Goal: Transaction & Acquisition: Purchase product/service

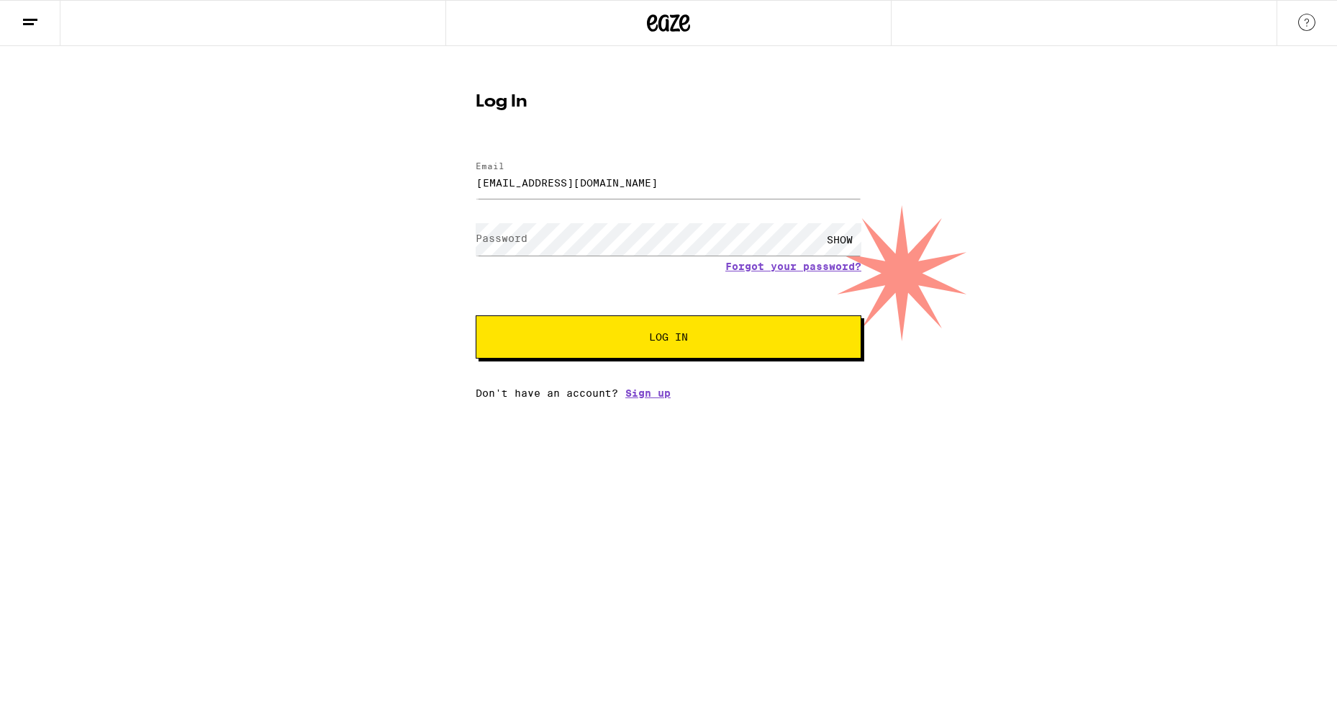
type input "[EMAIL_ADDRESS][DOMAIN_NAME]"
click at [476, 315] on button "Log In" at bounding box center [669, 336] width 386 height 43
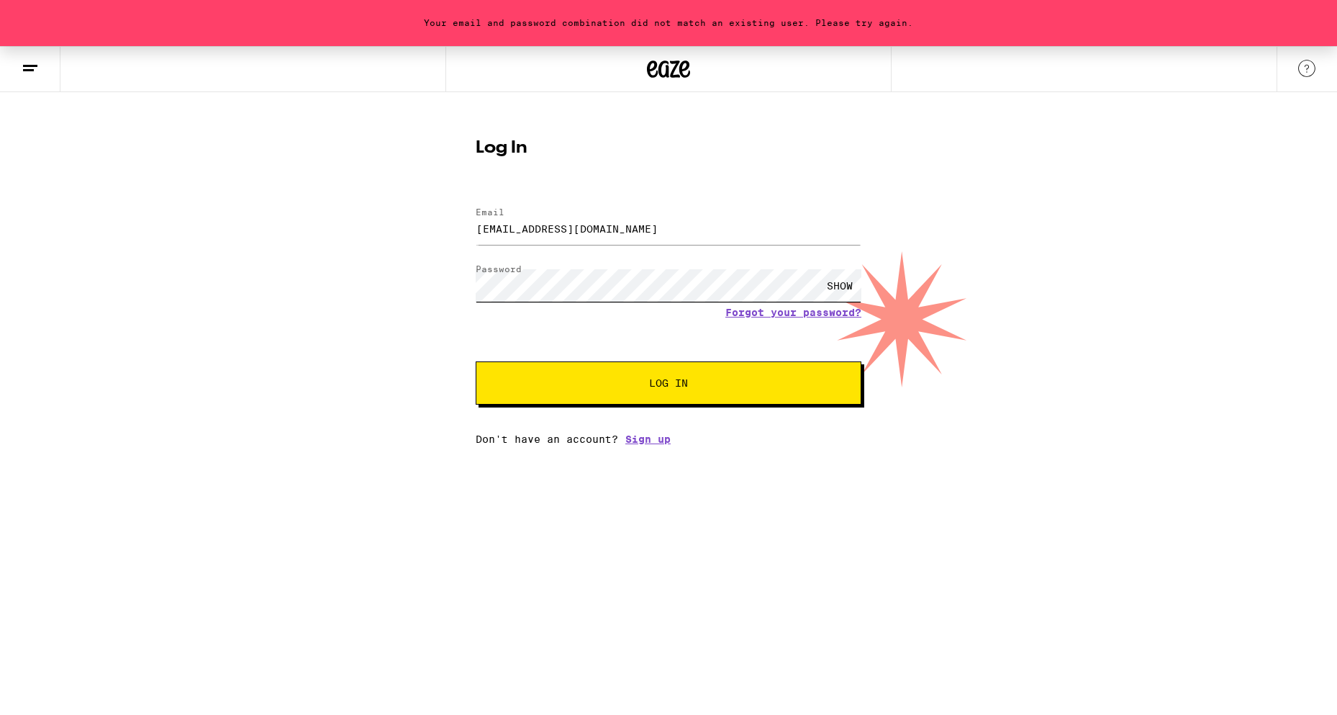
click at [476, 361] on button "Log In" at bounding box center [669, 382] width 386 height 43
click at [658, 376] on button "Log In" at bounding box center [669, 382] width 386 height 43
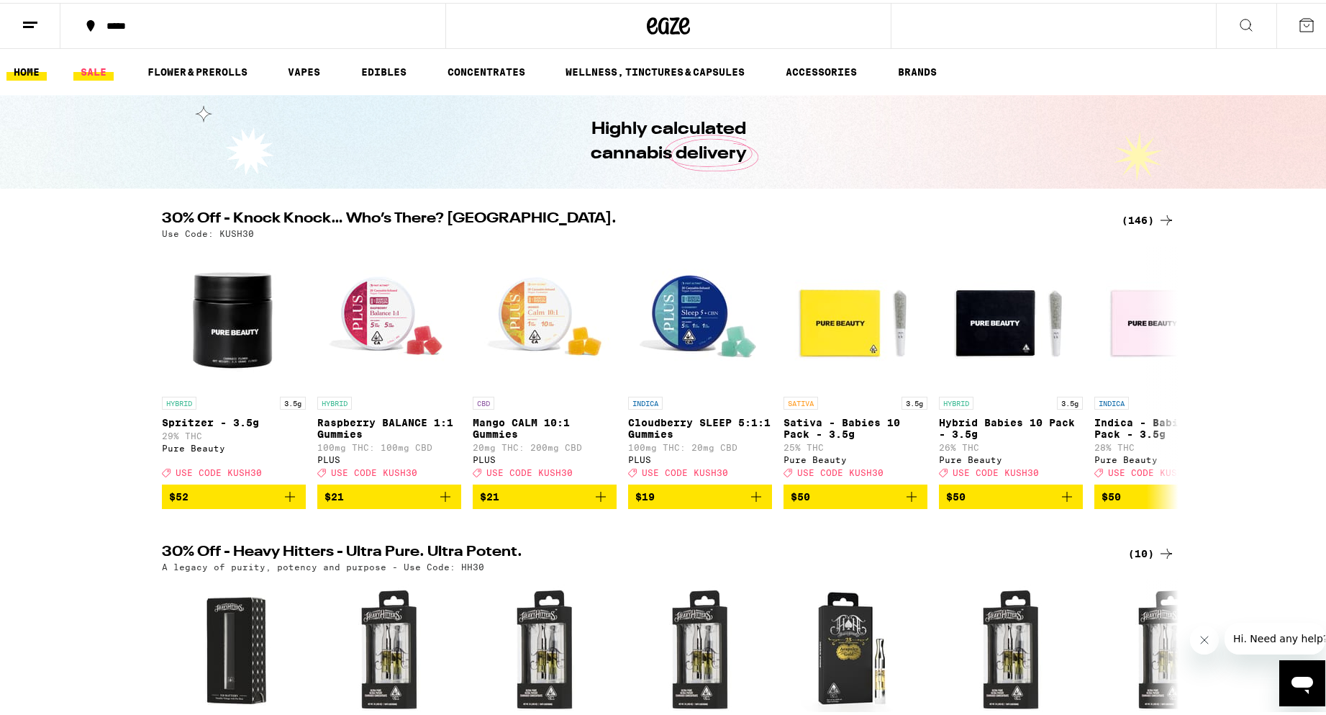
click at [95, 67] on link "SALE" at bounding box center [93, 68] width 40 height 17
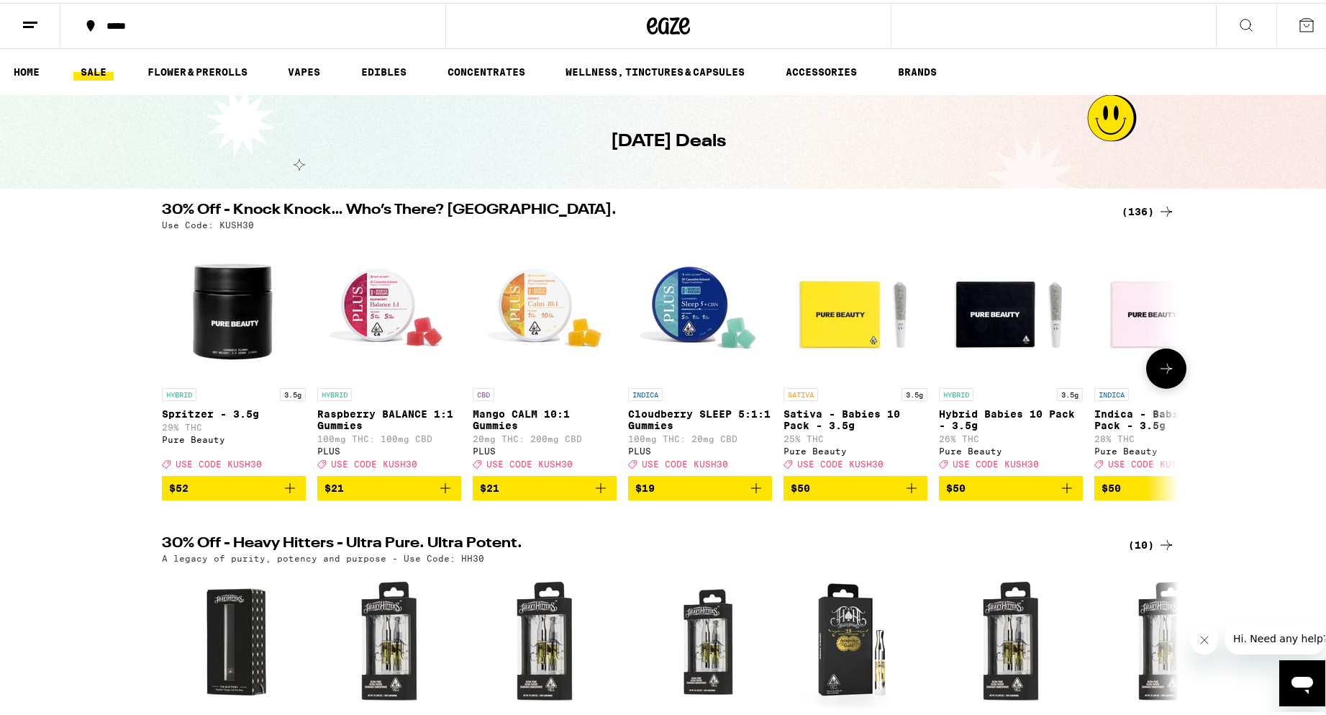
click at [1171, 383] on button at bounding box center [1167, 365] width 40 height 40
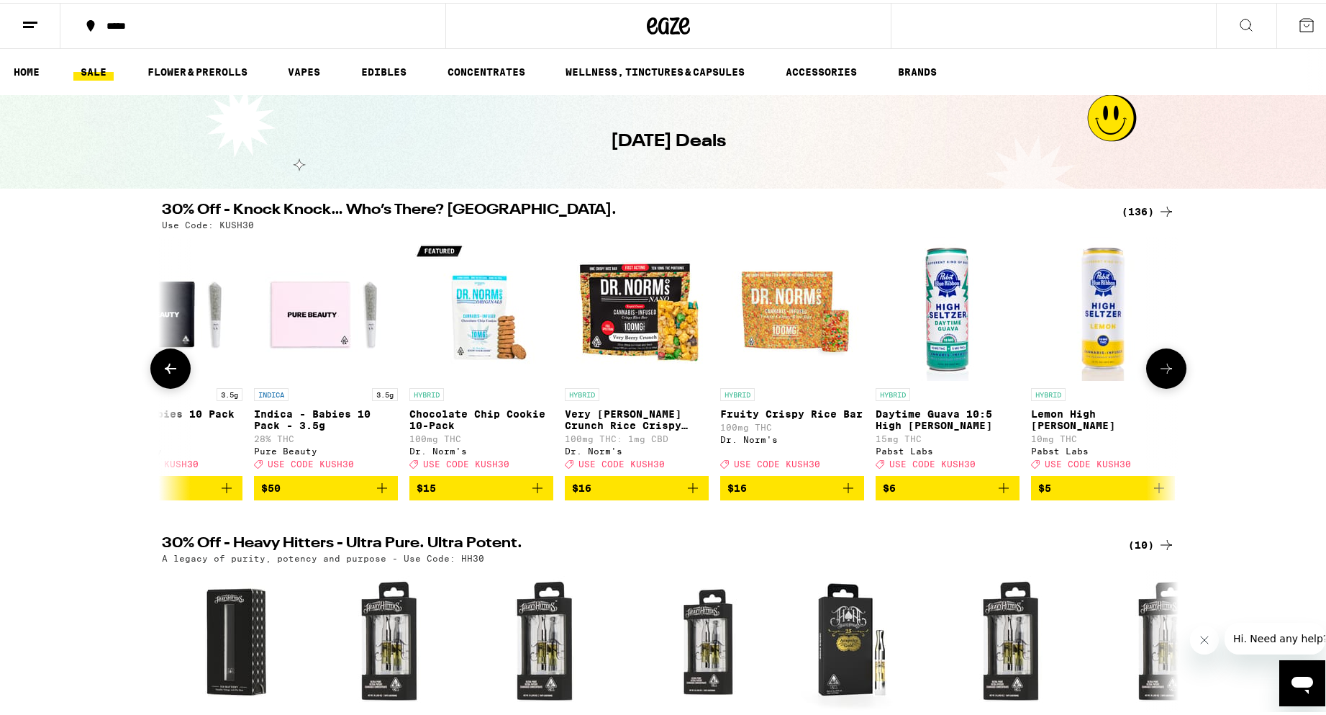
scroll to position [0, 856]
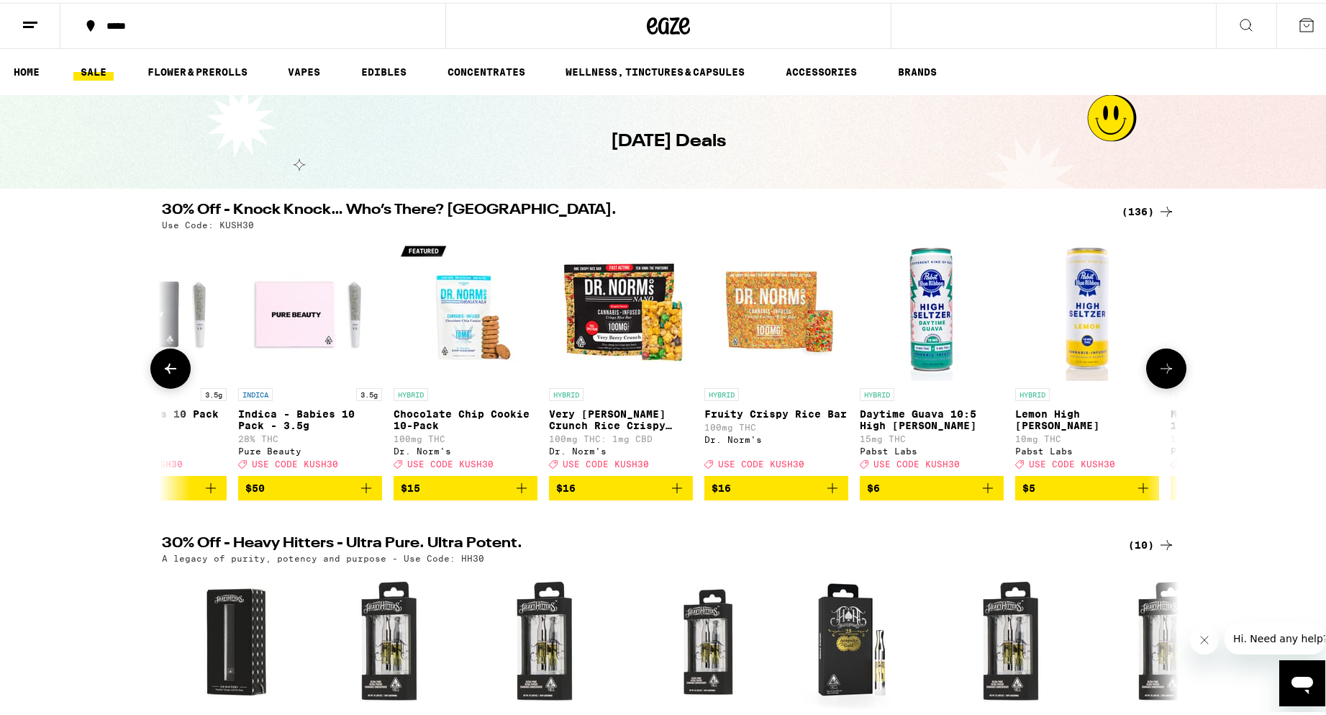
click at [1167, 371] on icon at bounding box center [1166, 365] width 17 height 17
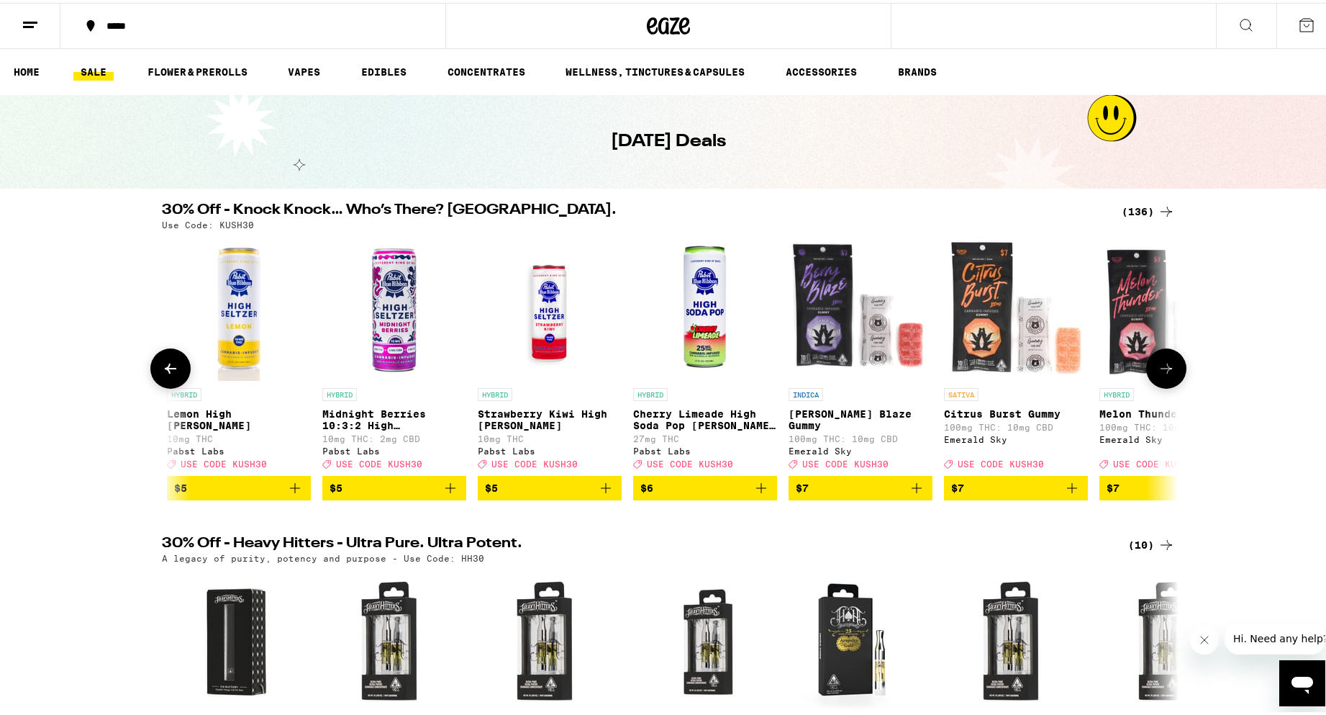
scroll to position [0, 1713]
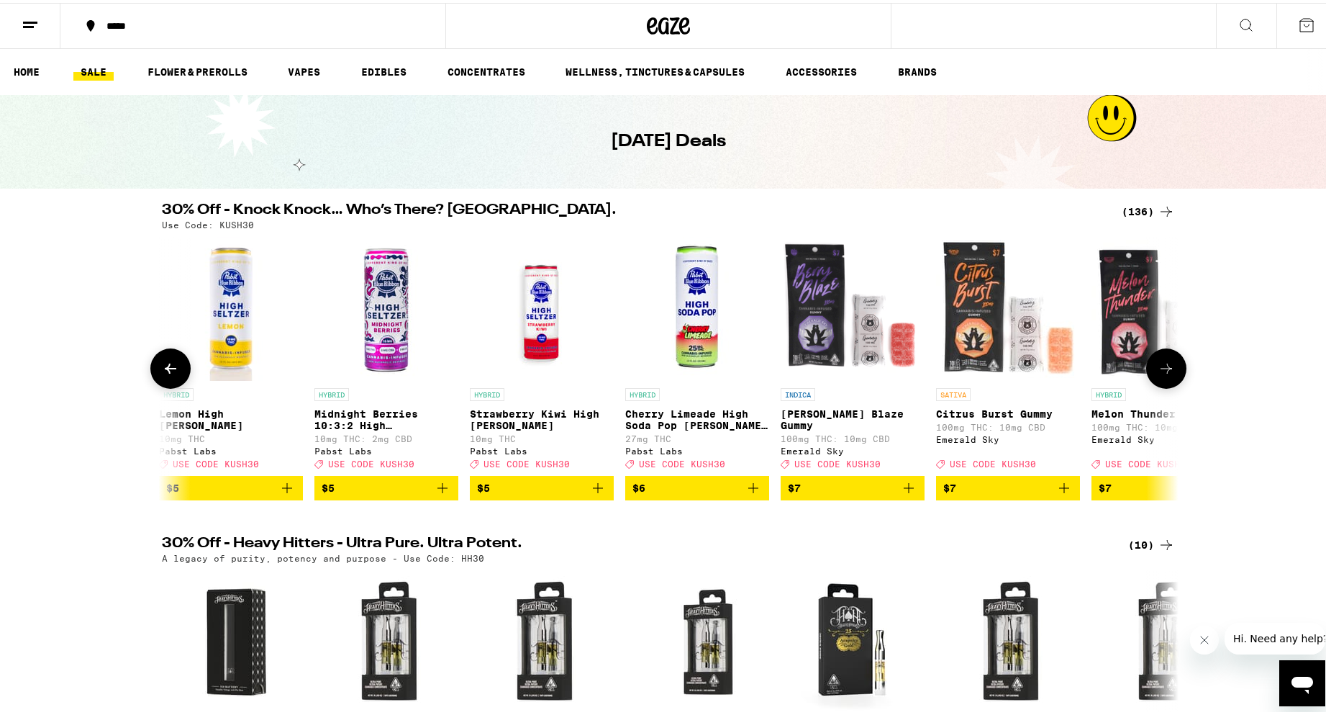
click at [1162, 374] on icon at bounding box center [1166, 365] width 17 height 17
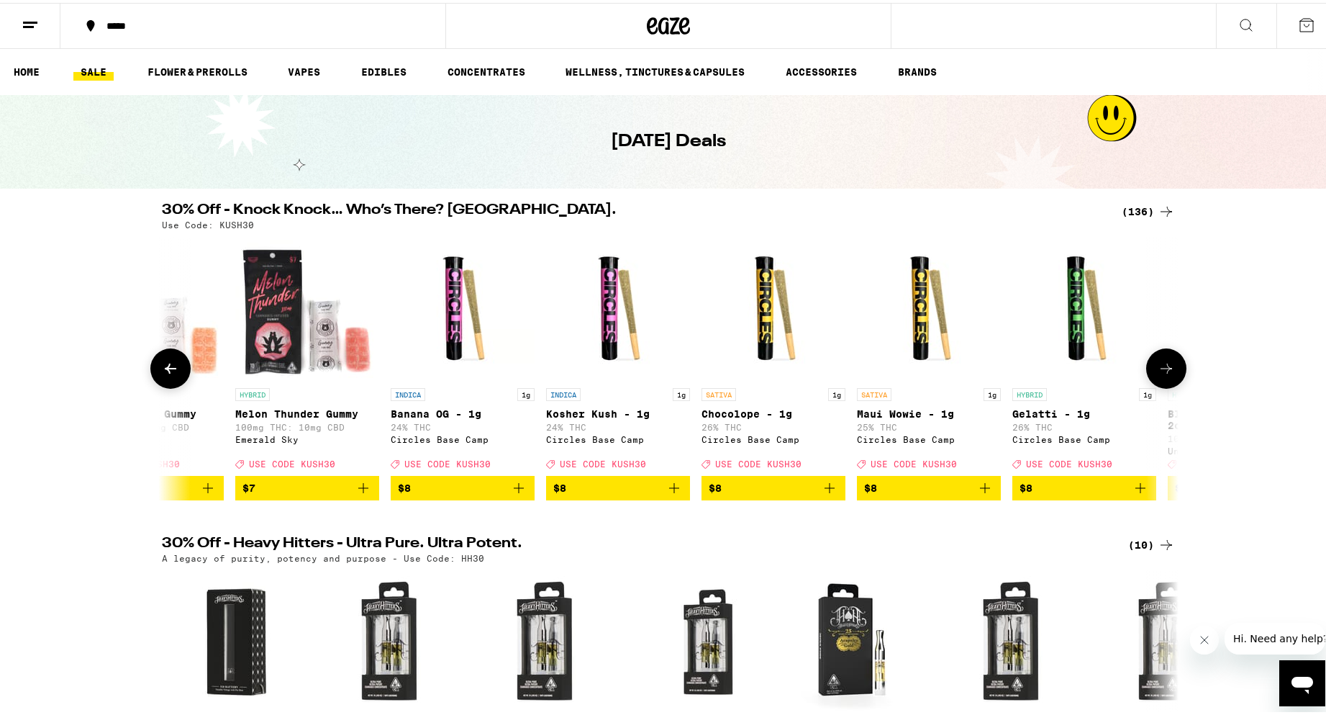
click at [1160, 374] on icon at bounding box center [1166, 365] width 17 height 17
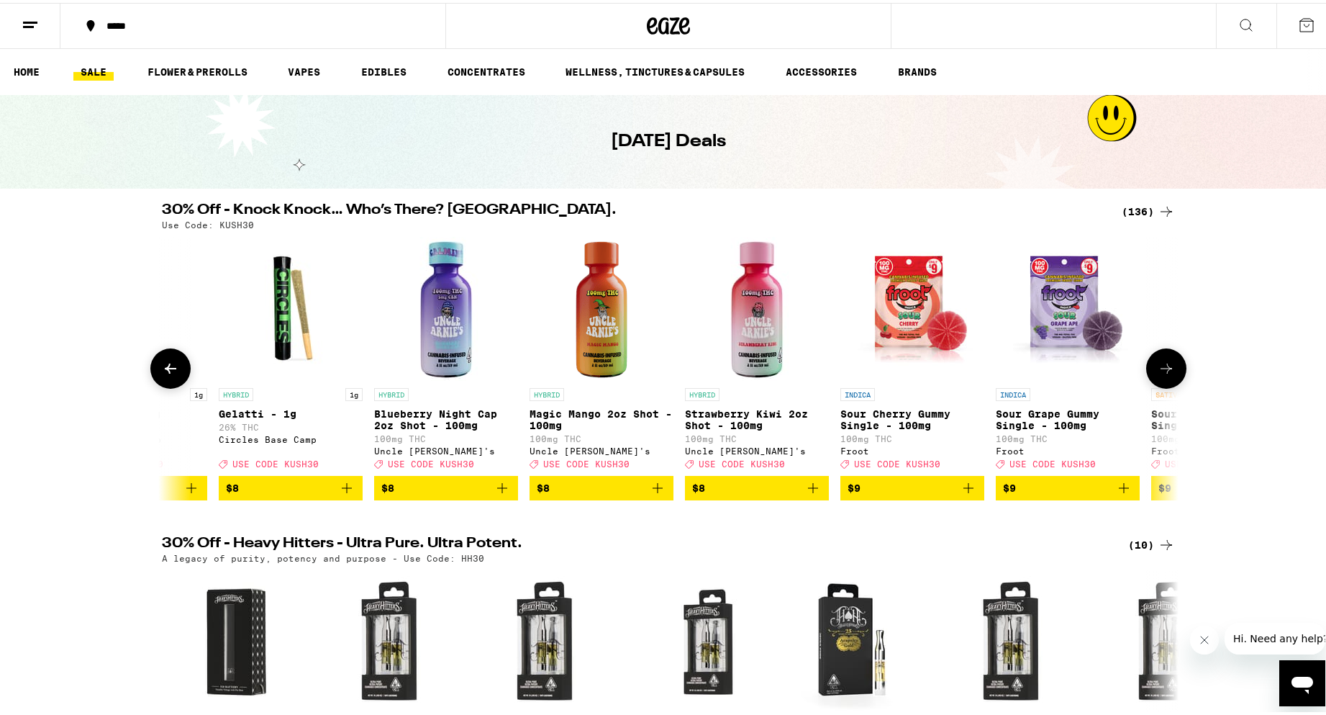
scroll to position [0, 3426]
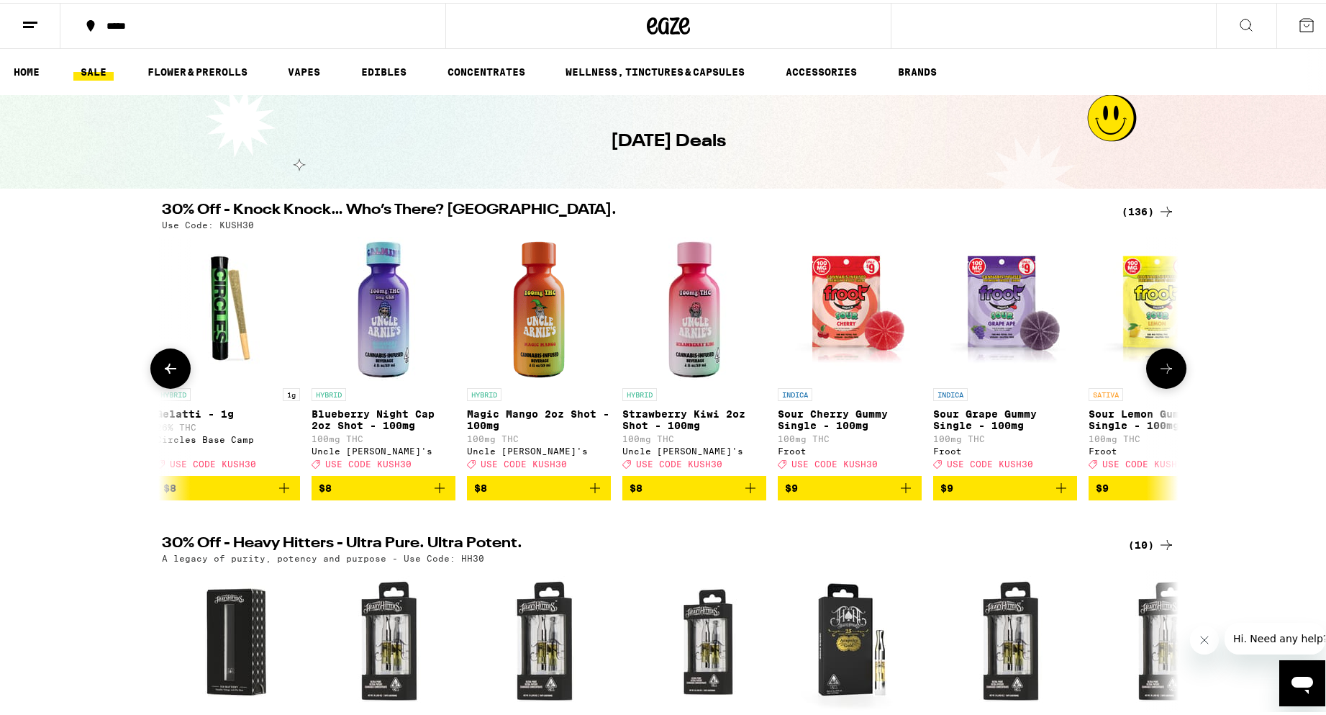
click at [1158, 371] on icon at bounding box center [1166, 365] width 17 height 17
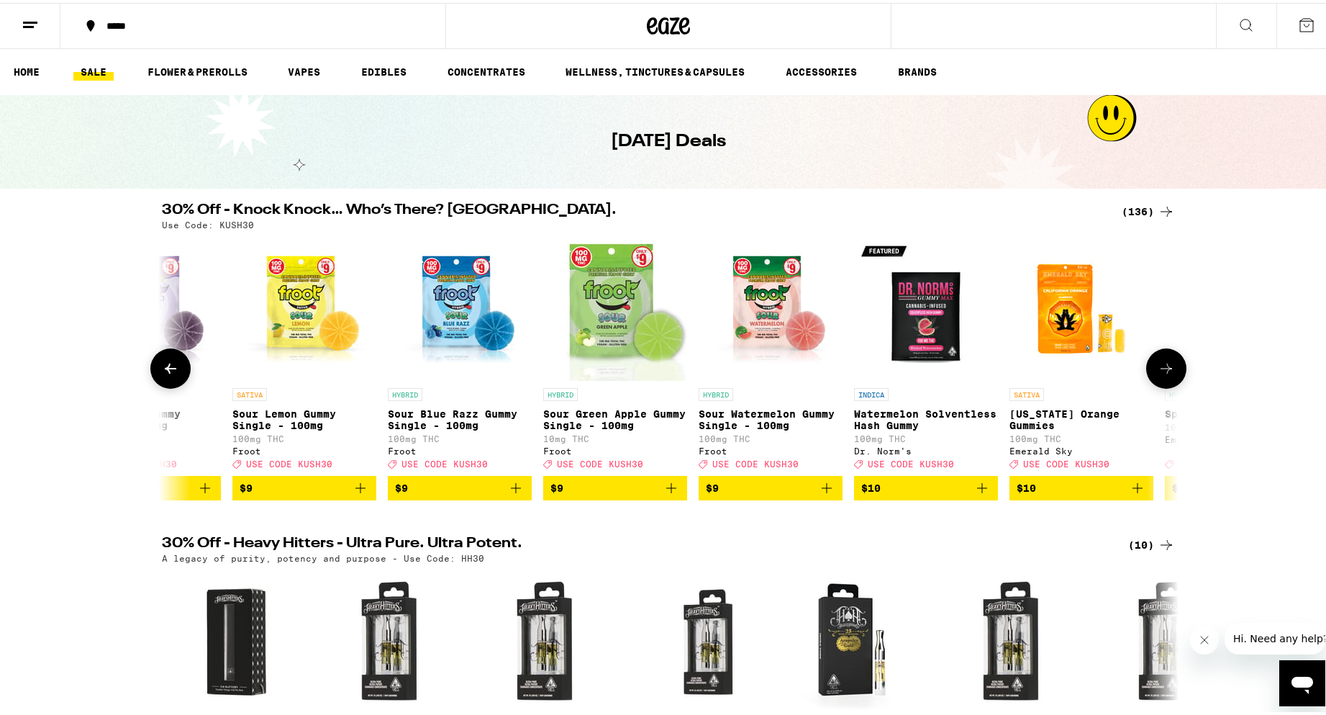
click at [1158, 371] on icon at bounding box center [1166, 365] width 17 height 17
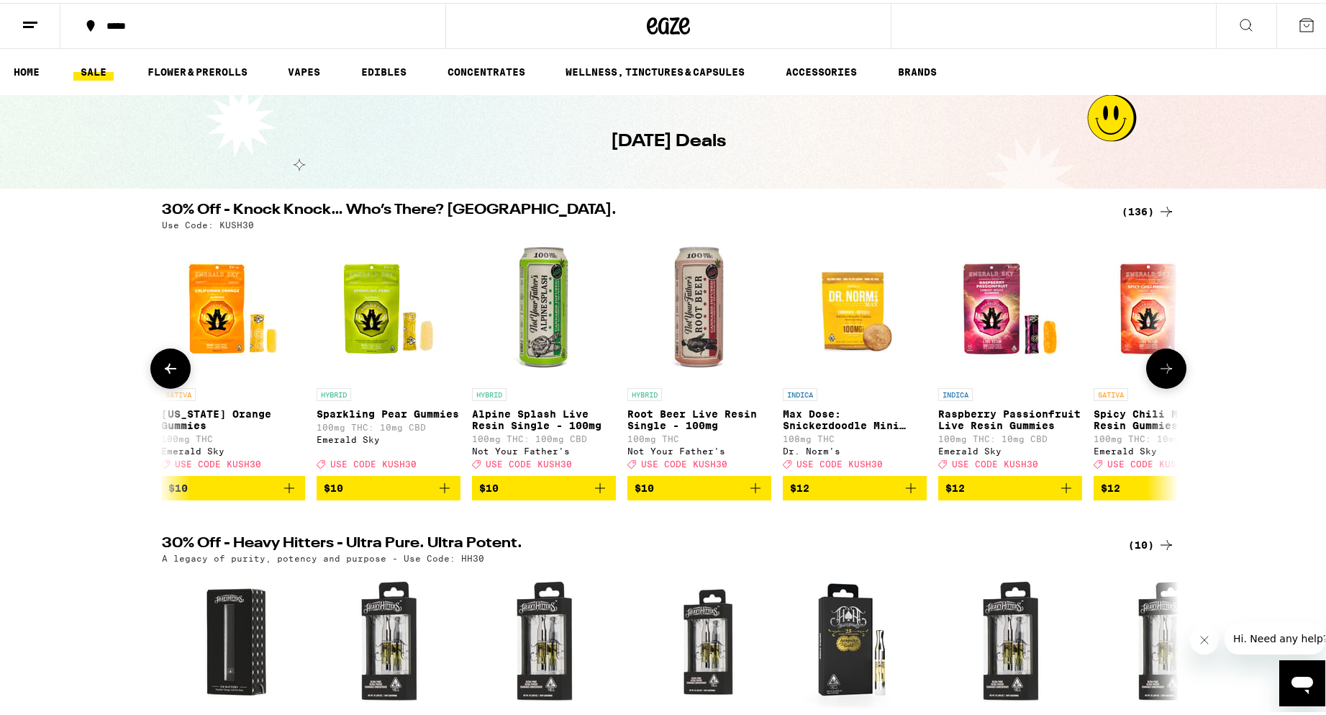
scroll to position [0, 5139]
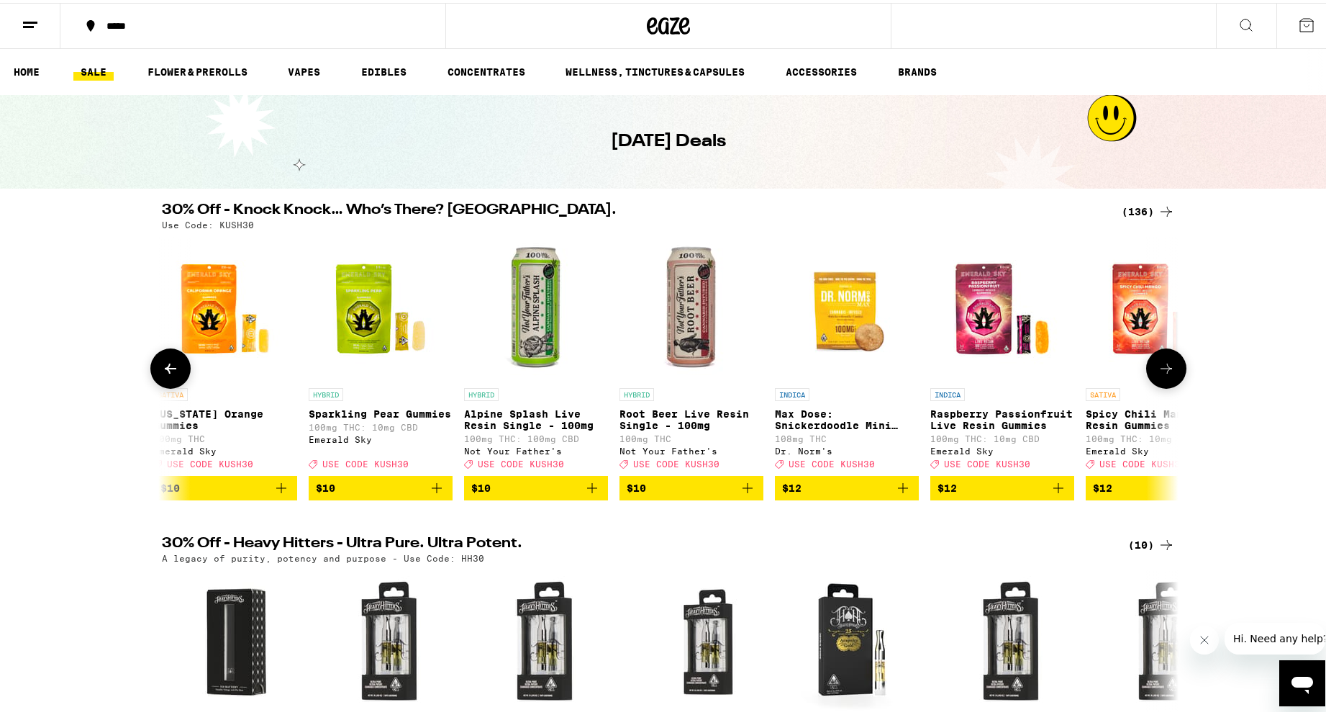
click at [1166, 371] on icon at bounding box center [1167, 366] width 12 height 10
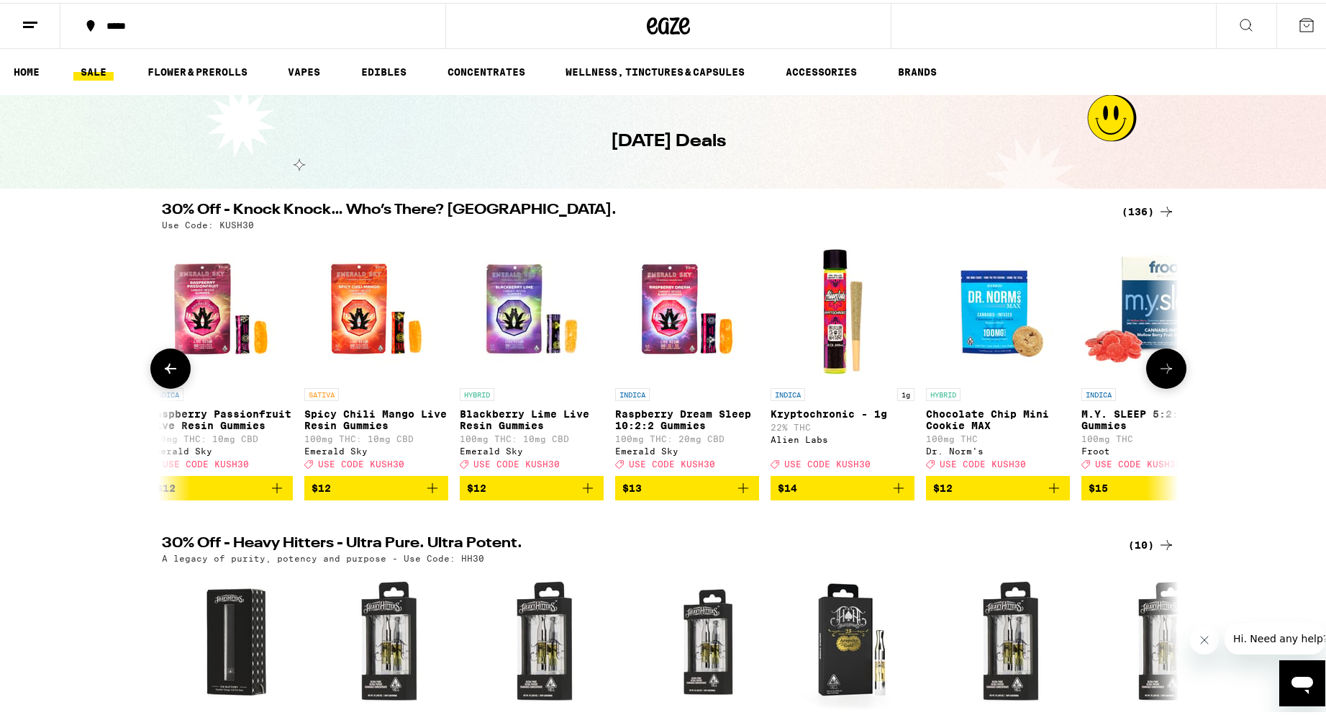
scroll to position [0, 5995]
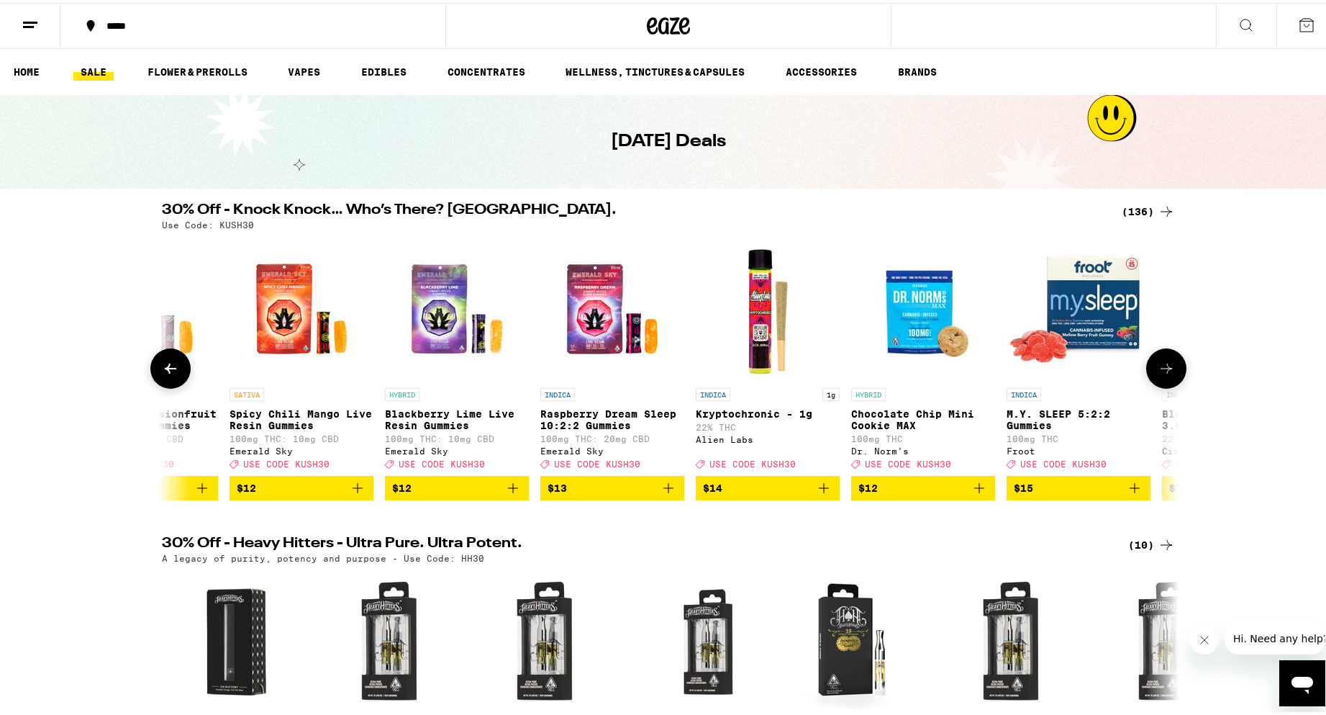
click at [507, 494] on icon "Add to bag" at bounding box center [513, 484] width 17 height 17
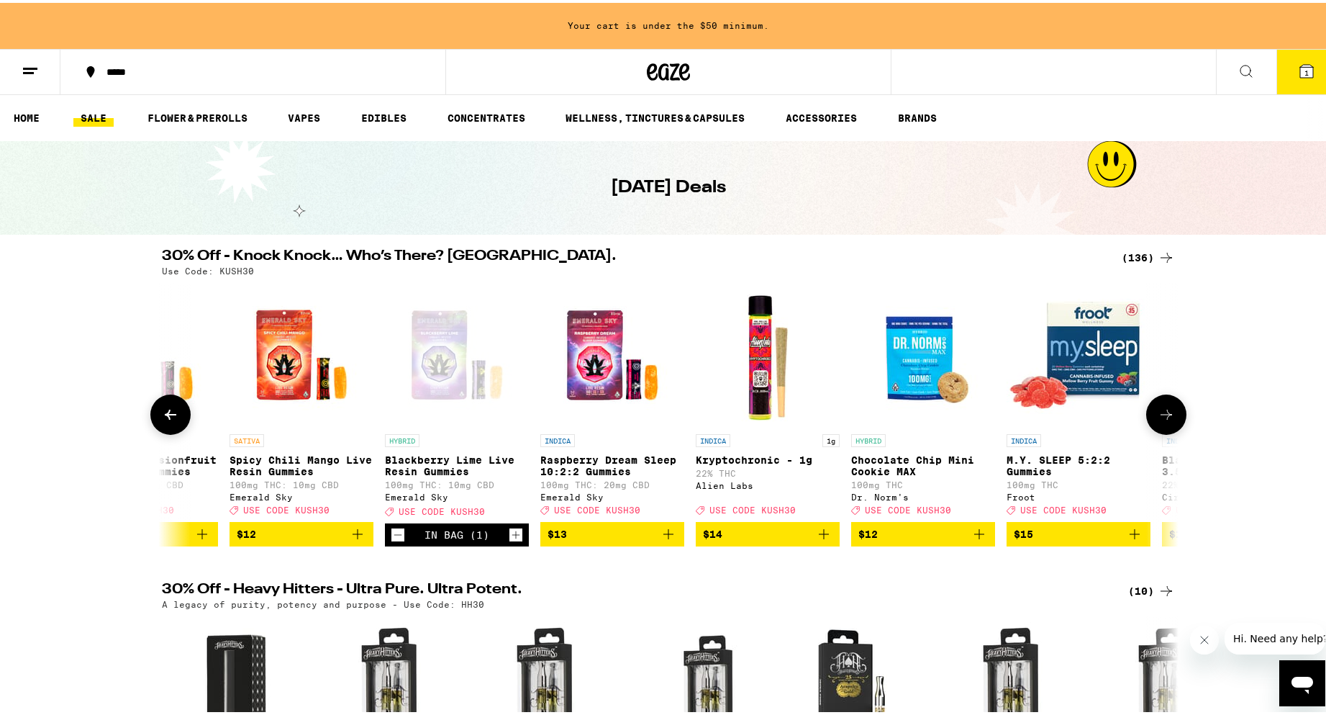
click at [513, 541] on icon "Increment" at bounding box center [516, 531] width 13 height 17
click at [1159, 416] on icon at bounding box center [1166, 411] width 17 height 17
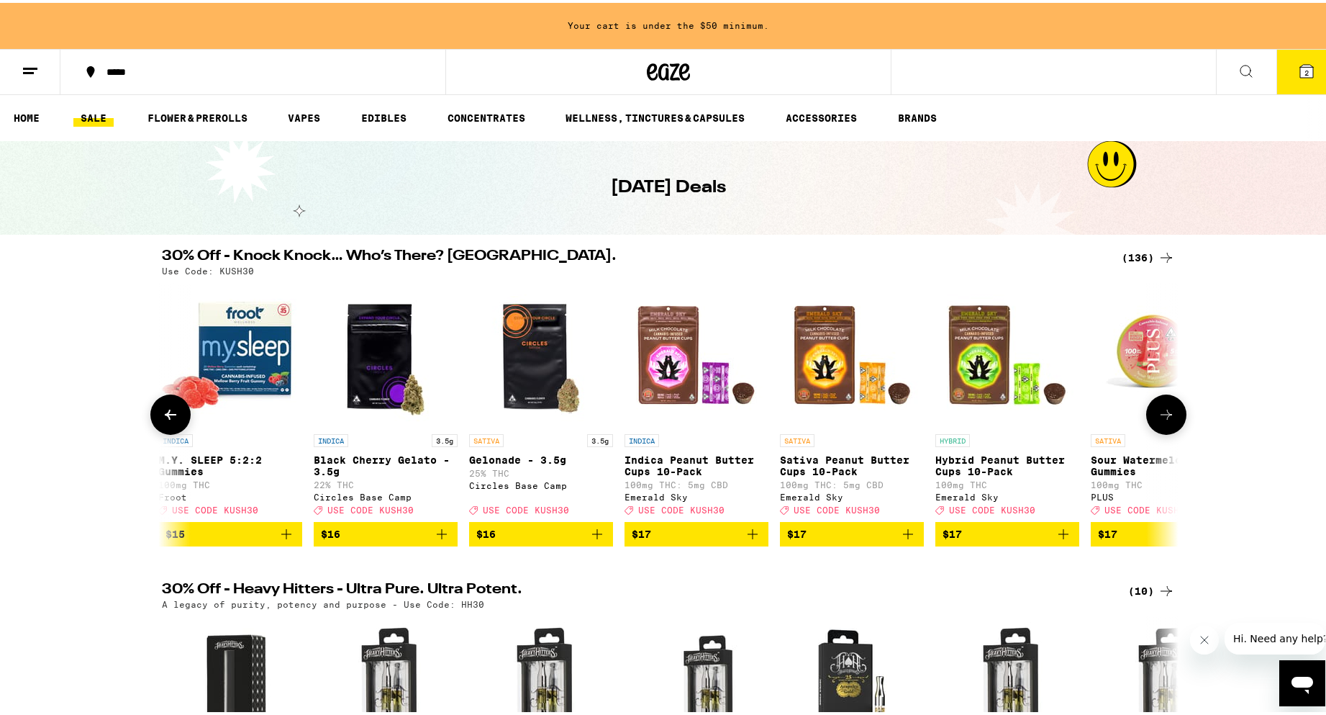
scroll to position [0, 6852]
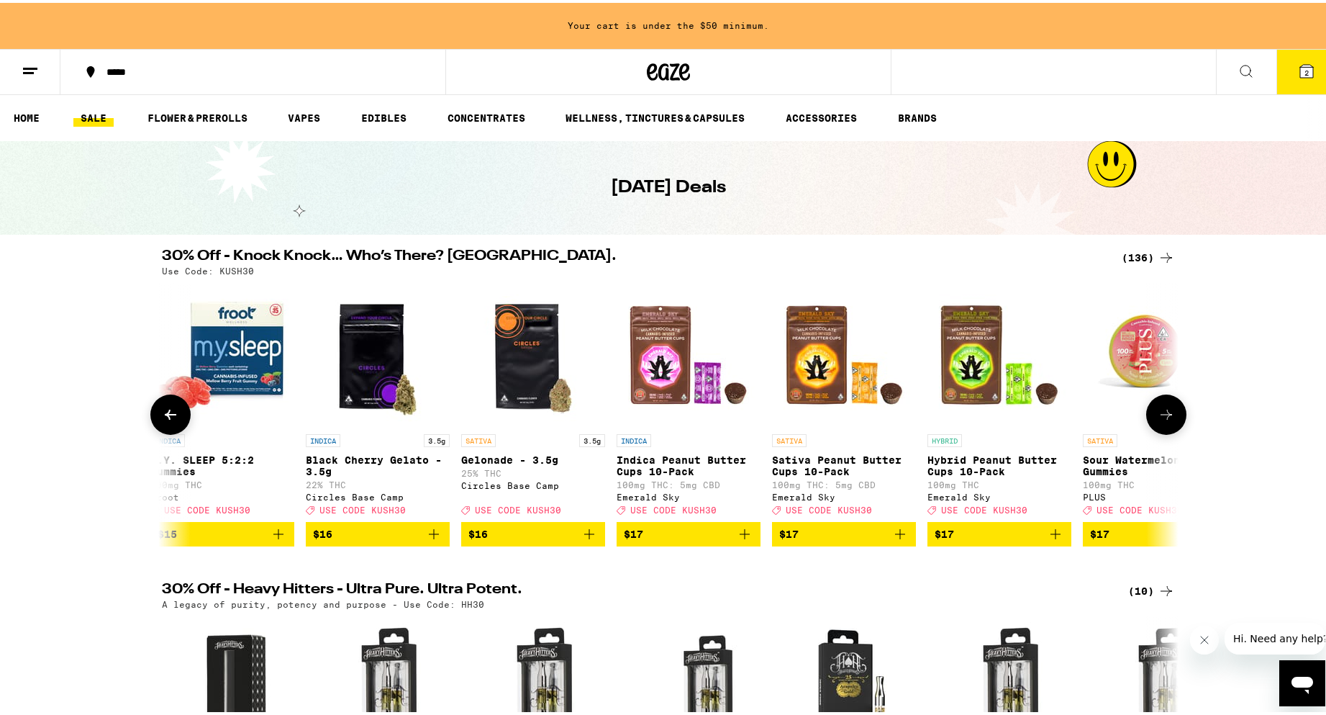
click at [1170, 420] on icon at bounding box center [1166, 411] width 17 height 17
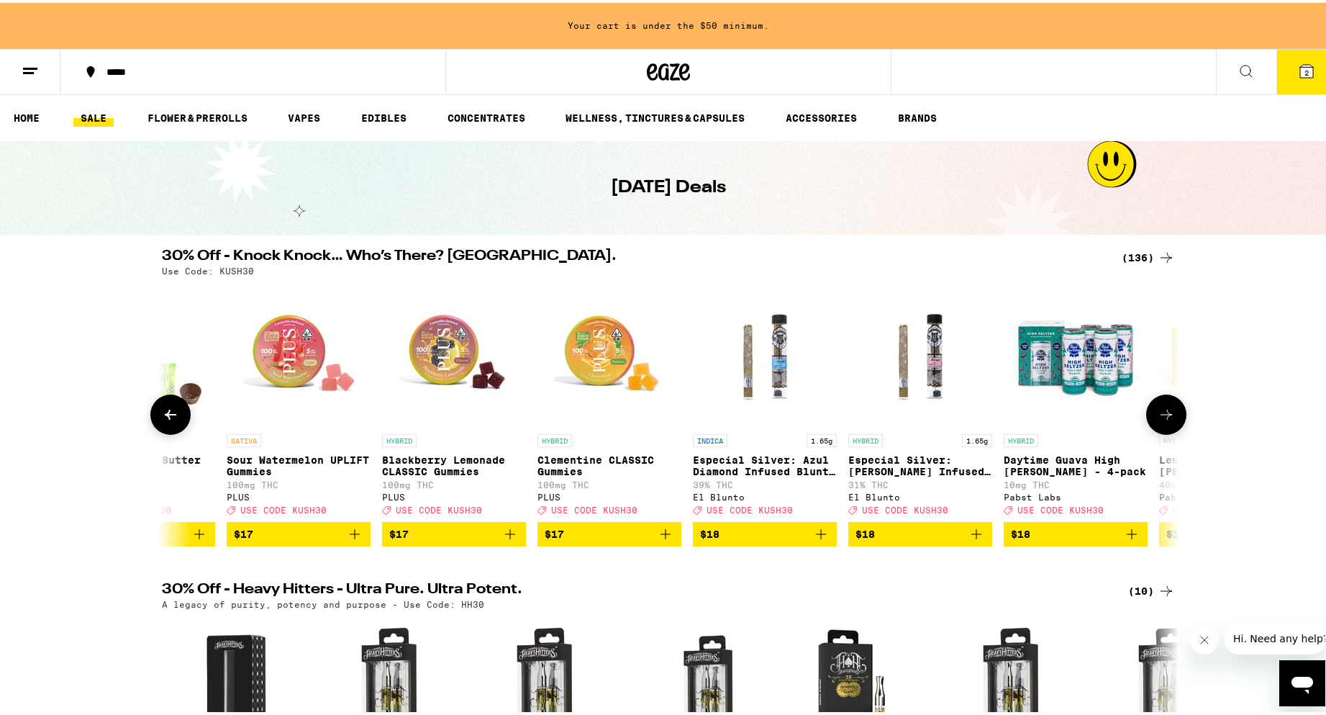
click at [1170, 420] on icon at bounding box center [1166, 411] width 17 height 17
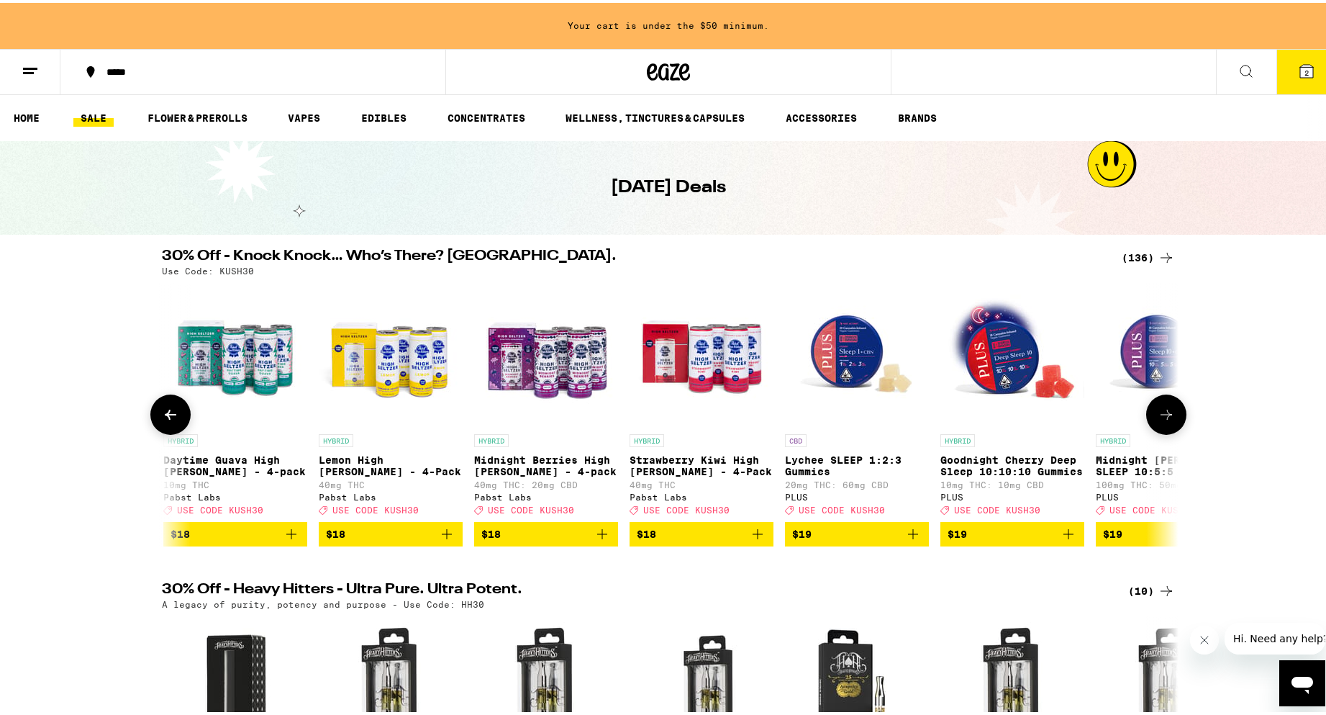
scroll to position [0, 8565]
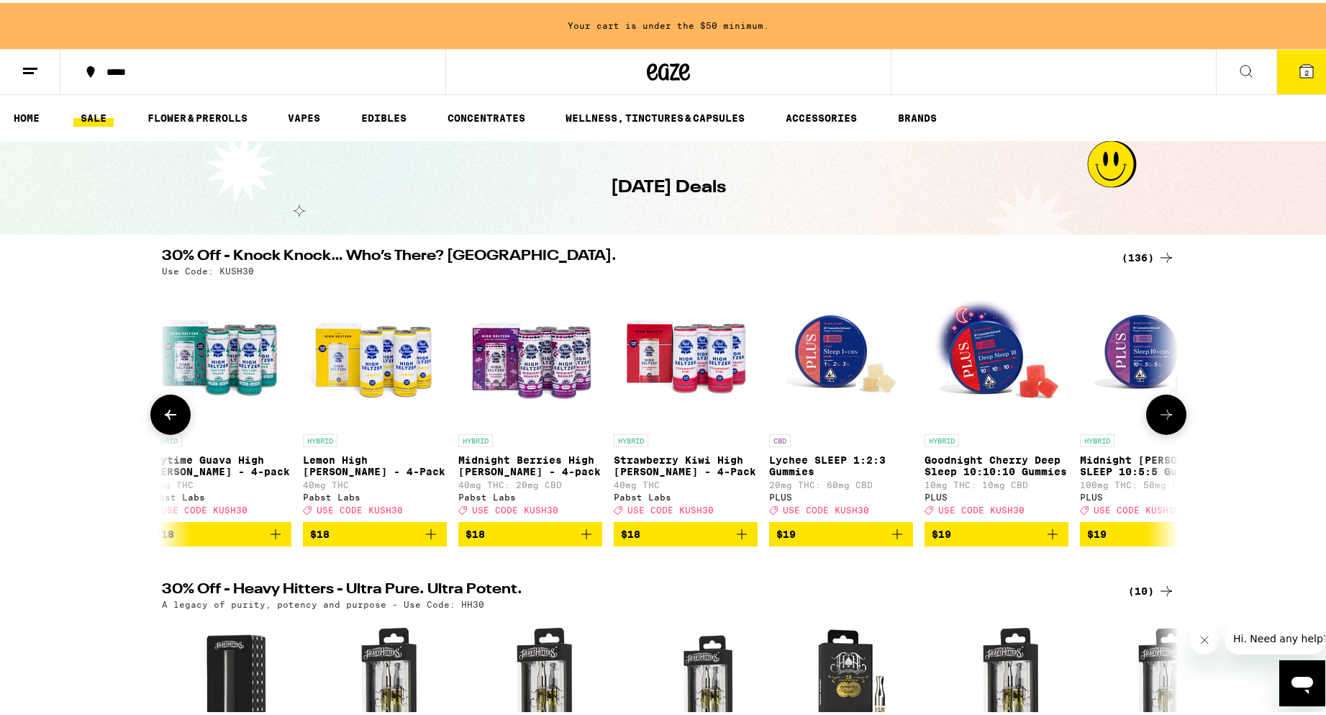
click at [1169, 420] on icon at bounding box center [1166, 411] width 17 height 17
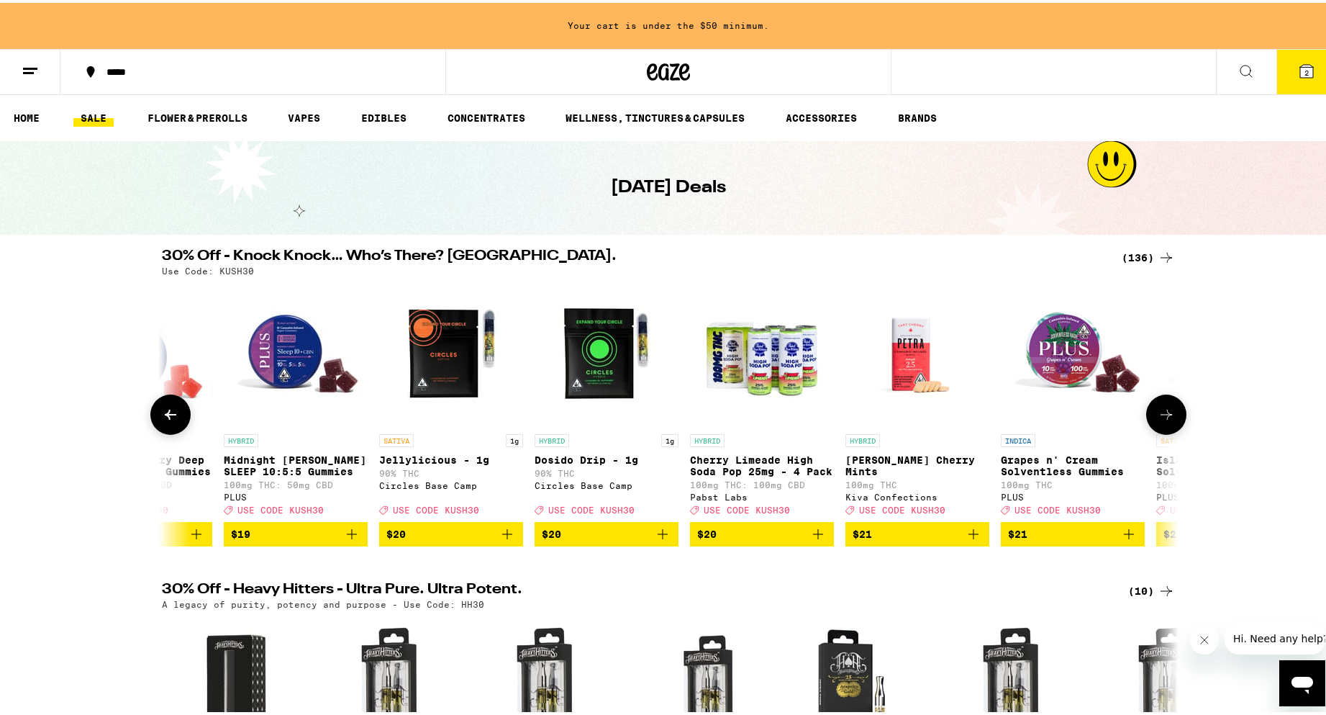
click at [1169, 420] on icon at bounding box center [1166, 411] width 17 height 17
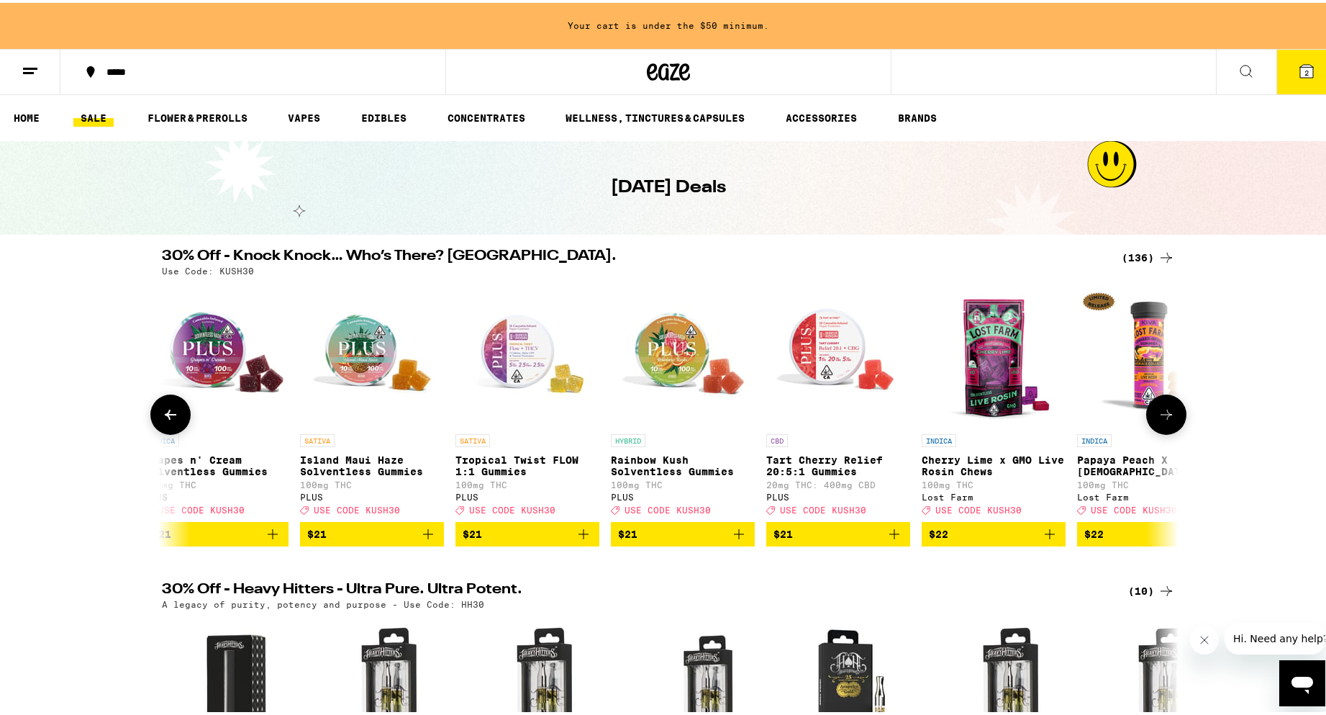
click at [1168, 420] on icon at bounding box center [1166, 411] width 17 height 17
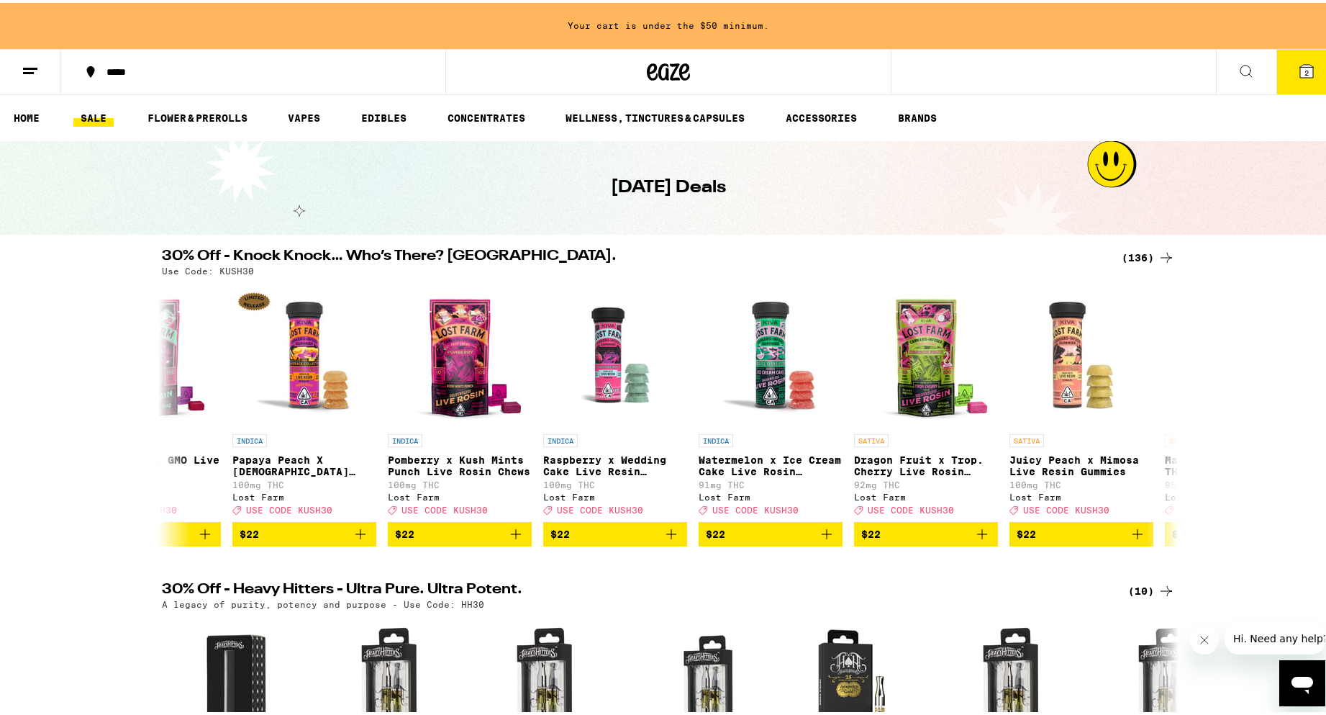
scroll to position [0, 11134]
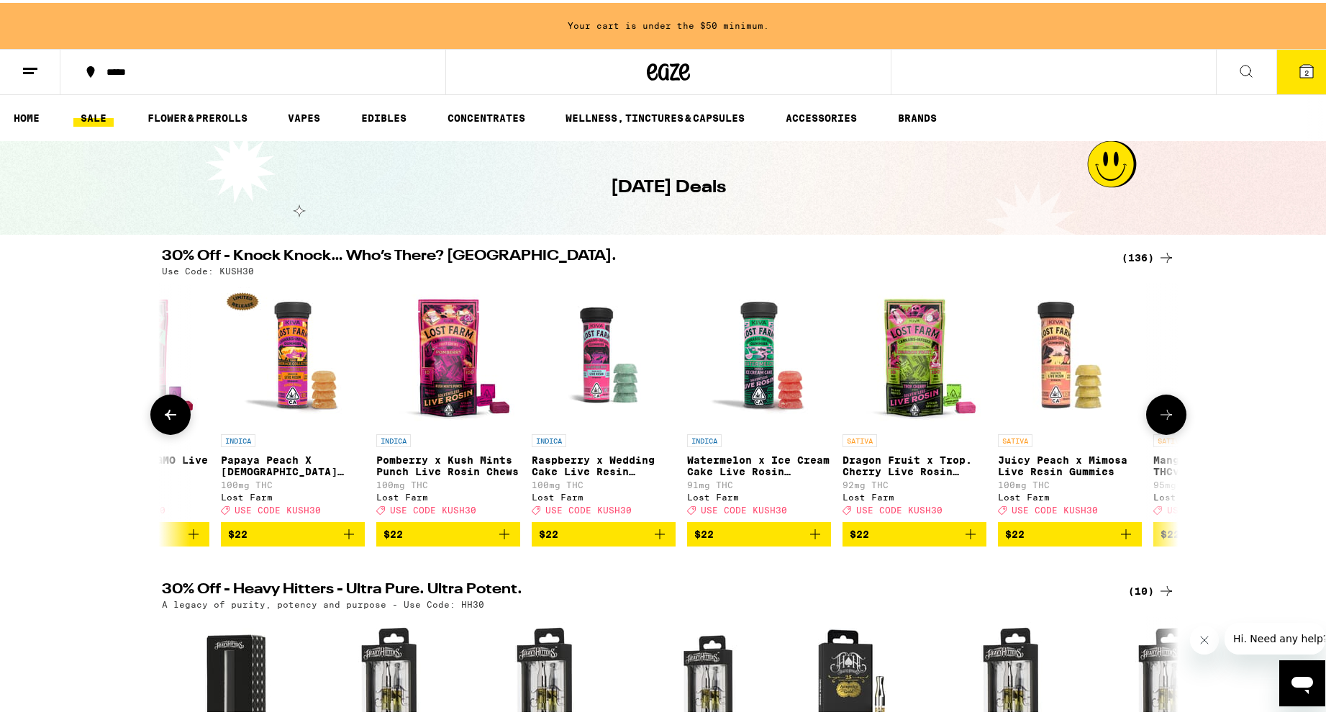
click at [1158, 420] on icon at bounding box center [1166, 411] width 17 height 17
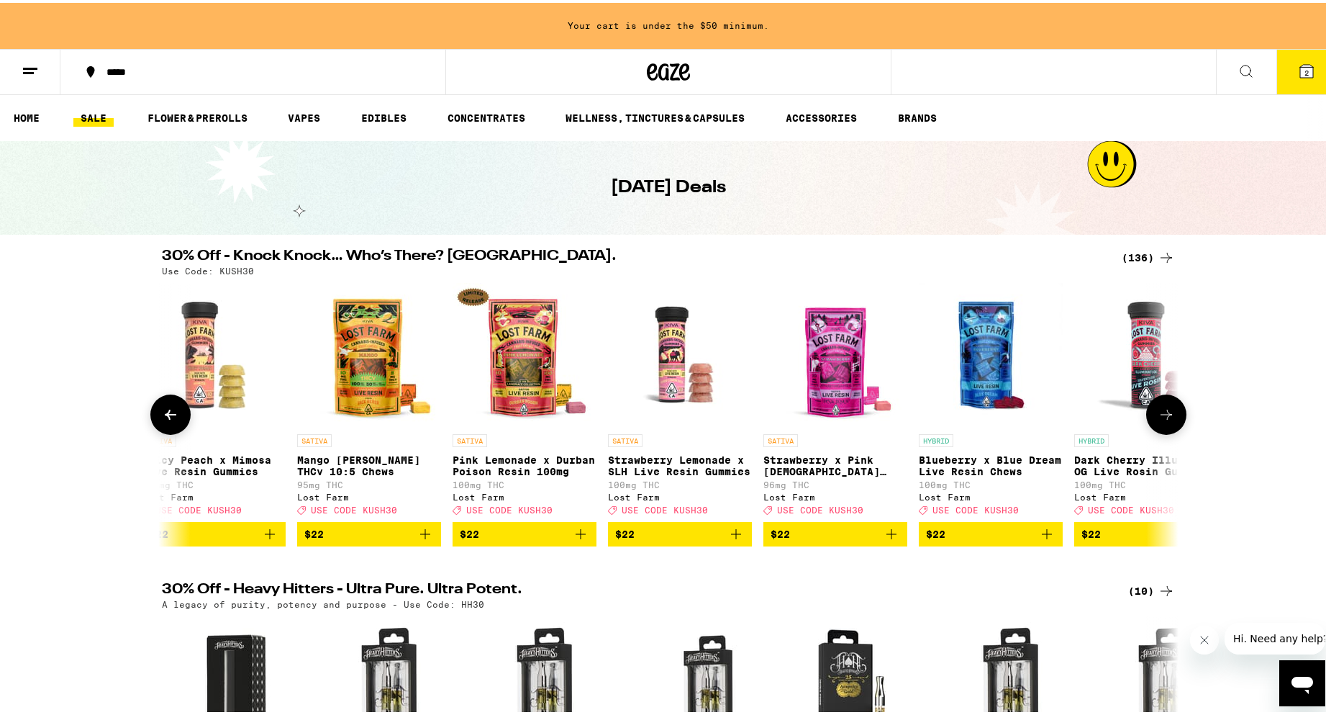
click at [1165, 420] on icon at bounding box center [1166, 411] width 17 height 17
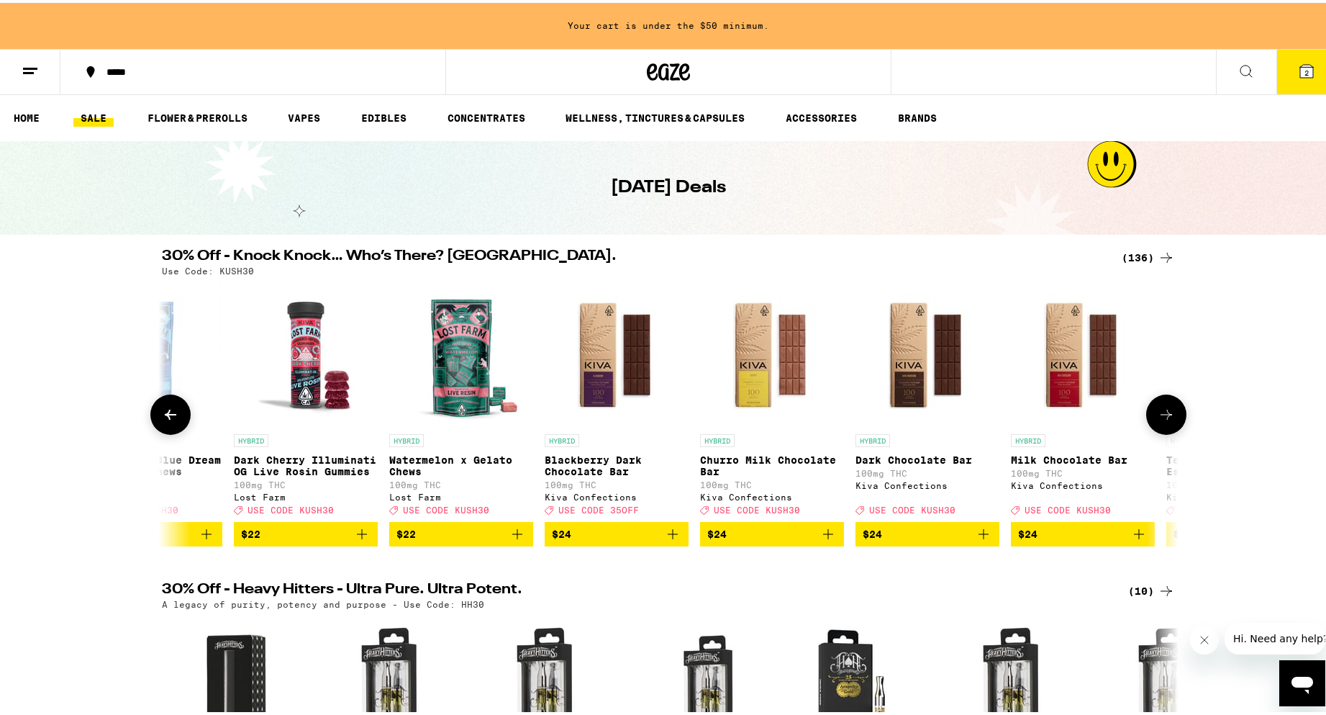
scroll to position [0, 12847]
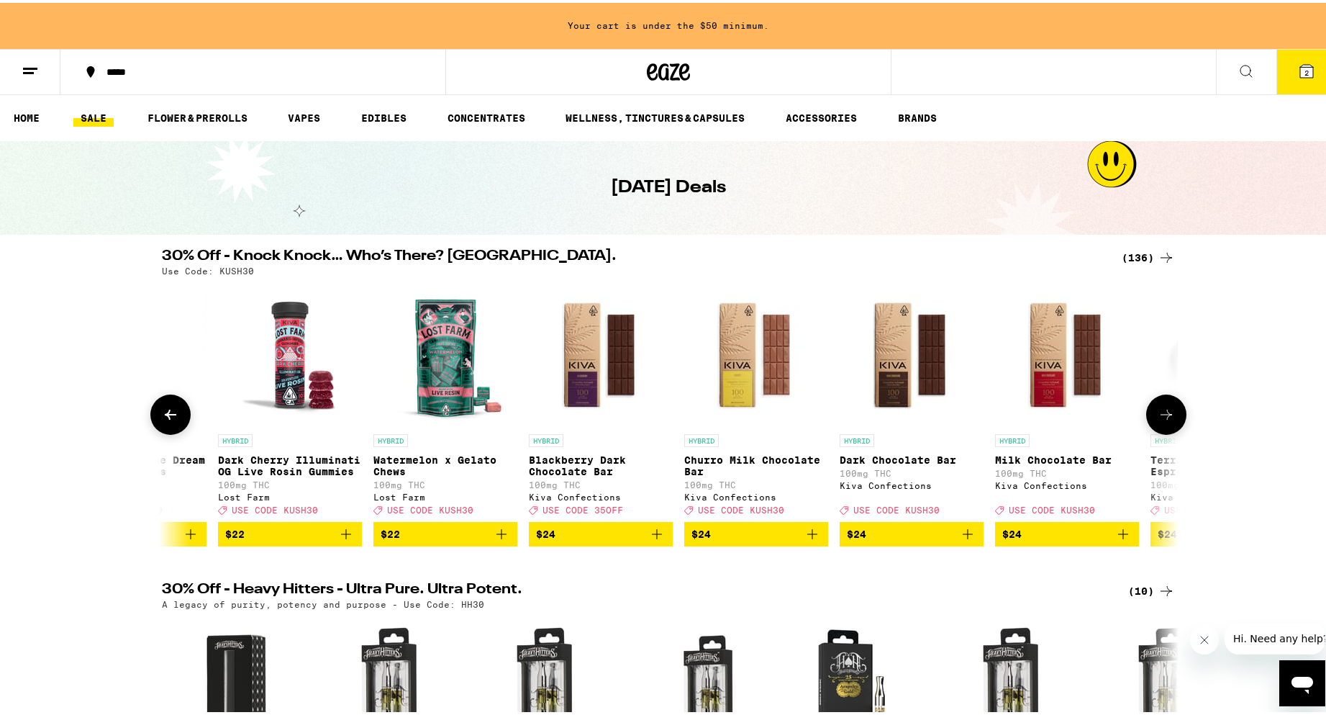
click at [1173, 418] on button at bounding box center [1167, 412] width 40 height 40
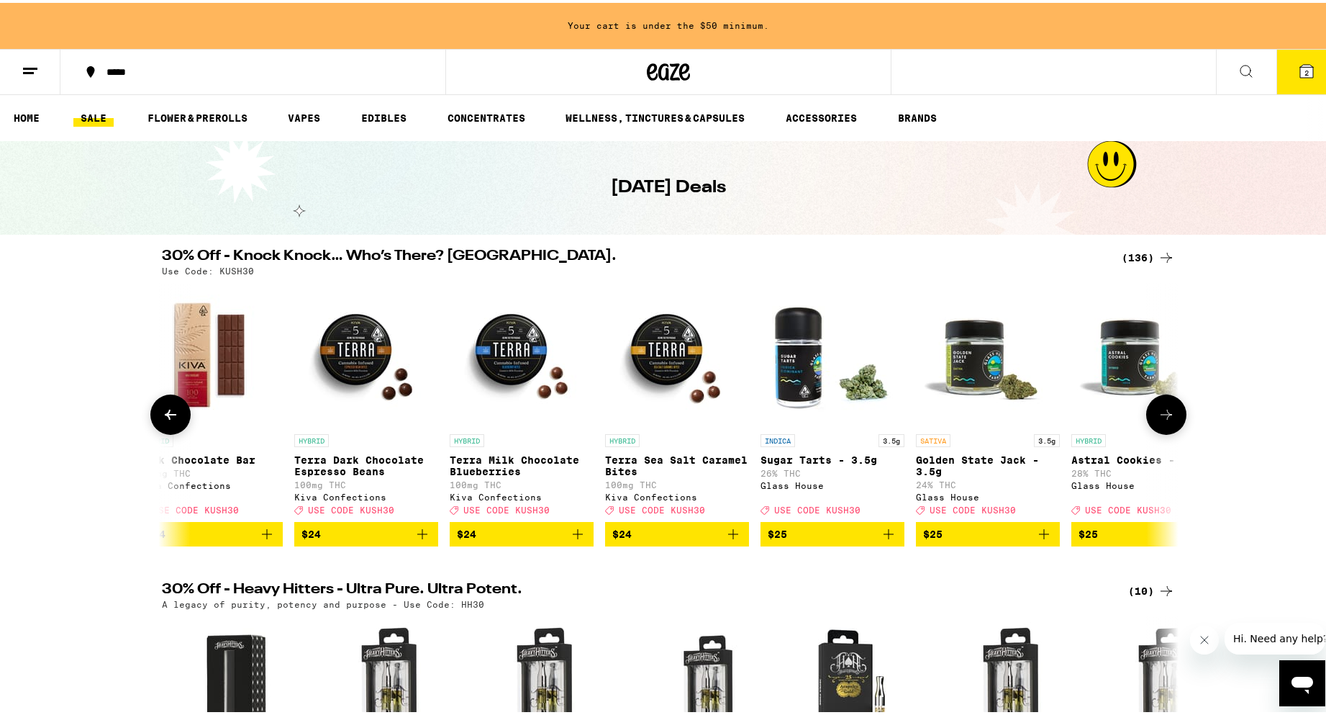
click at [1171, 415] on button at bounding box center [1167, 412] width 40 height 40
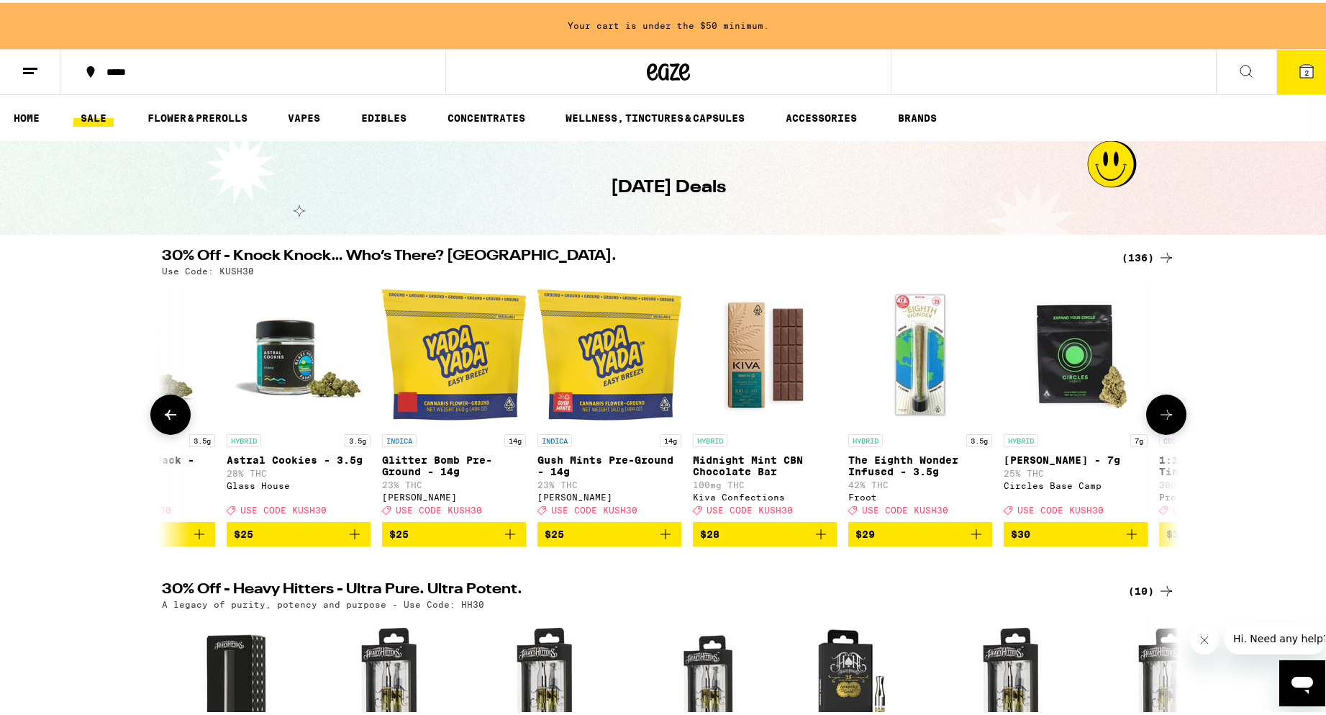
scroll to position [0, 14560]
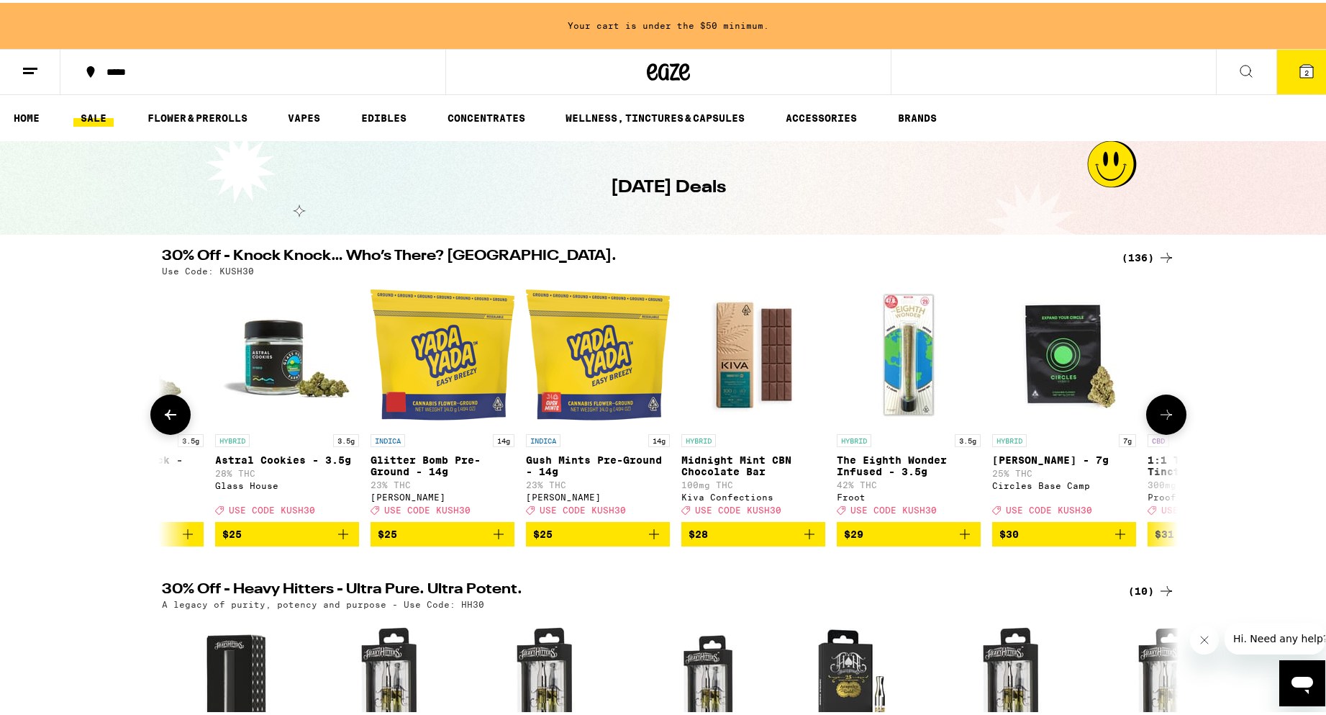
click at [1166, 417] on icon at bounding box center [1166, 411] width 17 height 17
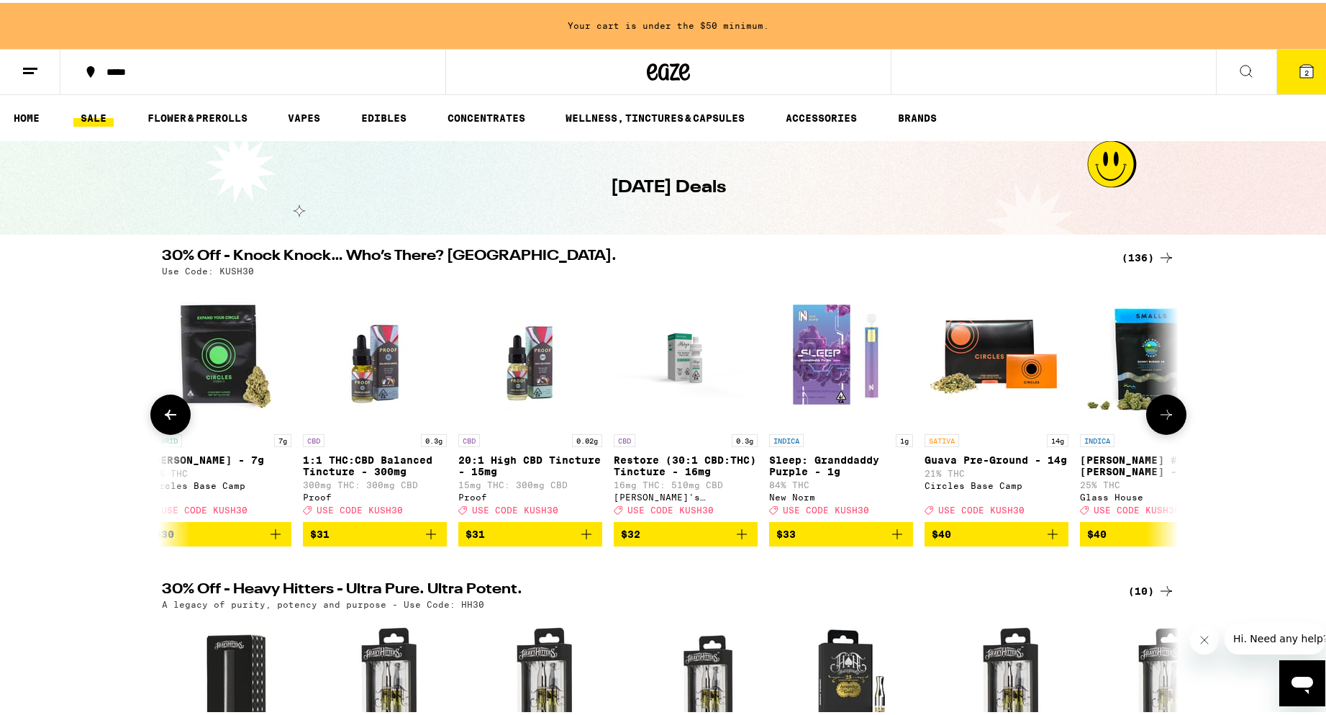
scroll to position [0, 15417]
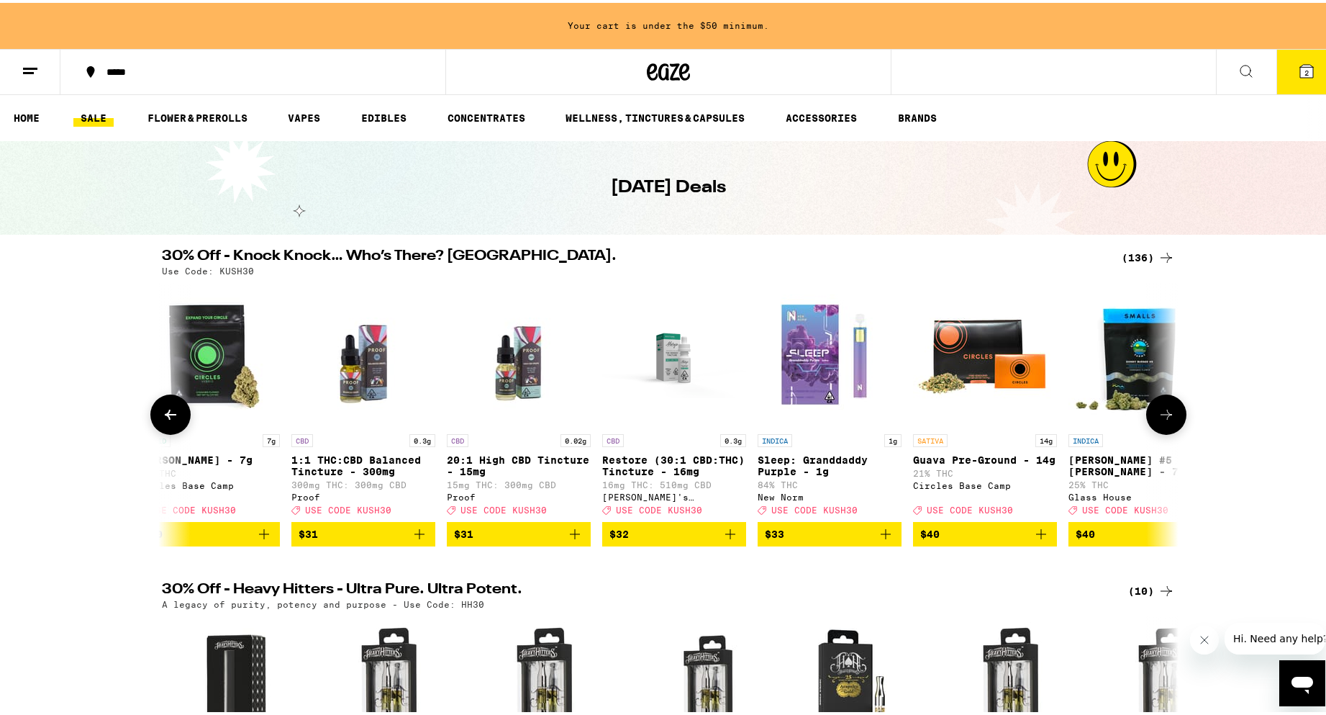
click at [166, 420] on icon at bounding box center [170, 411] width 17 height 17
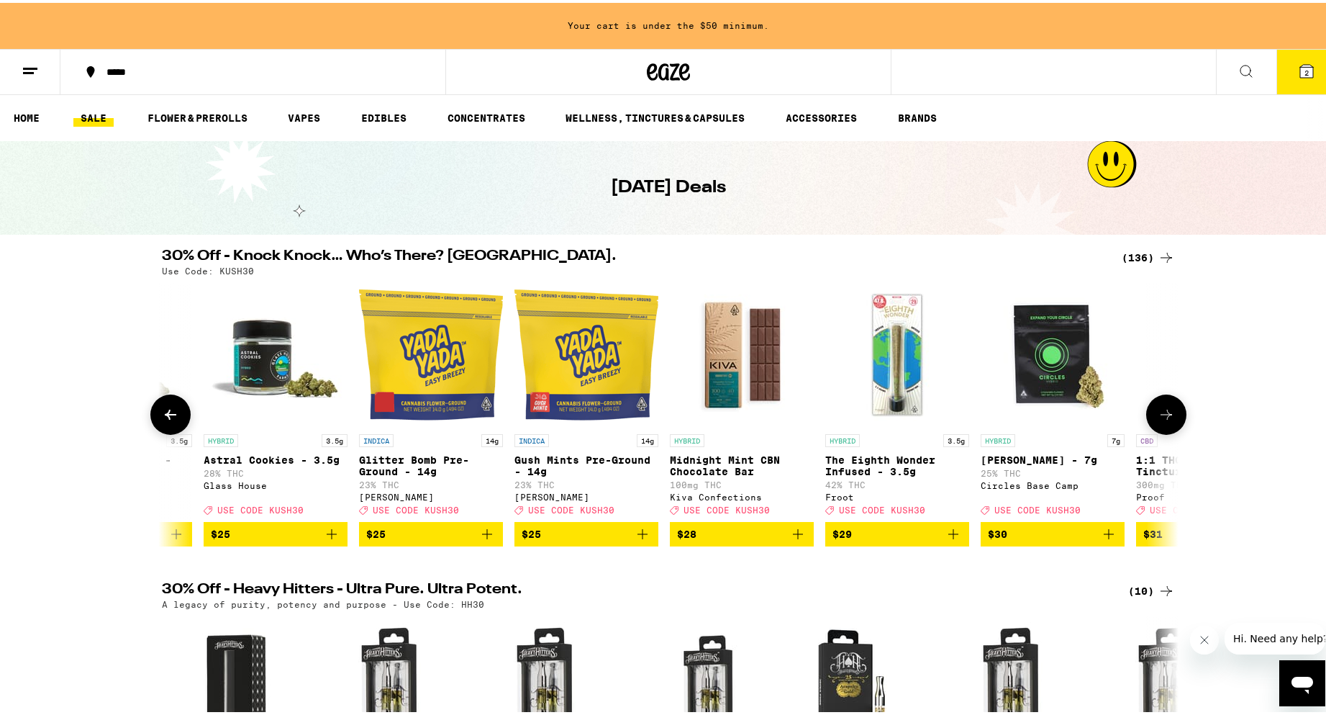
scroll to position [0, 14560]
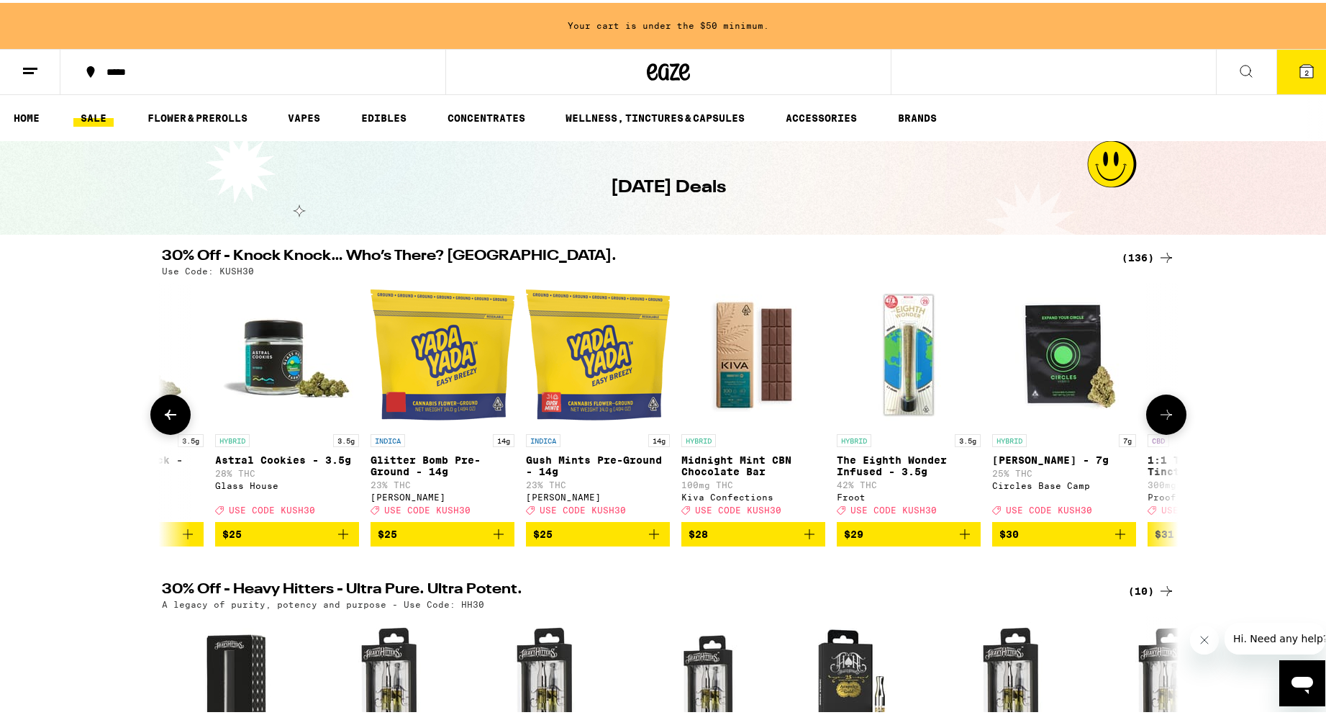
click at [494, 540] on icon "Add to bag" at bounding box center [498, 531] width 17 height 17
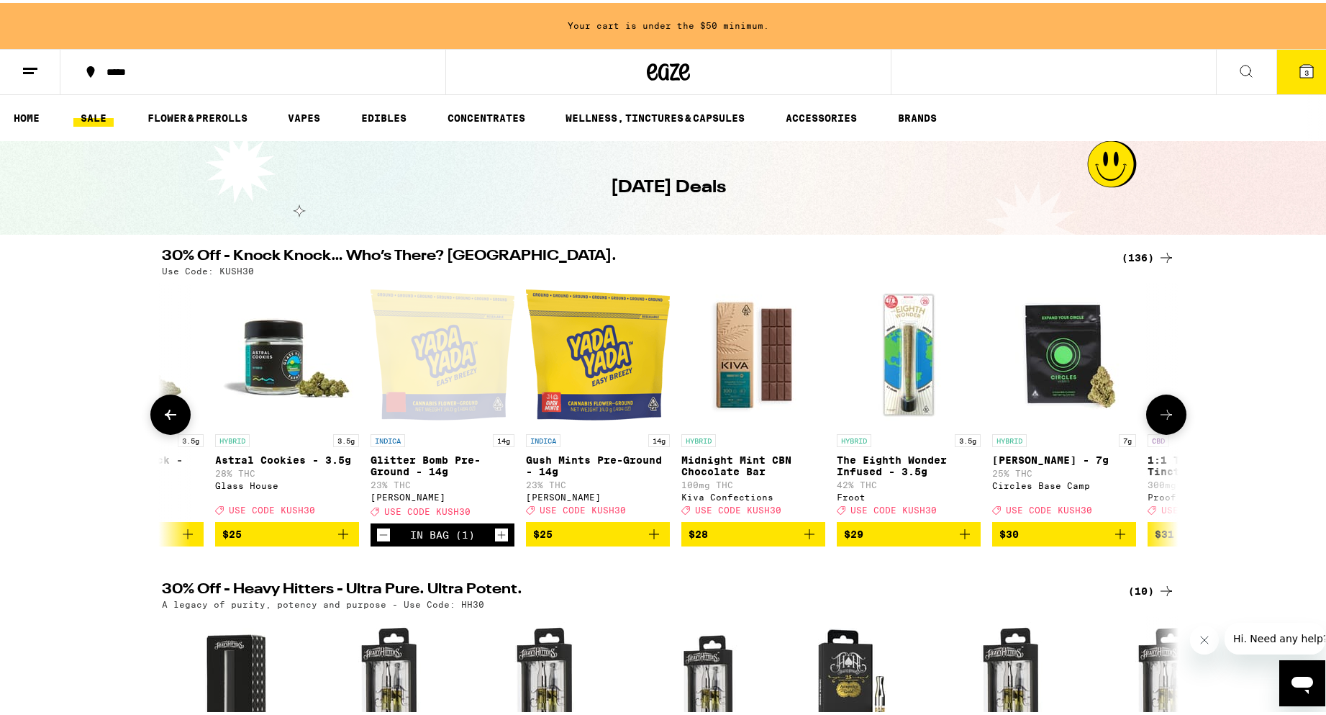
click at [1165, 417] on icon at bounding box center [1167, 412] width 12 height 10
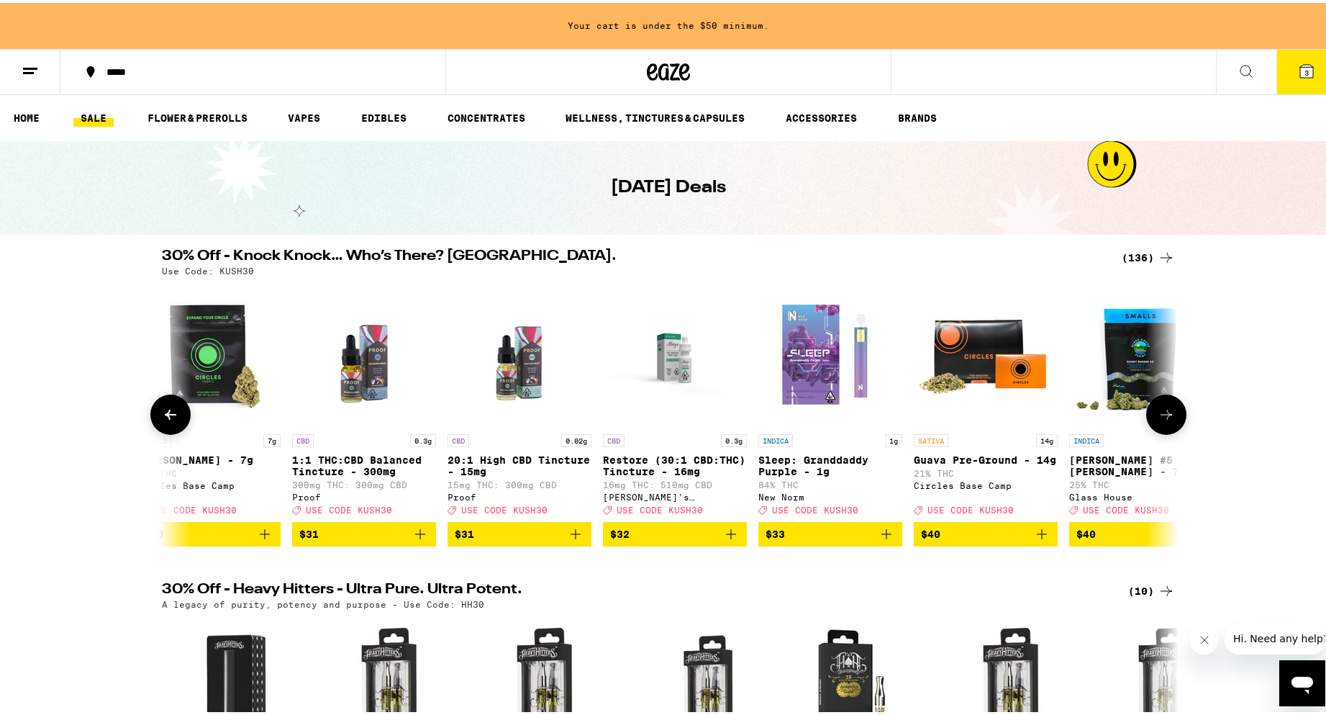
scroll to position [0, 15417]
click at [1170, 420] on icon at bounding box center [1166, 411] width 17 height 17
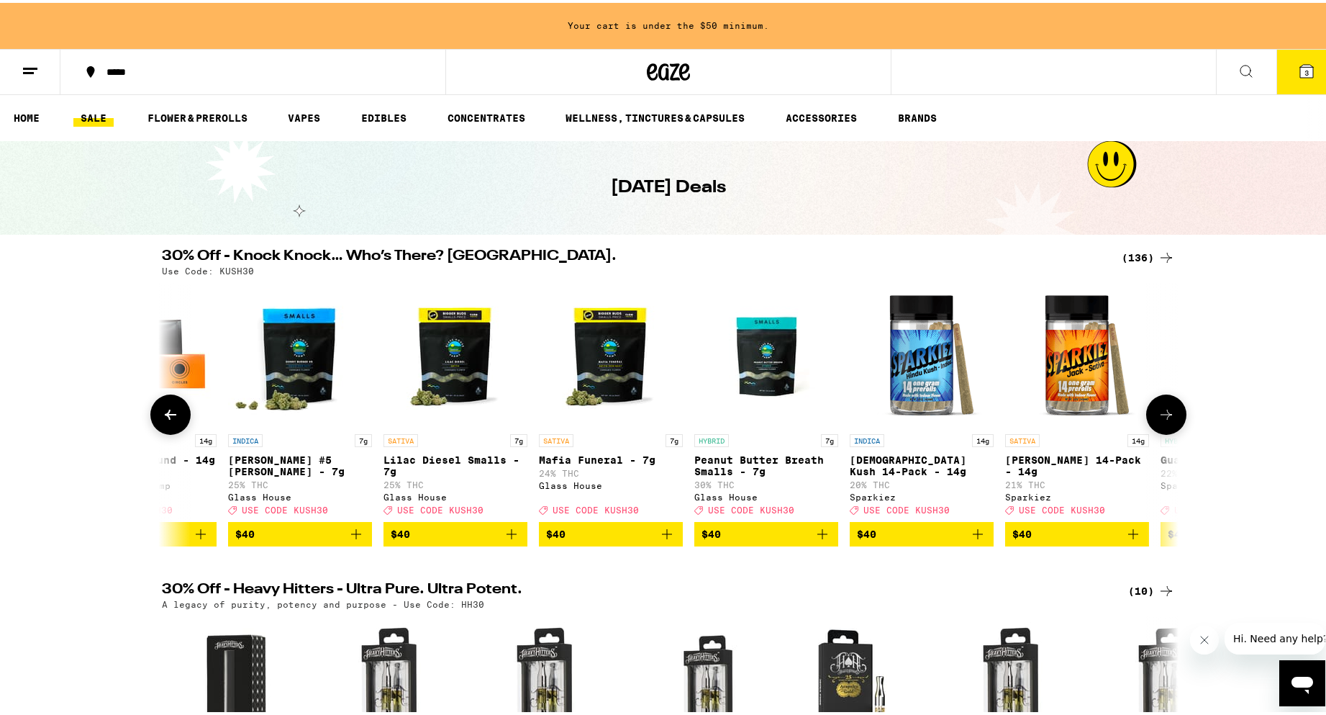
scroll to position [0, 16273]
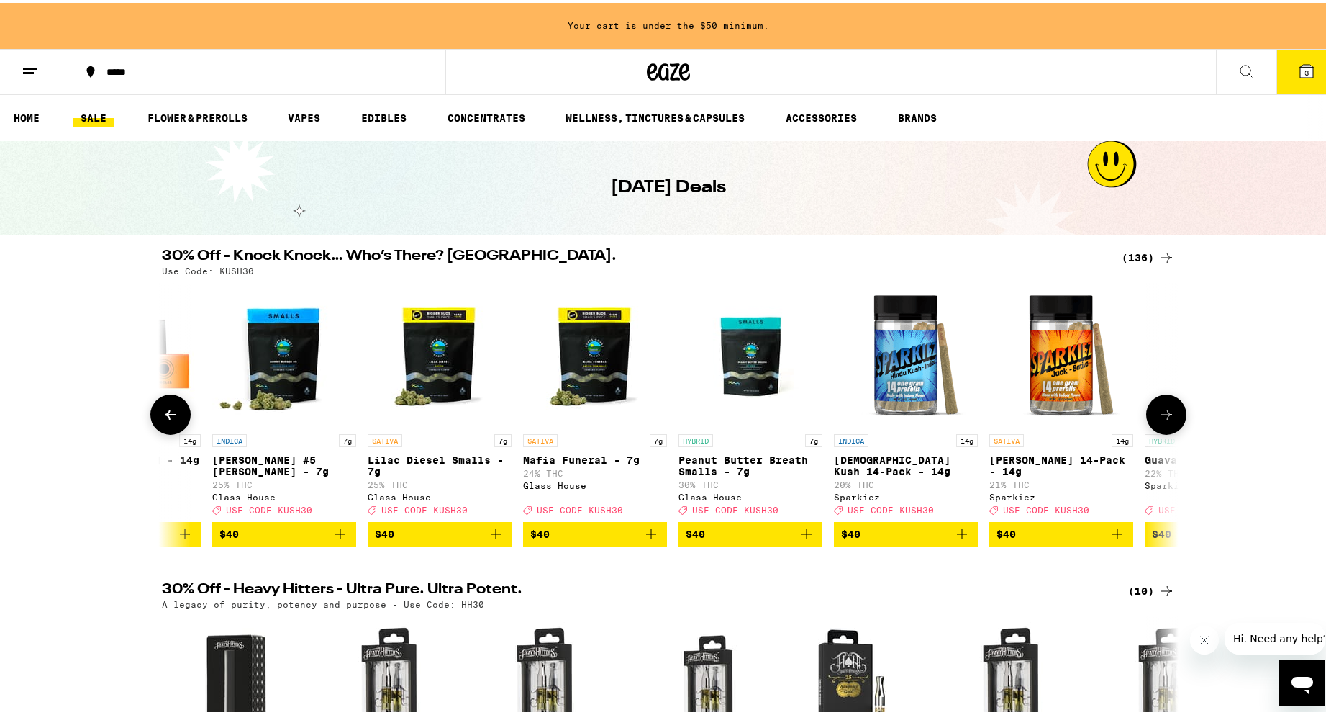
click at [1151, 418] on button at bounding box center [1167, 412] width 40 height 40
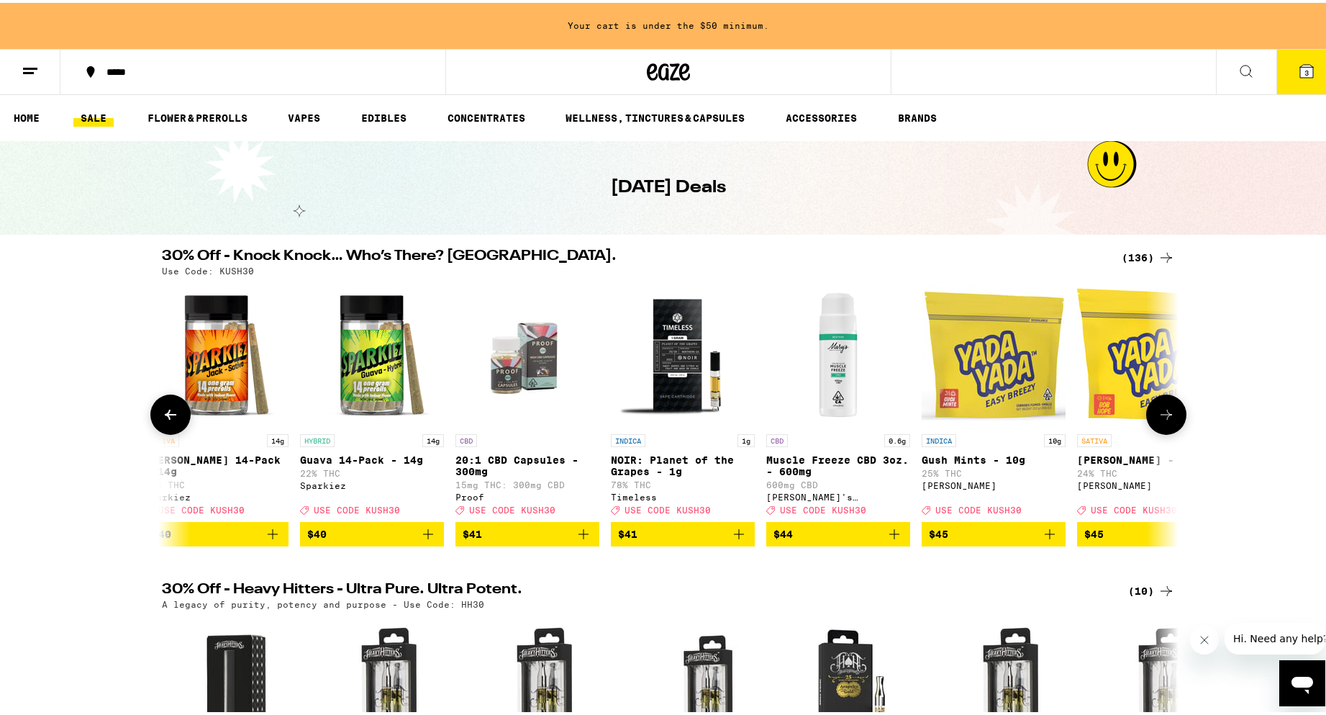
scroll to position [0, 17130]
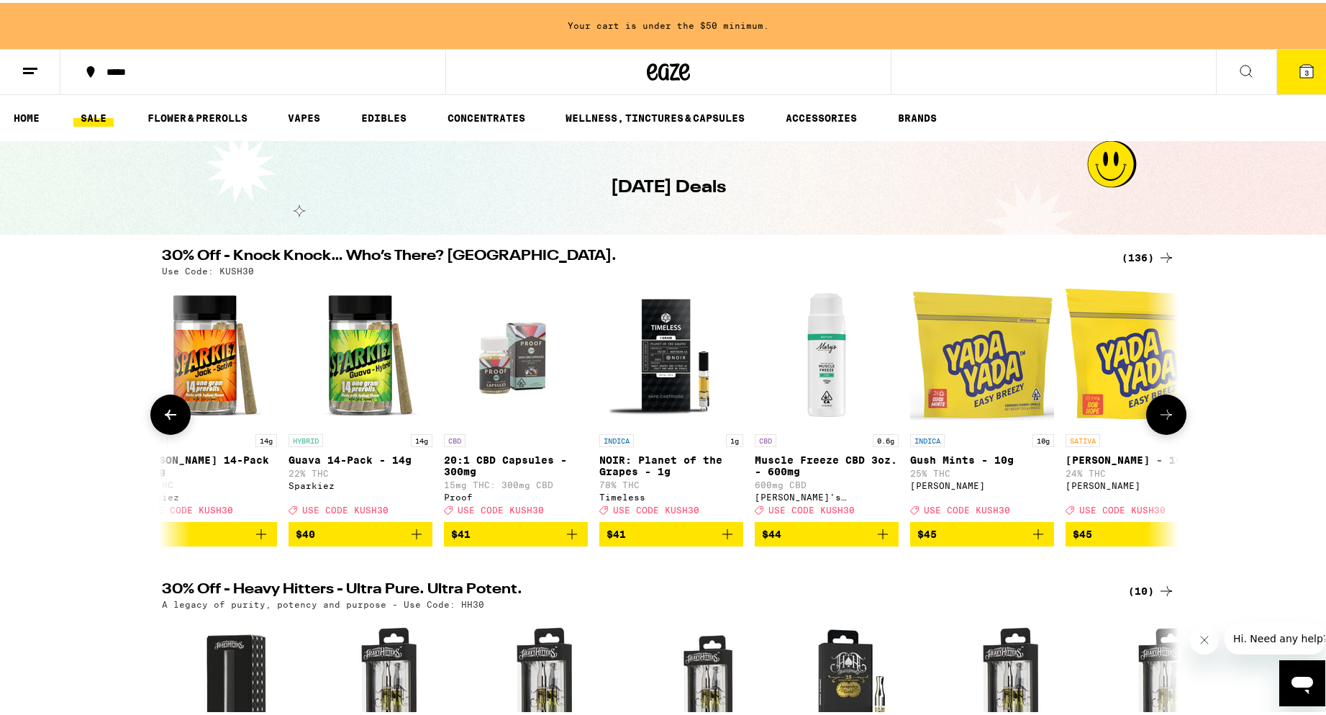
click at [1175, 419] on button at bounding box center [1167, 412] width 40 height 40
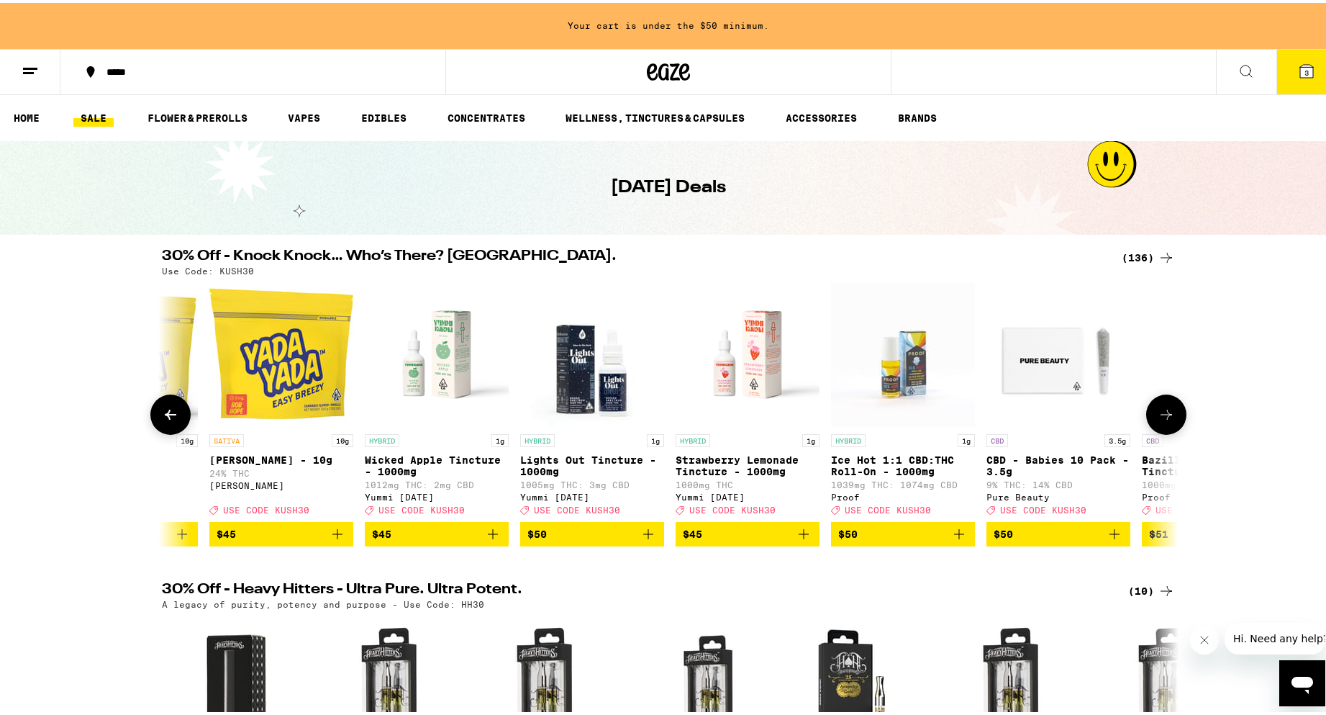
click at [168, 420] on icon at bounding box center [170, 411] width 17 height 17
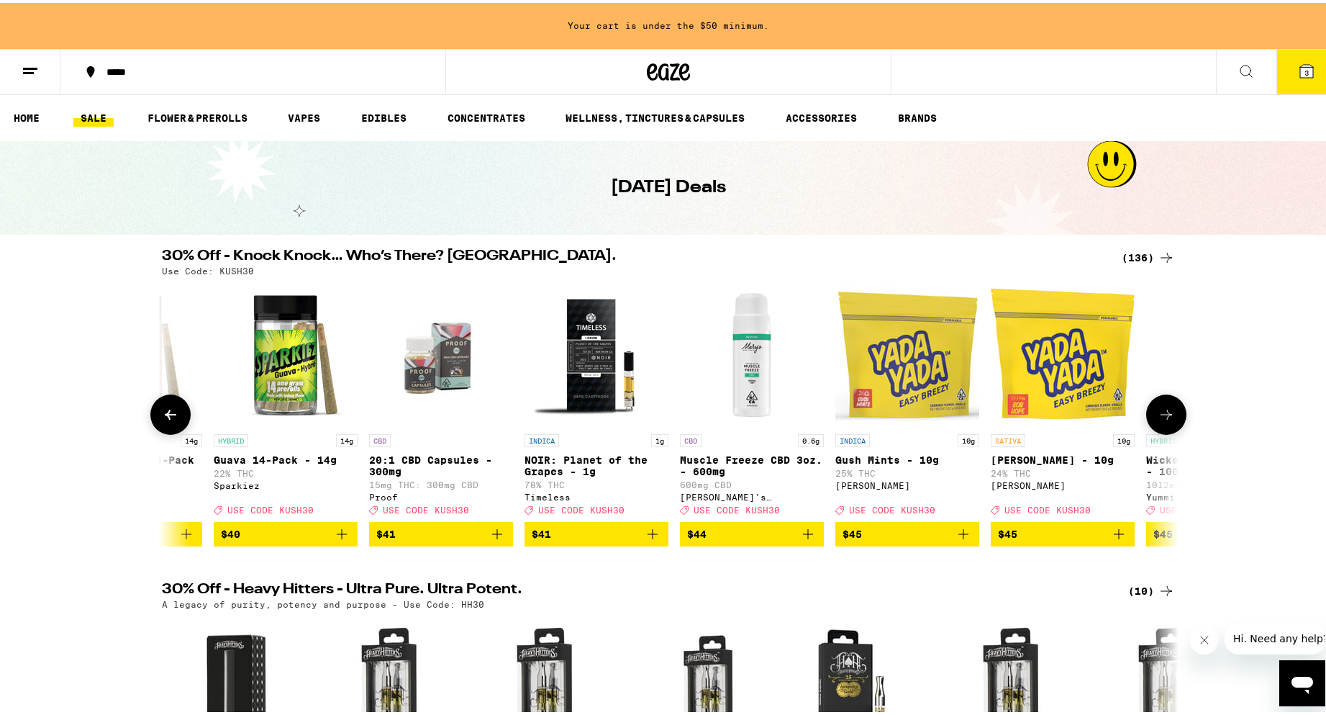
click at [169, 420] on icon at bounding box center [170, 411] width 17 height 17
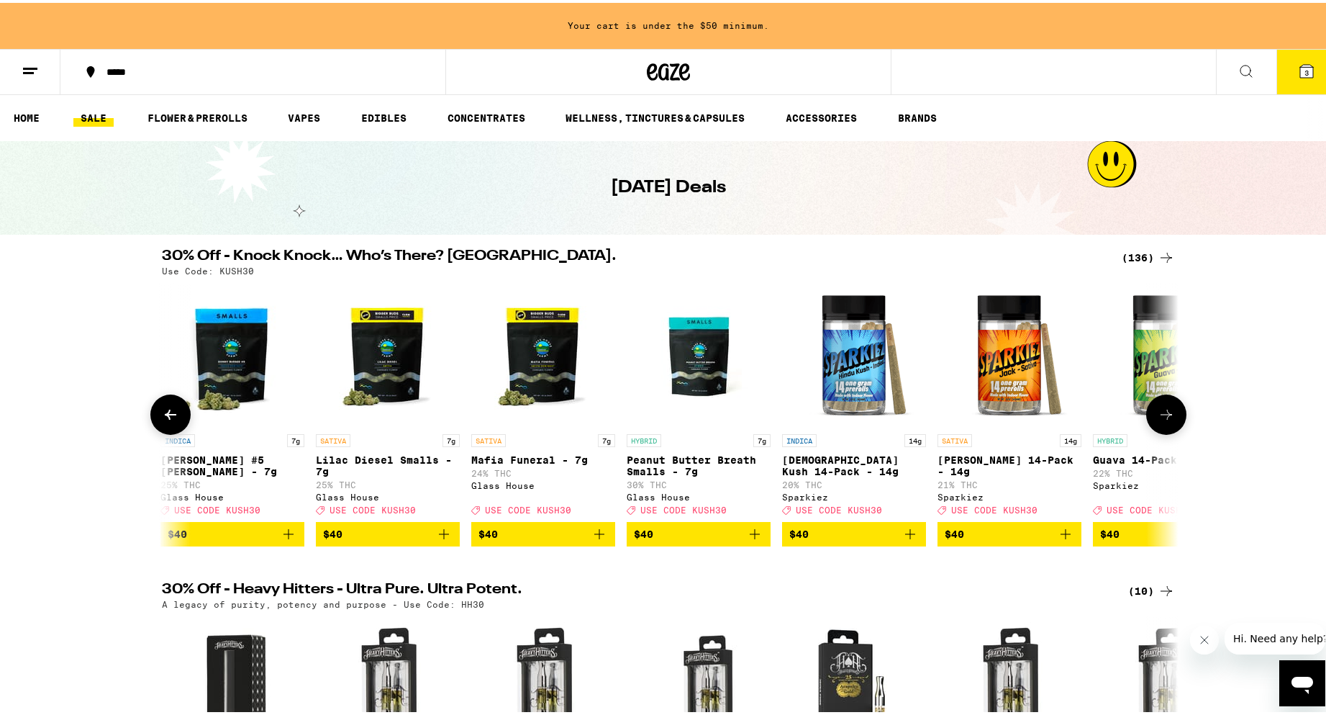
click at [169, 420] on icon at bounding box center [170, 411] width 17 height 17
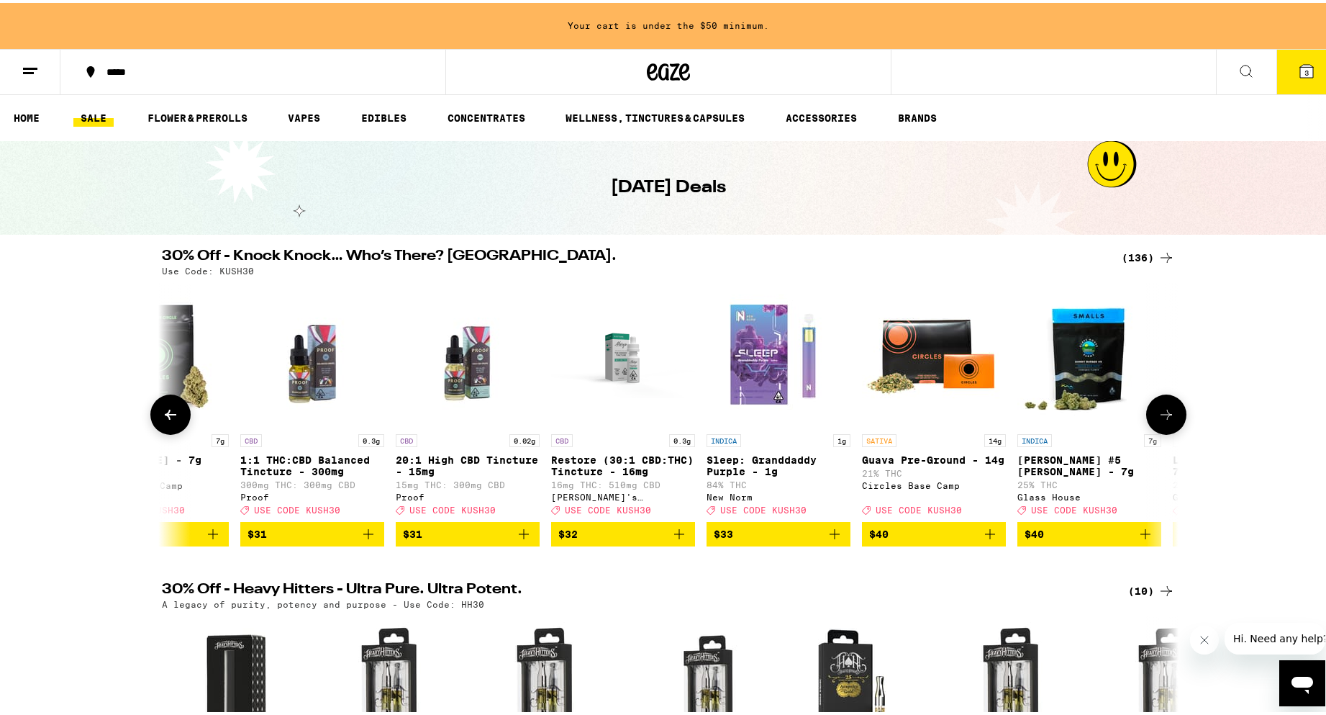
click at [170, 420] on icon at bounding box center [170, 411] width 17 height 17
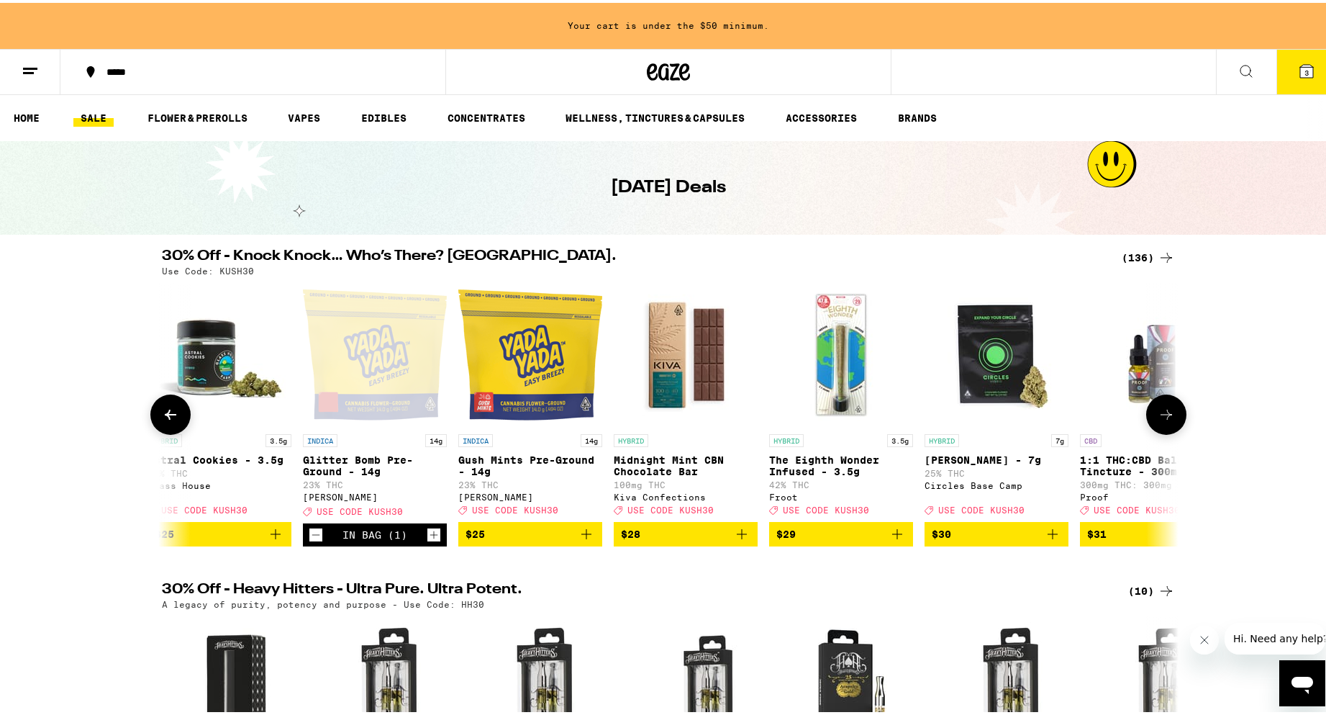
scroll to position [0, 14612]
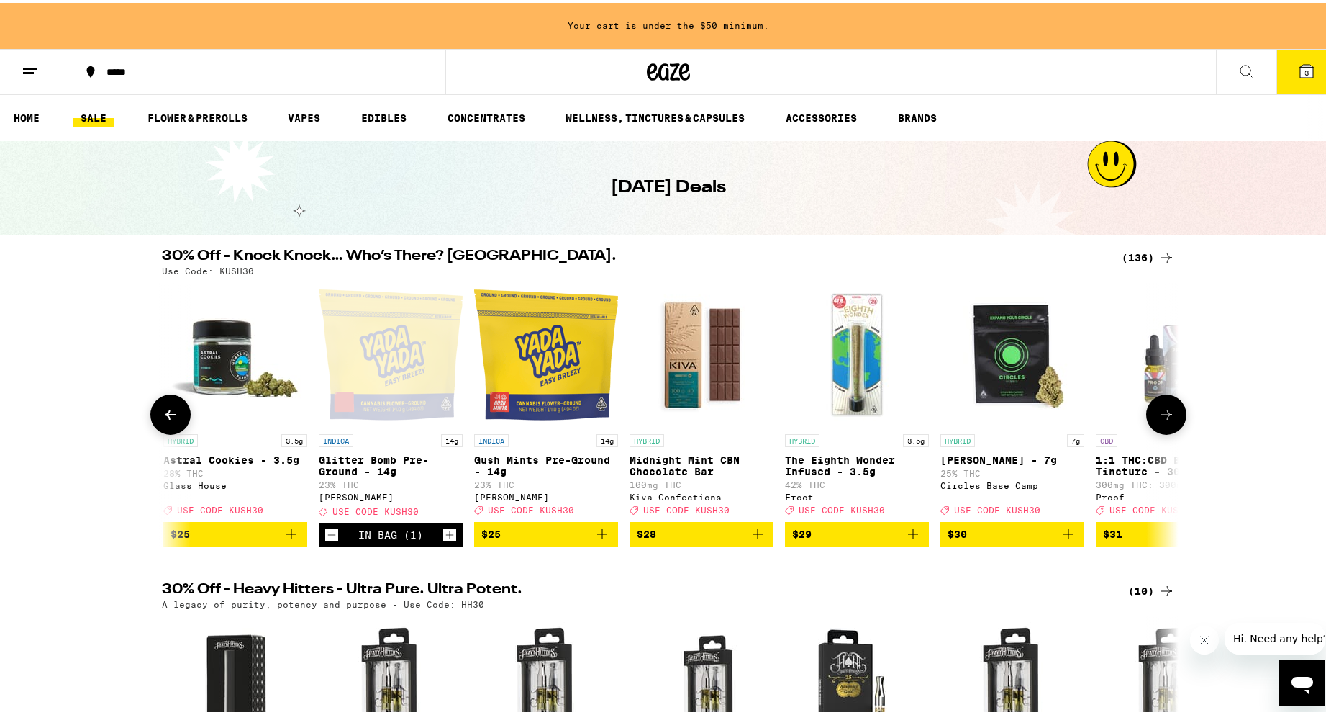
click at [329, 541] on icon "Decrement" at bounding box center [331, 531] width 13 height 17
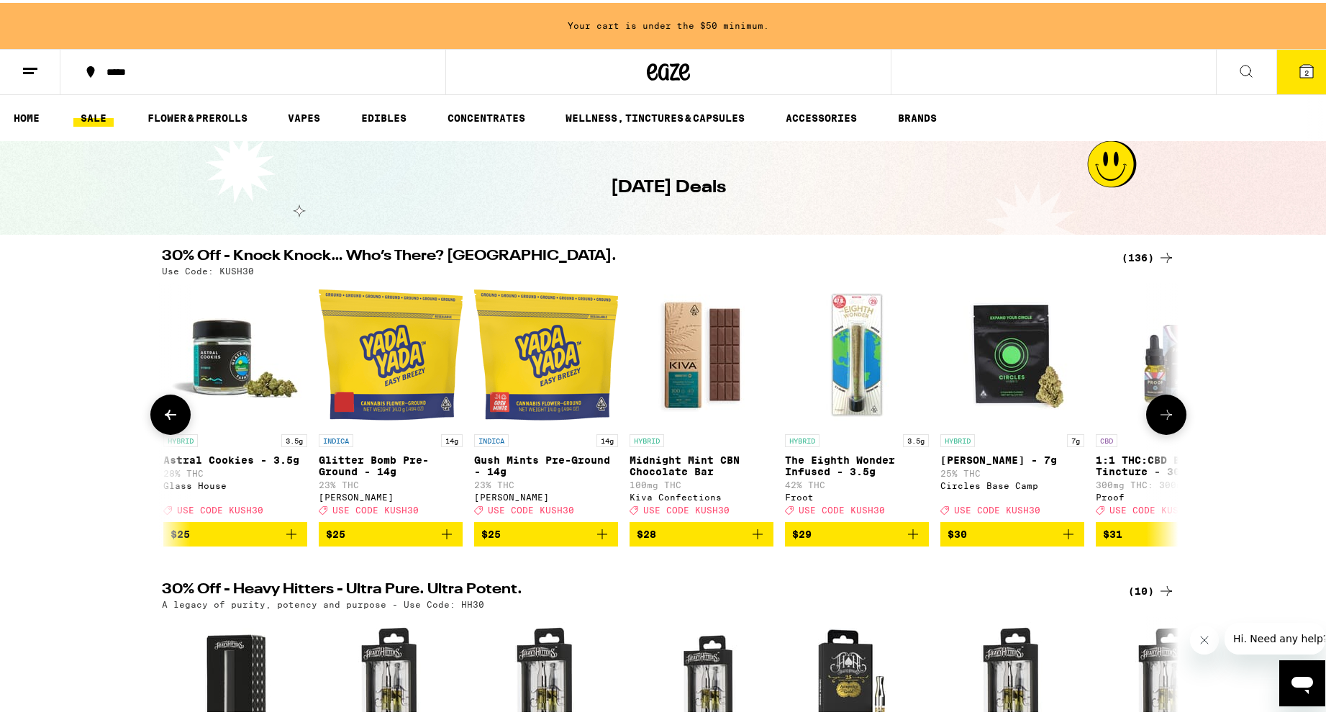
click at [1162, 420] on icon at bounding box center [1166, 411] width 17 height 17
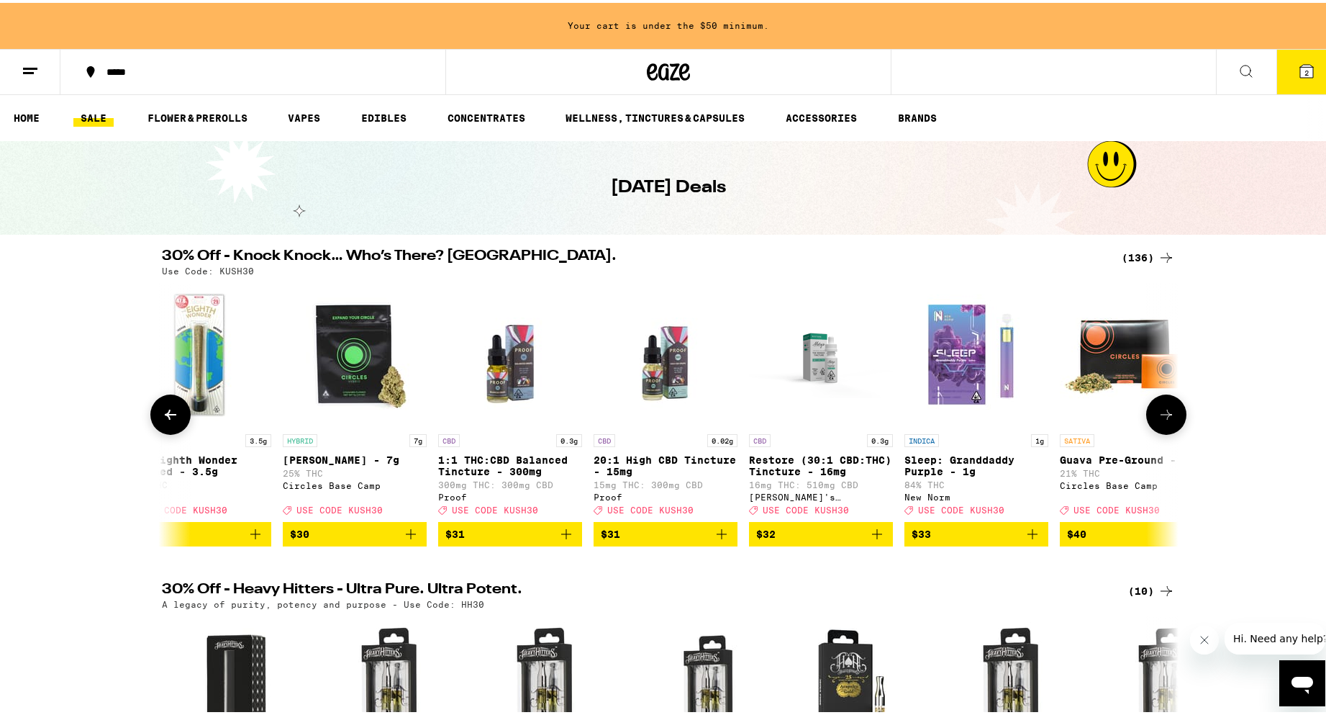
click at [1162, 420] on icon at bounding box center [1166, 411] width 17 height 17
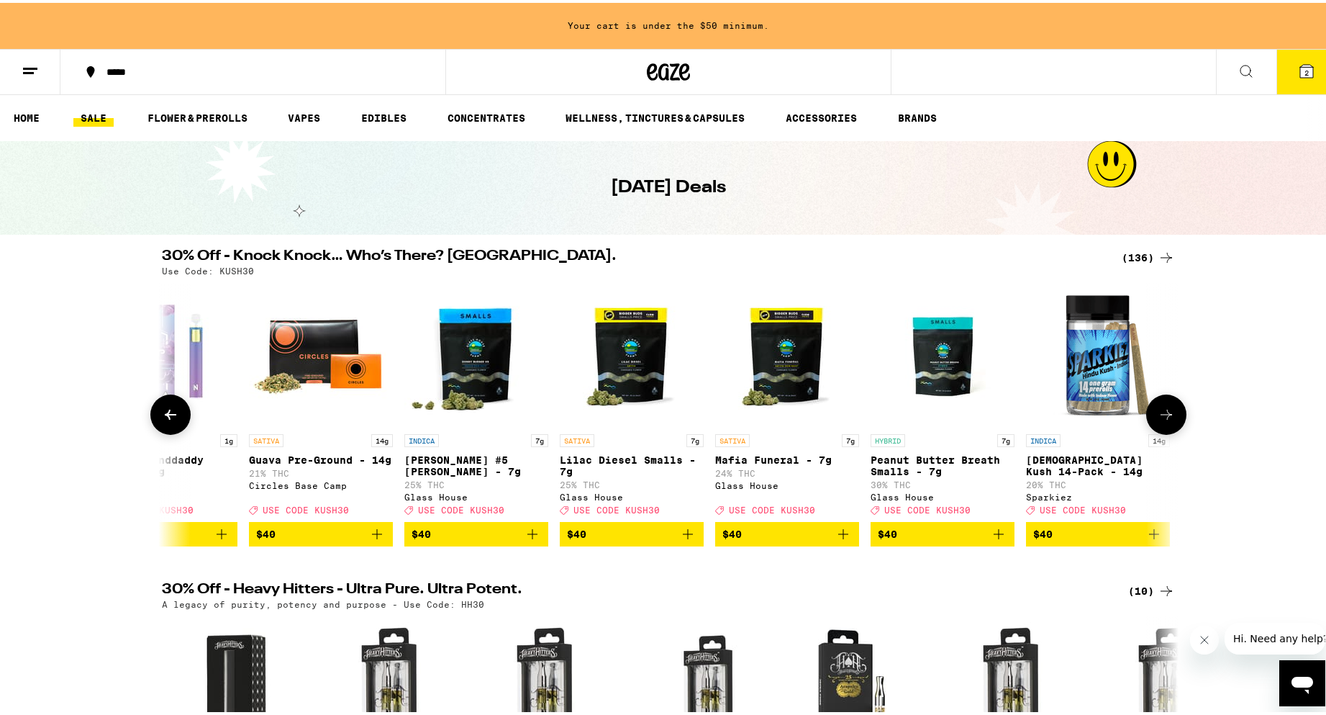
click at [1162, 420] on icon at bounding box center [1166, 411] width 17 height 17
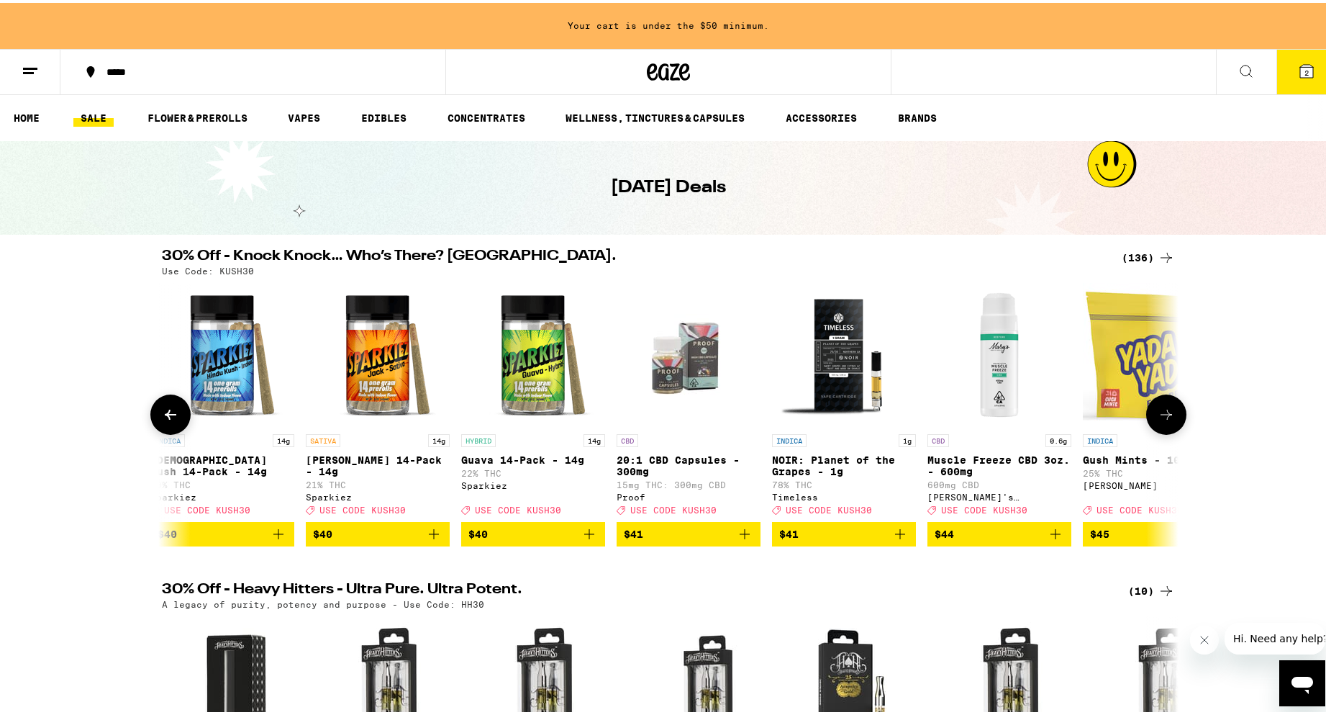
click at [1162, 420] on icon at bounding box center [1166, 411] width 17 height 17
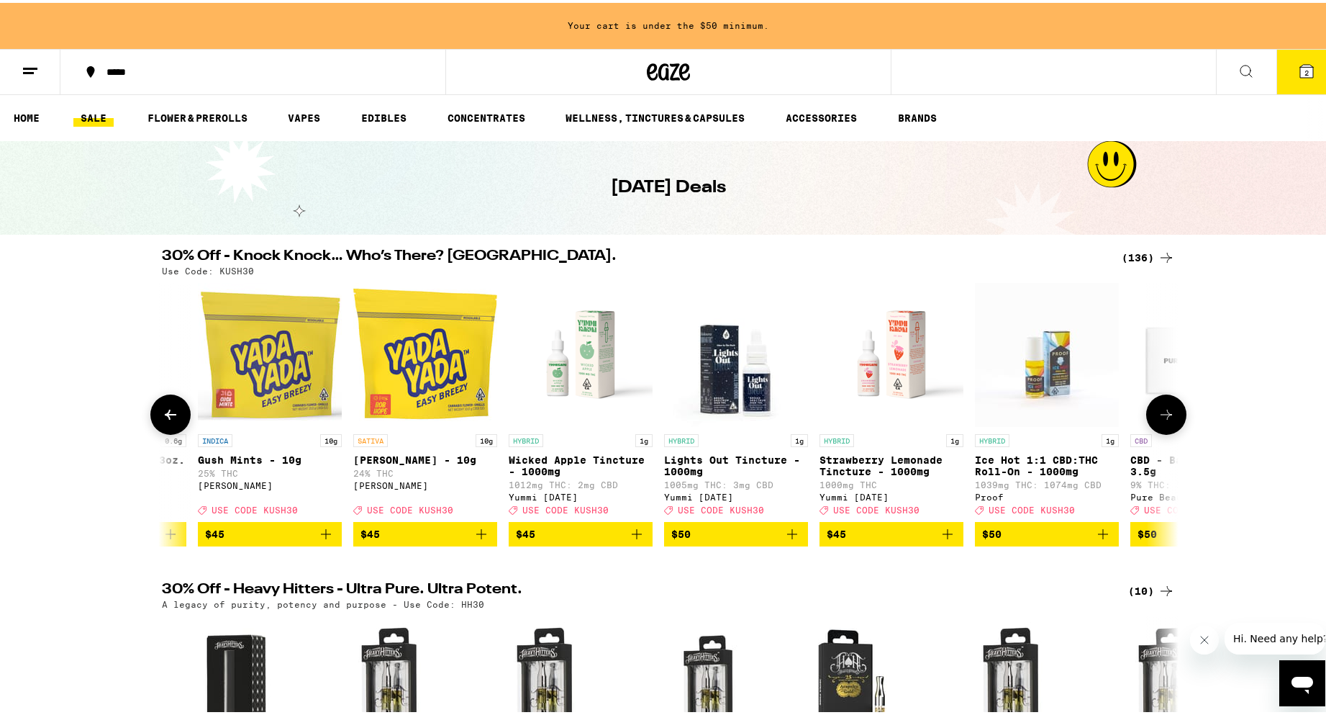
scroll to position [0, 17854]
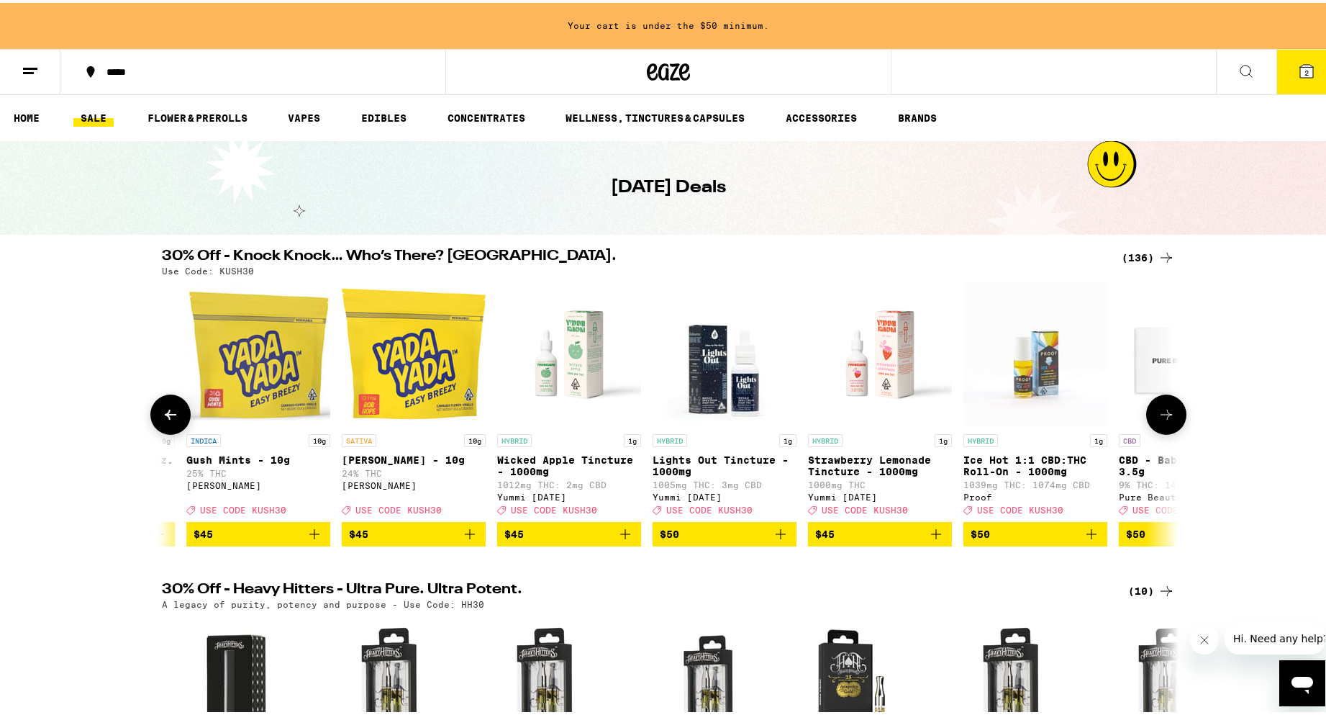
click at [1147, 426] on div at bounding box center [1167, 412] width 40 height 40
click at [1167, 420] on icon at bounding box center [1166, 411] width 17 height 17
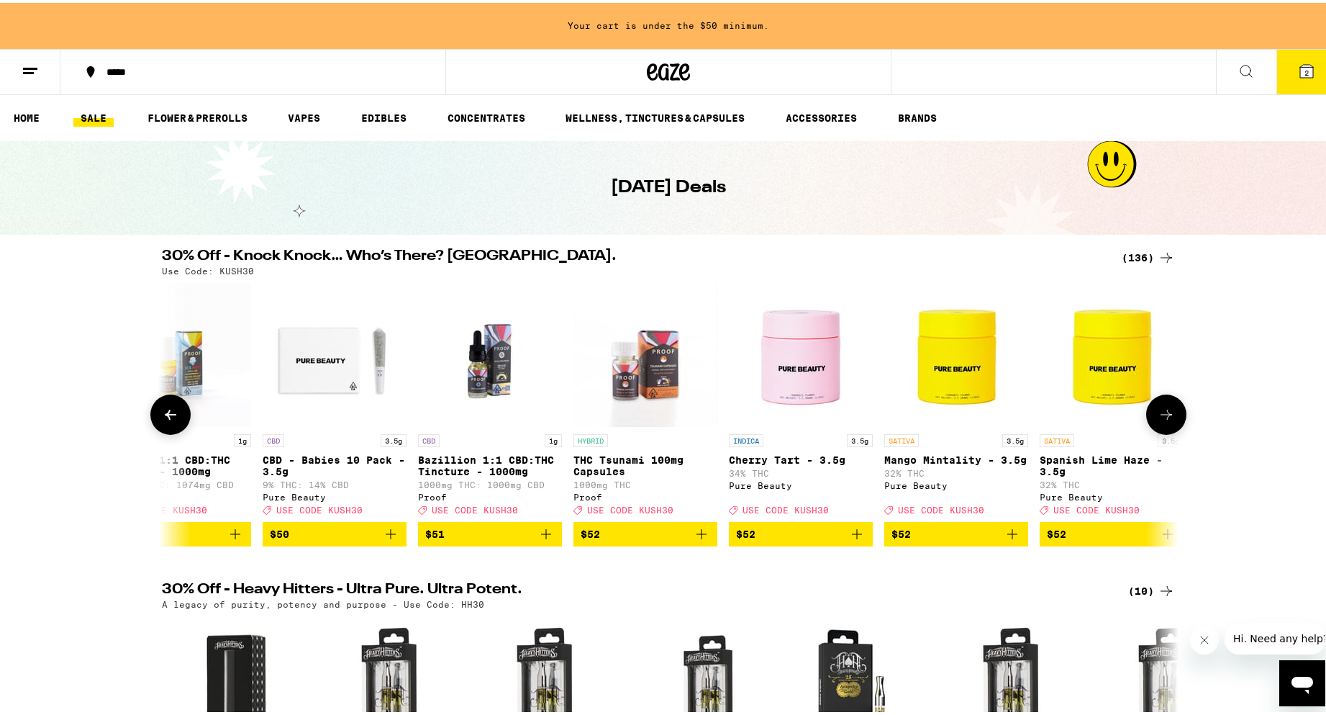
click at [1167, 420] on icon at bounding box center [1166, 411] width 17 height 17
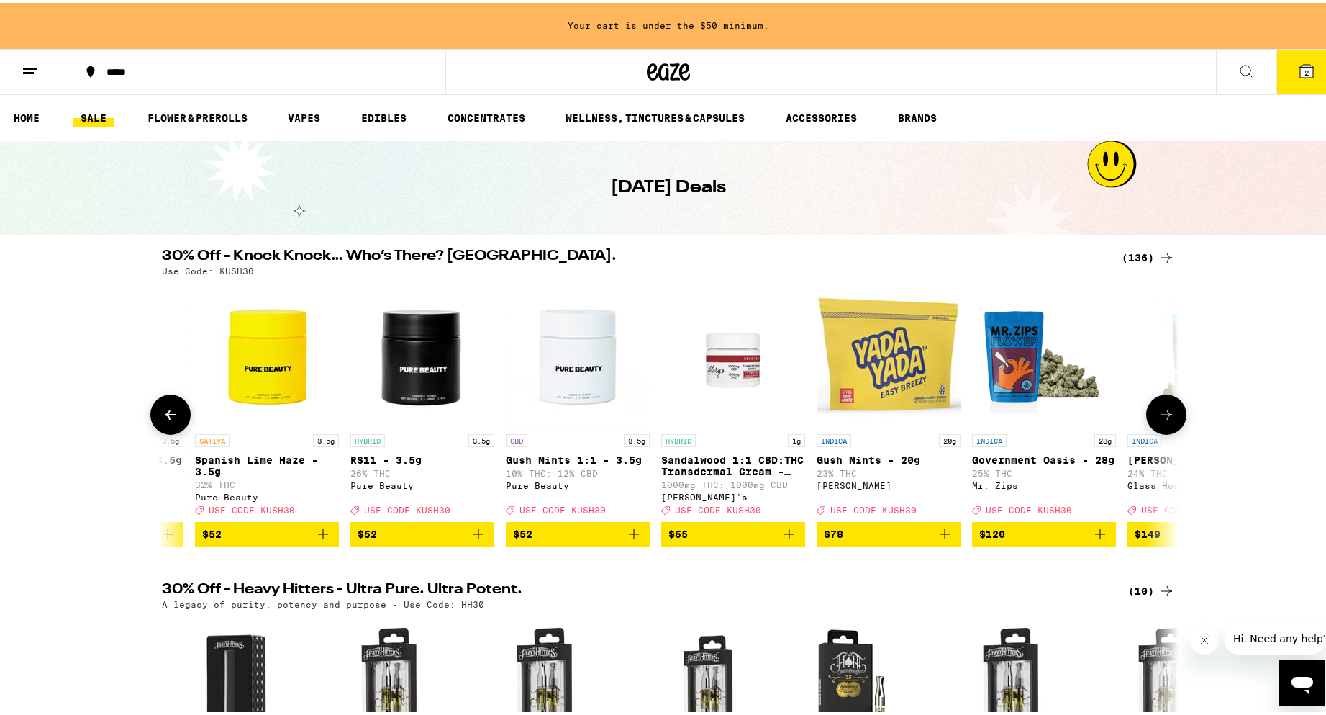
scroll to position [0, 19567]
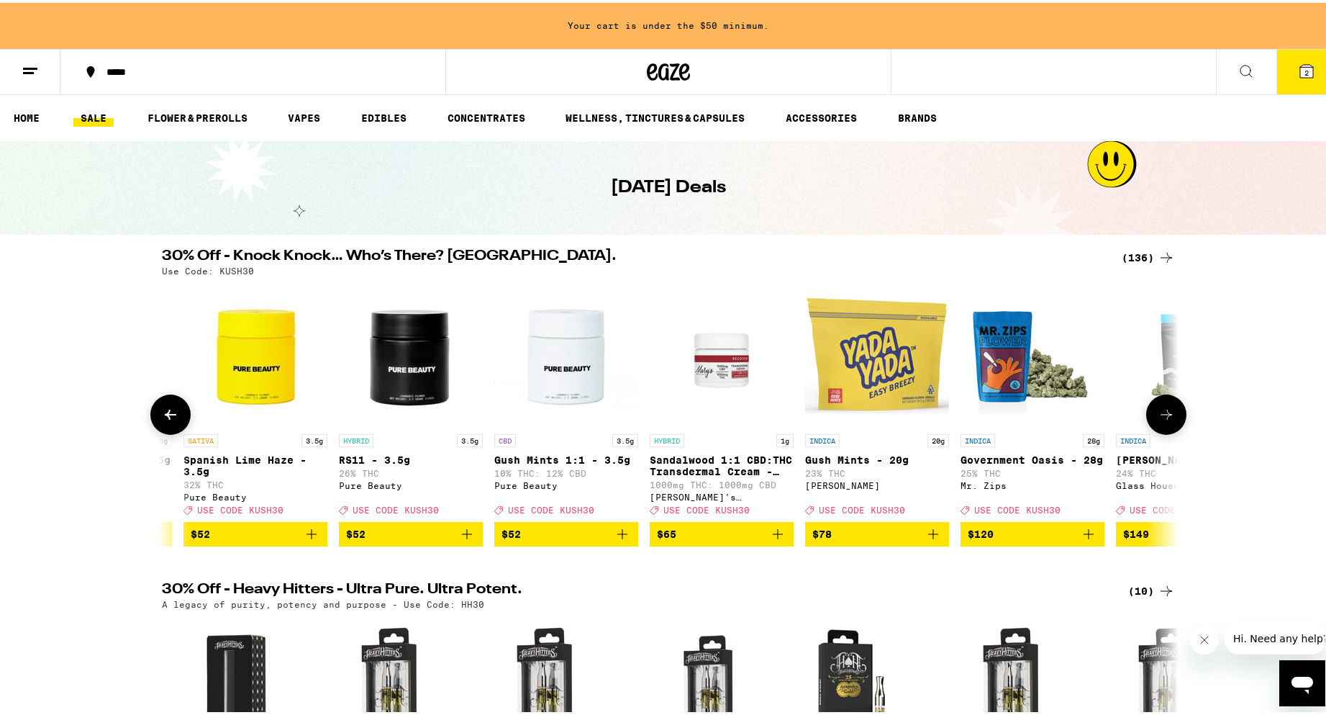
click at [1173, 414] on button at bounding box center [1167, 412] width 40 height 40
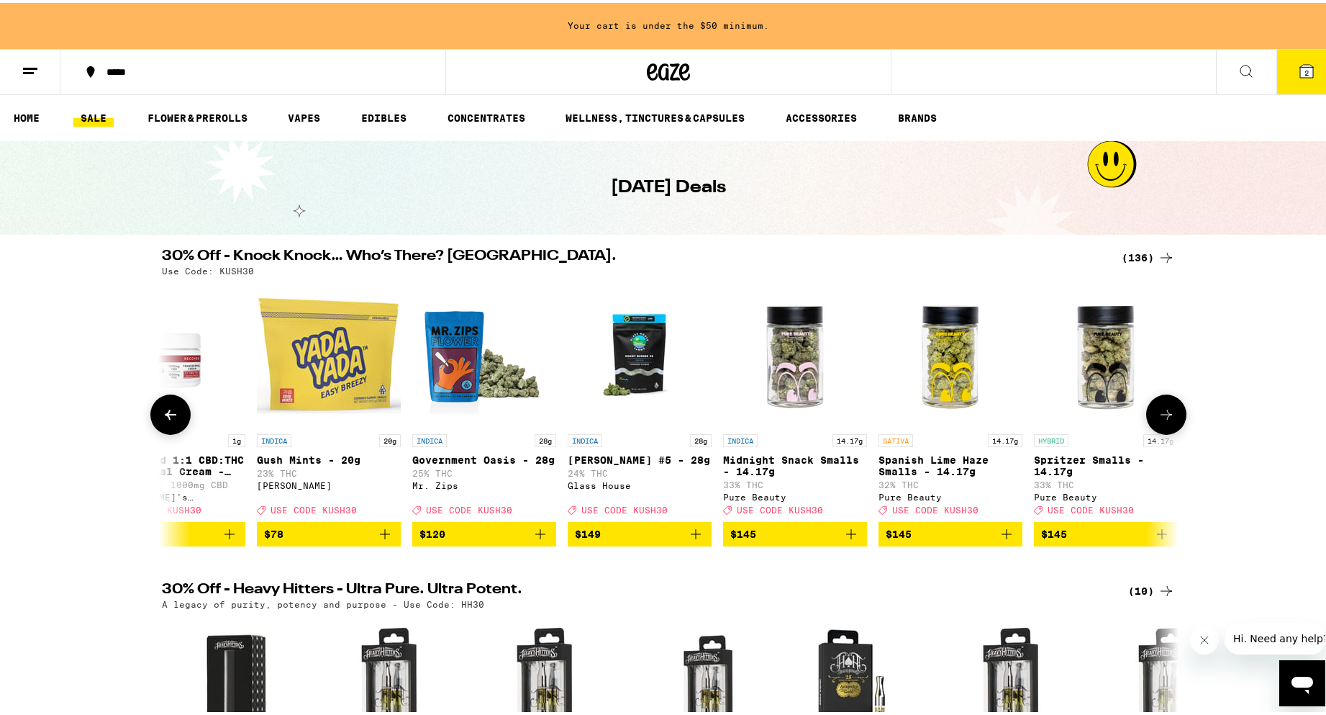
scroll to position [0, 20130]
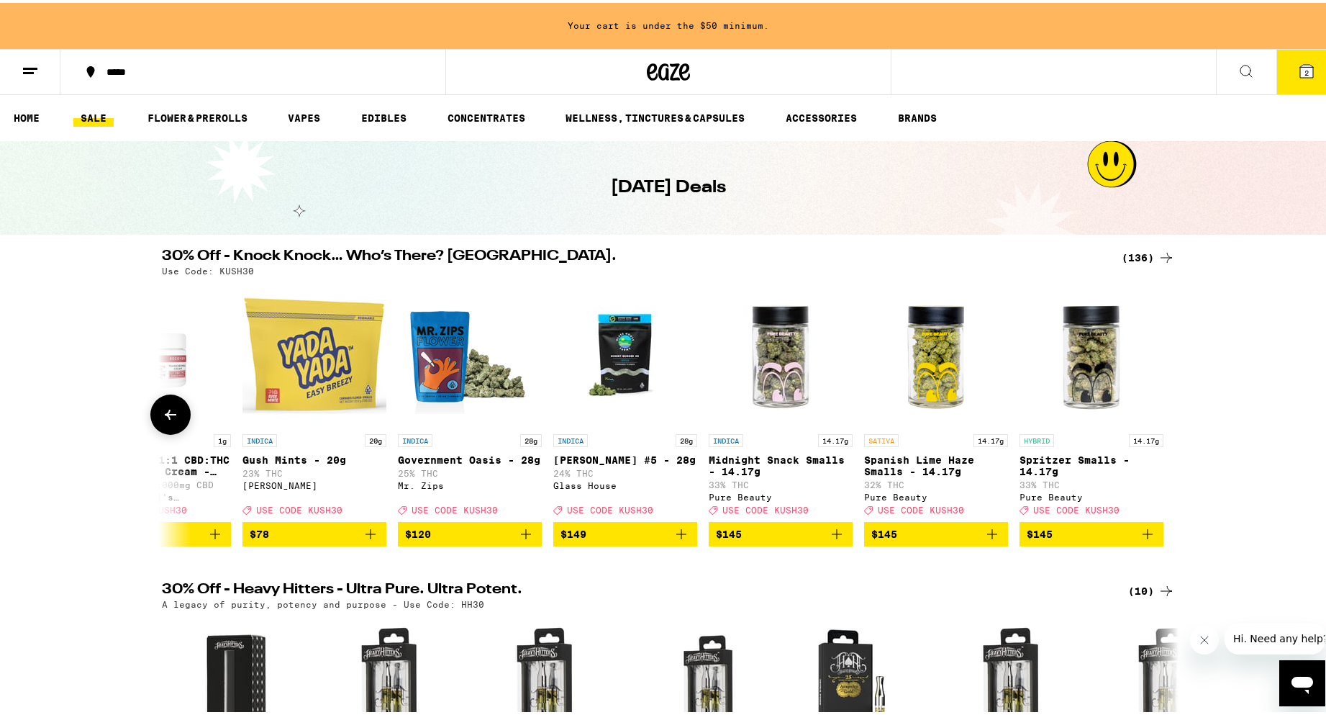
click at [166, 417] on icon at bounding box center [171, 412] width 12 height 10
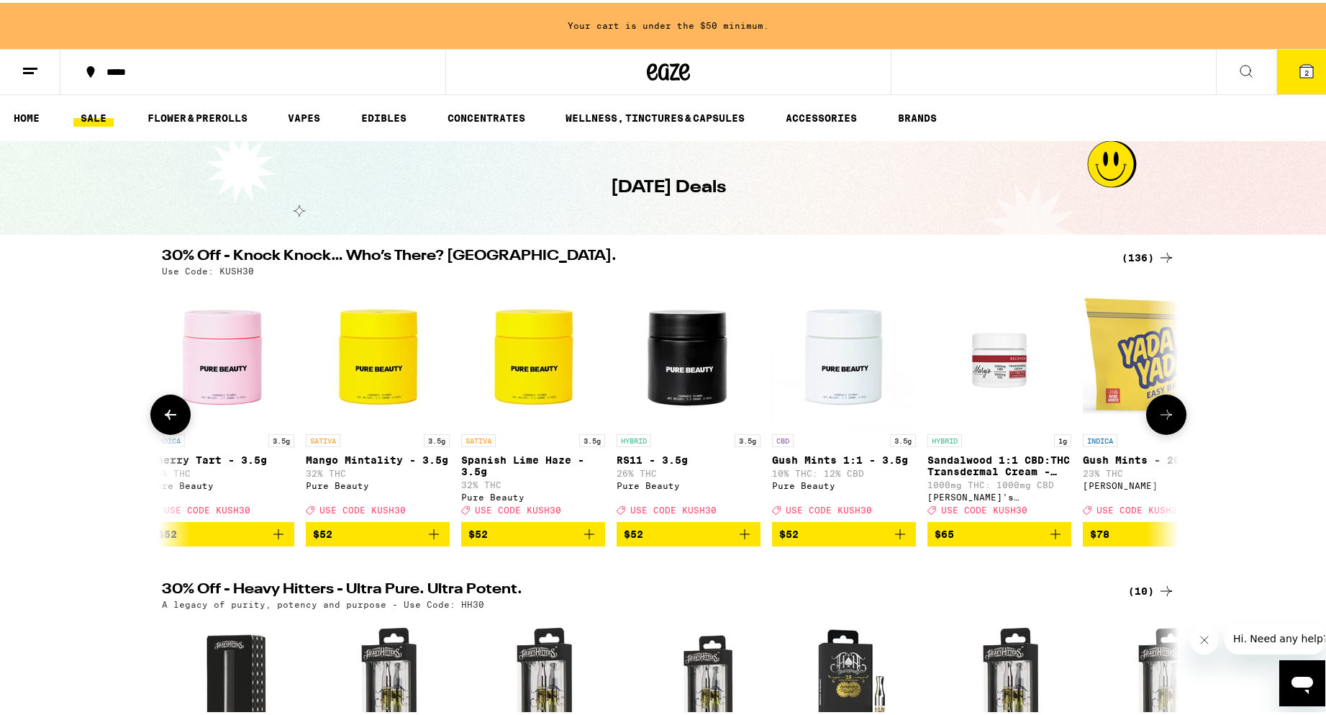
click at [166, 417] on icon at bounding box center [171, 412] width 12 height 10
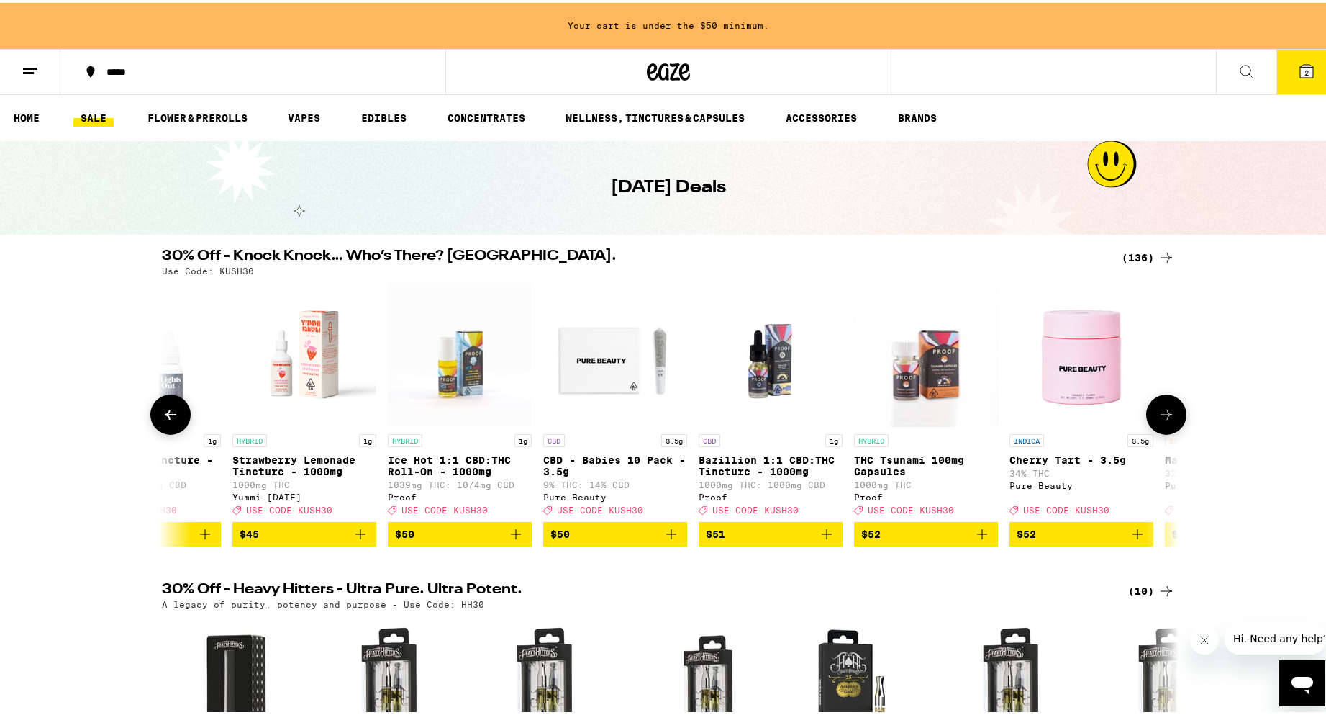
click at [166, 417] on icon at bounding box center [171, 412] width 12 height 10
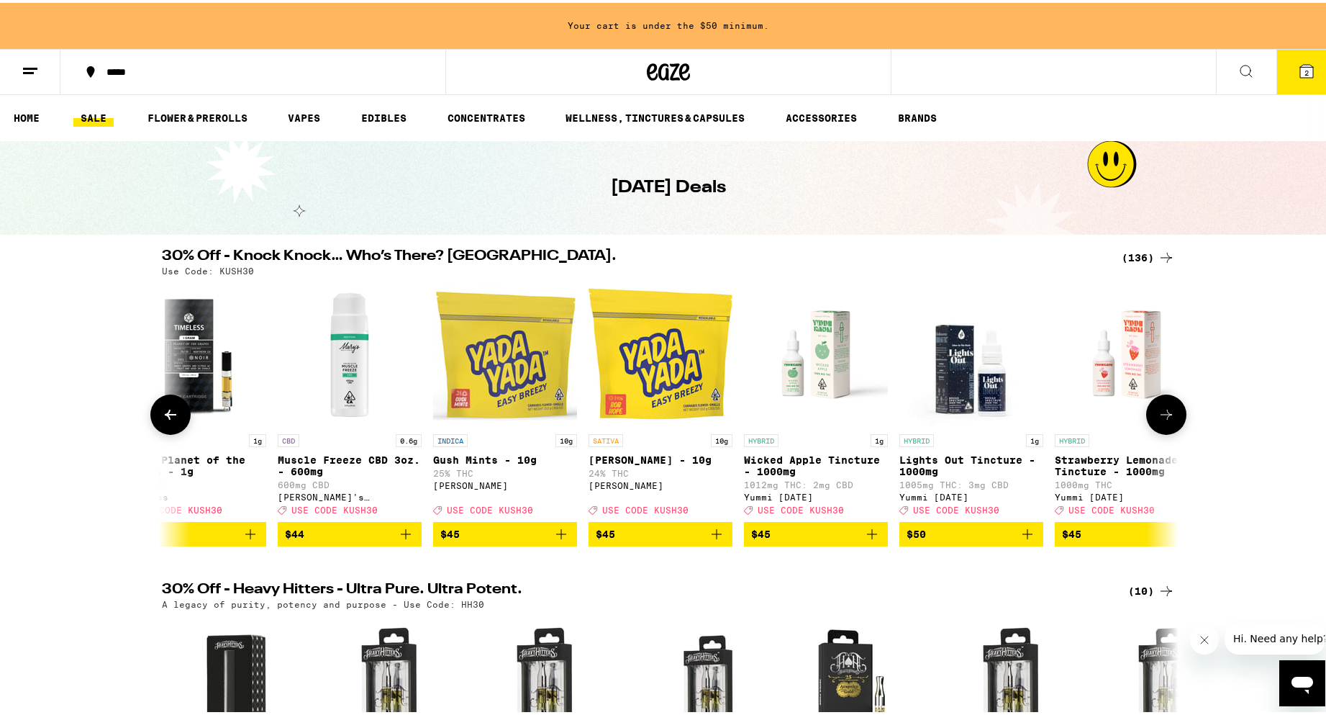
click at [166, 417] on icon at bounding box center [171, 412] width 12 height 10
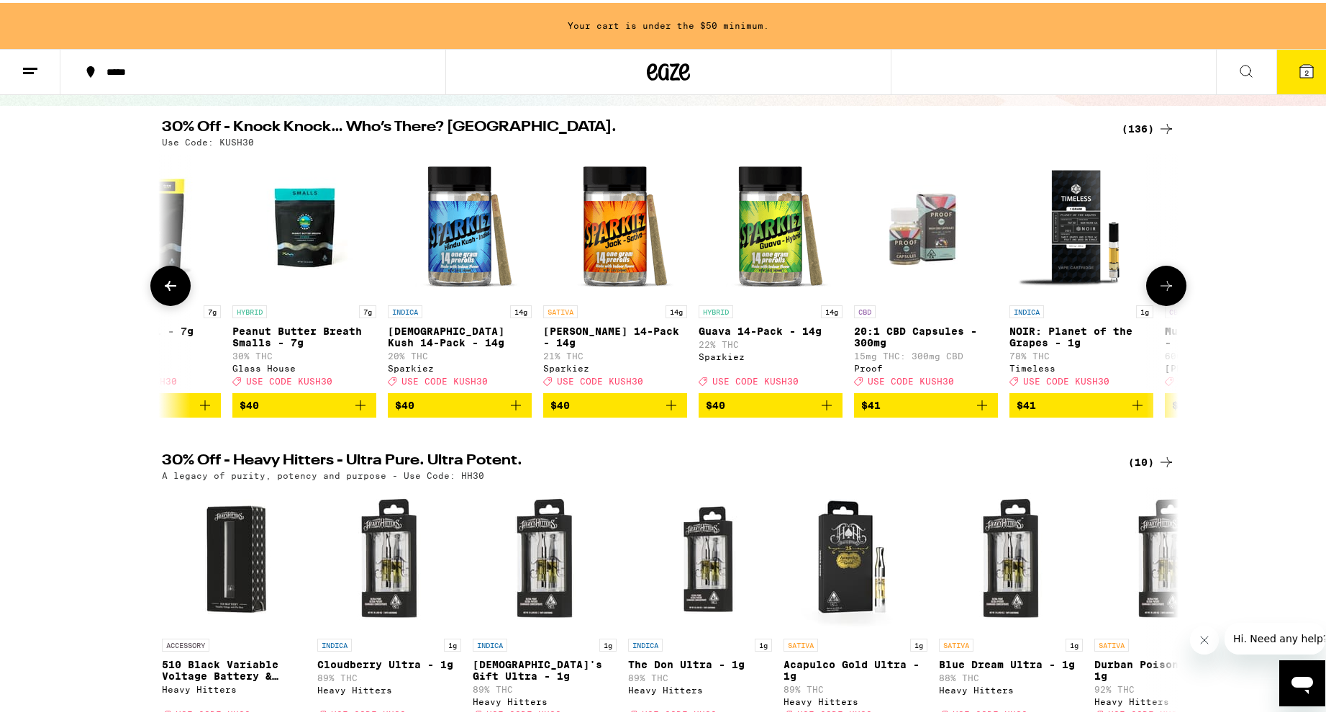
scroll to position [0, 0]
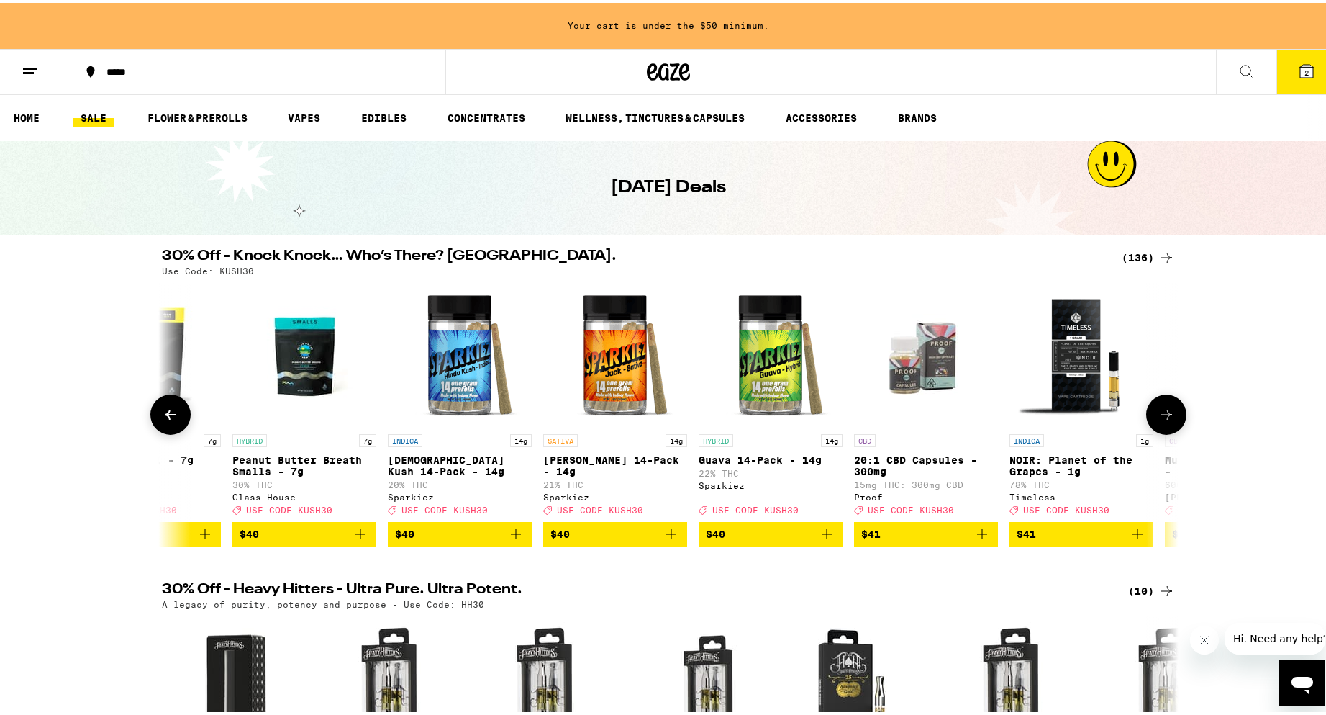
click at [165, 417] on icon at bounding box center [171, 412] width 12 height 10
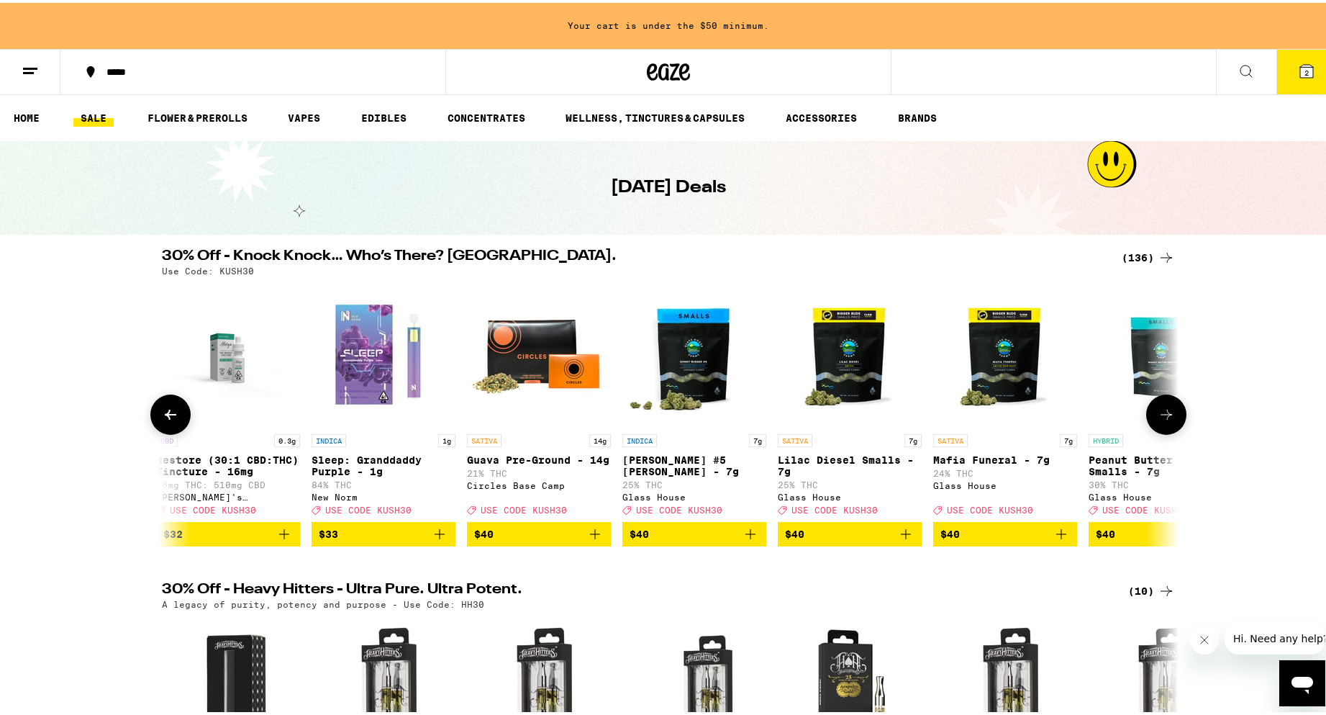
click at [165, 417] on icon at bounding box center [171, 412] width 12 height 10
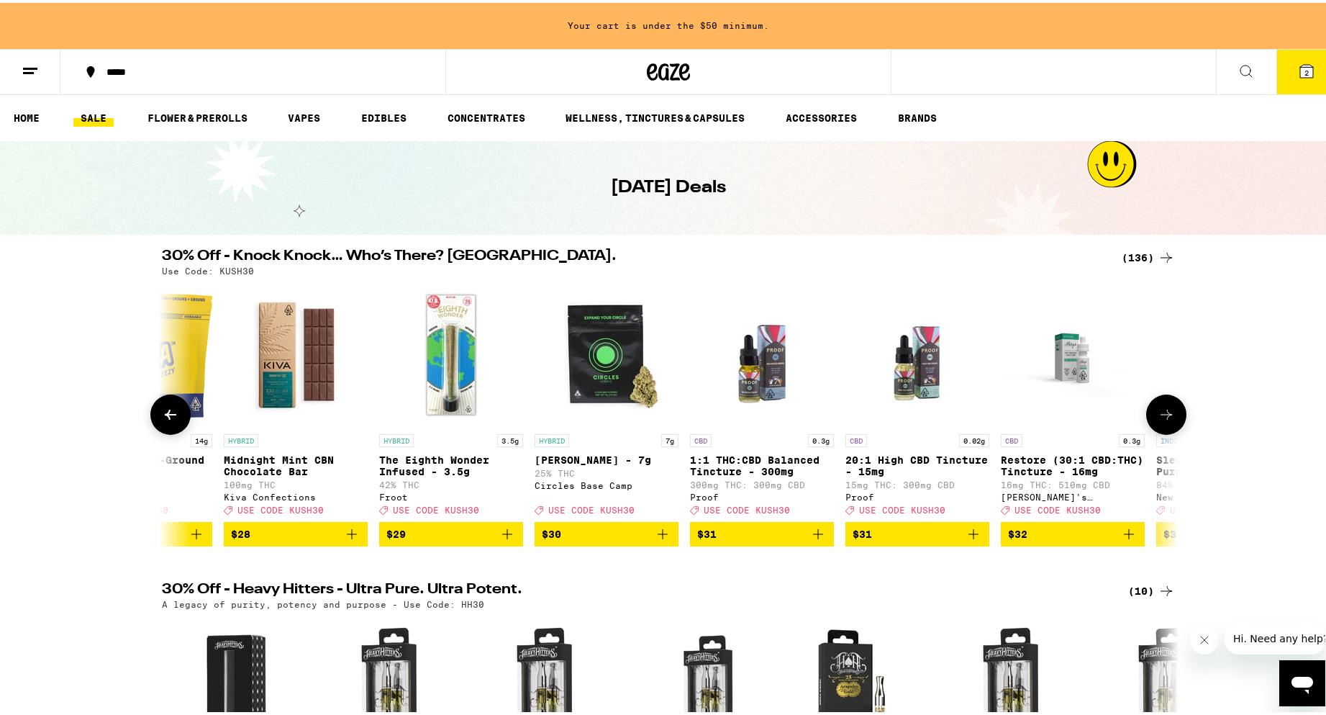
scroll to position [0, 15007]
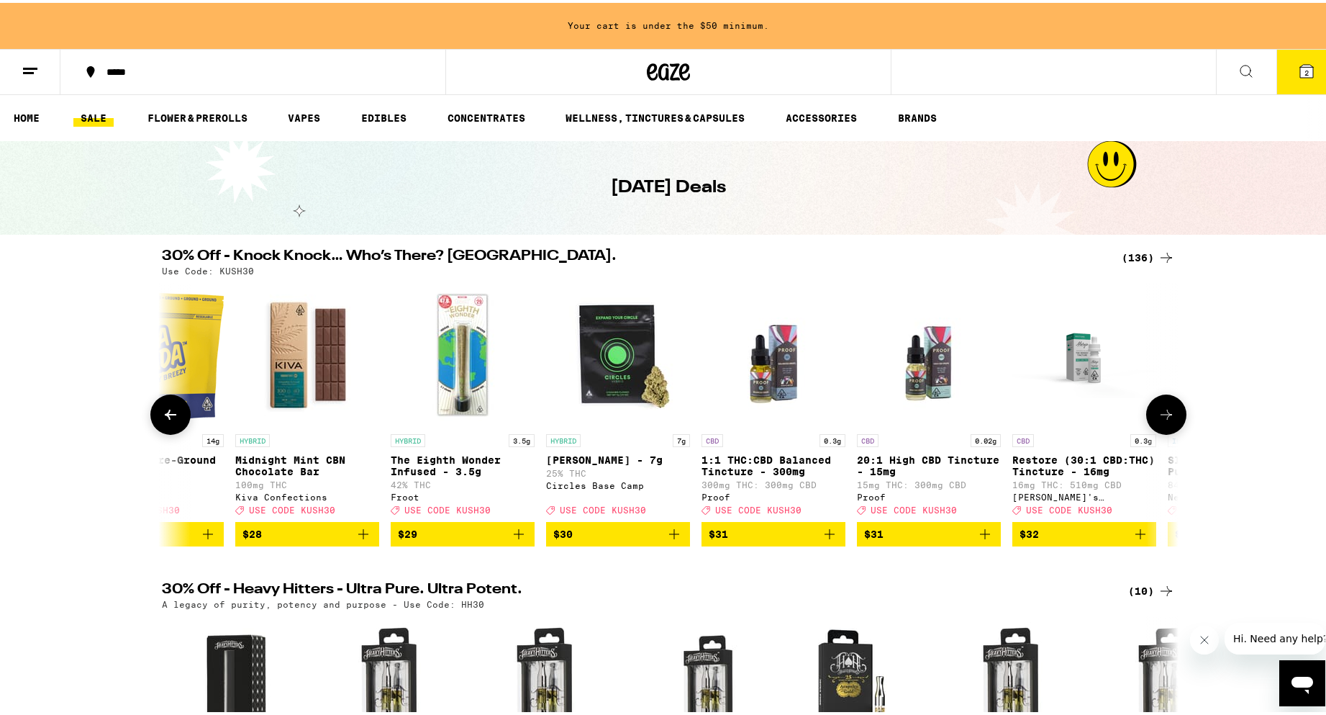
click at [165, 417] on icon at bounding box center [171, 412] width 12 height 10
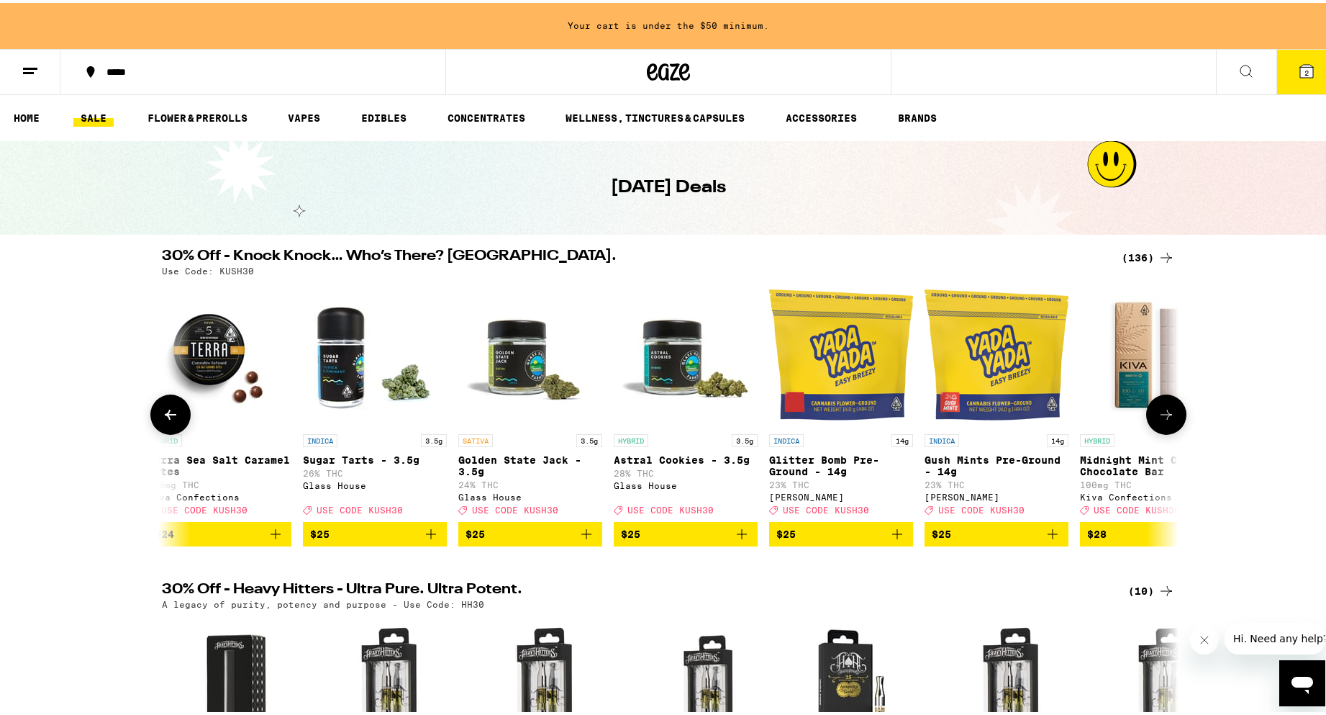
click at [165, 417] on icon at bounding box center [171, 412] width 12 height 10
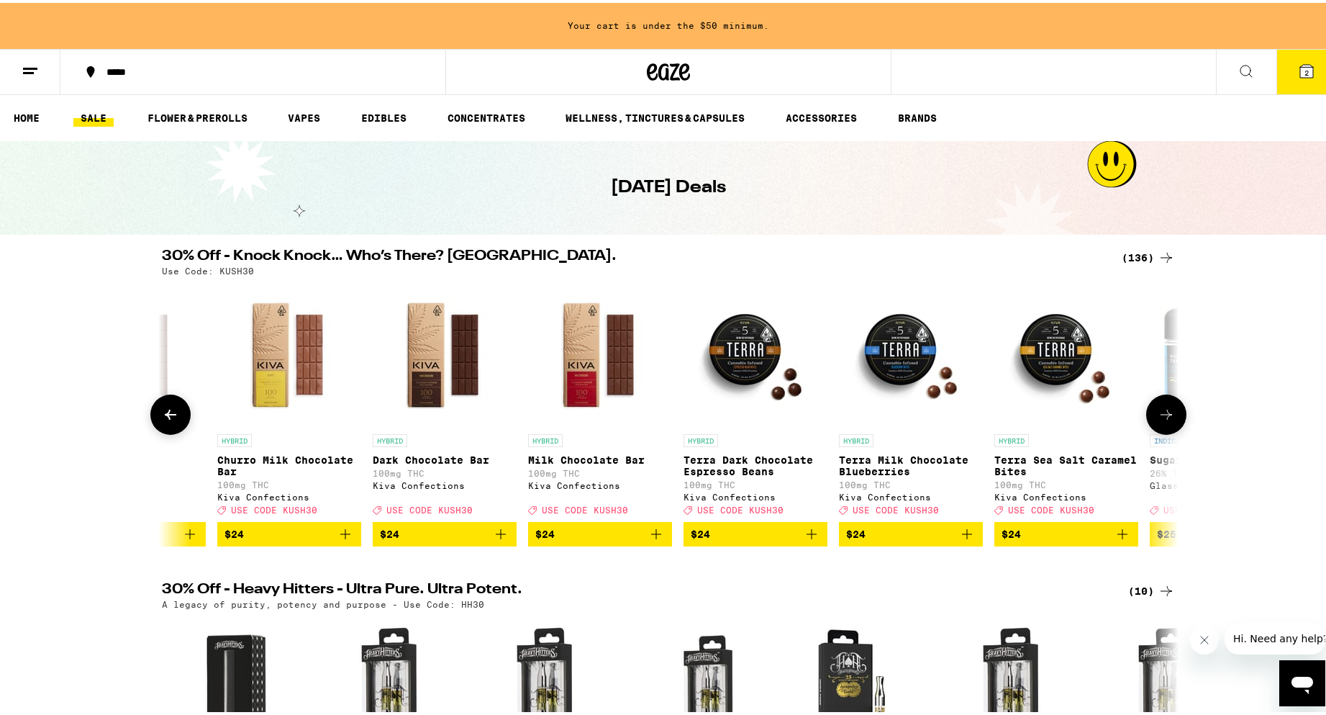
click at [166, 414] on icon at bounding box center [170, 411] width 17 height 17
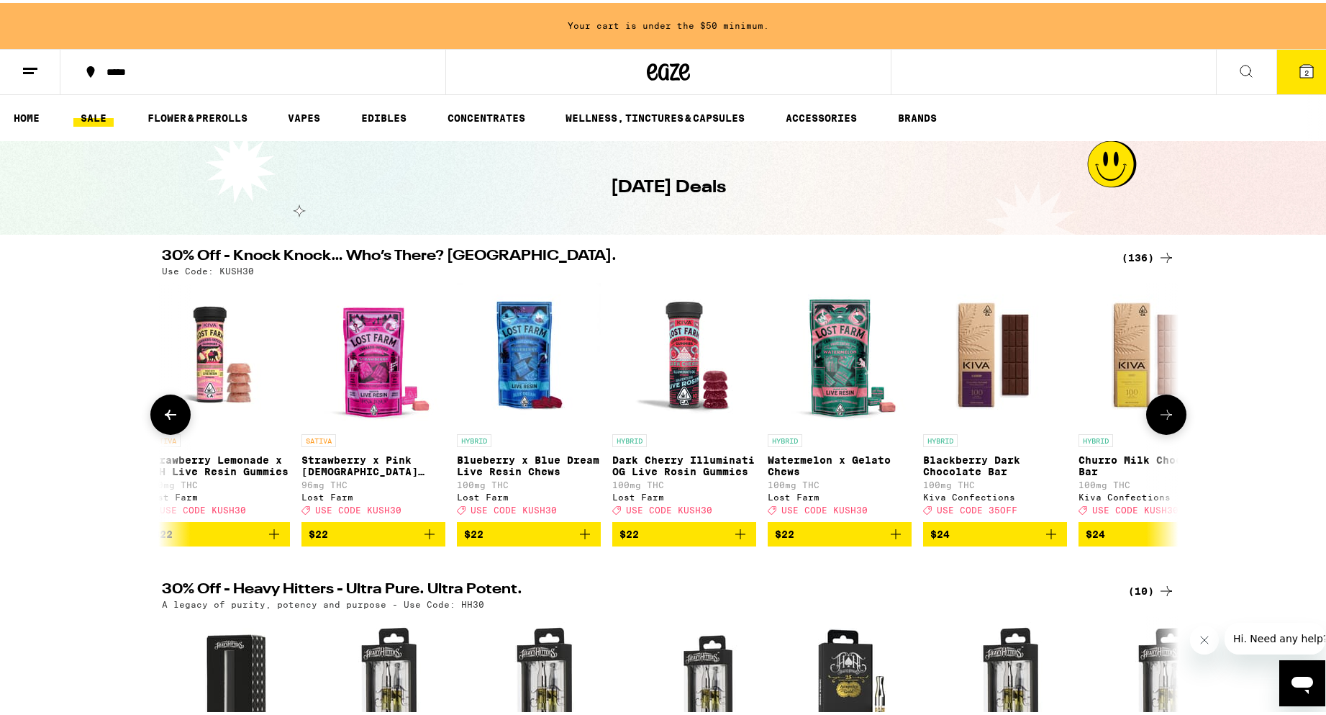
click at [166, 414] on icon at bounding box center [170, 411] width 17 height 17
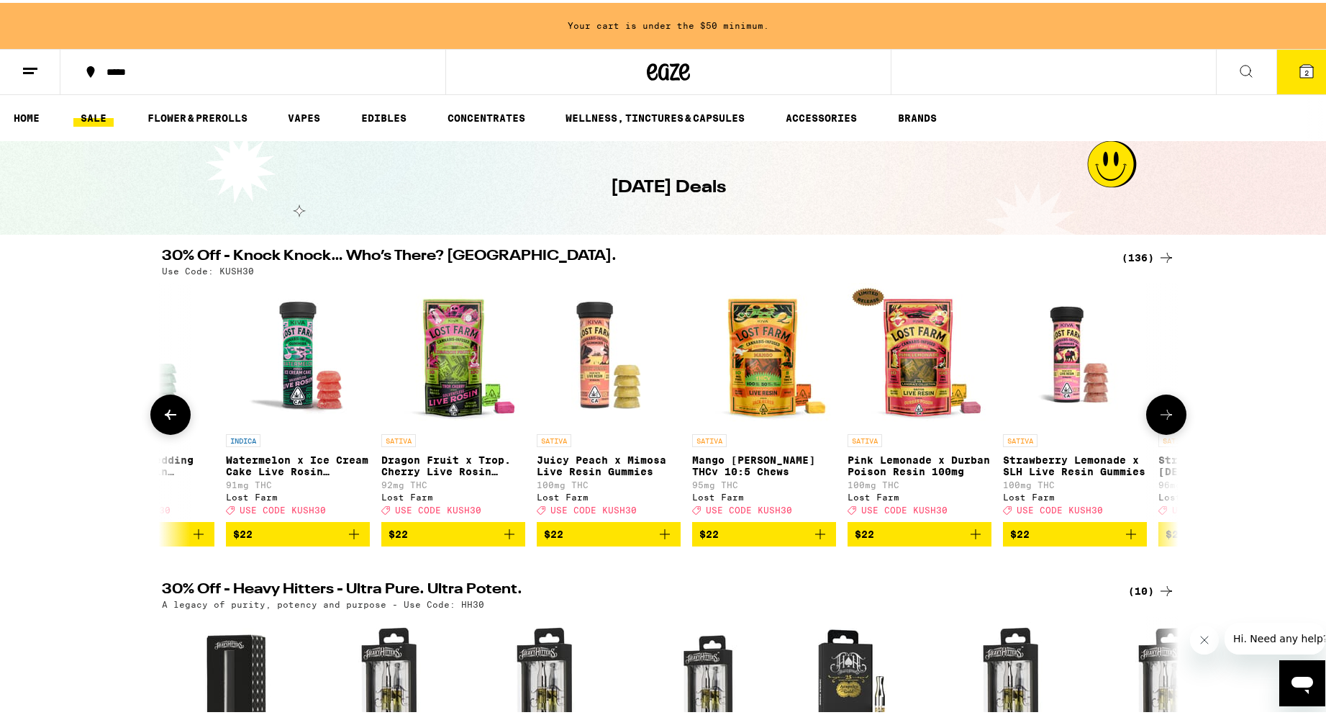
click at [167, 414] on icon at bounding box center [170, 411] width 17 height 17
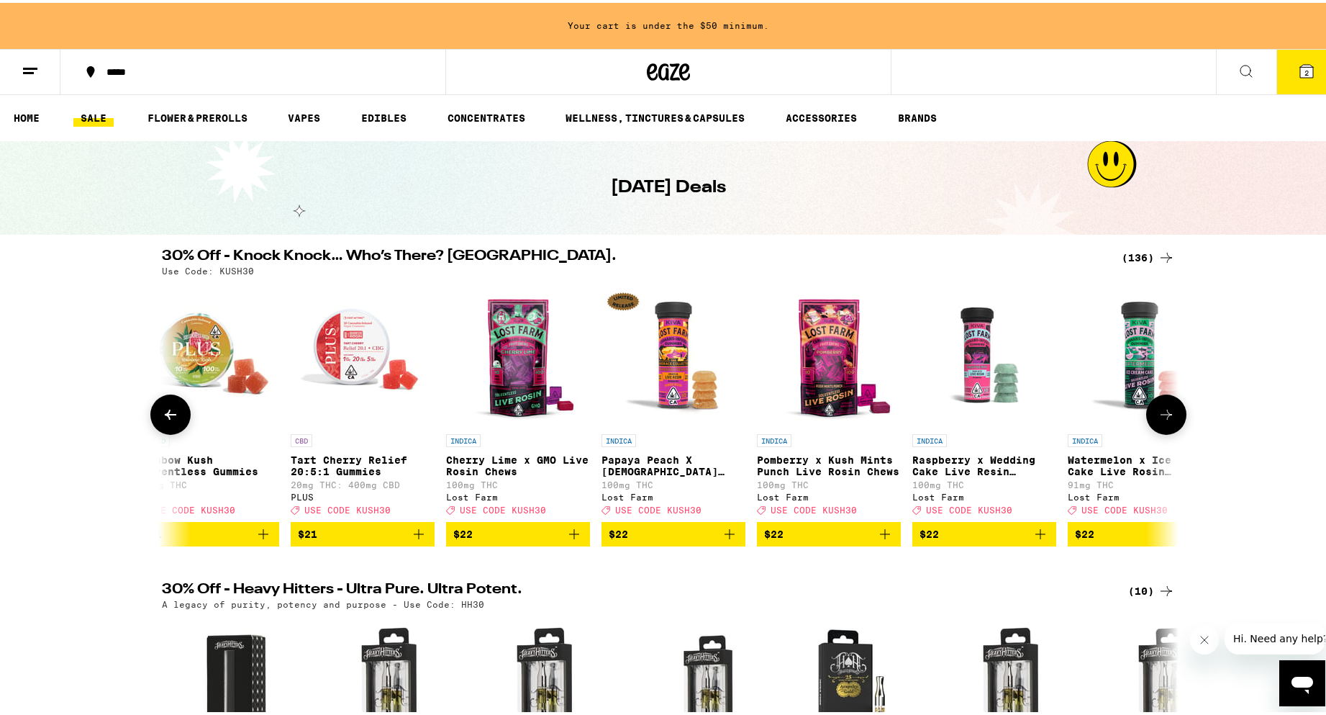
click at [167, 414] on icon at bounding box center [170, 411] width 17 height 17
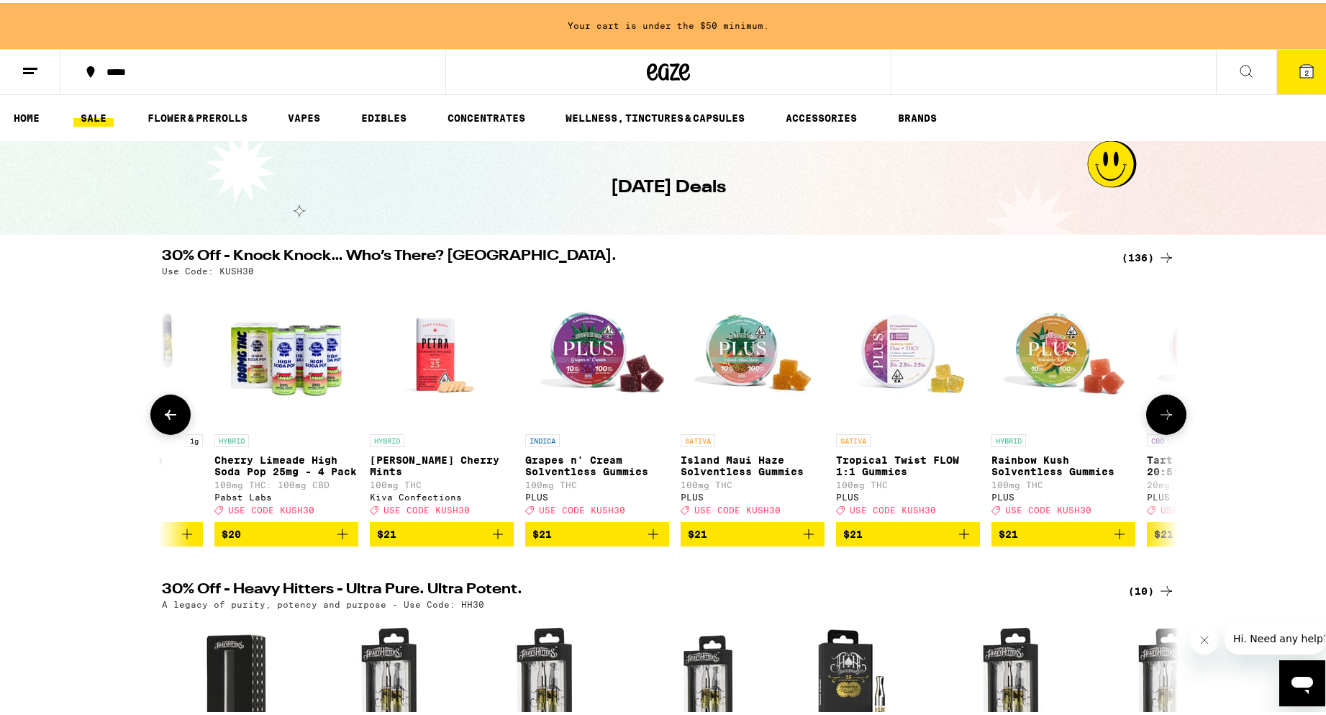
click at [166, 415] on icon at bounding box center [170, 411] width 17 height 17
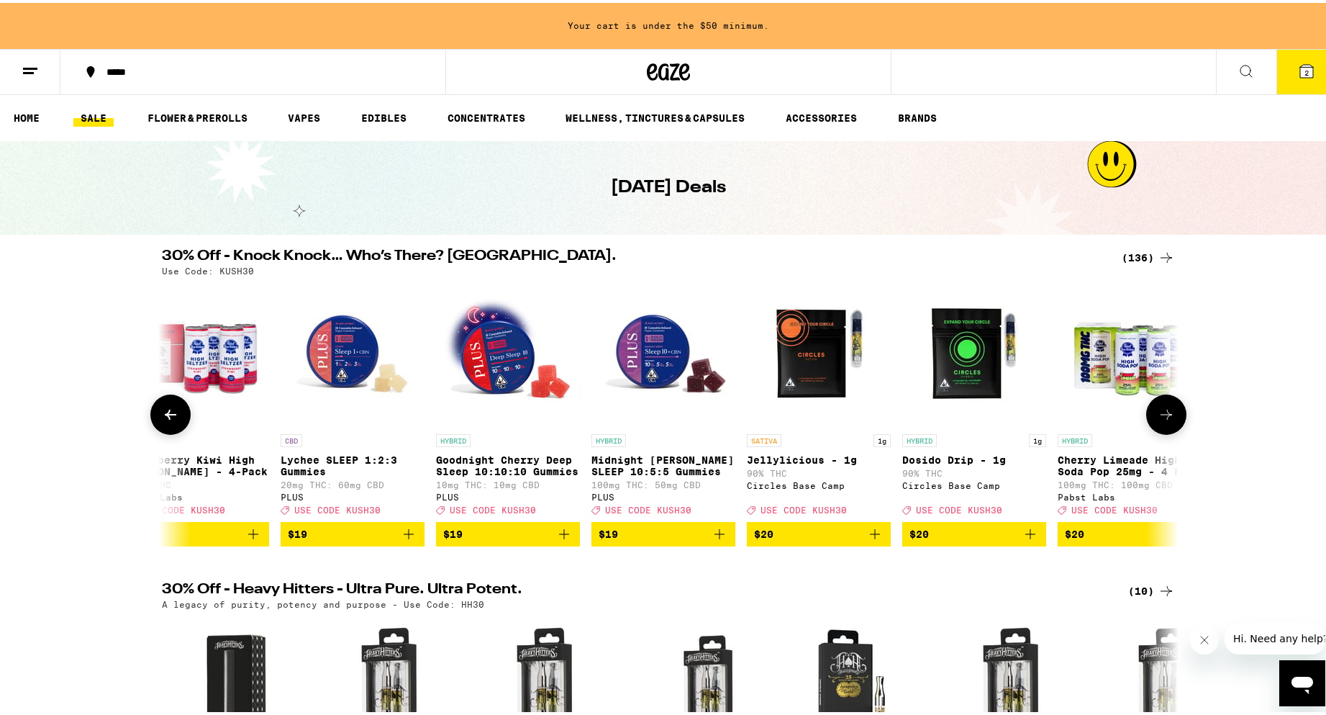
click at [165, 417] on icon at bounding box center [171, 412] width 12 height 10
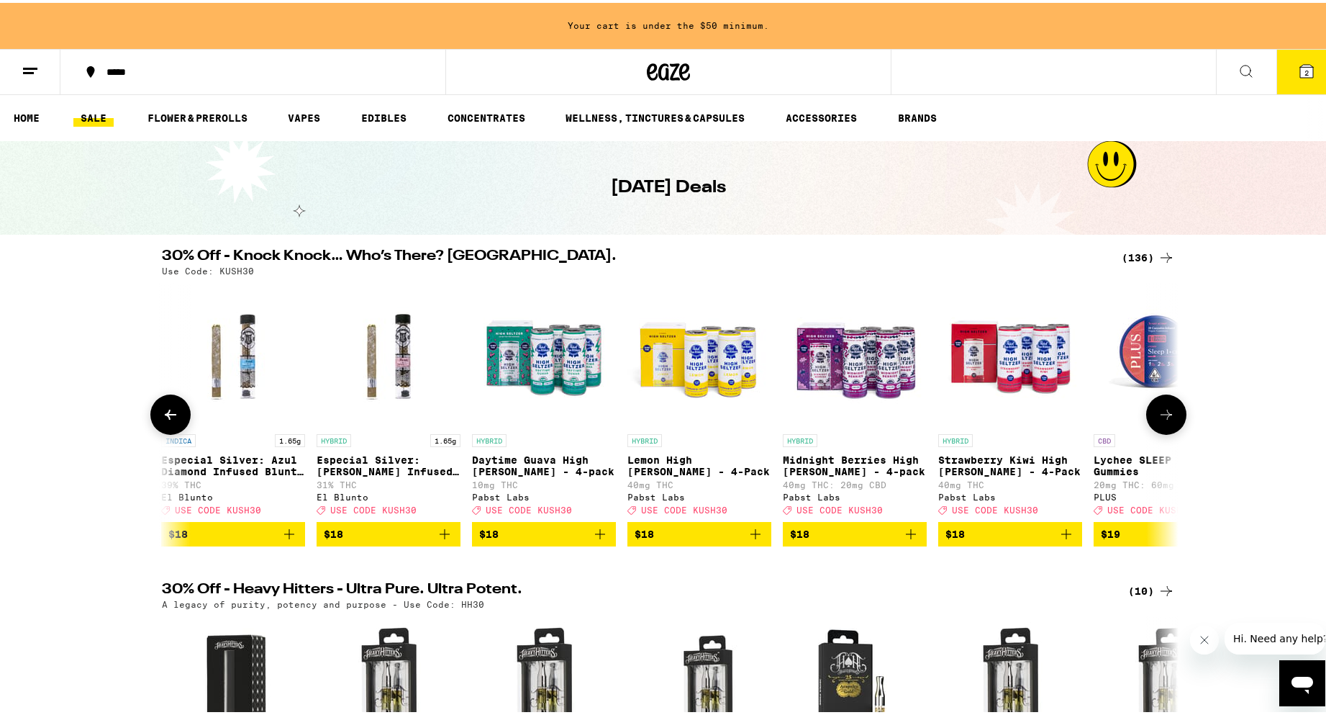
scroll to position [0, 8178]
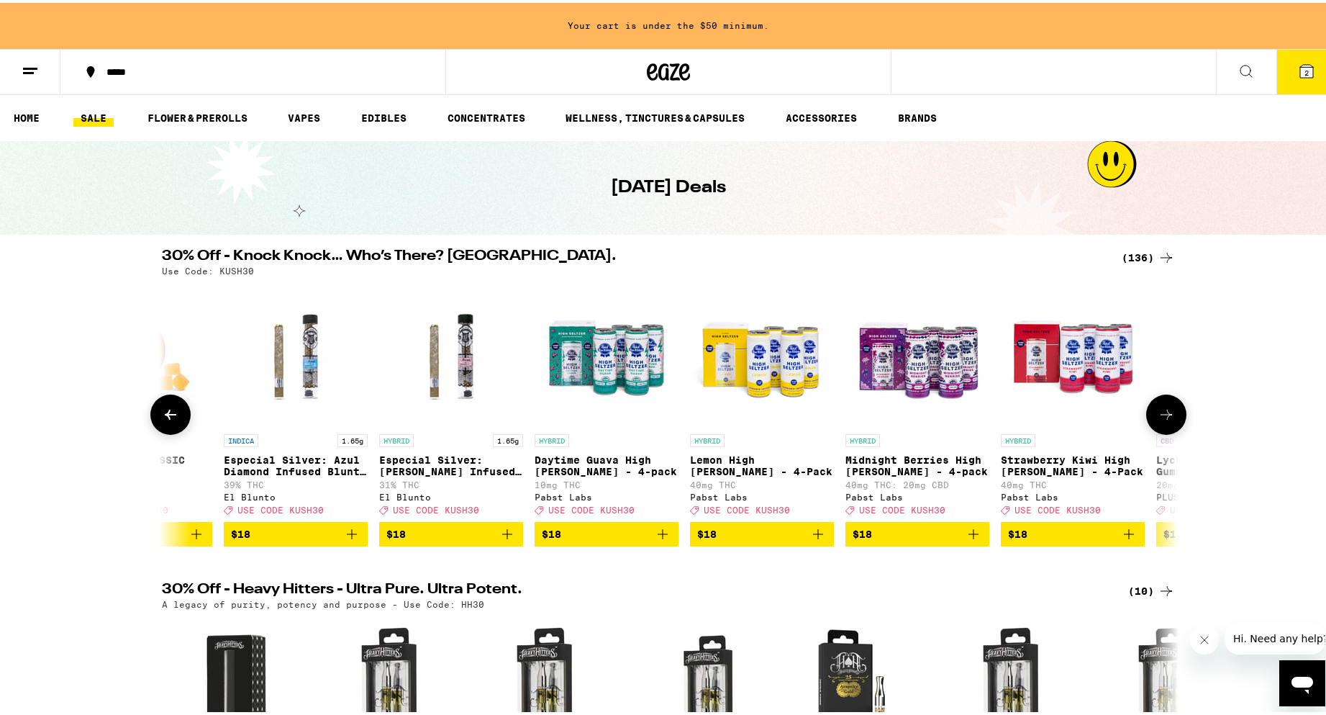
click at [155, 415] on button at bounding box center [170, 412] width 40 height 40
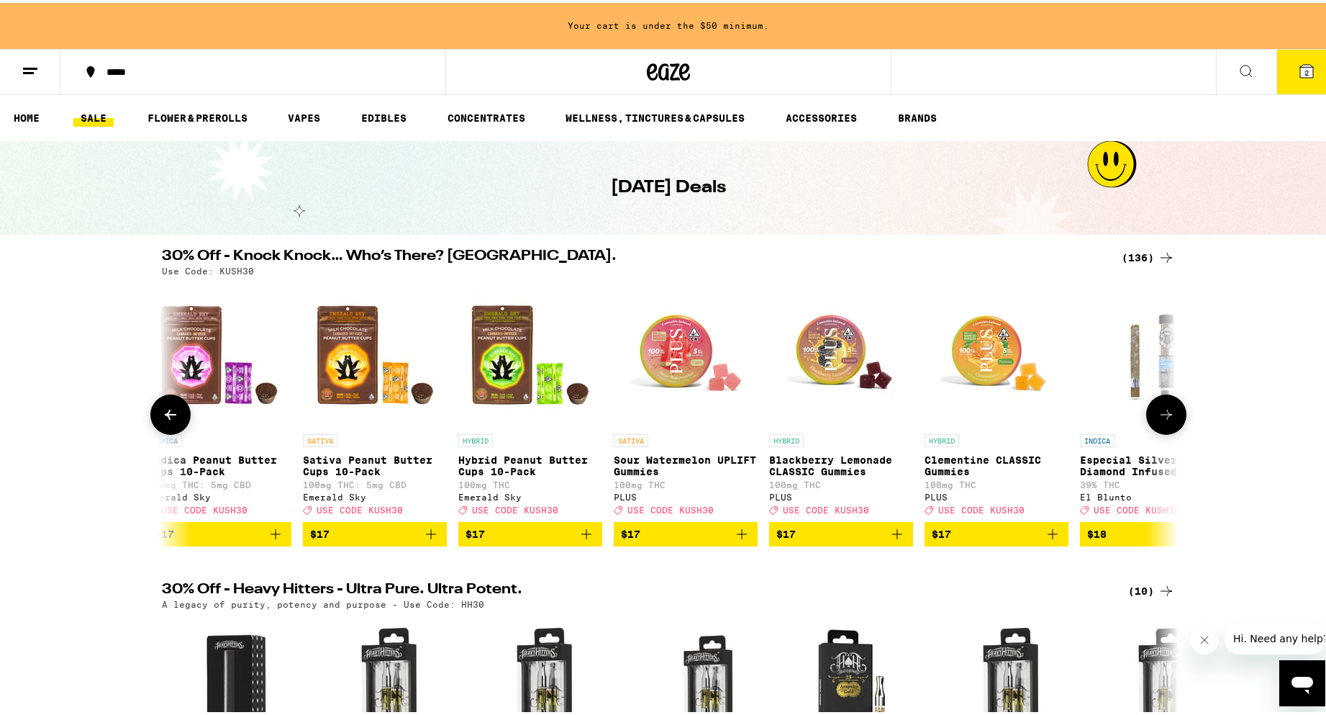
click at [155, 415] on button at bounding box center [170, 412] width 40 height 40
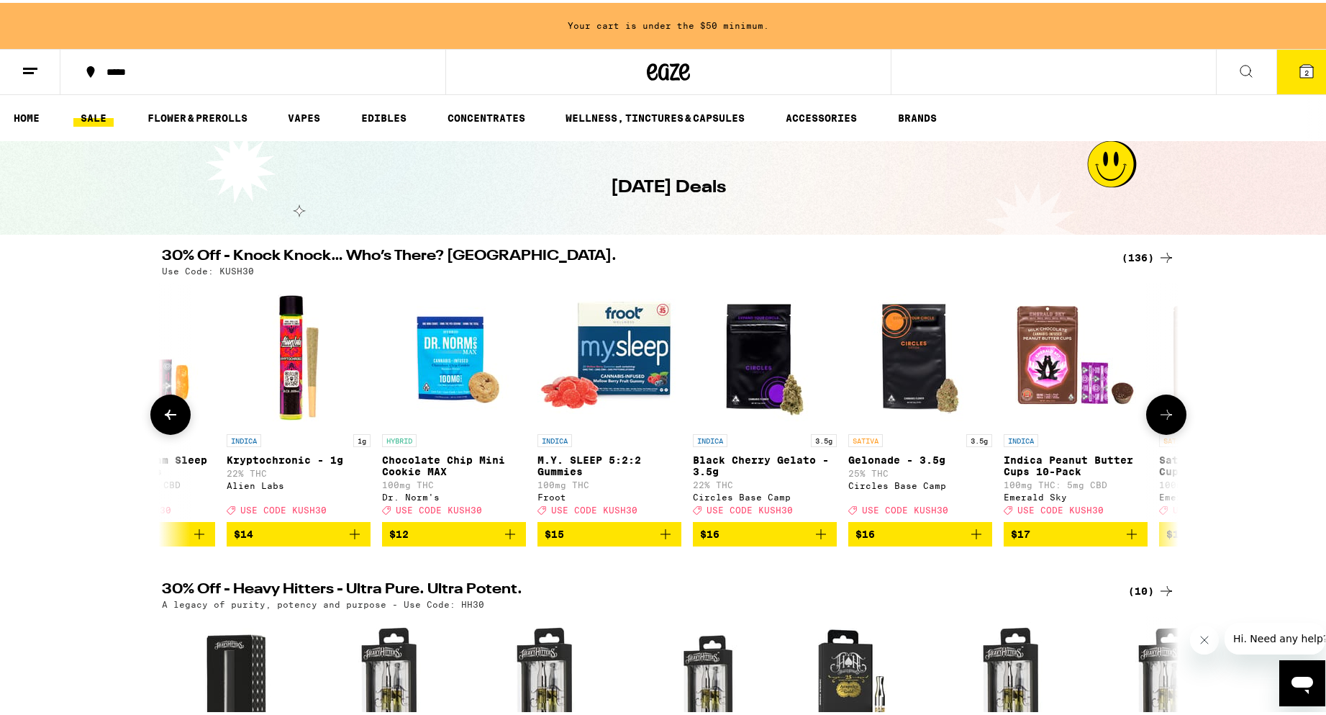
click at [1159, 420] on icon at bounding box center [1166, 411] width 17 height 17
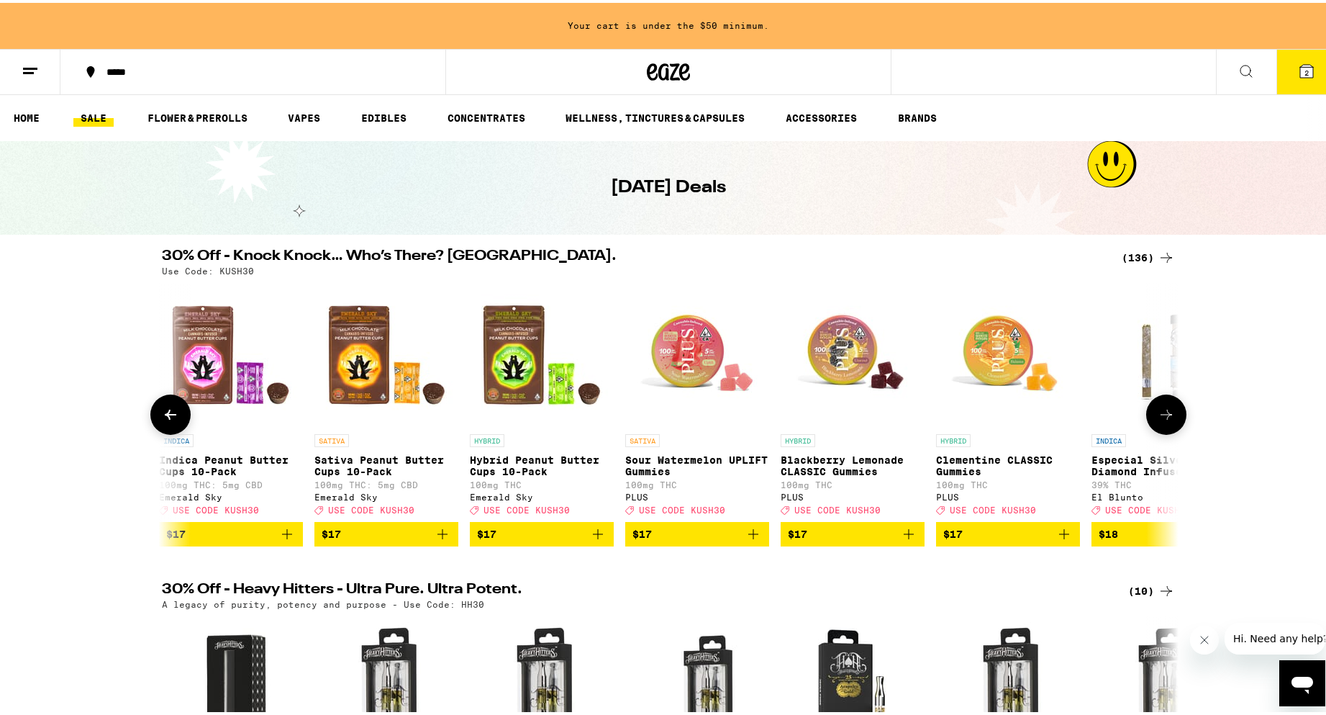
scroll to position [0, 7321]
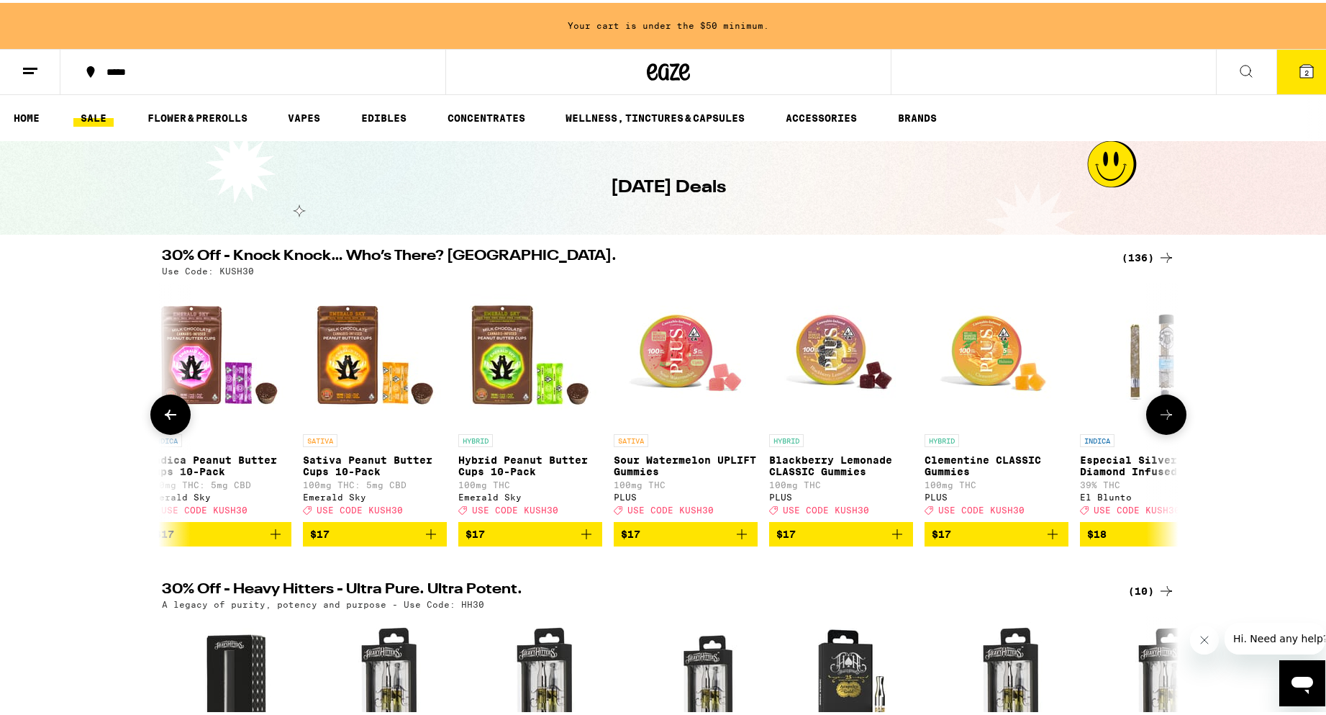
click at [890, 540] on icon "Add to bag" at bounding box center [897, 531] width 17 height 17
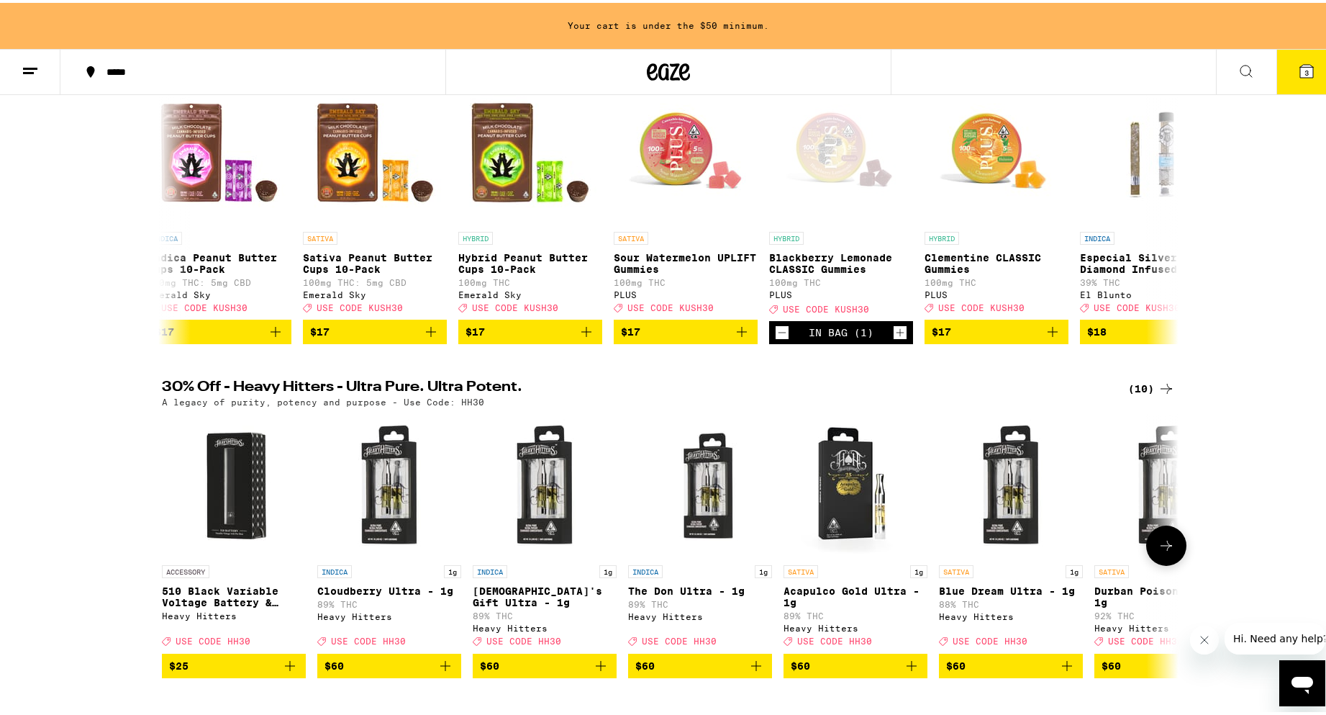
scroll to position [0, 0]
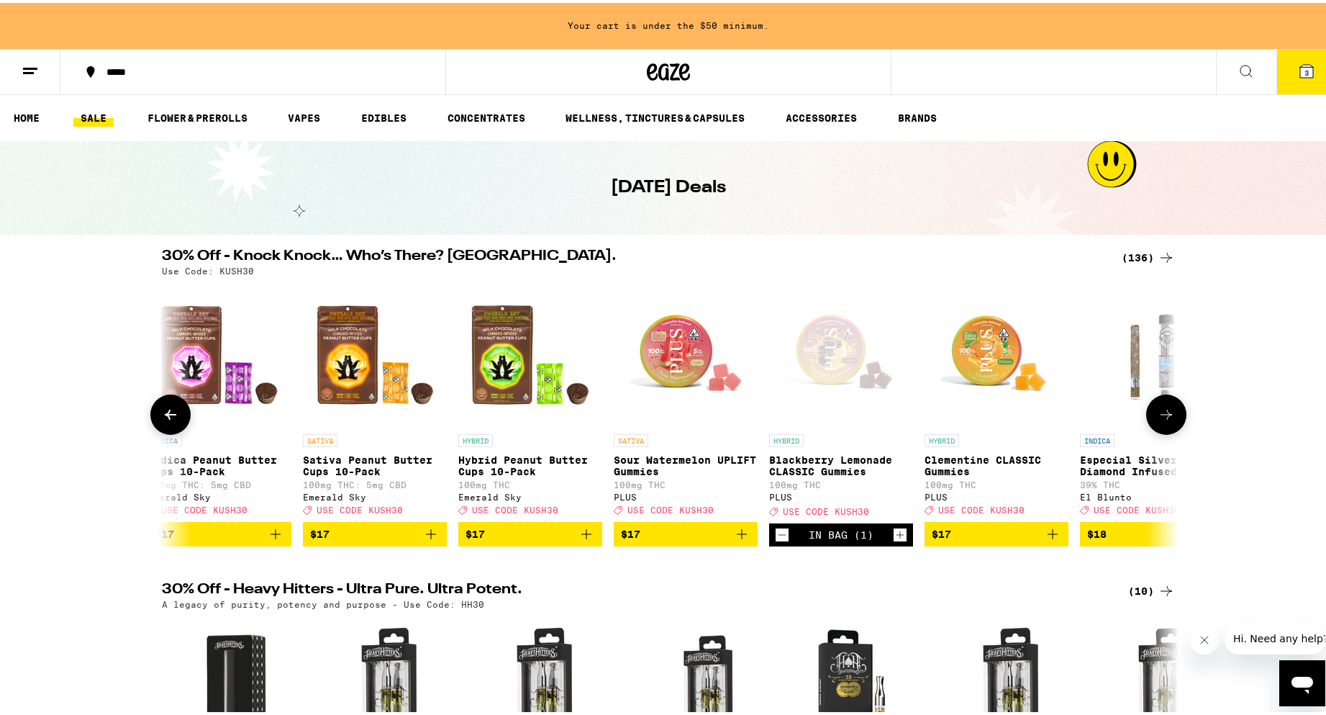
click at [172, 420] on icon at bounding box center [170, 411] width 17 height 17
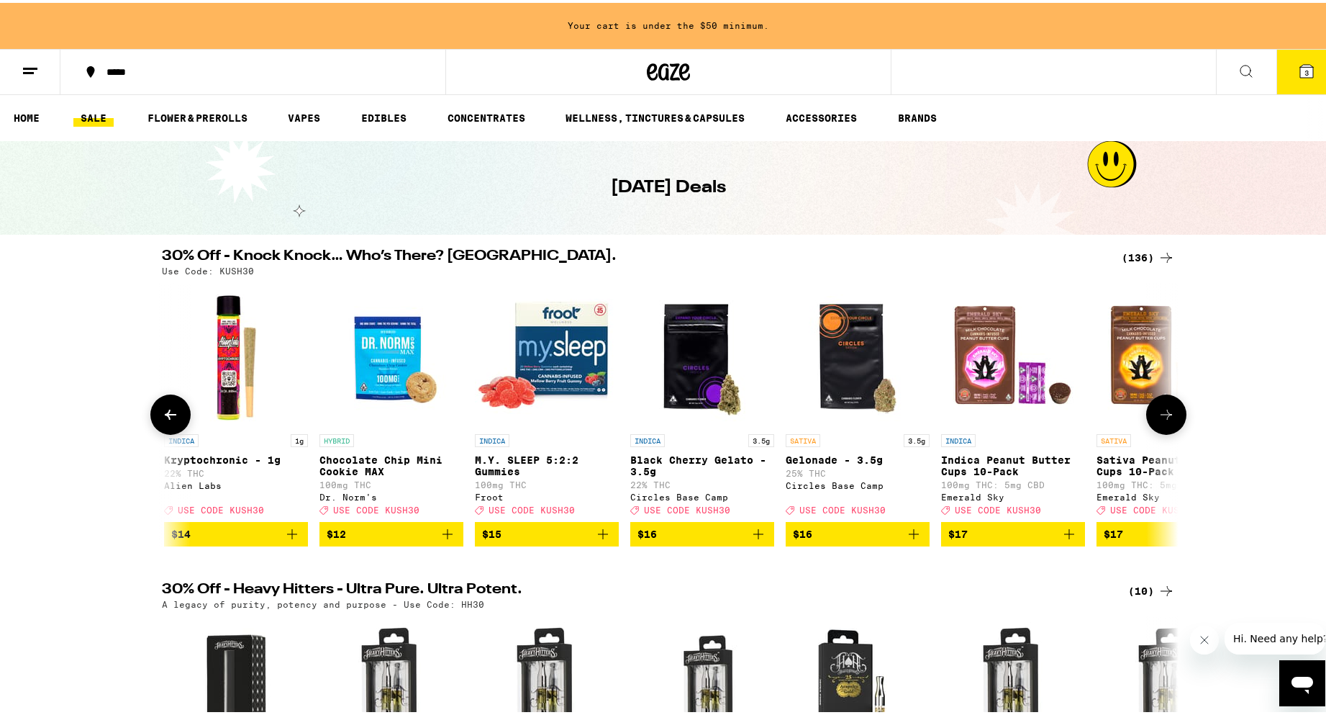
scroll to position [0, 6465]
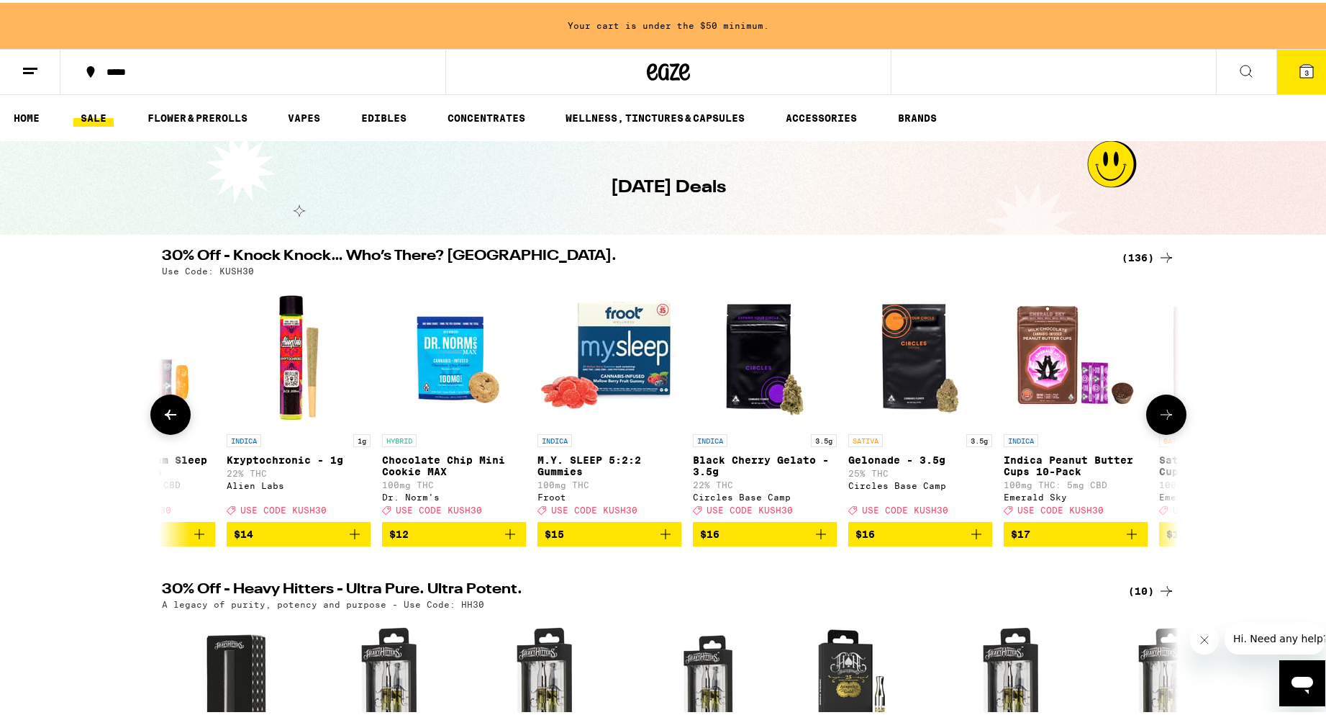
click at [166, 420] on icon at bounding box center [170, 411] width 17 height 17
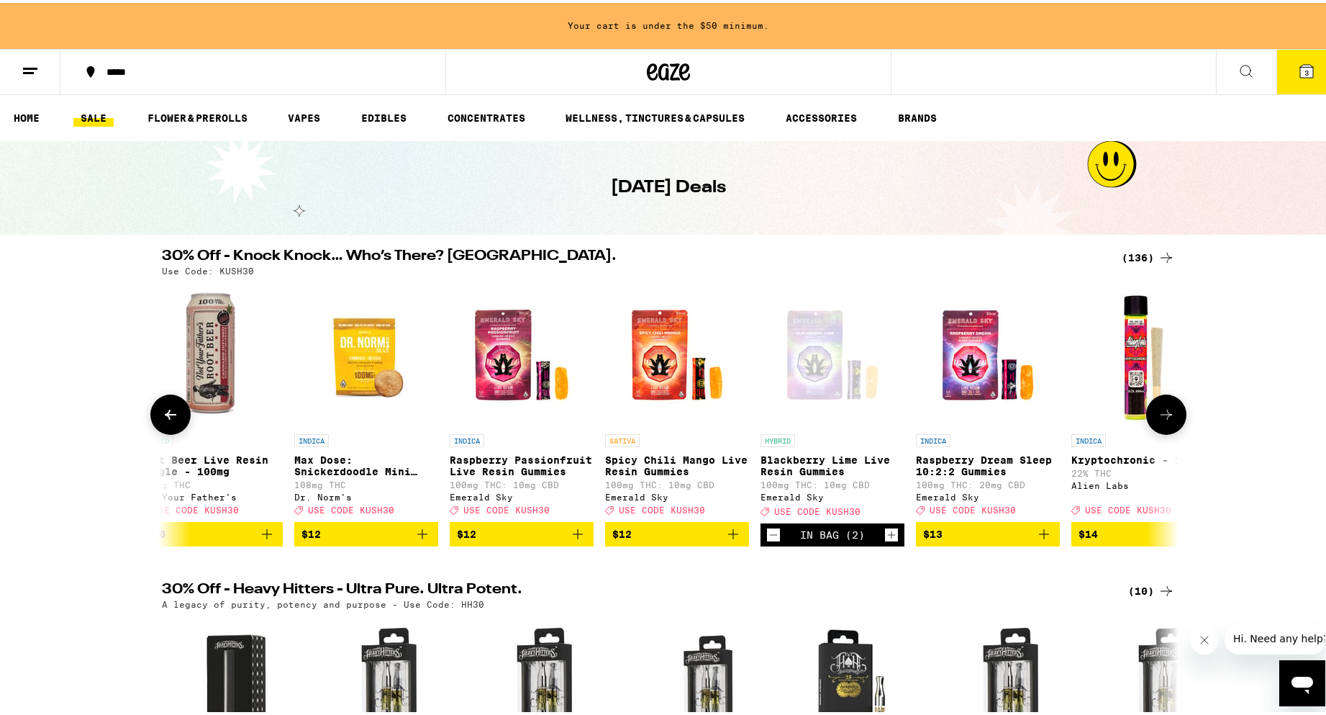
scroll to position [0, 5608]
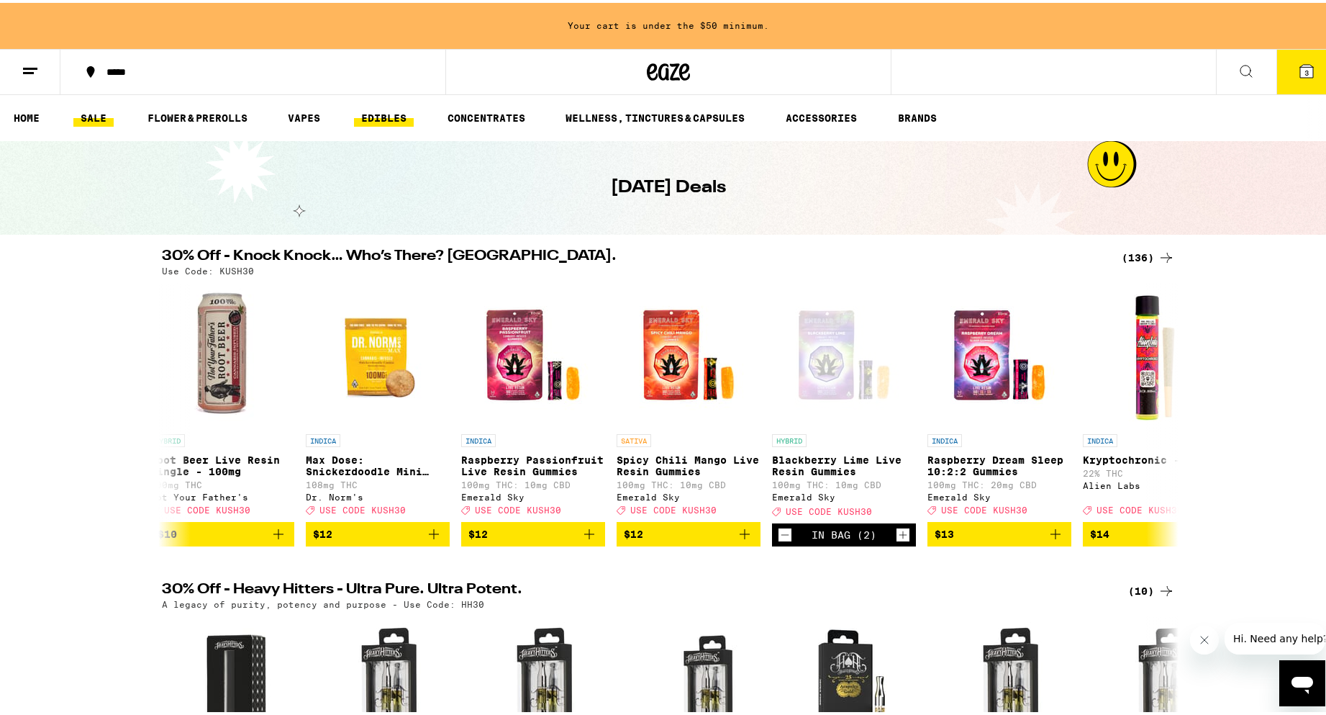
click at [394, 122] on link "EDIBLES" at bounding box center [384, 115] width 60 height 17
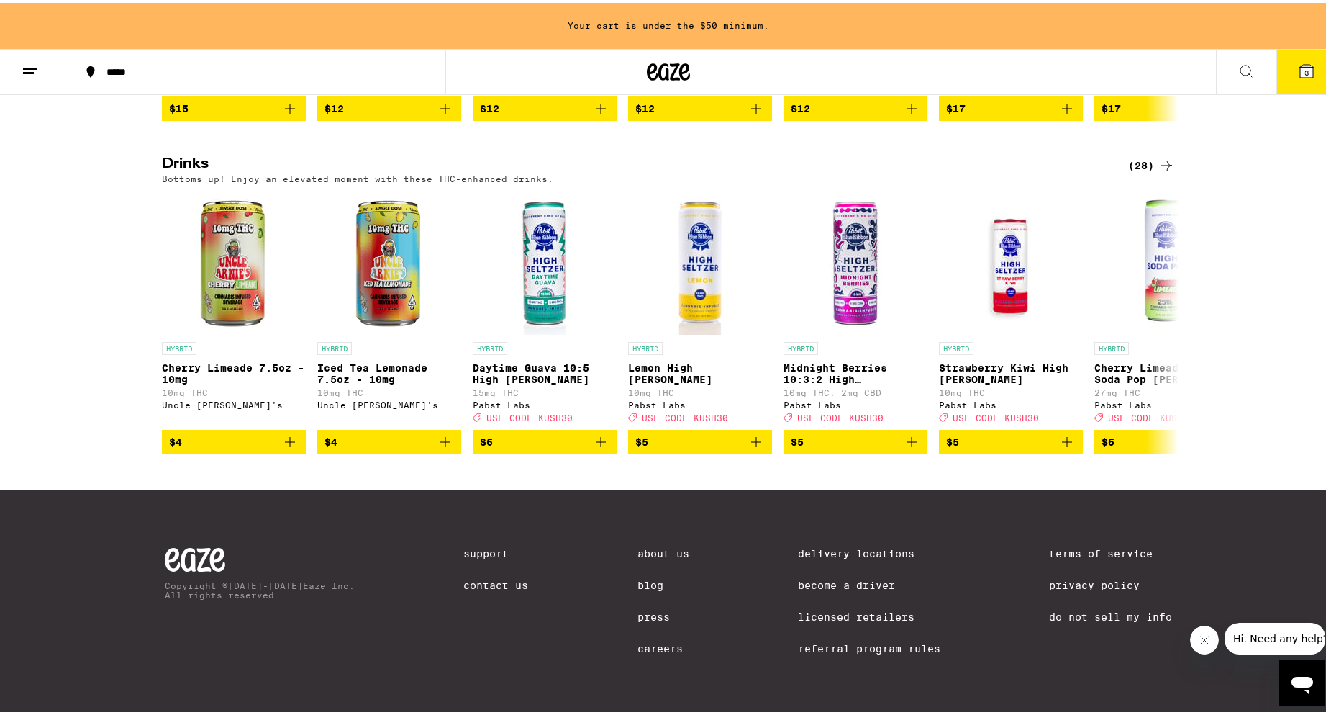
scroll to position [792, 0]
click at [1151, 154] on div "(28)" at bounding box center [1152, 162] width 47 height 17
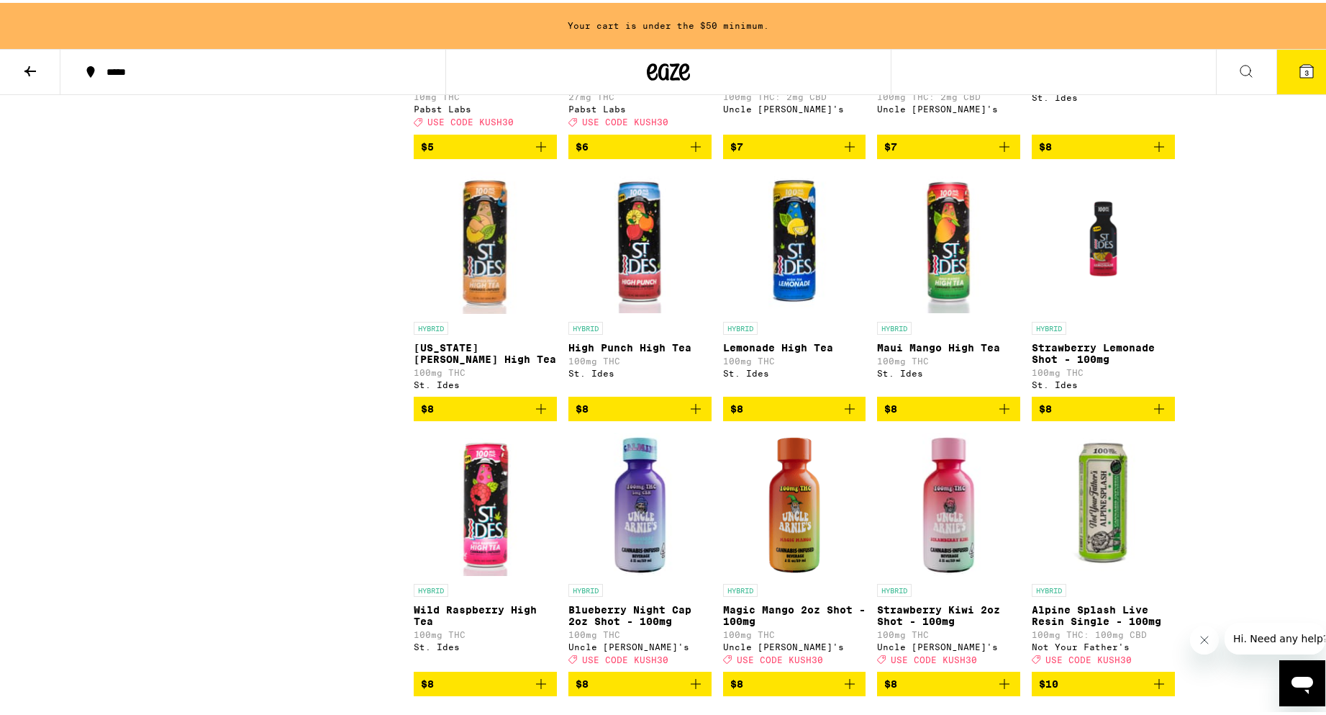
scroll to position [648, 0]
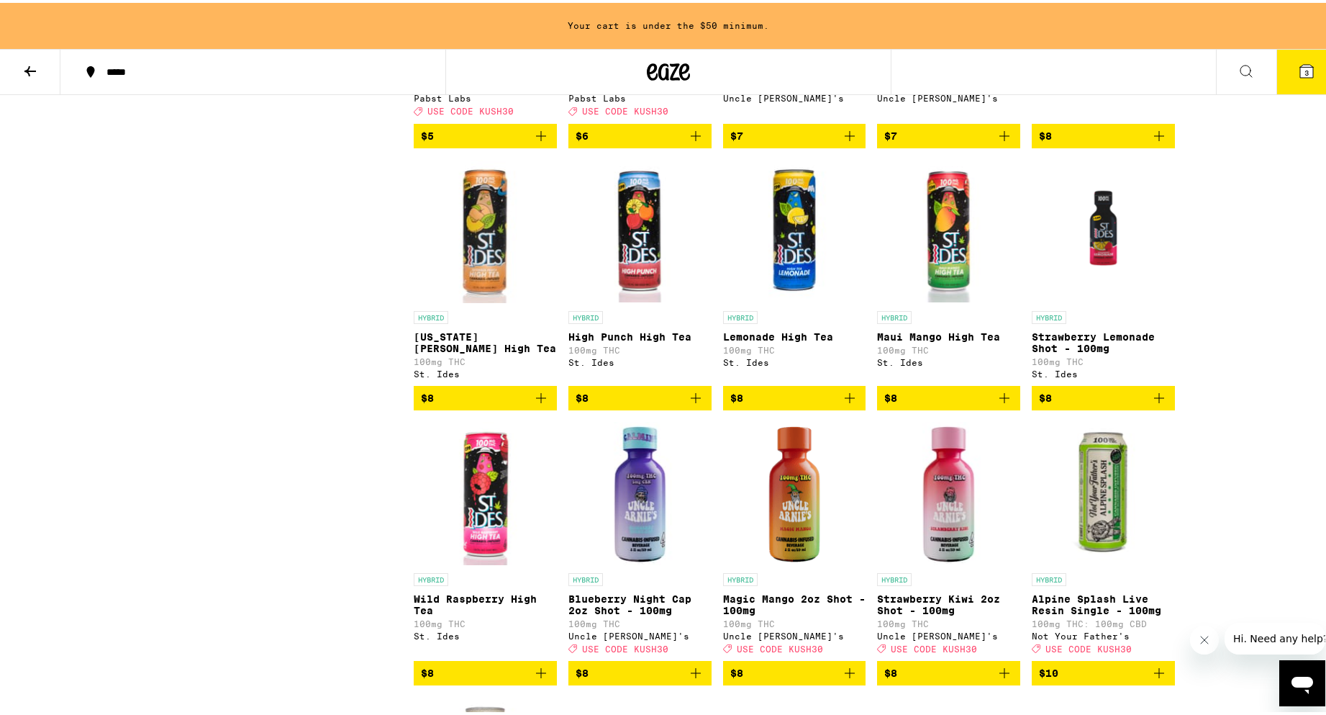
click at [537, 404] on icon "Add to bag" at bounding box center [541, 394] width 17 height 17
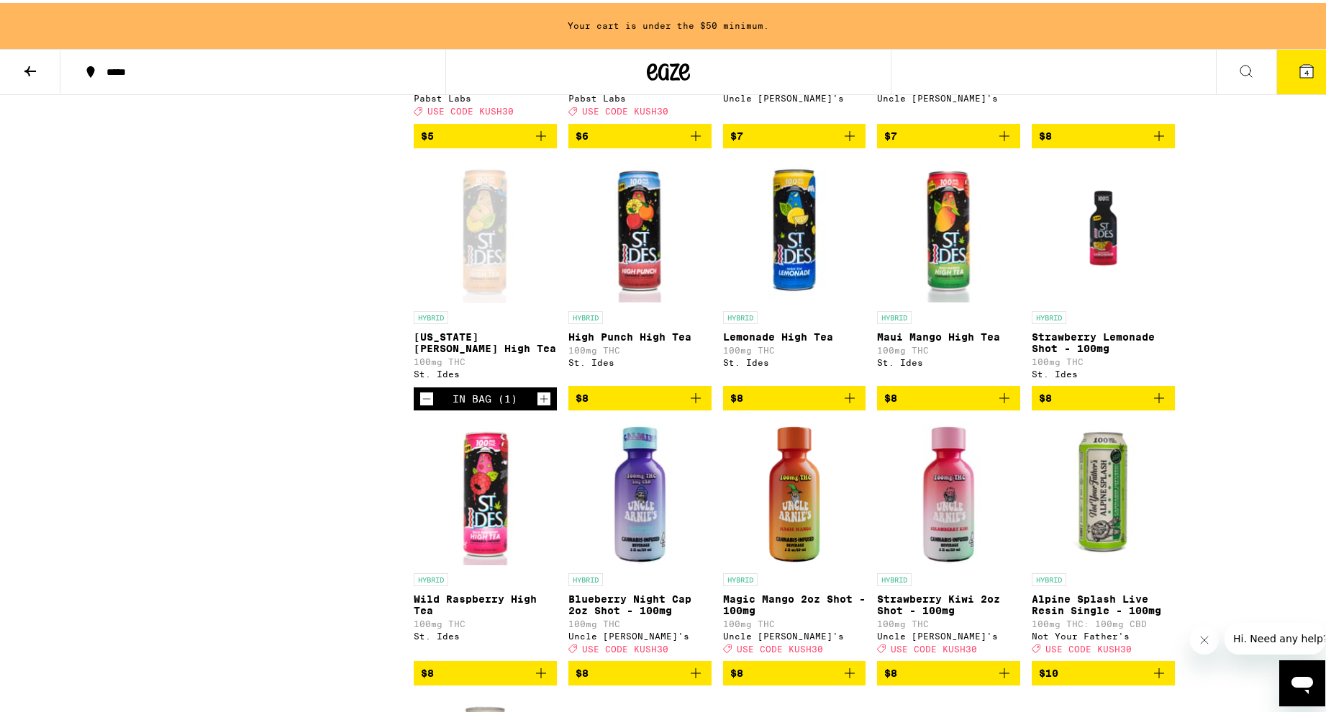
click at [687, 404] on icon "Add to bag" at bounding box center [695, 394] width 17 height 17
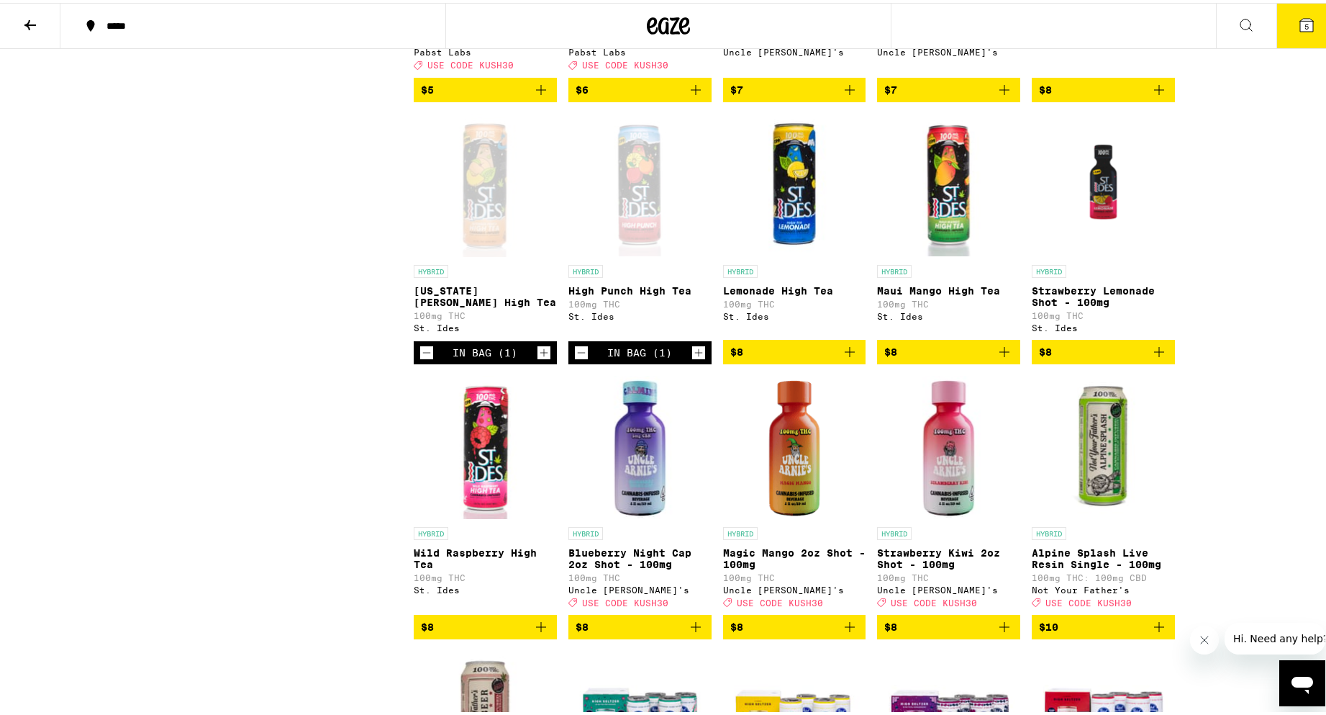
scroll to position [602, 0]
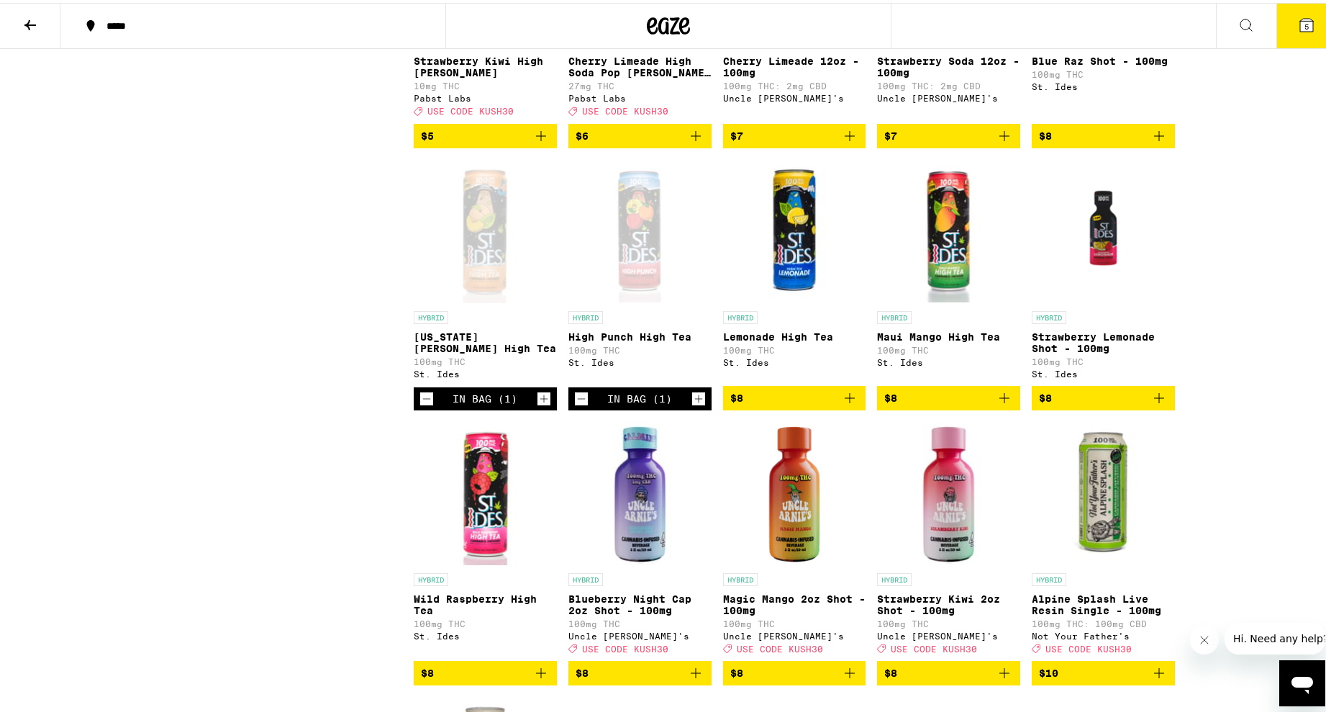
click at [841, 404] on icon "Add to bag" at bounding box center [849, 394] width 17 height 17
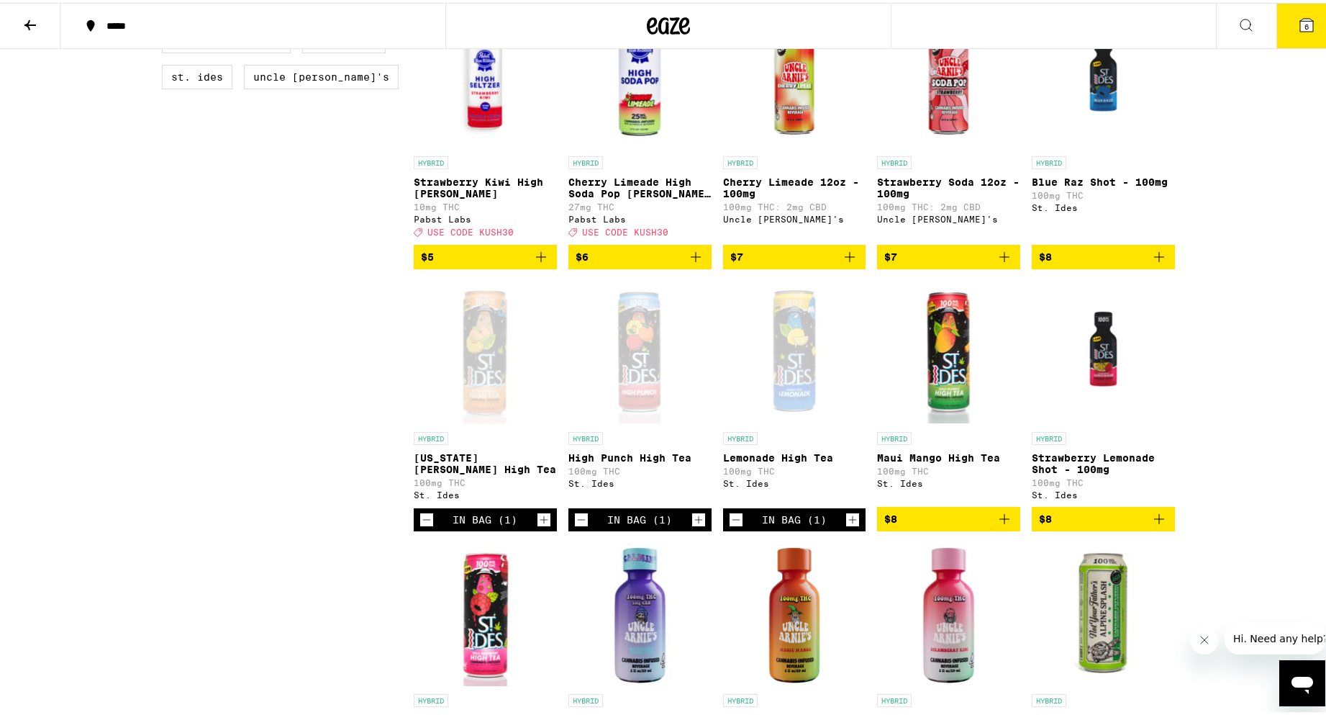
scroll to position [0, 0]
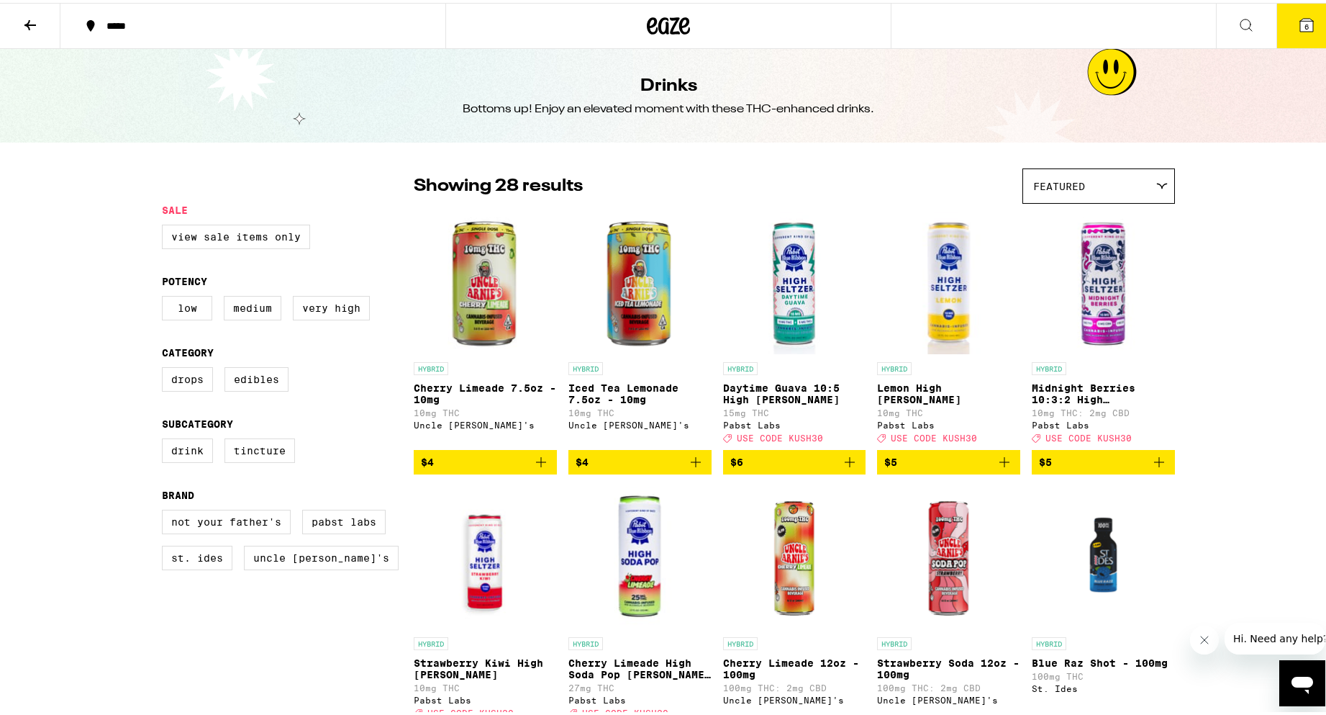
drag, startPoint x: 1250, startPoint y: 394, endPoint x: 1219, endPoint y: 151, distance: 244.6
click at [42, 23] on button at bounding box center [30, 23] width 60 height 45
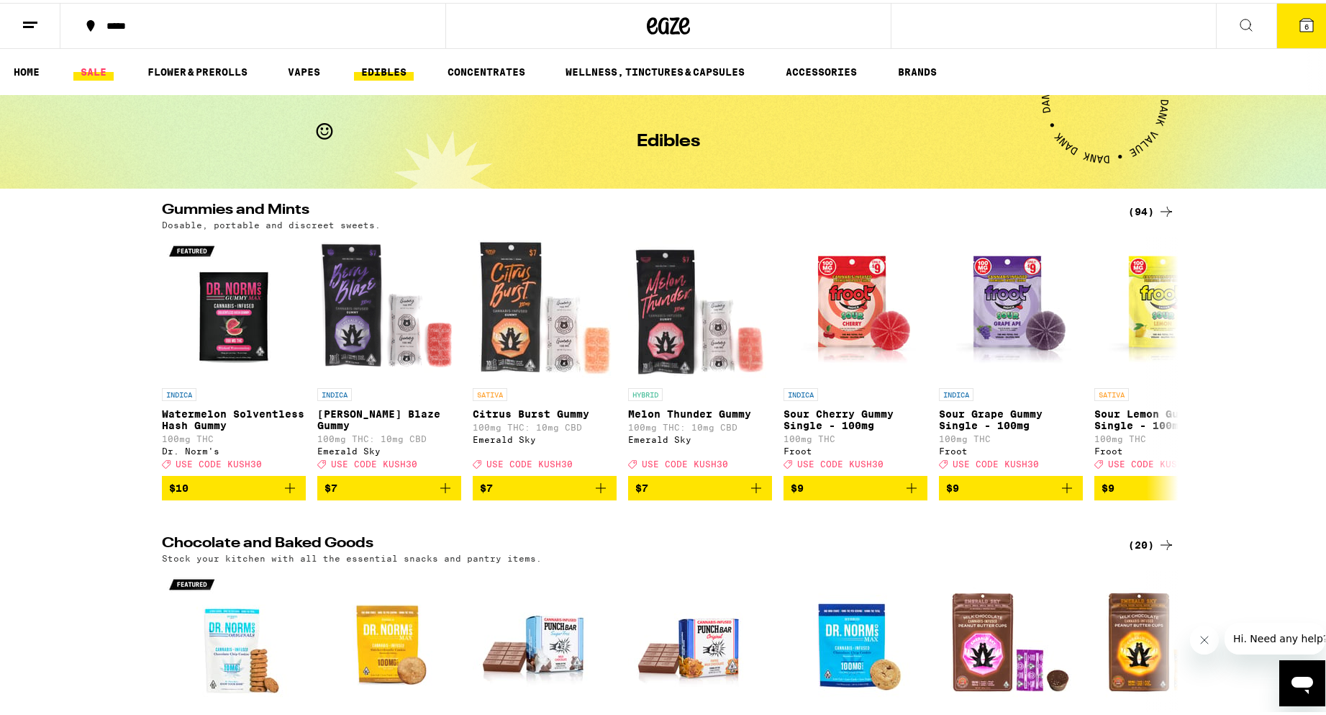
click at [87, 68] on link "SALE" at bounding box center [93, 68] width 40 height 17
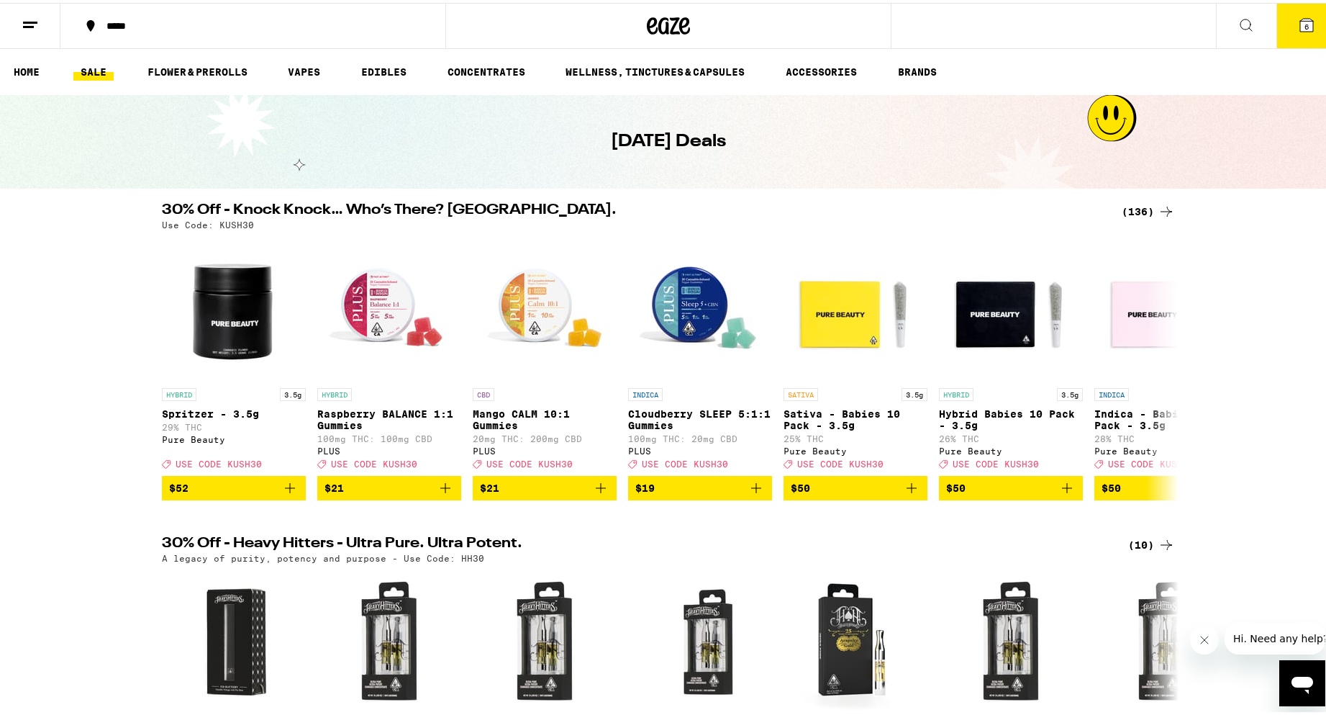
click at [1297, 32] on button "6" at bounding box center [1307, 23] width 60 height 45
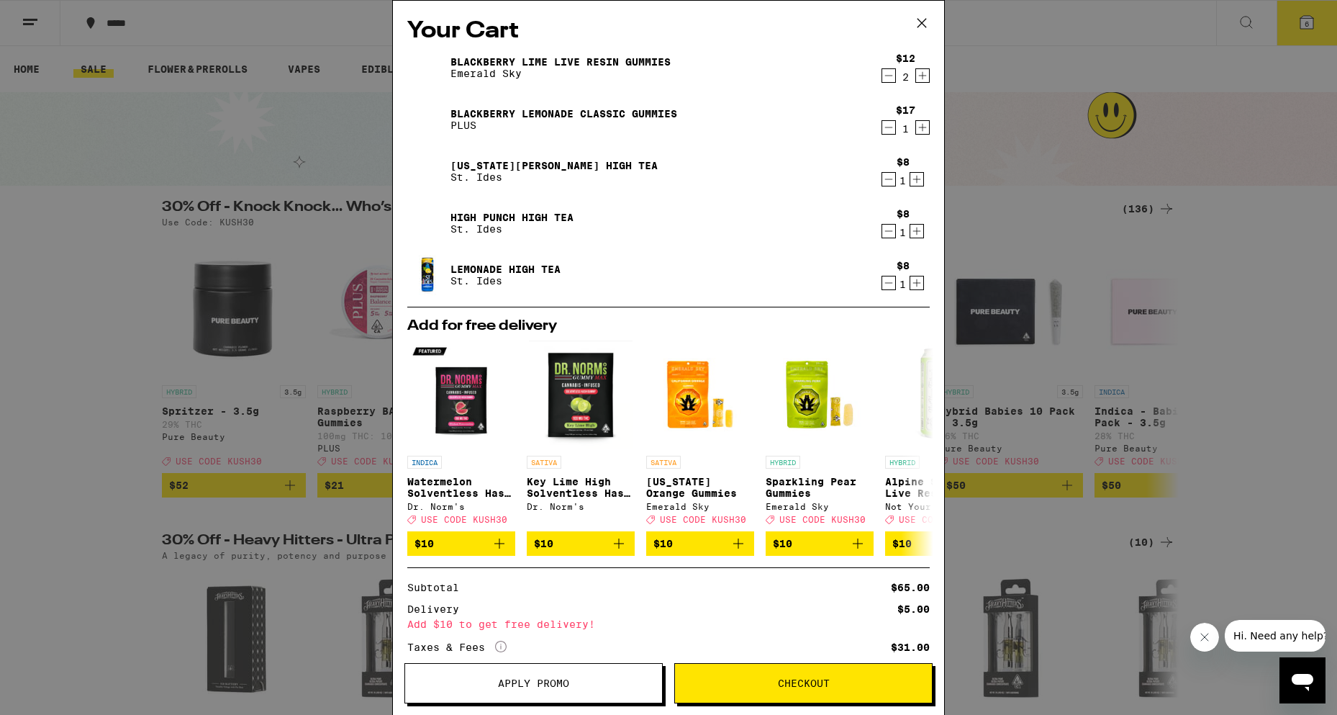
click at [554, 685] on span "Apply Promo" at bounding box center [533, 683] width 71 height 10
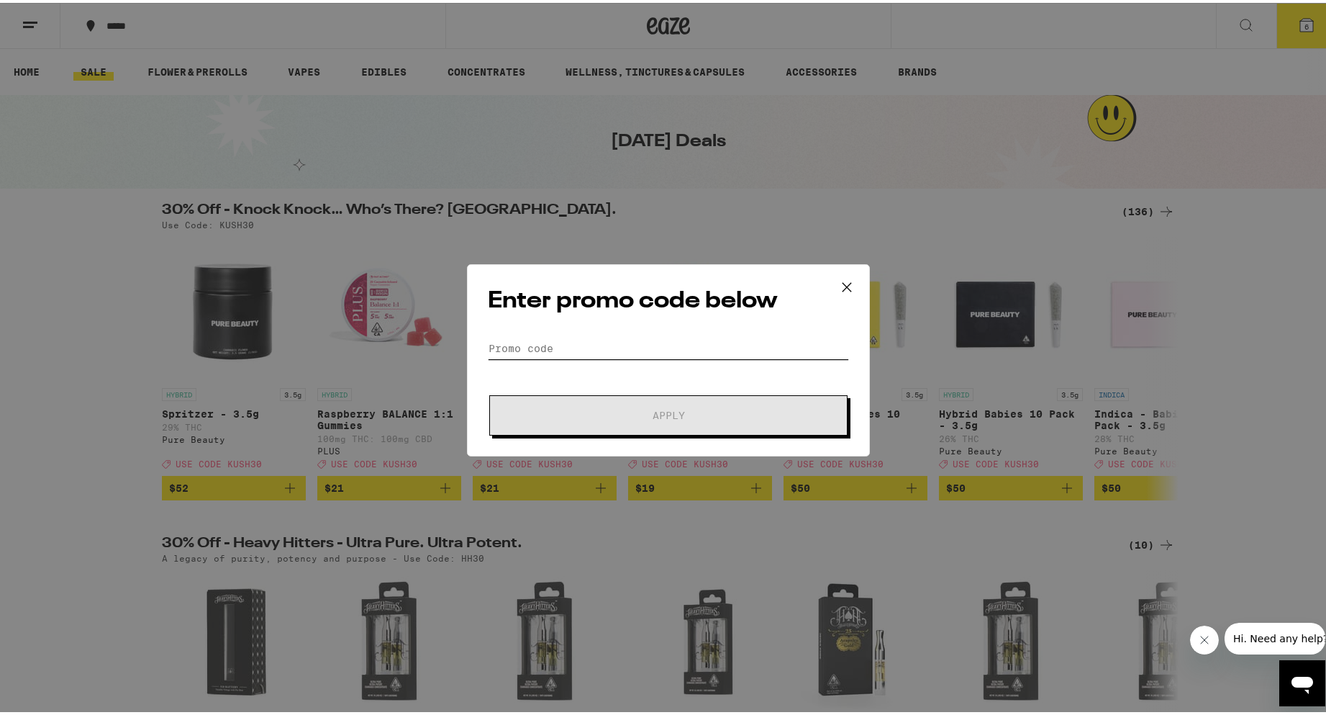
click at [568, 347] on input "Promo Code" at bounding box center [668, 346] width 361 height 22
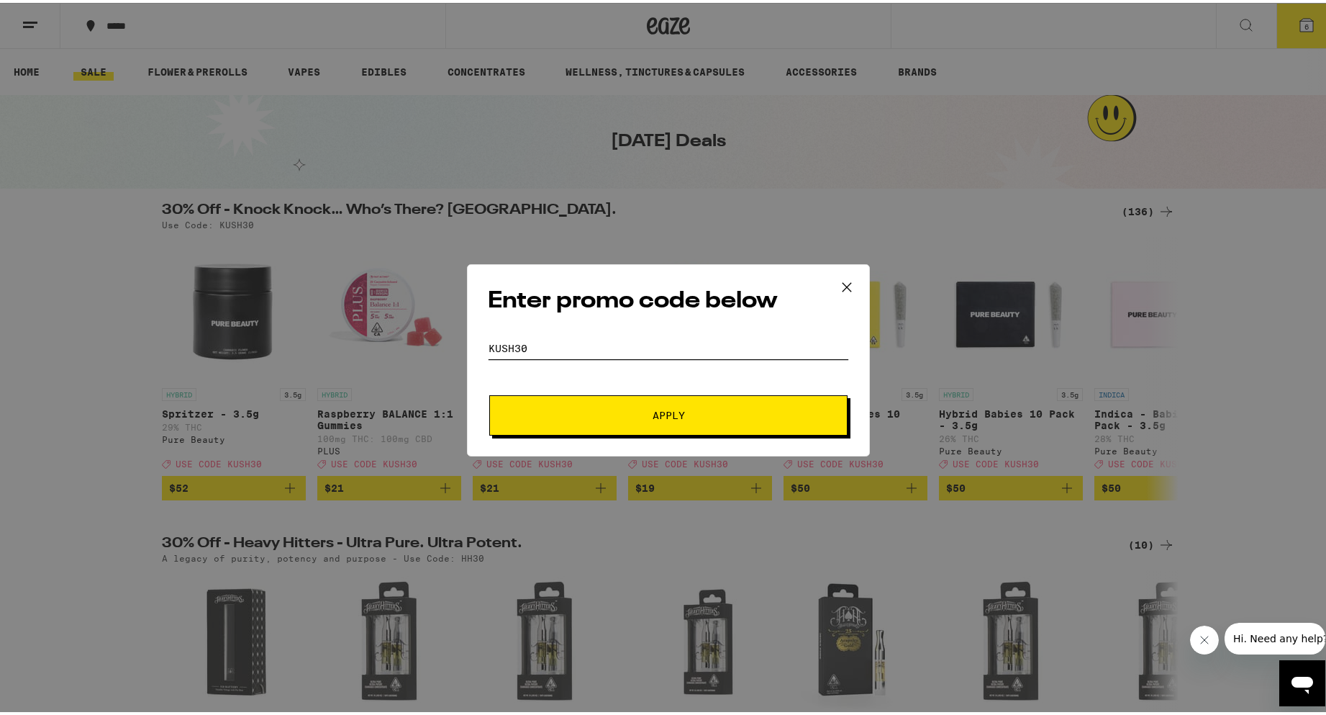
type input "KUSH30"
click at [686, 407] on button "Apply" at bounding box center [668, 412] width 358 height 40
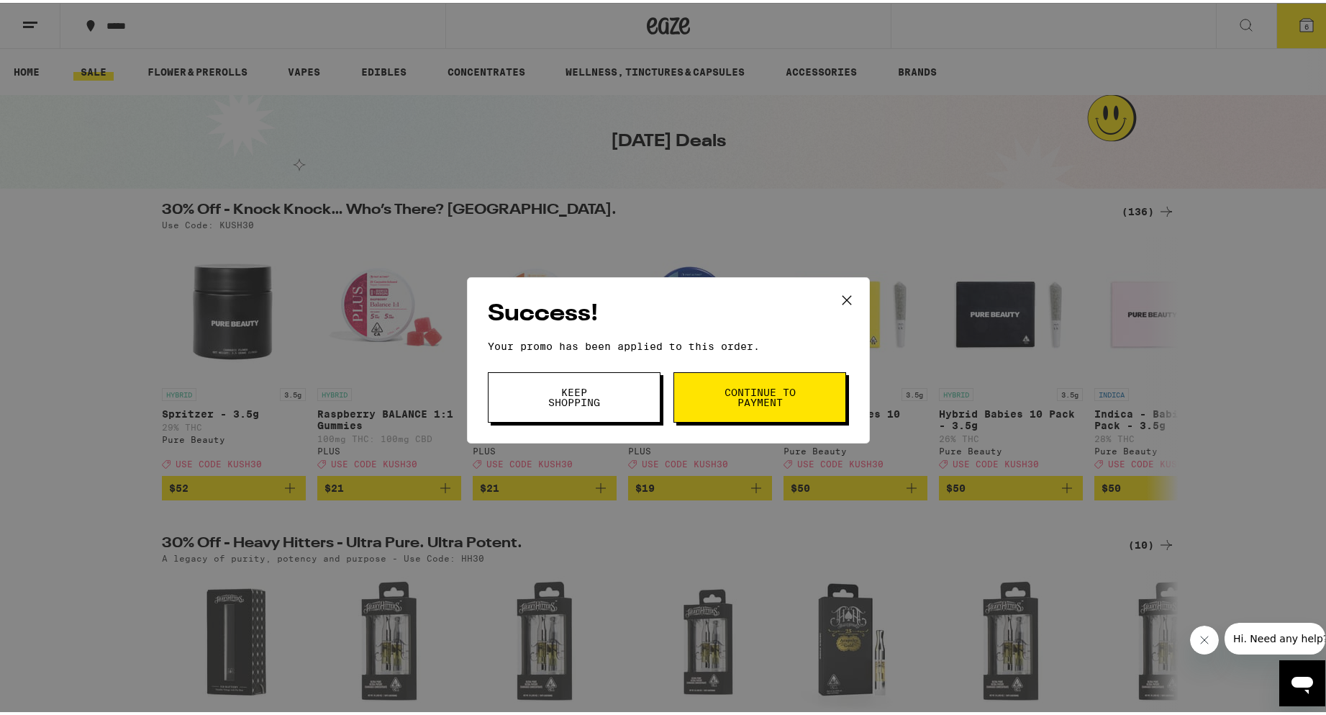
click at [689, 402] on button "Continue to payment" at bounding box center [760, 394] width 173 height 50
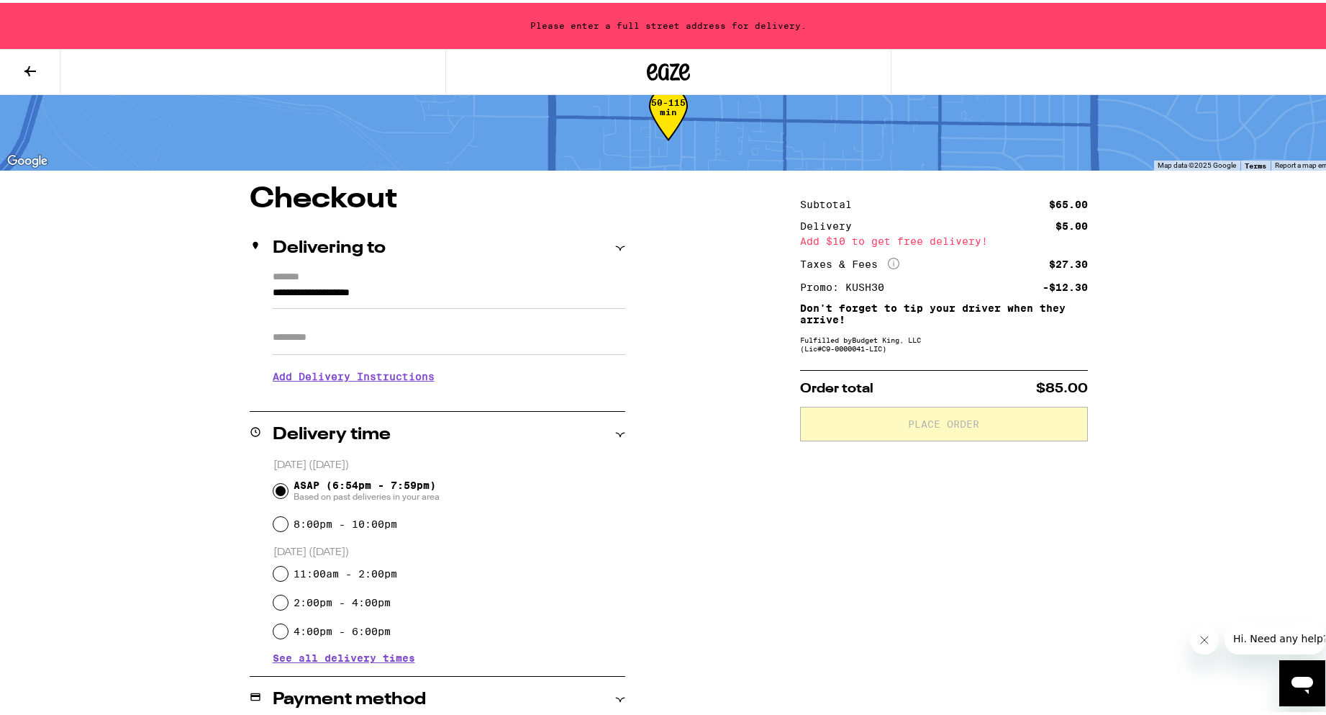
scroll to position [72, 0]
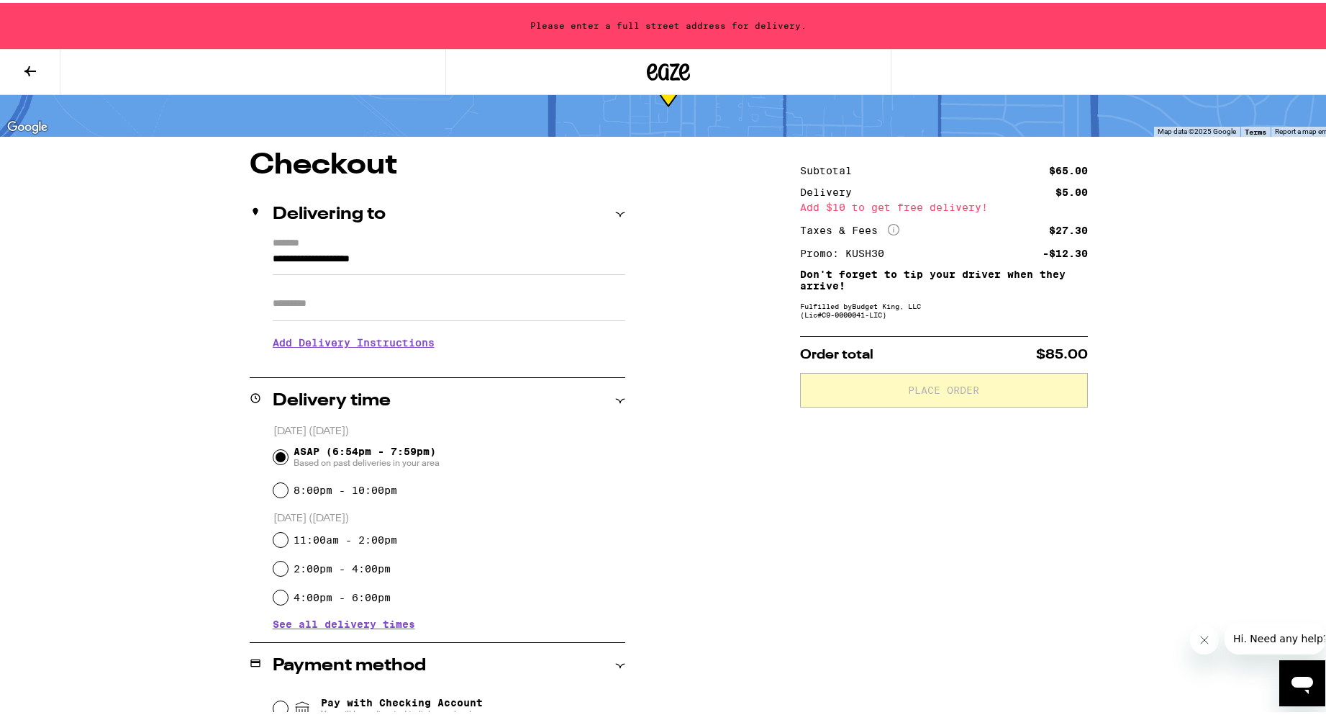
click at [586, 213] on div "Delivering to" at bounding box center [438, 211] width 376 height 17
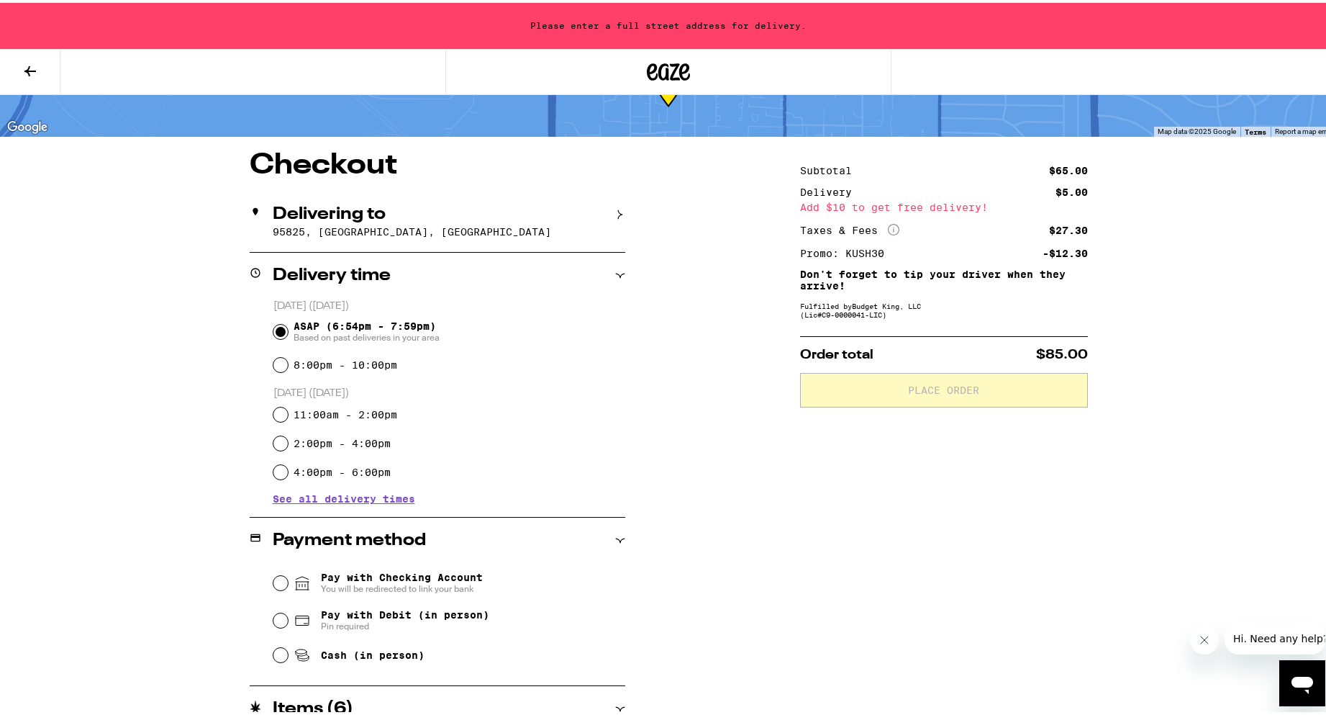
click at [607, 206] on div "Delivering to" at bounding box center [438, 211] width 376 height 17
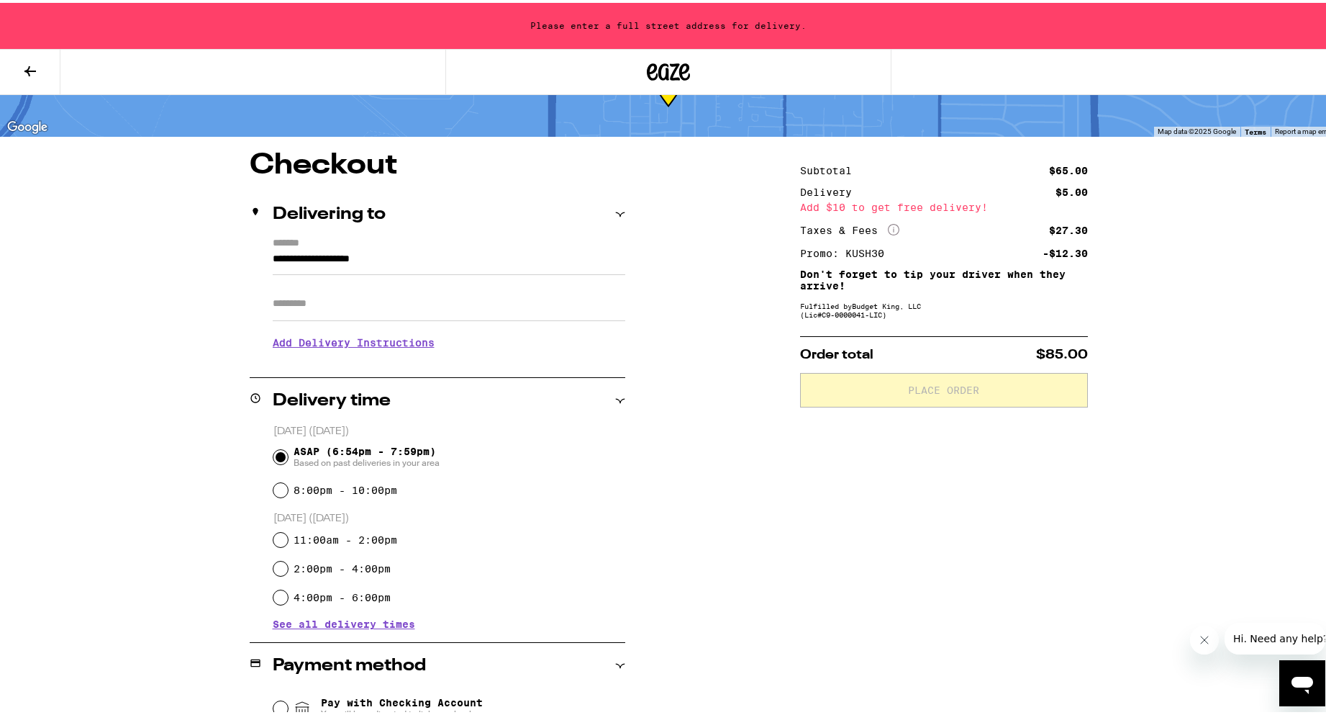
click at [435, 253] on input "**********" at bounding box center [449, 260] width 353 height 24
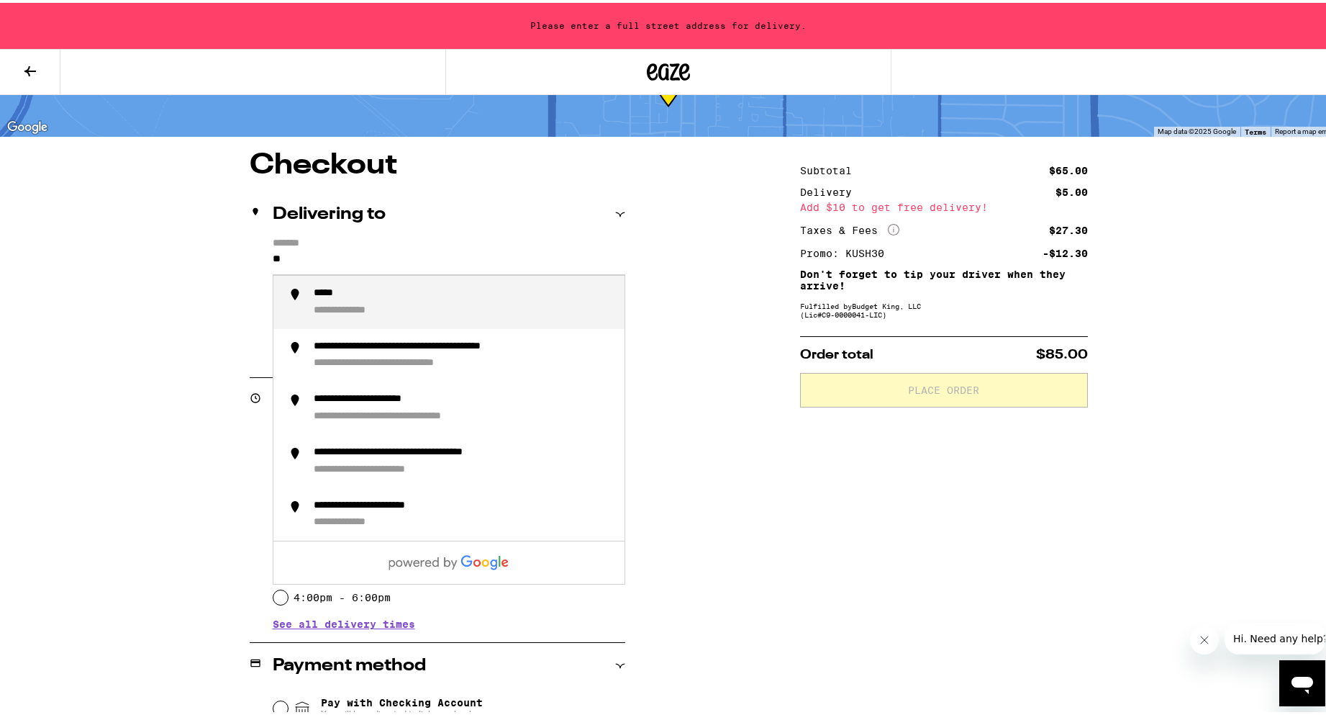
type input "*"
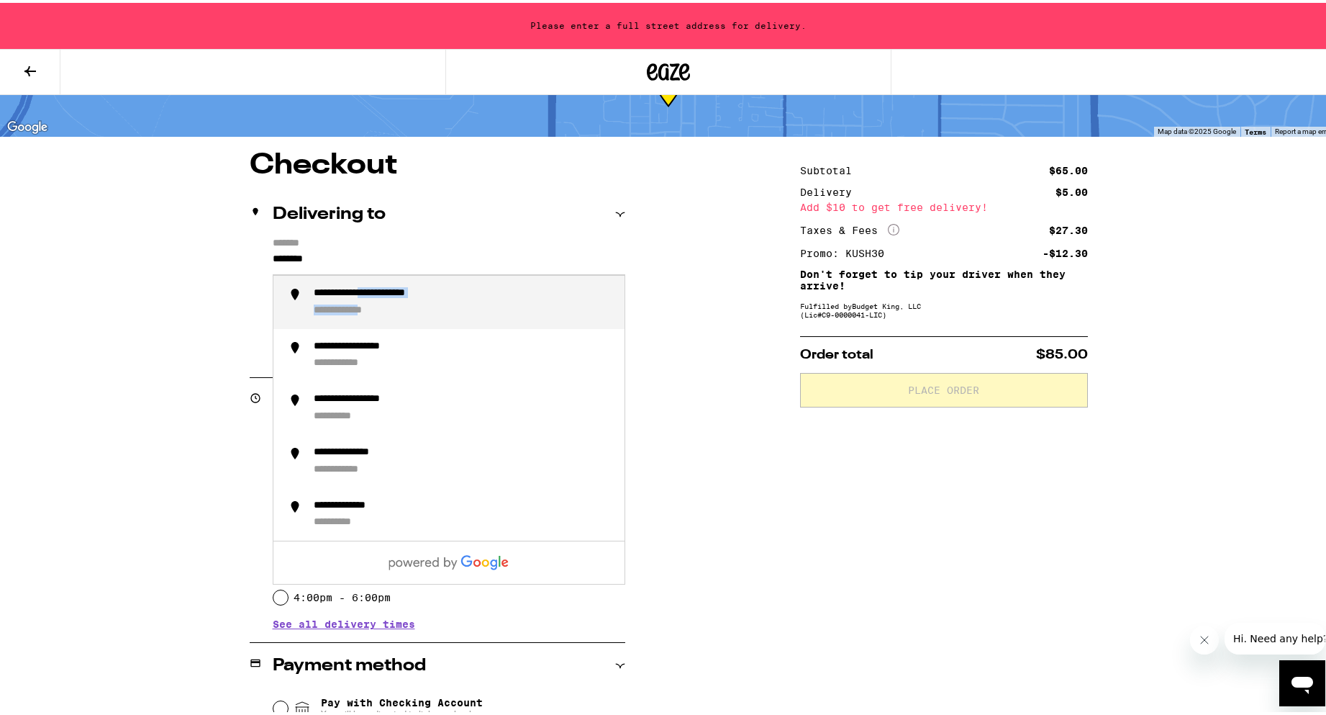
click at [384, 301] on div "**********" at bounding box center [463, 299] width 299 height 30
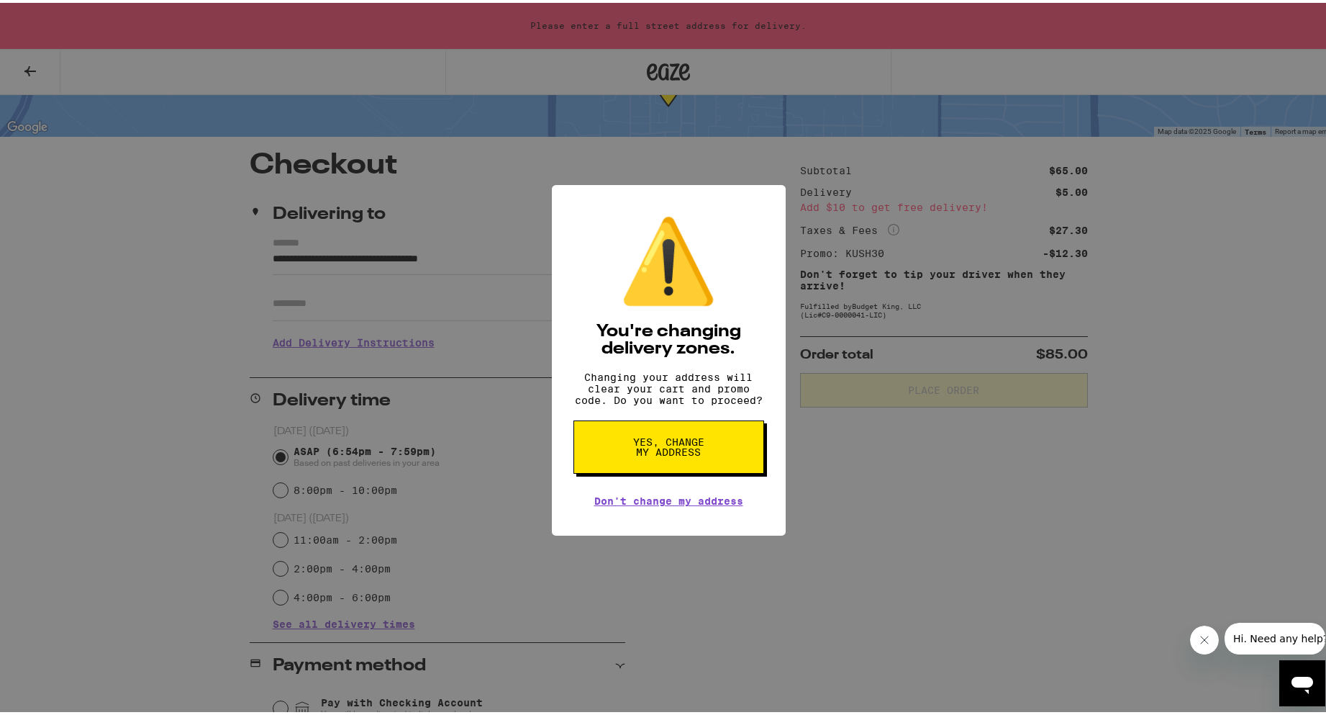
click at [352, 309] on div "⚠️ You're changing delivery zones. Changing your address will clear your cart a…" at bounding box center [668, 357] width 1337 height 715
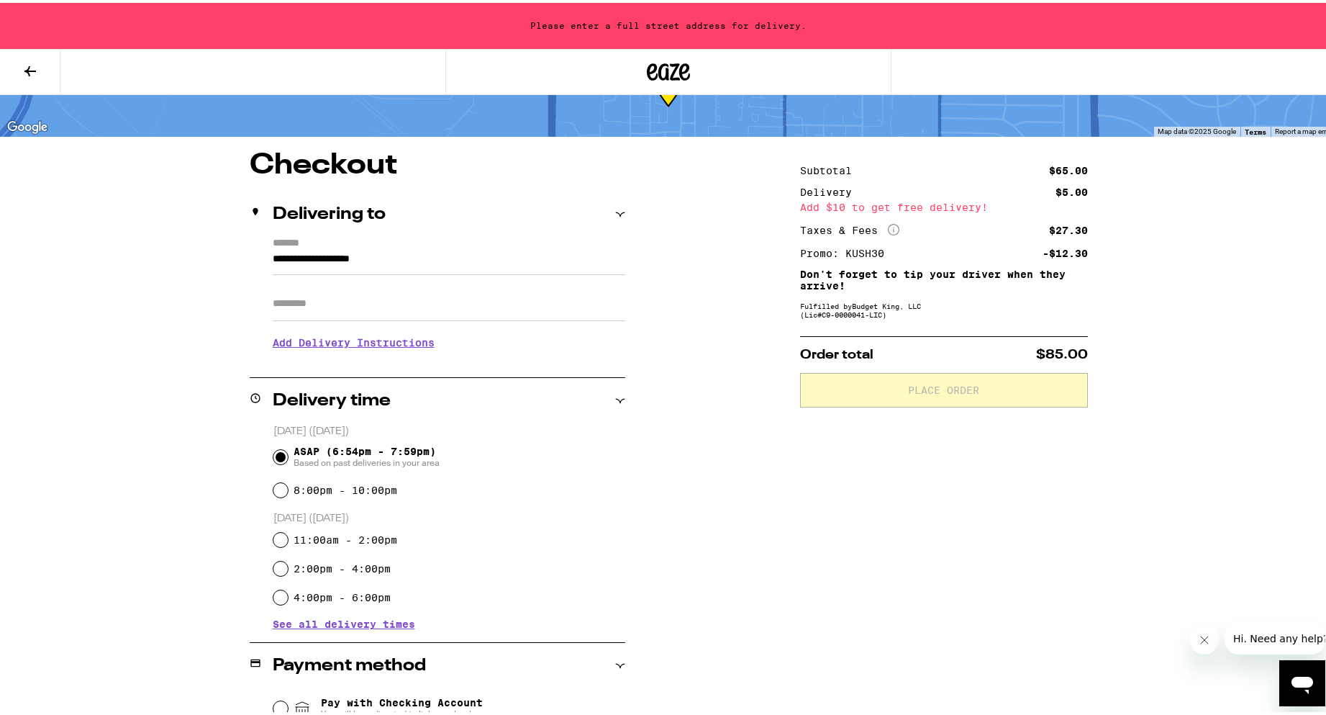
click at [468, 248] on input "**********" at bounding box center [449, 260] width 353 height 24
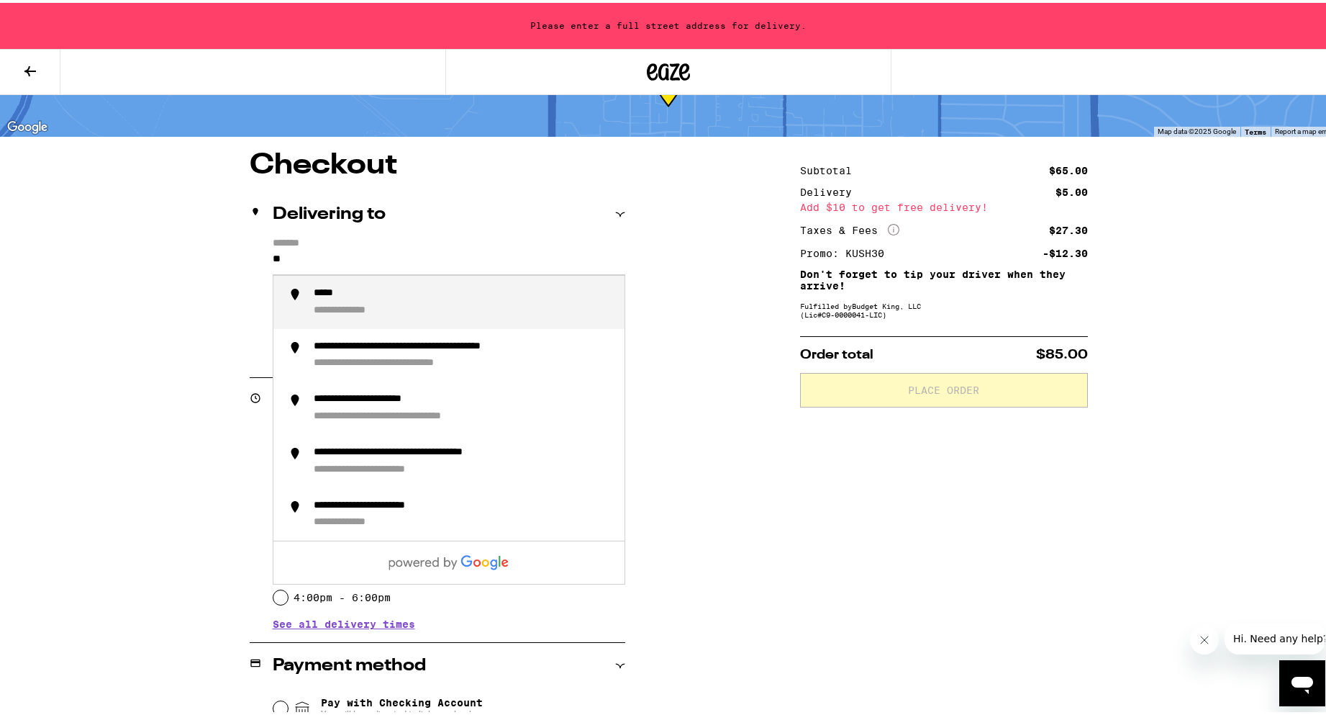
type input "*"
click at [402, 297] on div "**********" at bounding box center [395, 290] width 163 height 13
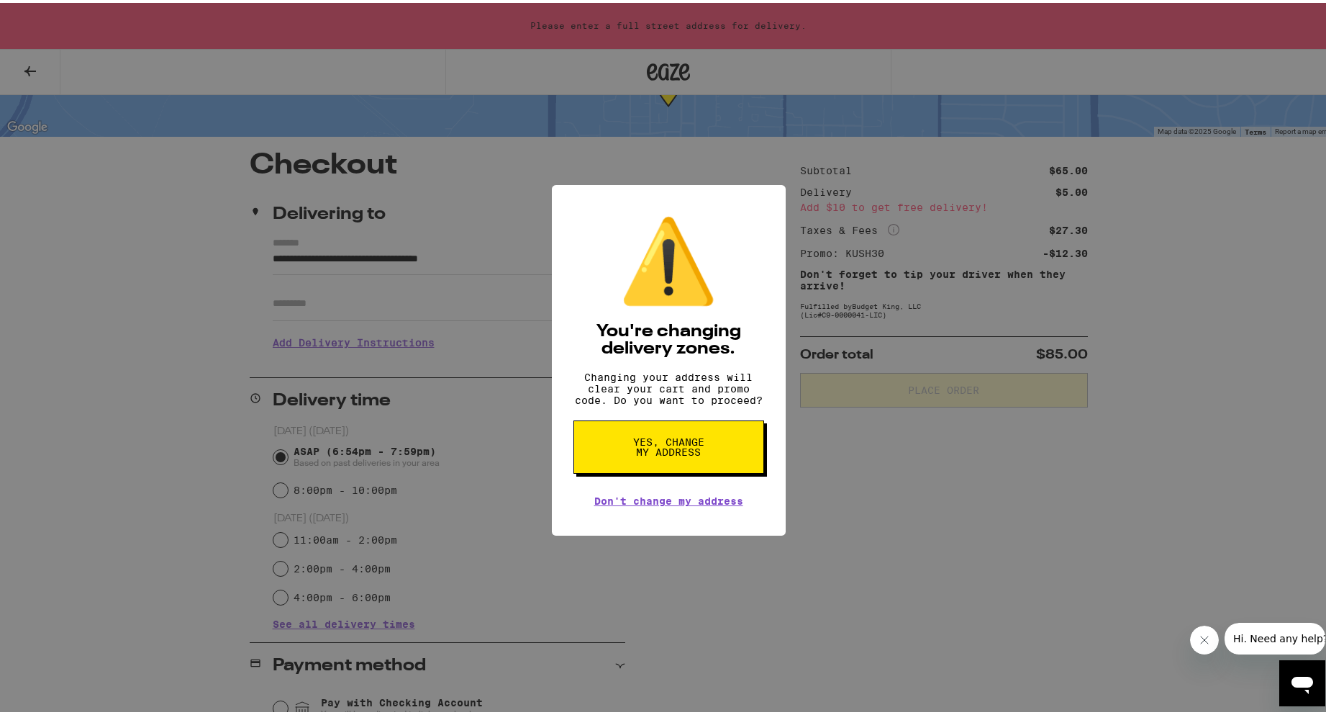
click at [672, 466] on button "Yes, change my address" at bounding box center [669, 443] width 191 height 53
type input "**********"
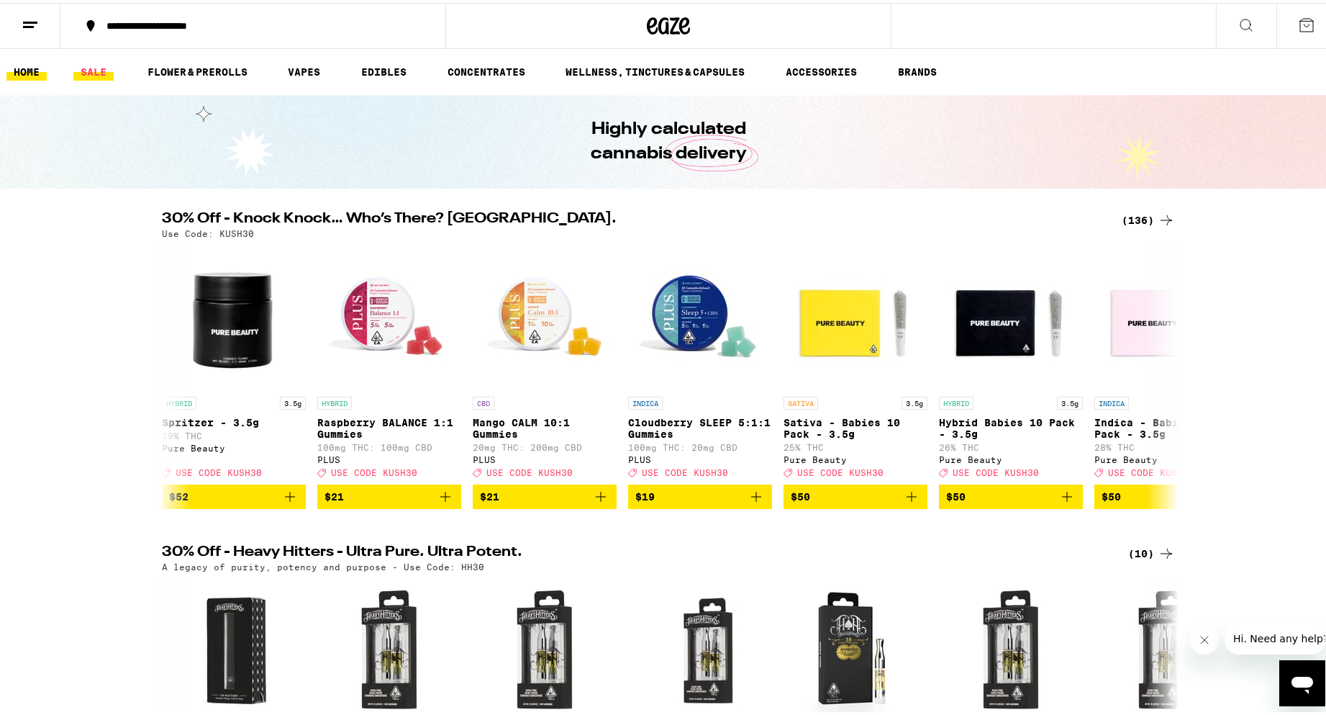
click at [107, 70] on link "SALE" at bounding box center [93, 68] width 40 height 17
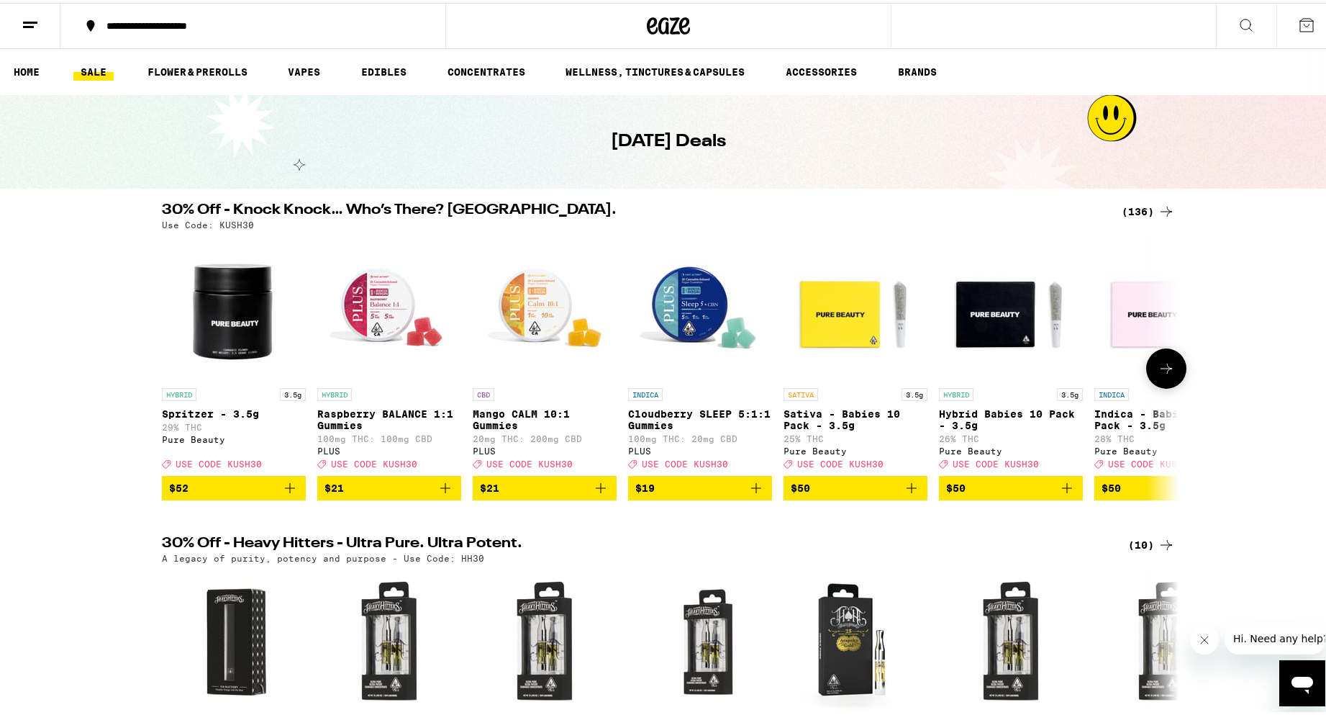
click at [1168, 374] on icon at bounding box center [1166, 365] width 17 height 17
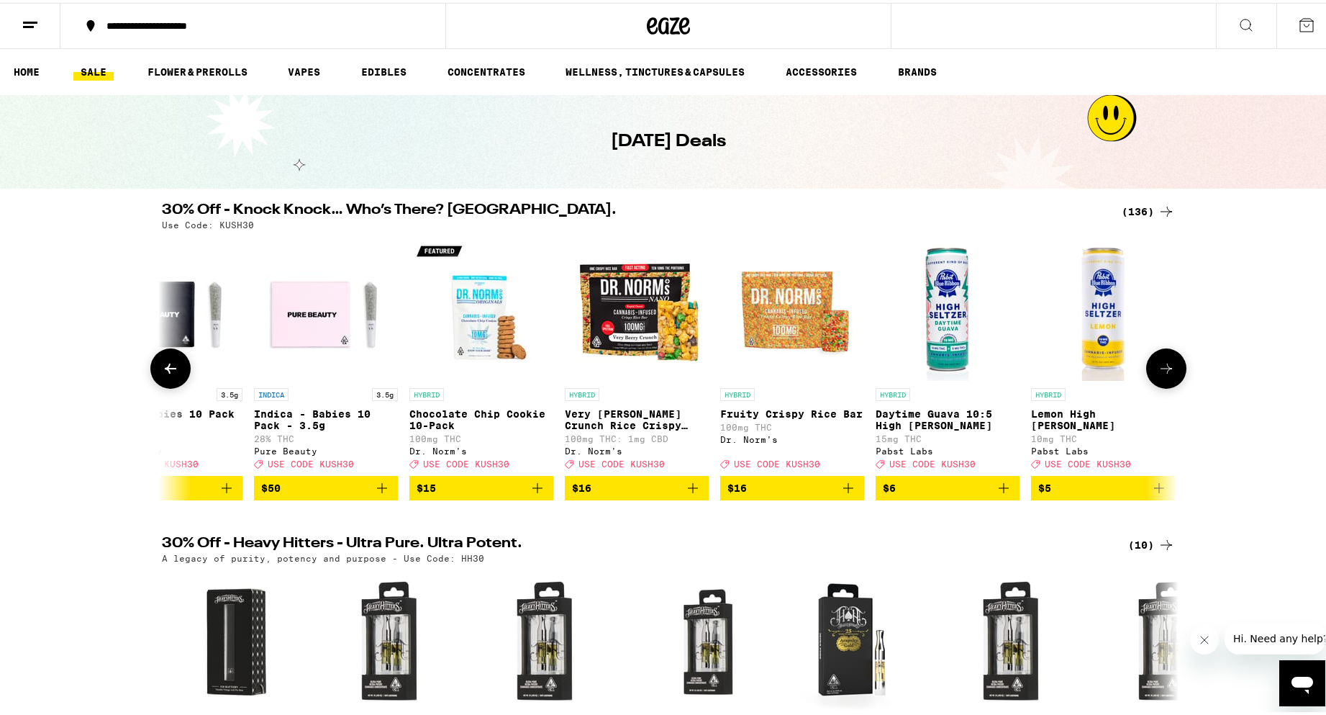
scroll to position [0, 856]
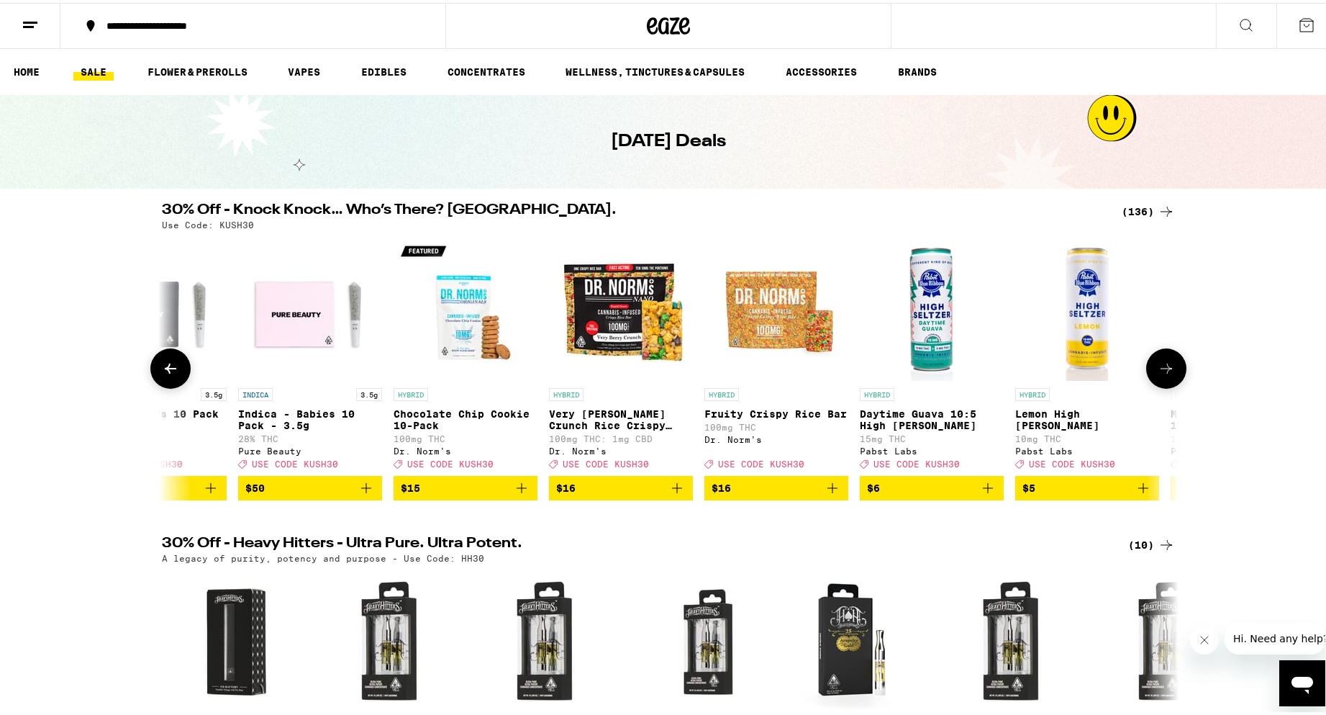
click at [1167, 374] on icon at bounding box center [1166, 365] width 17 height 17
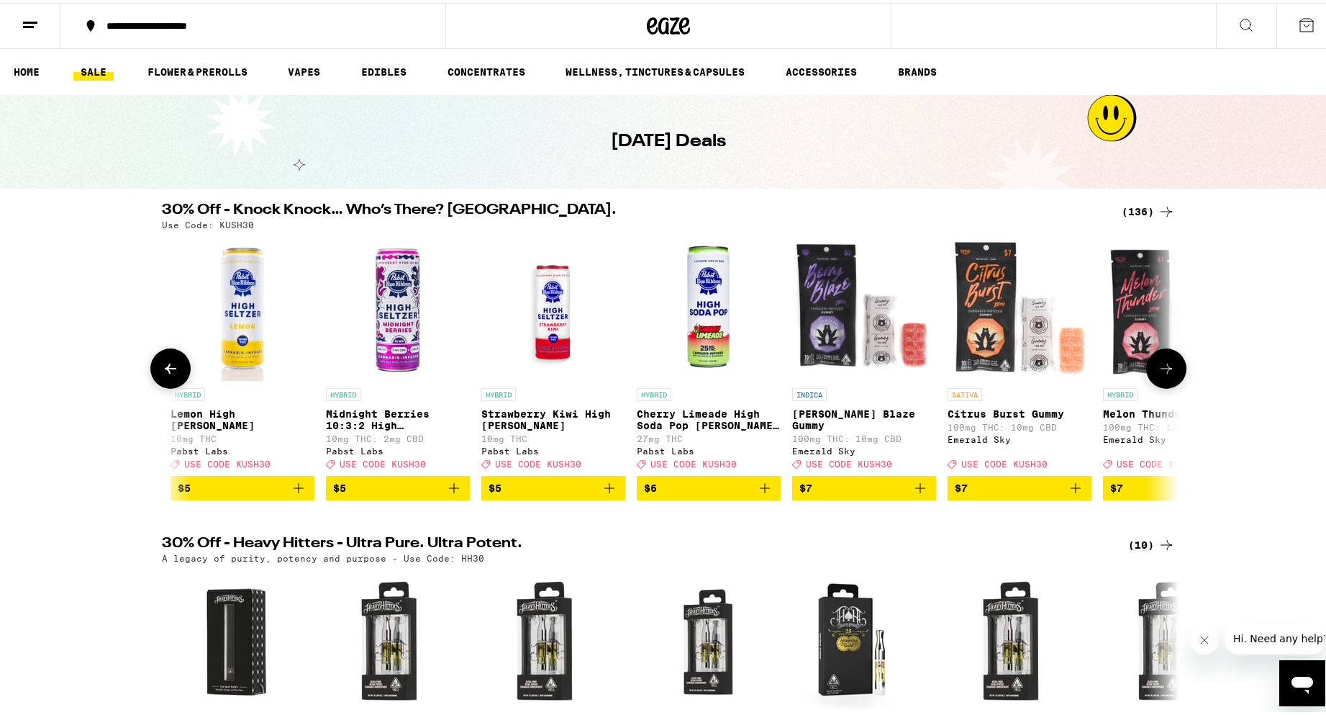
scroll to position [0, 1713]
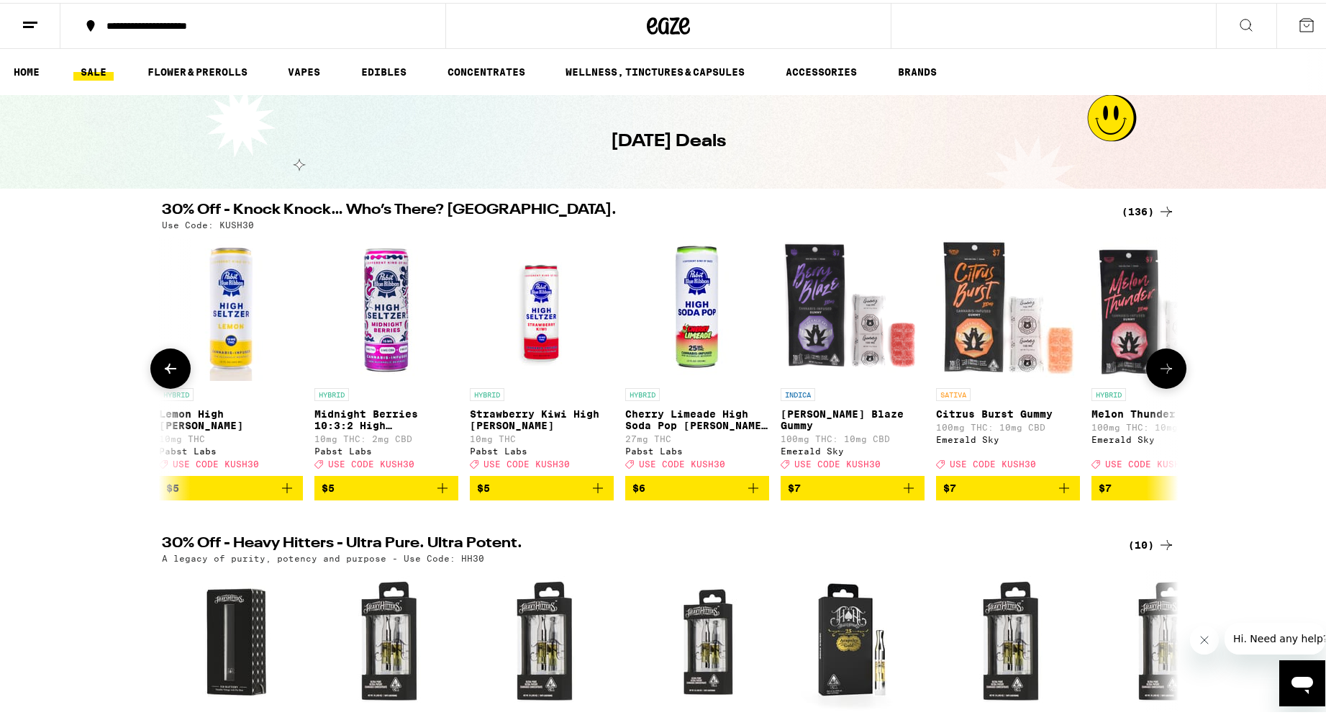
click at [1162, 374] on icon at bounding box center [1166, 365] width 17 height 17
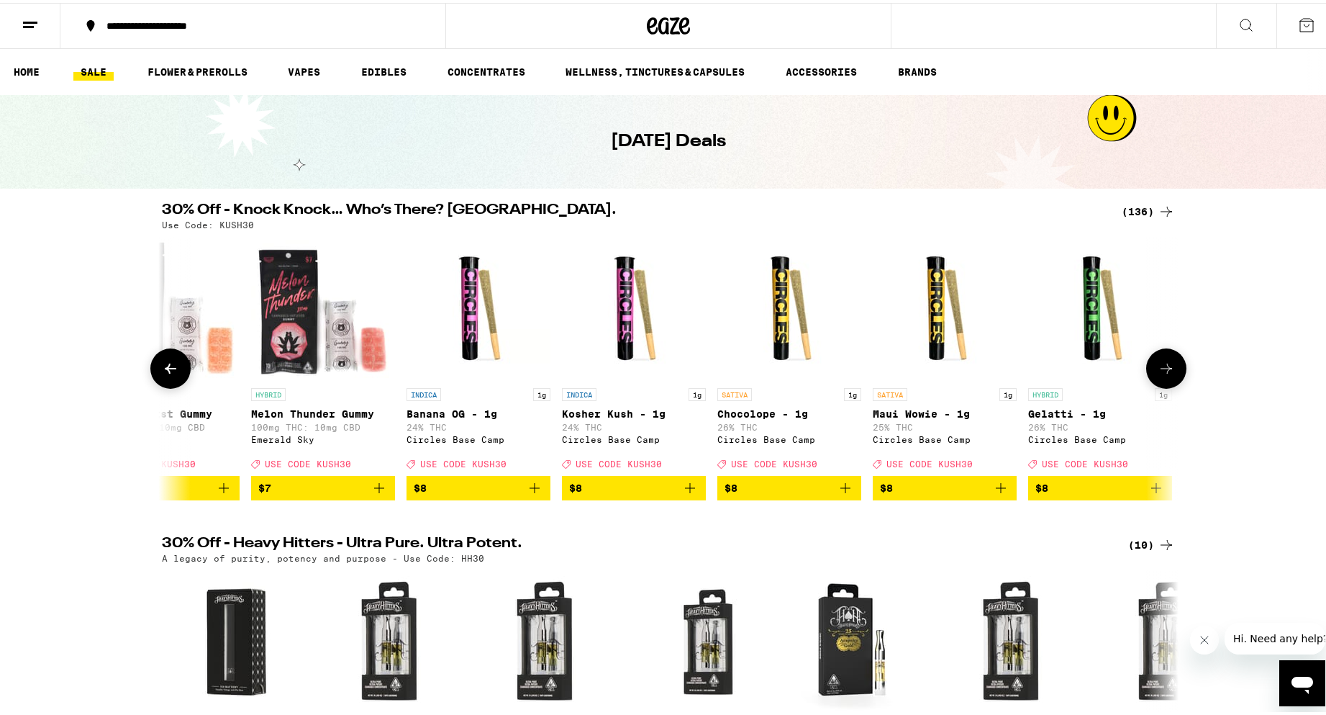
scroll to position [0, 2569]
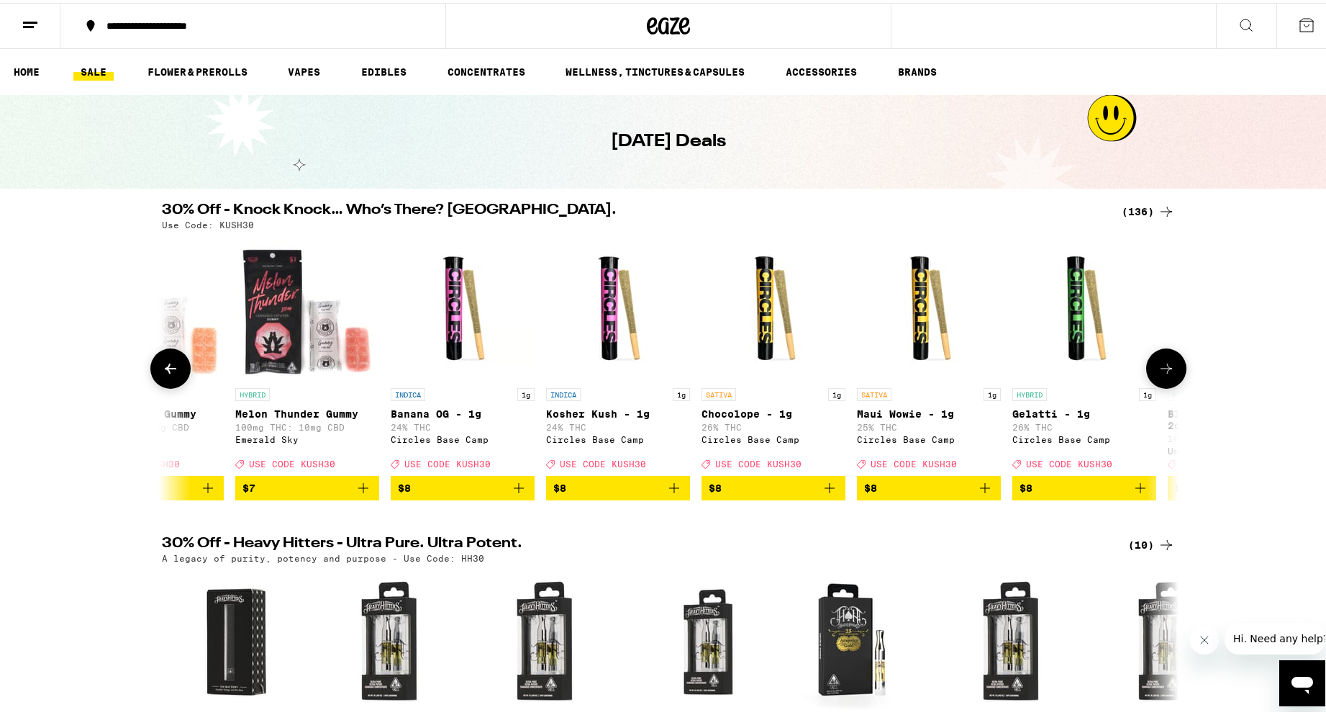
click at [1165, 369] on icon at bounding box center [1166, 365] width 17 height 17
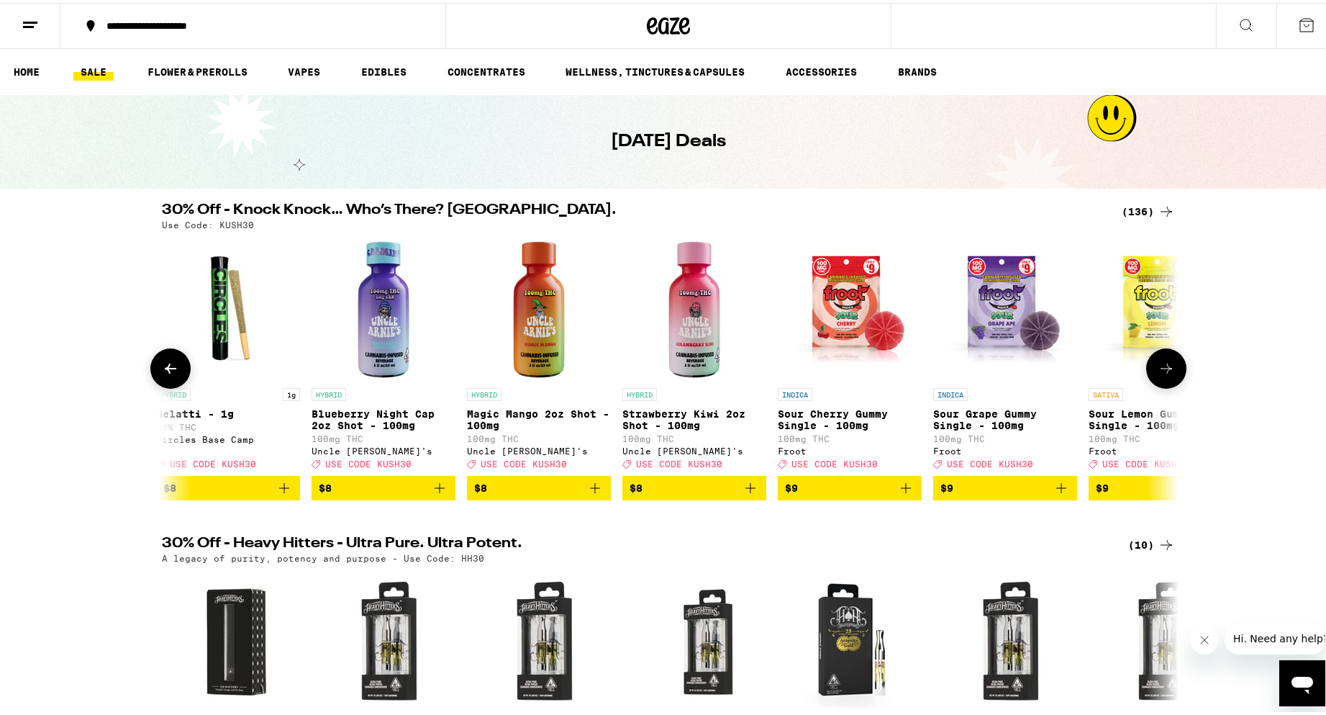
click at [1165, 369] on icon at bounding box center [1166, 365] width 17 height 17
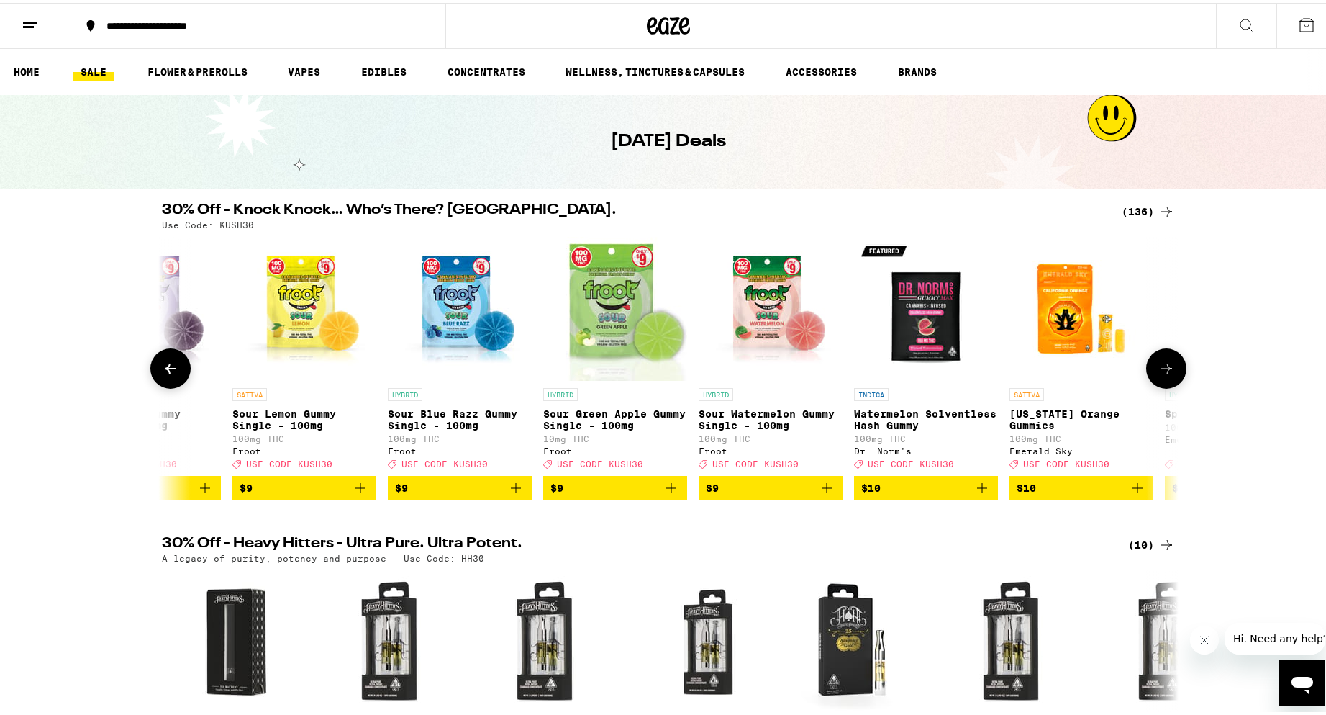
click at [1165, 369] on icon at bounding box center [1166, 365] width 17 height 17
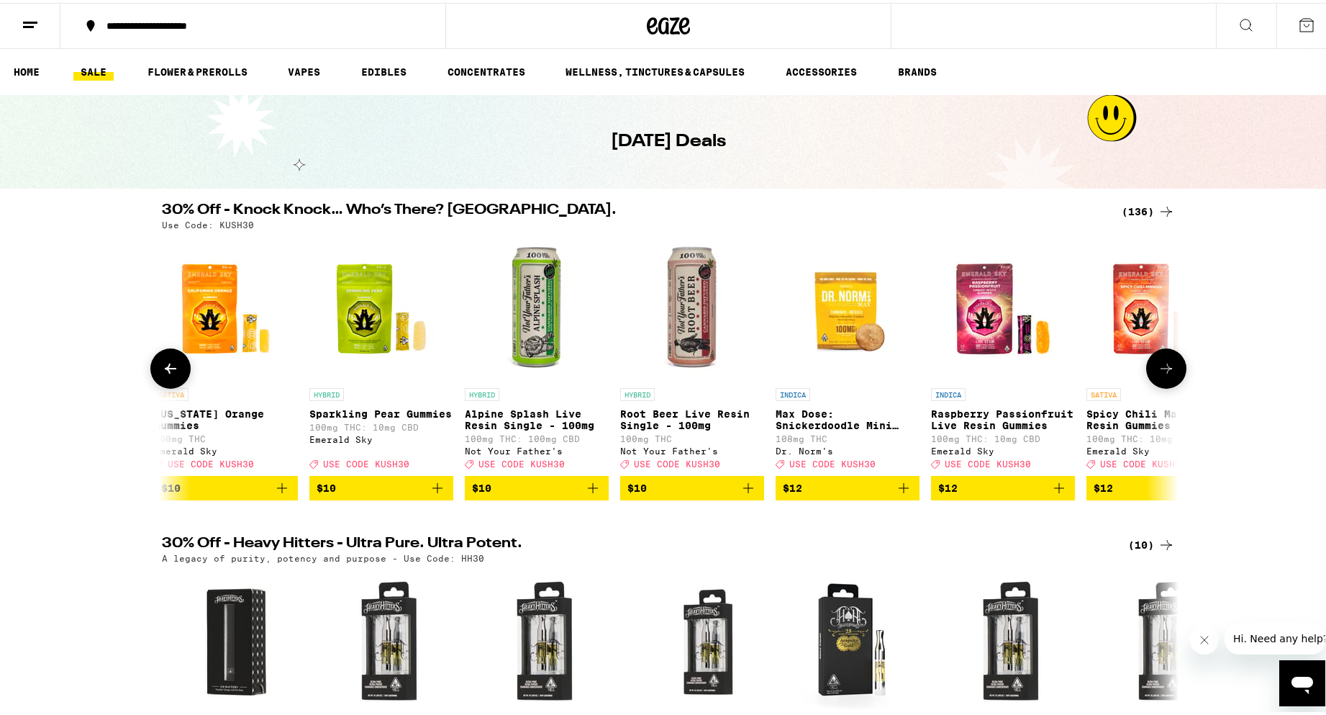
scroll to position [0, 5139]
click at [1055, 494] on icon "Add to bag" at bounding box center [1058, 484] width 17 height 17
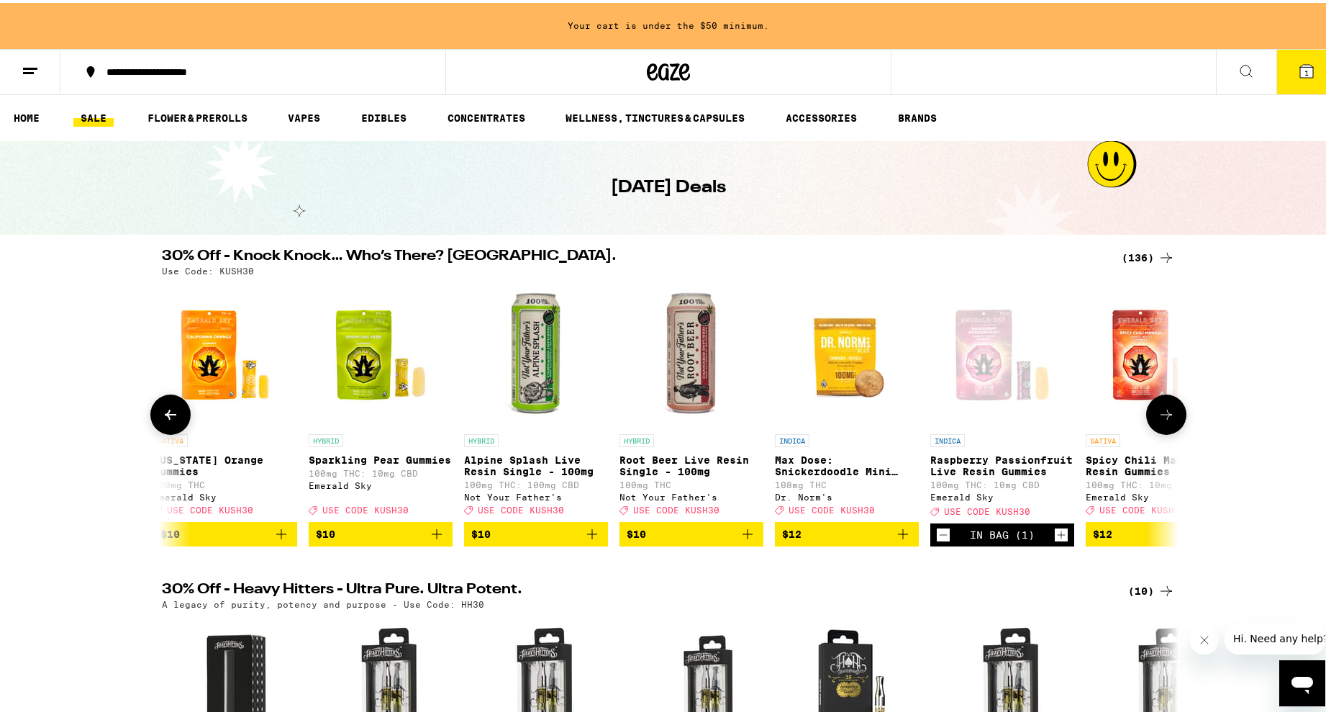
click at [1162, 415] on icon at bounding box center [1167, 412] width 12 height 10
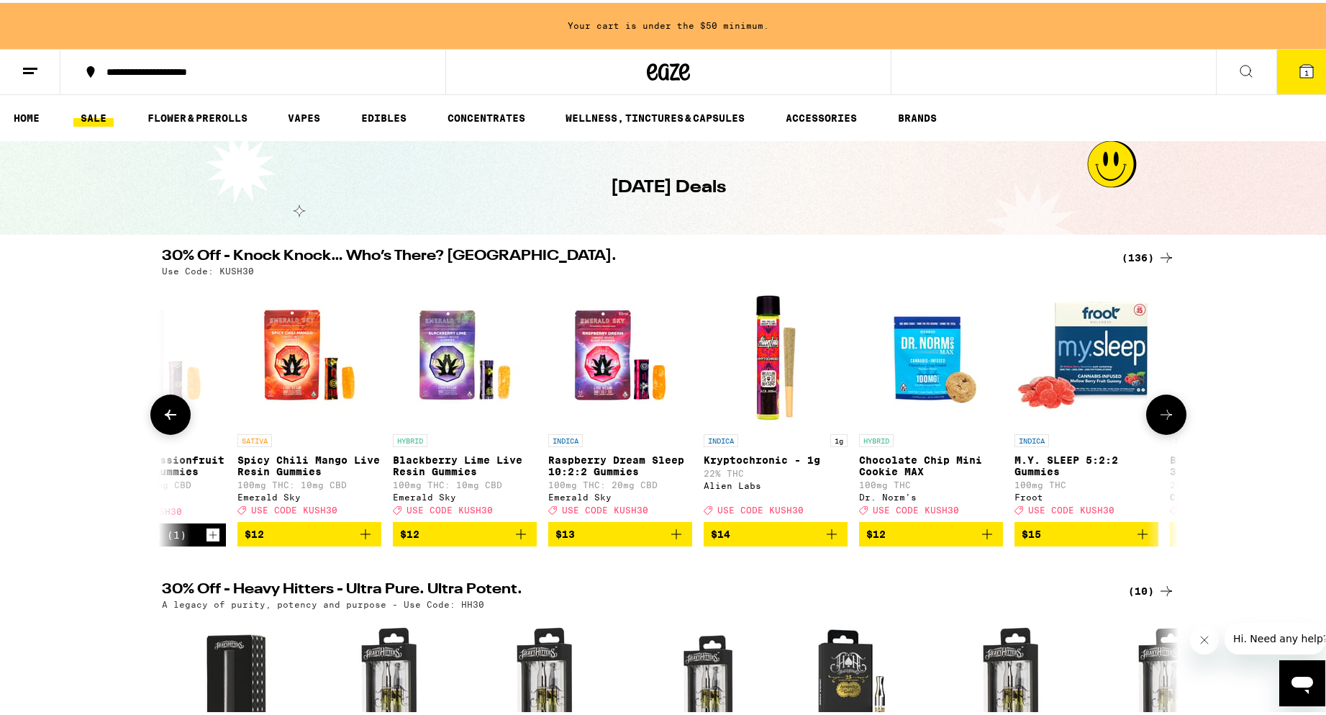
scroll to position [0, 5995]
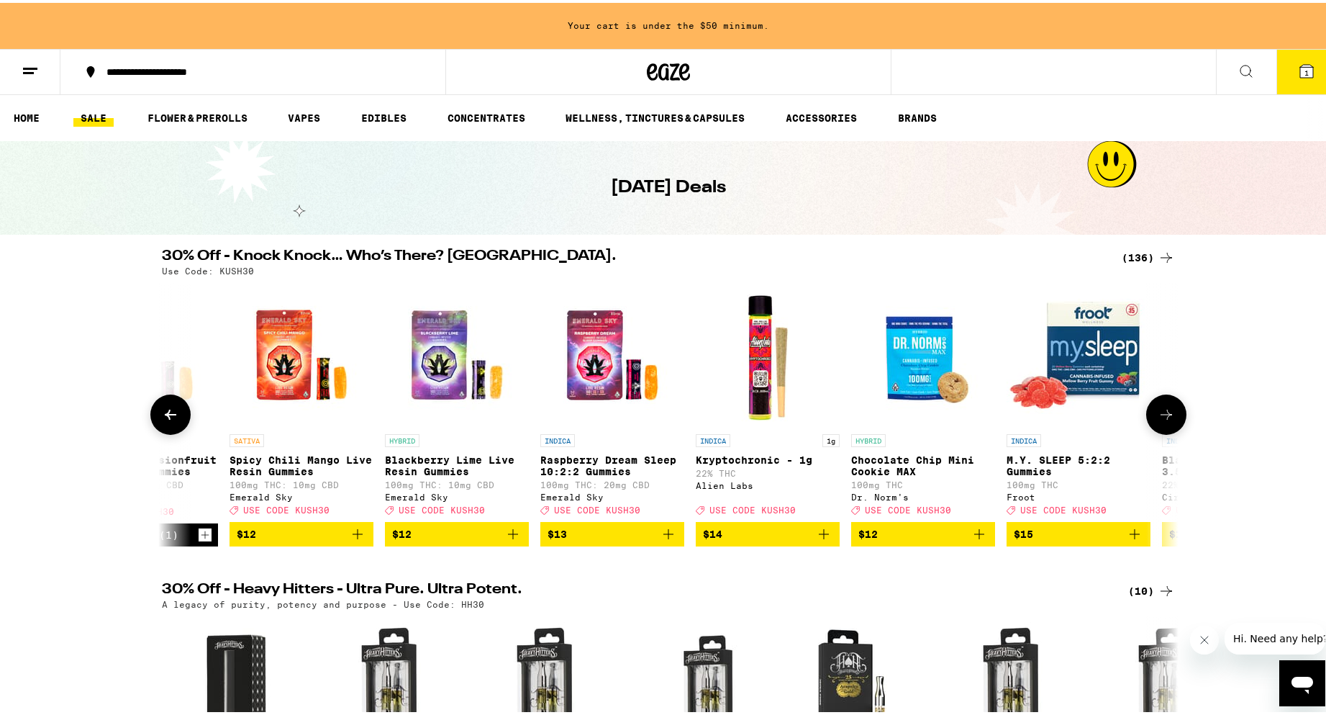
click at [512, 540] on icon "Add to bag" at bounding box center [513, 531] width 17 height 17
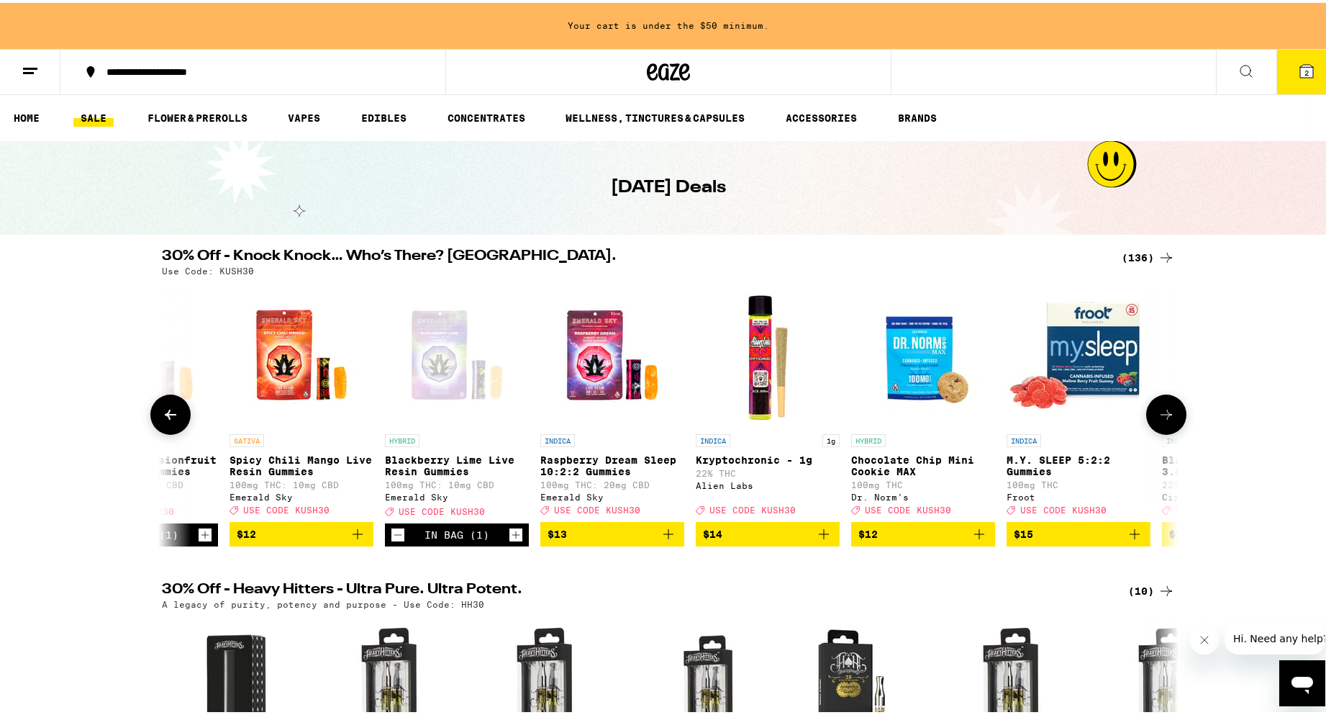
click at [1166, 420] on icon at bounding box center [1166, 411] width 17 height 17
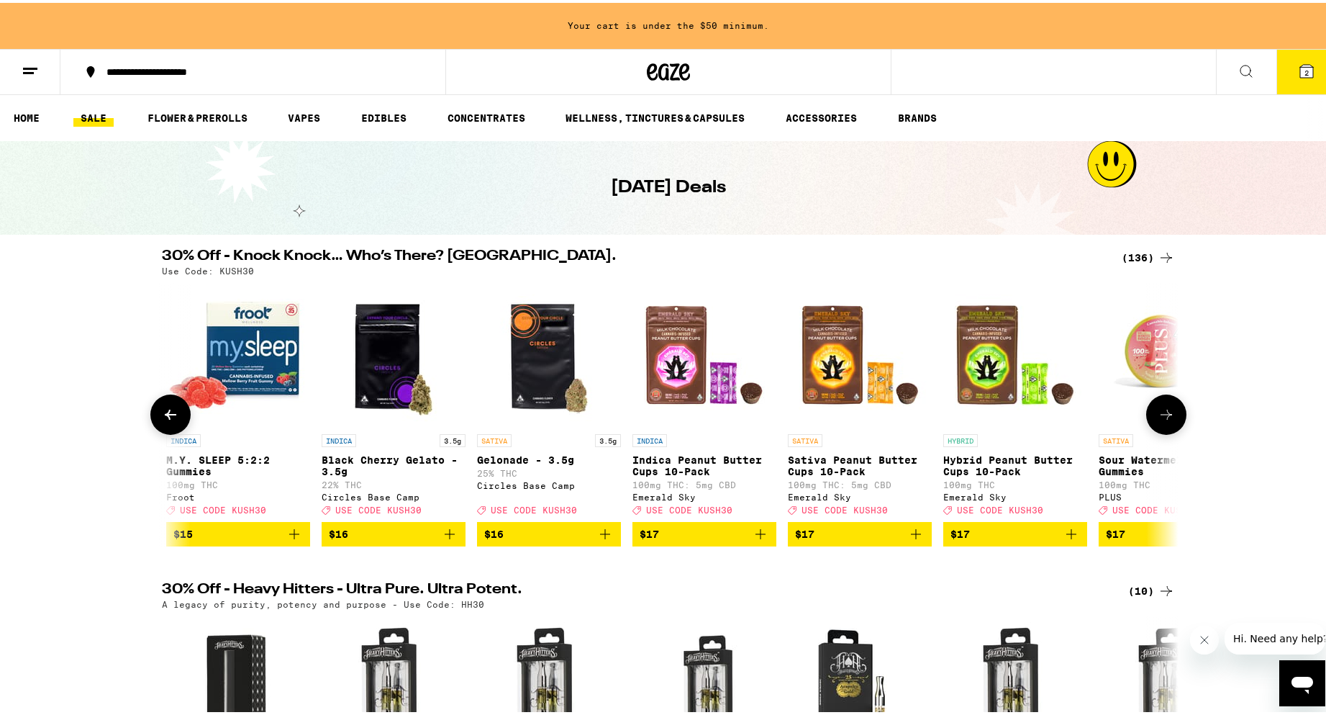
scroll to position [0, 6852]
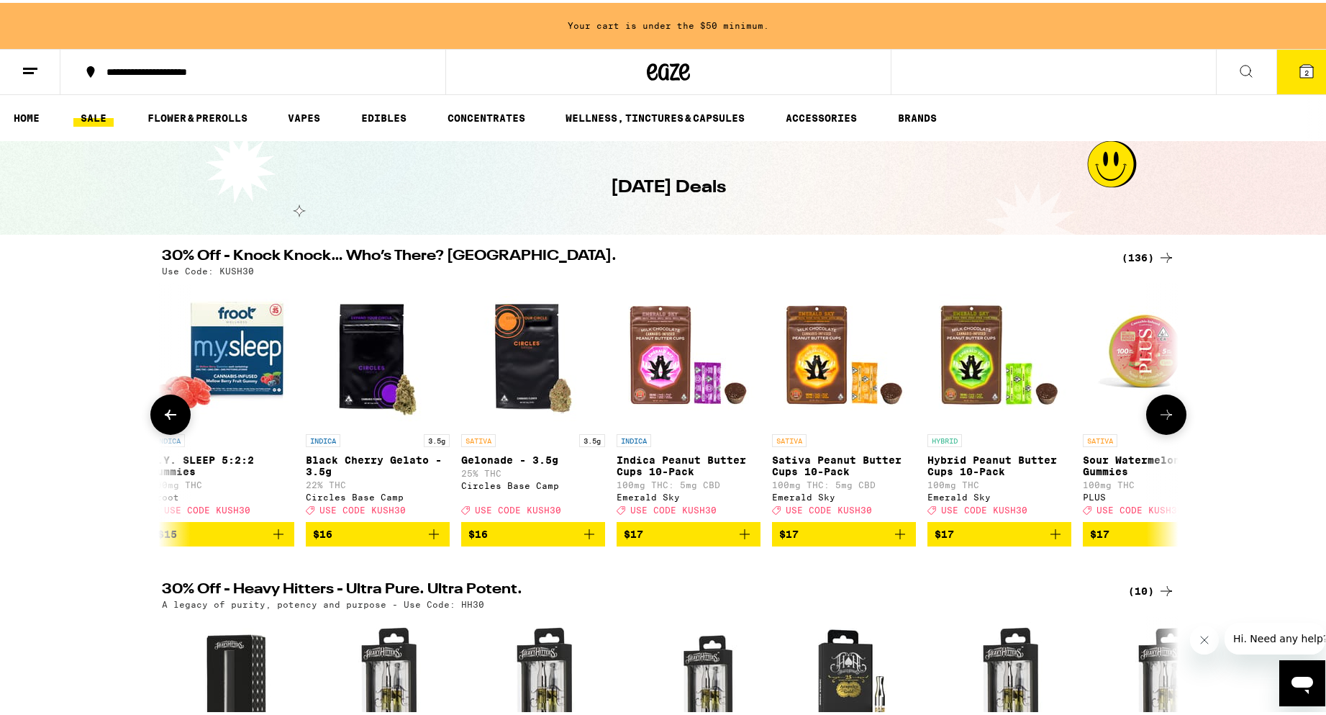
click at [1172, 421] on button at bounding box center [1167, 412] width 40 height 40
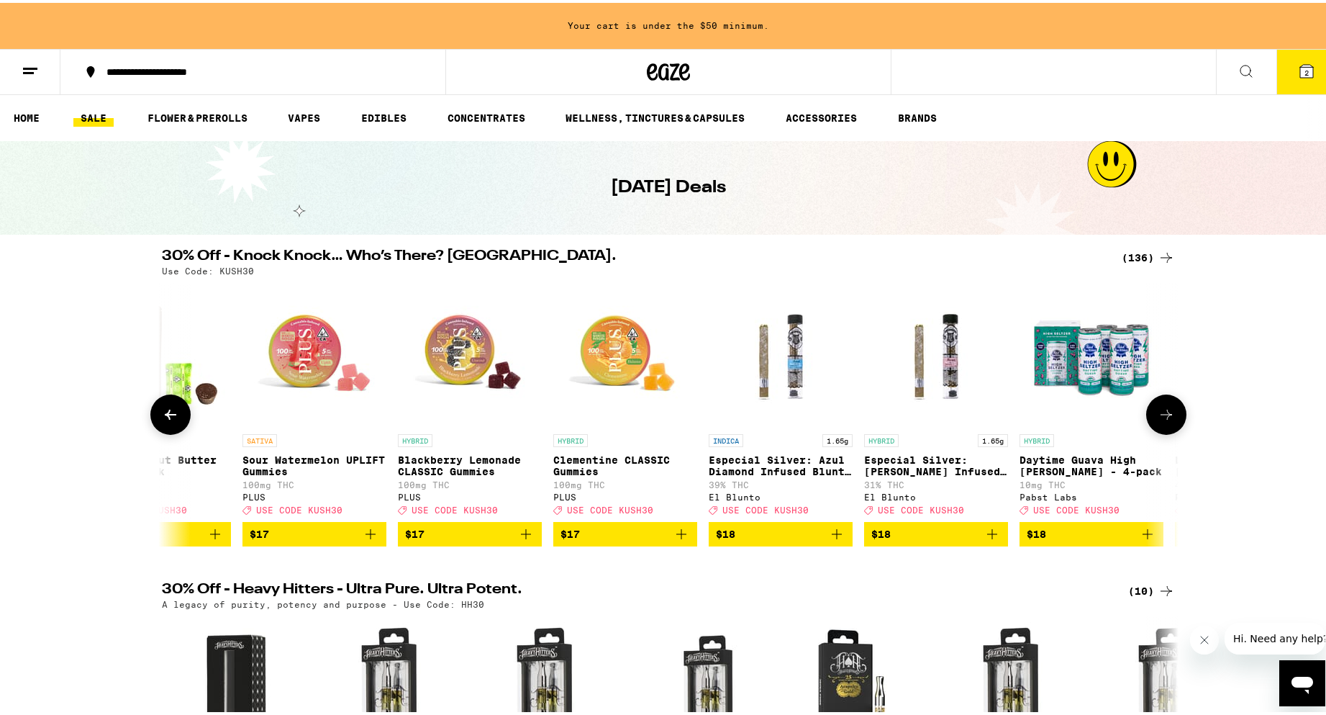
scroll to position [0, 7708]
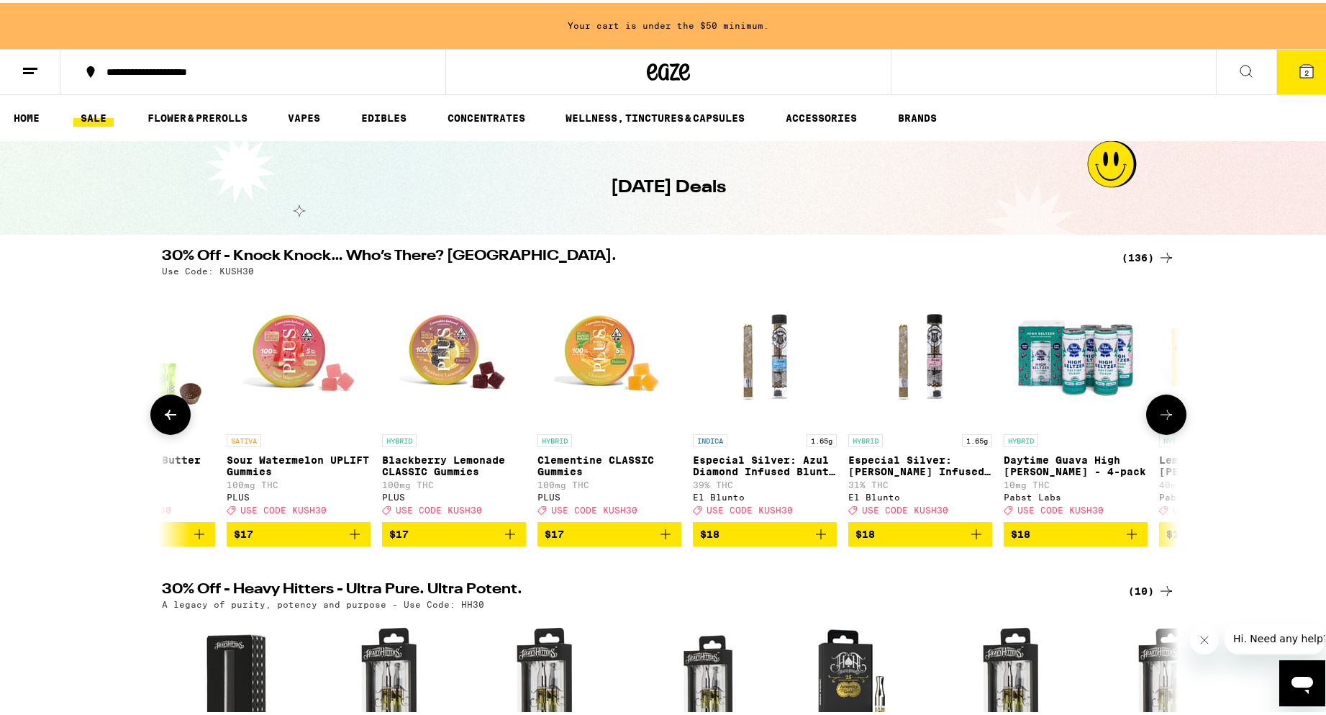
click at [1172, 420] on button at bounding box center [1167, 412] width 40 height 40
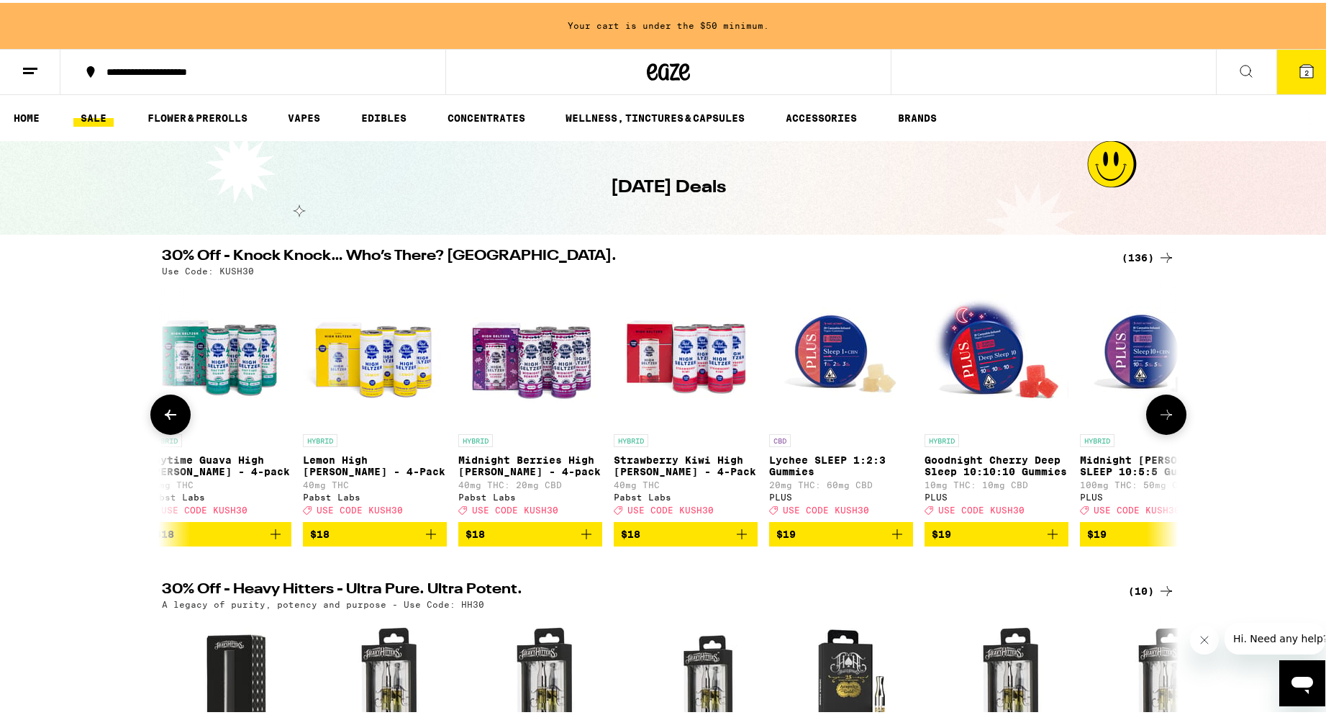
click at [1164, 417] on icon at bounding box center [1167, 412] width 12 height 10
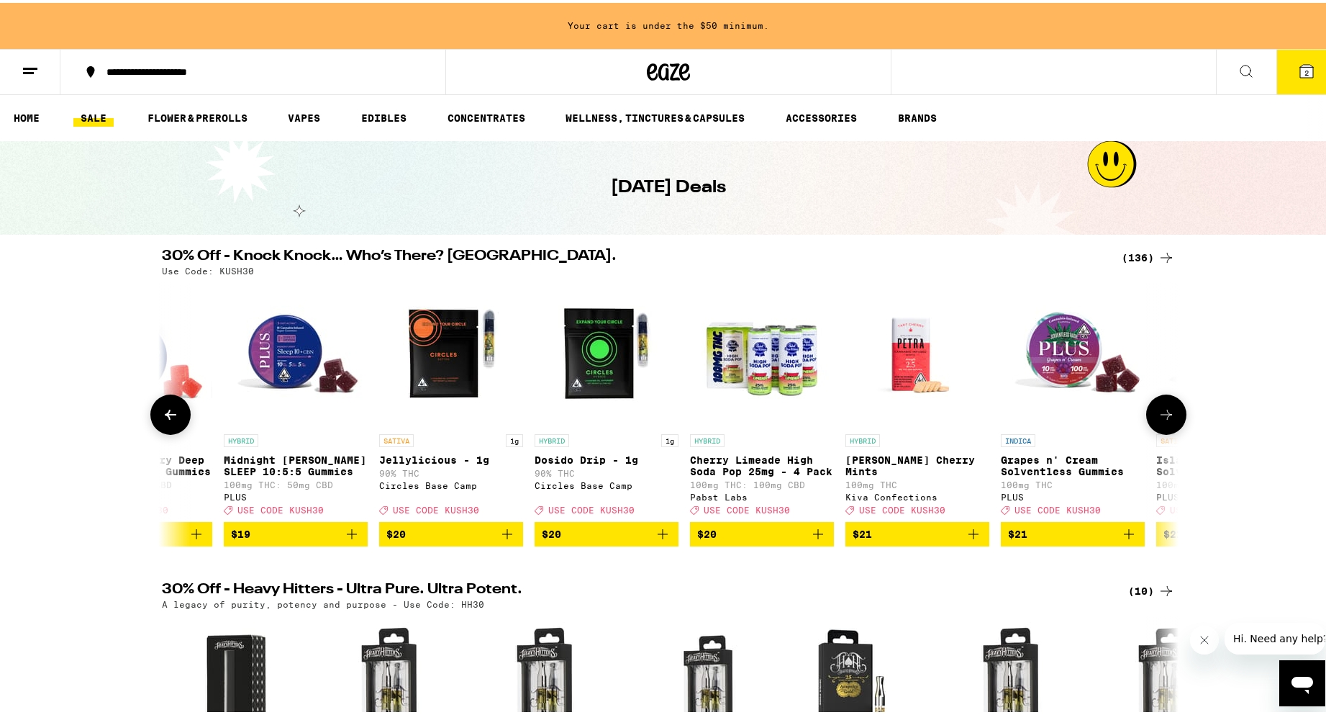
click at [1164, 417] on icon at bounding box center [1167, 412] width 12 height 10
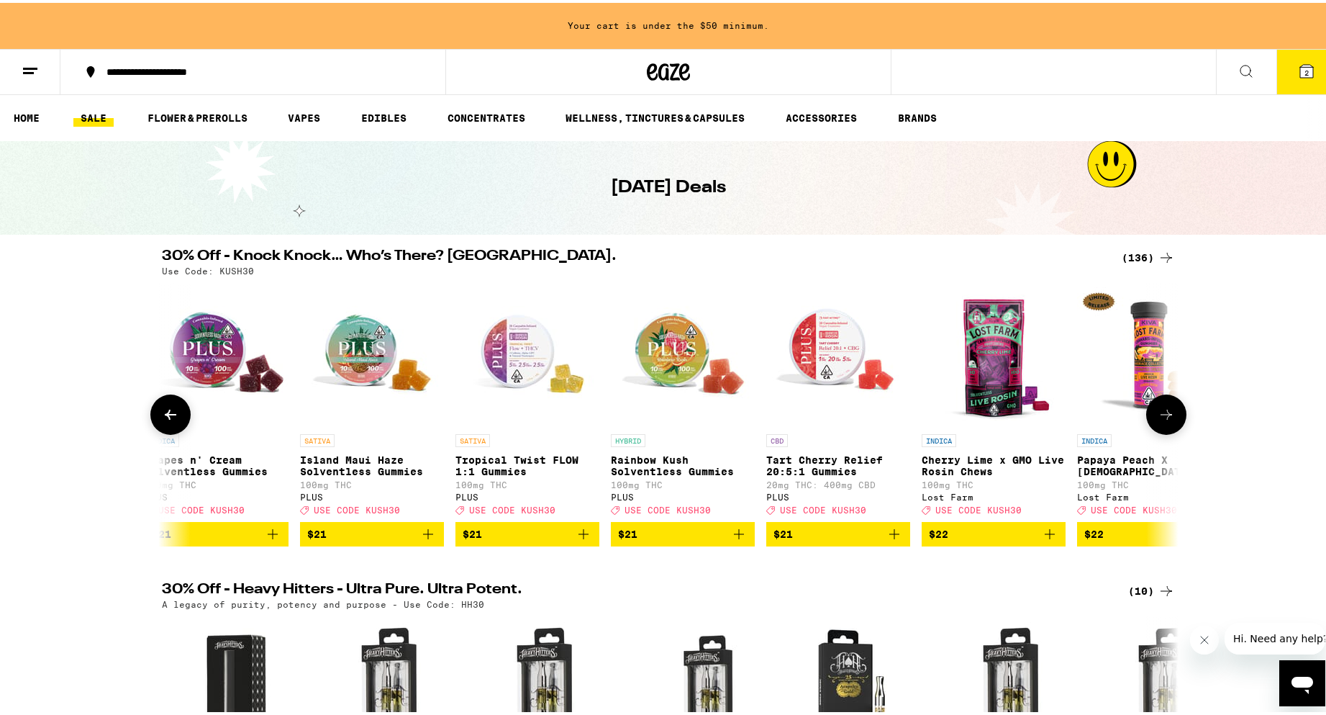
click at [1164, 417] on icon at bounding box center [1167, 412] width 12 height 10
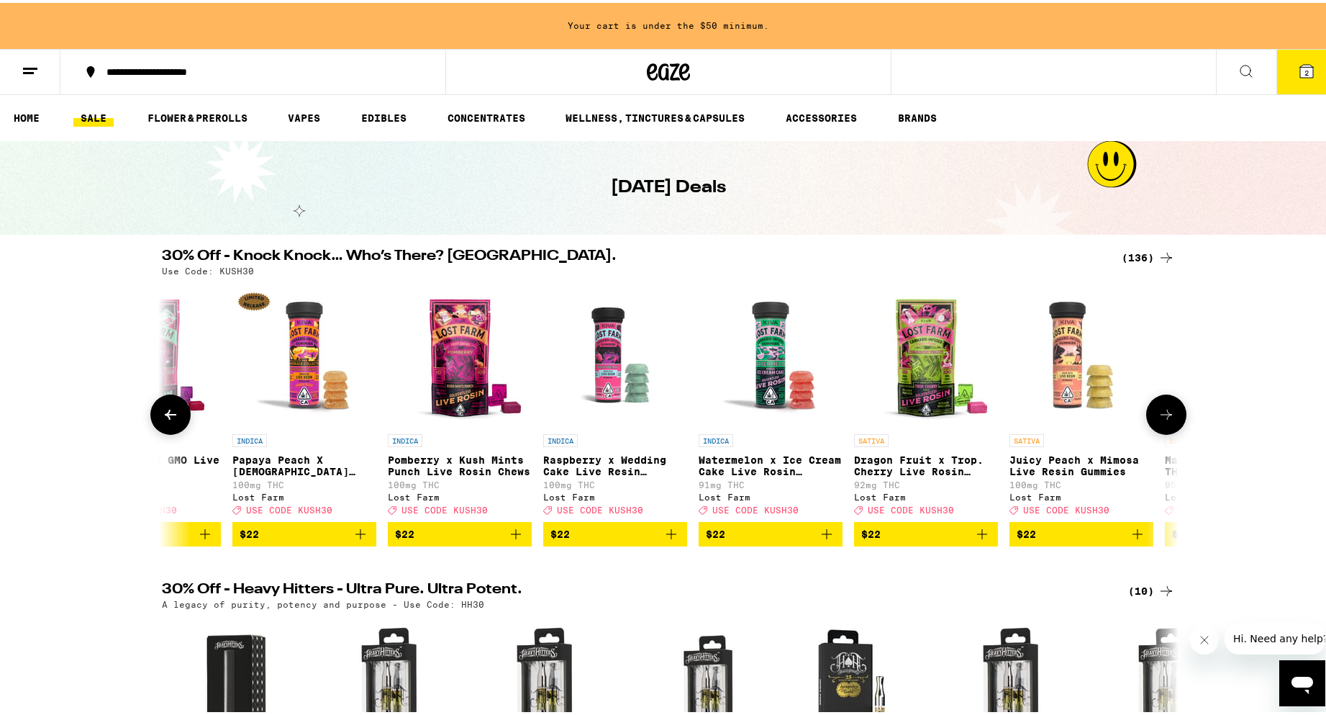
scroll to position [0, 11134]
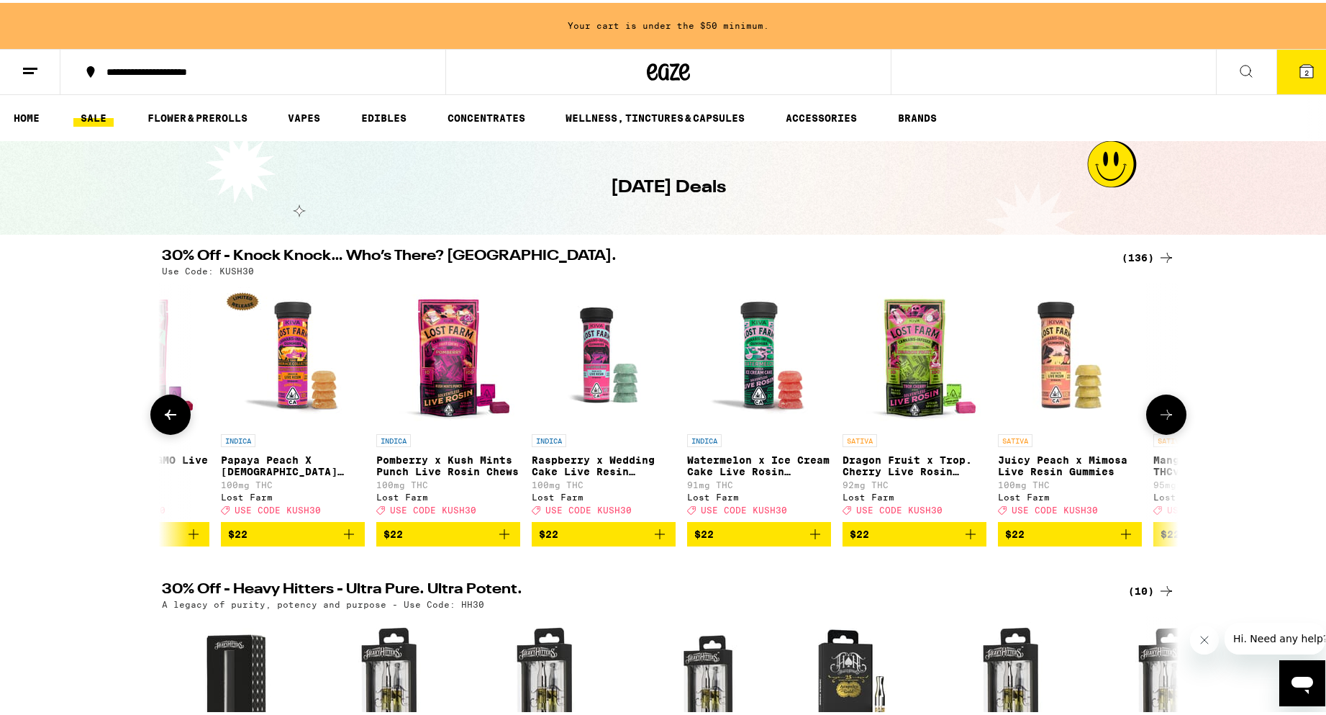
click at [1164, 417] on icon at bounding box center [1167, 412] width 12 height 10
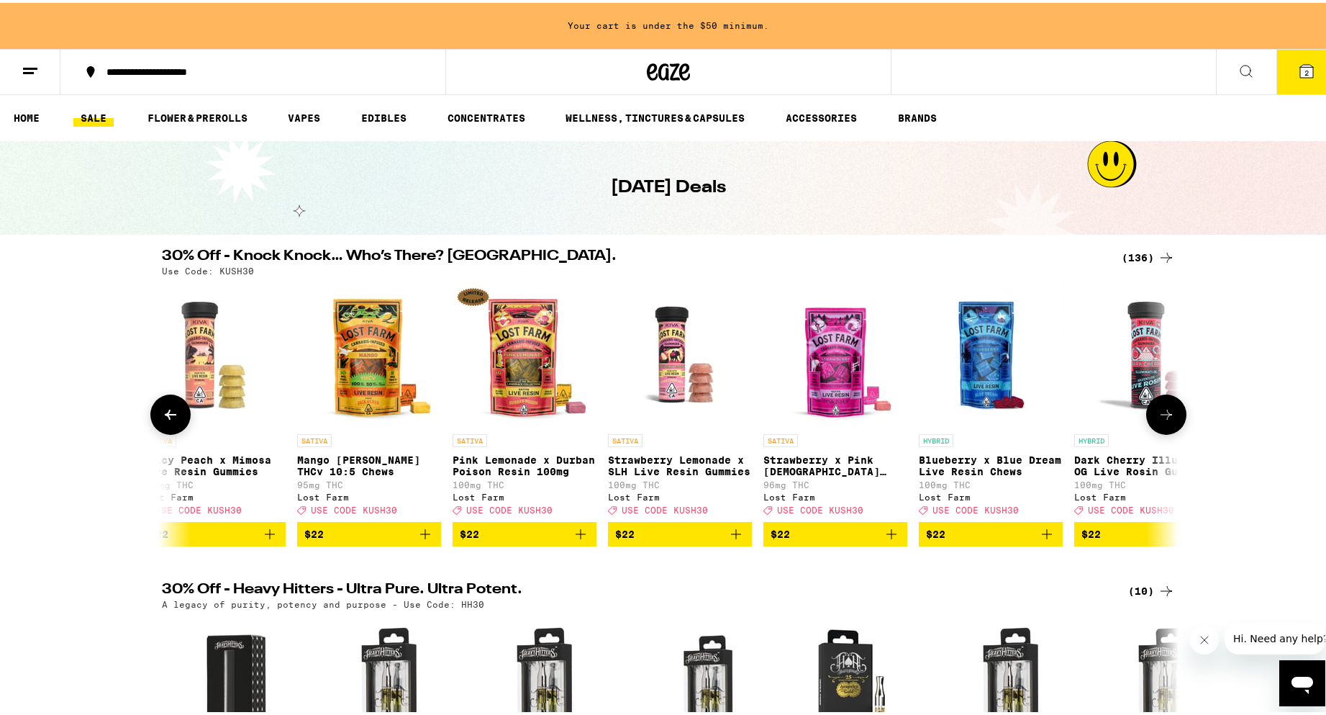
click at [1164, 417] on icon at bounding box center [1167, 412] width 12 height 10
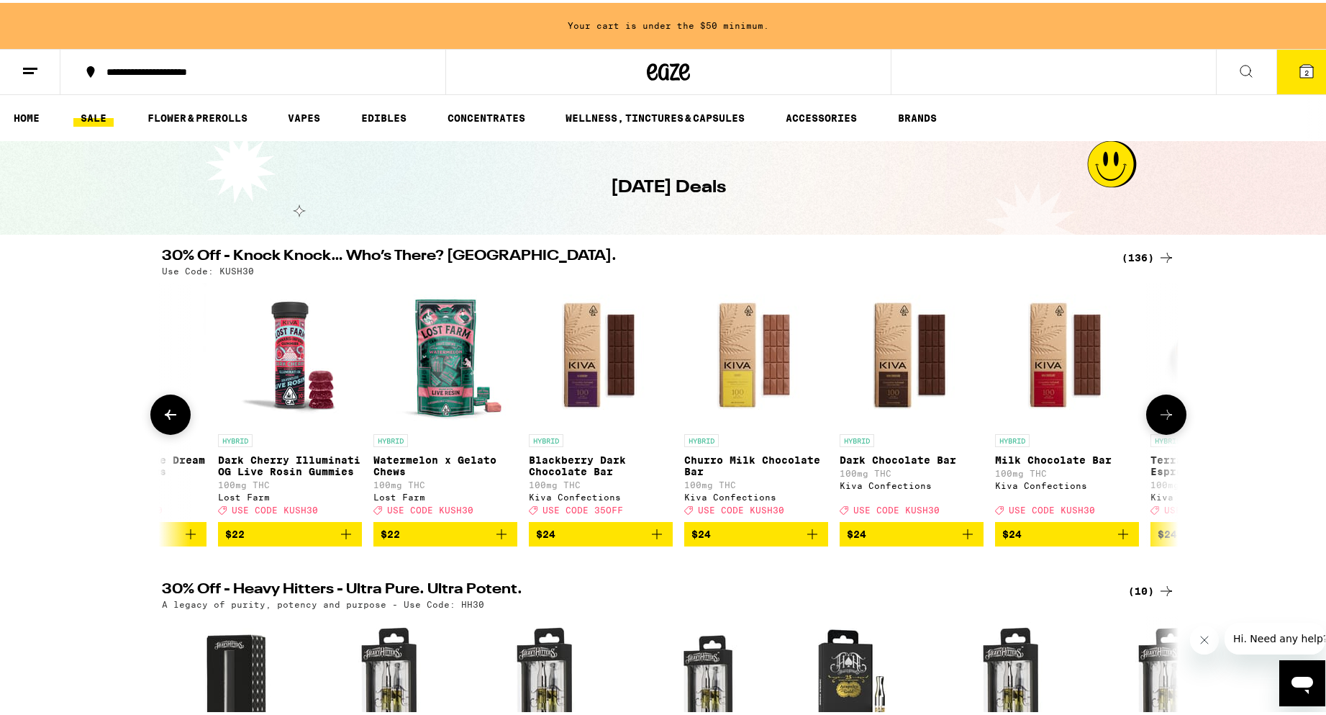
click at [1164, 417] on icon at bounding box center [1167, 412] width 12 height 10
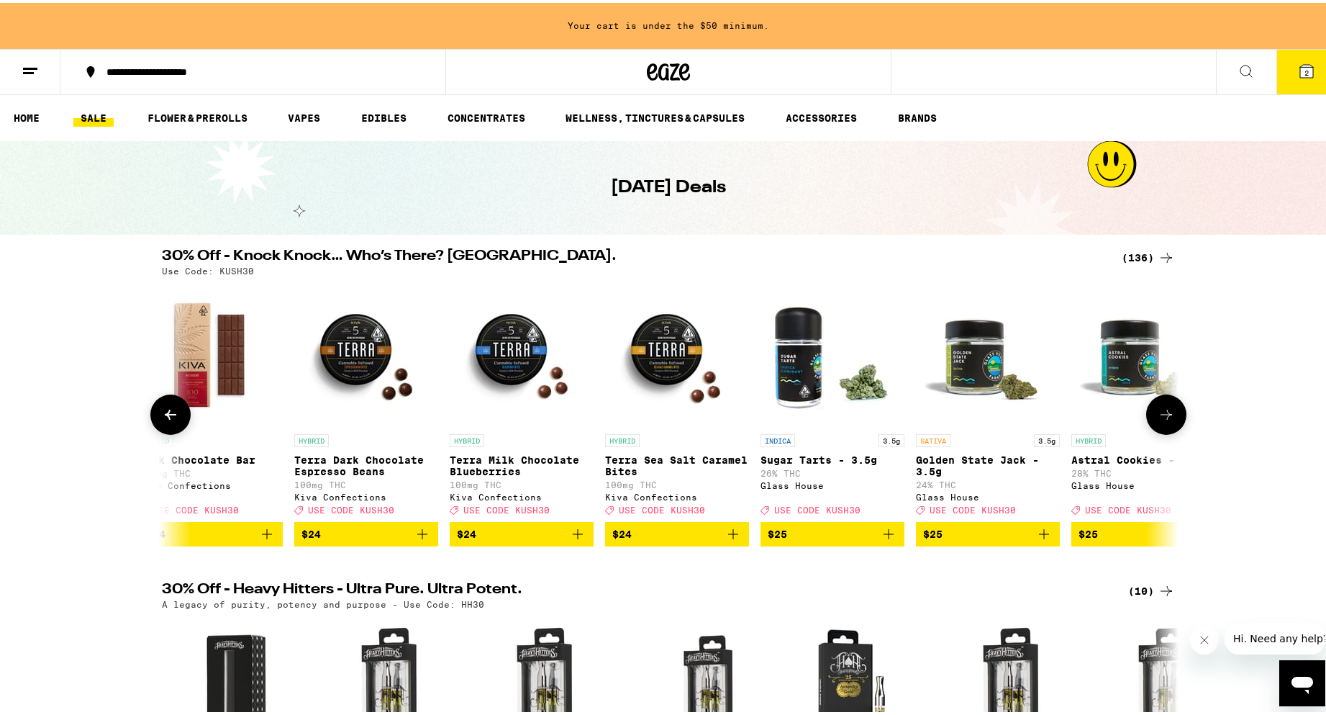
click at [1164, 417] on icon at bounding box center [1167, 412] width 12 height 10
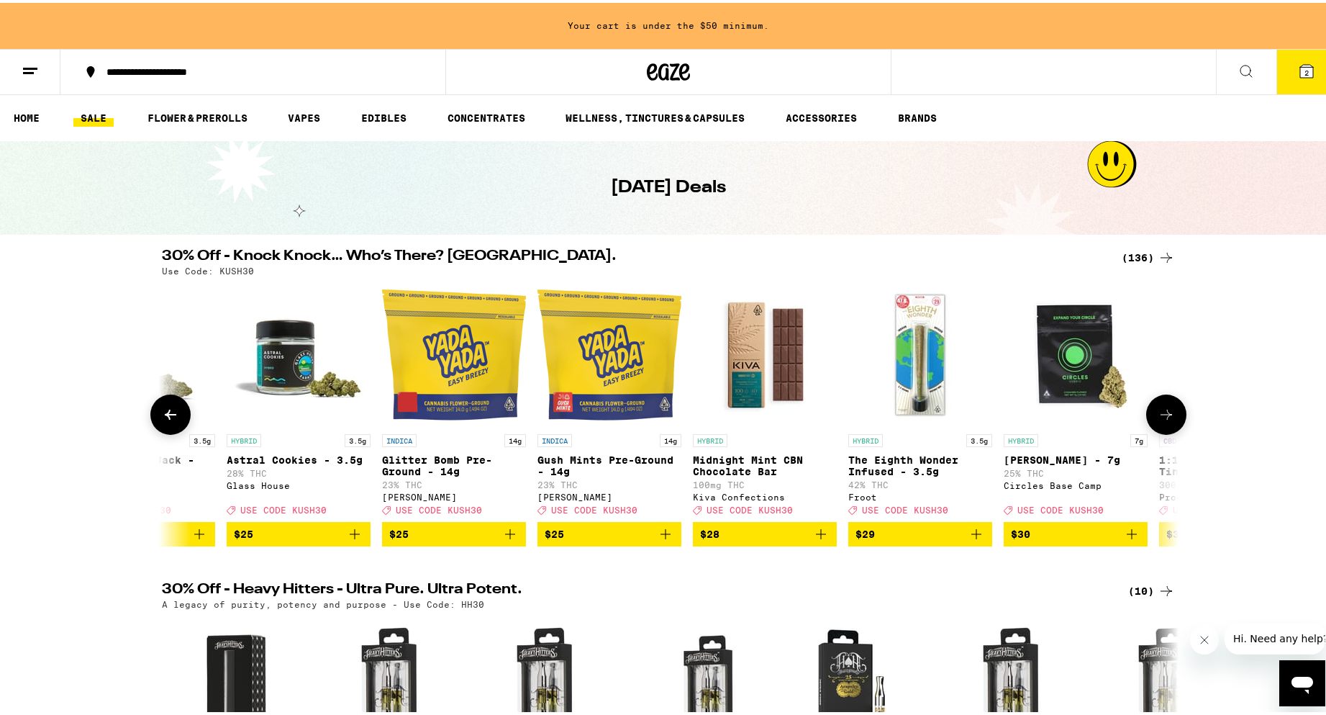
scroll to position [0, 14560]
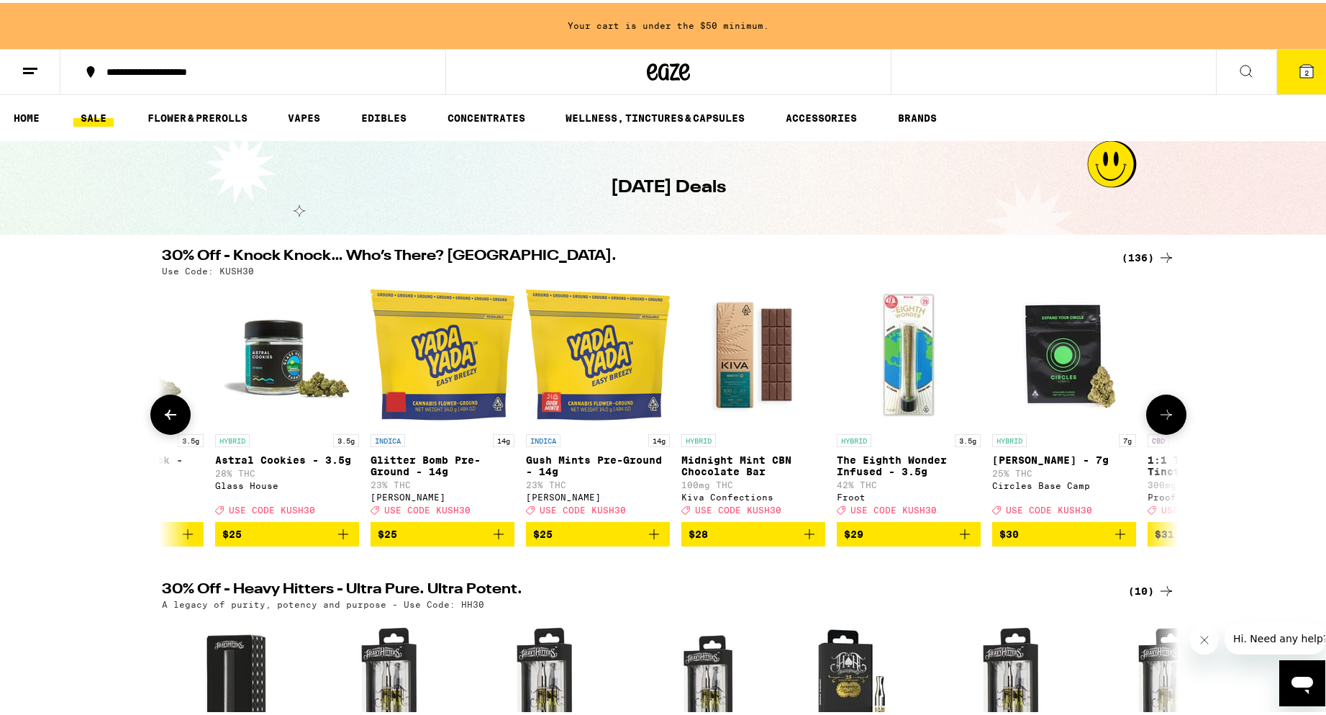
click at [1161, 413] on icon at bounding box center [1166, 411] width 17 height 17
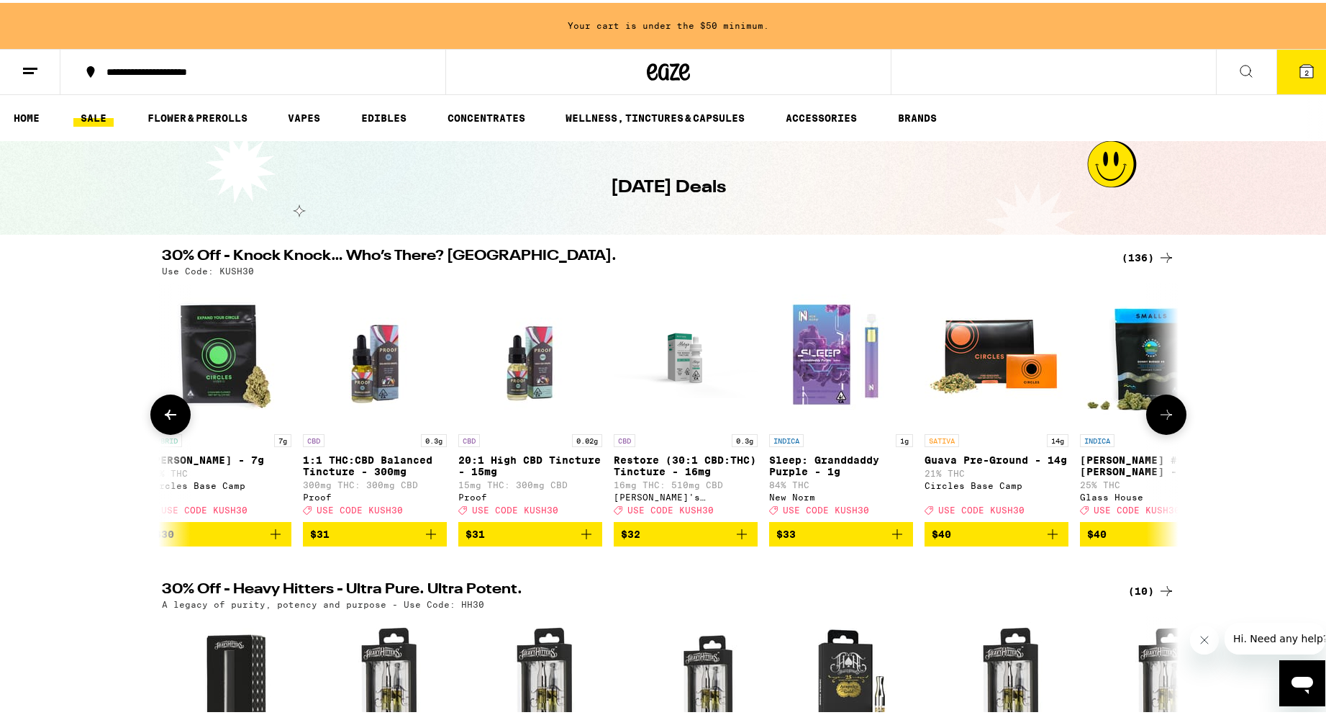
scroll to position [0, 15417]
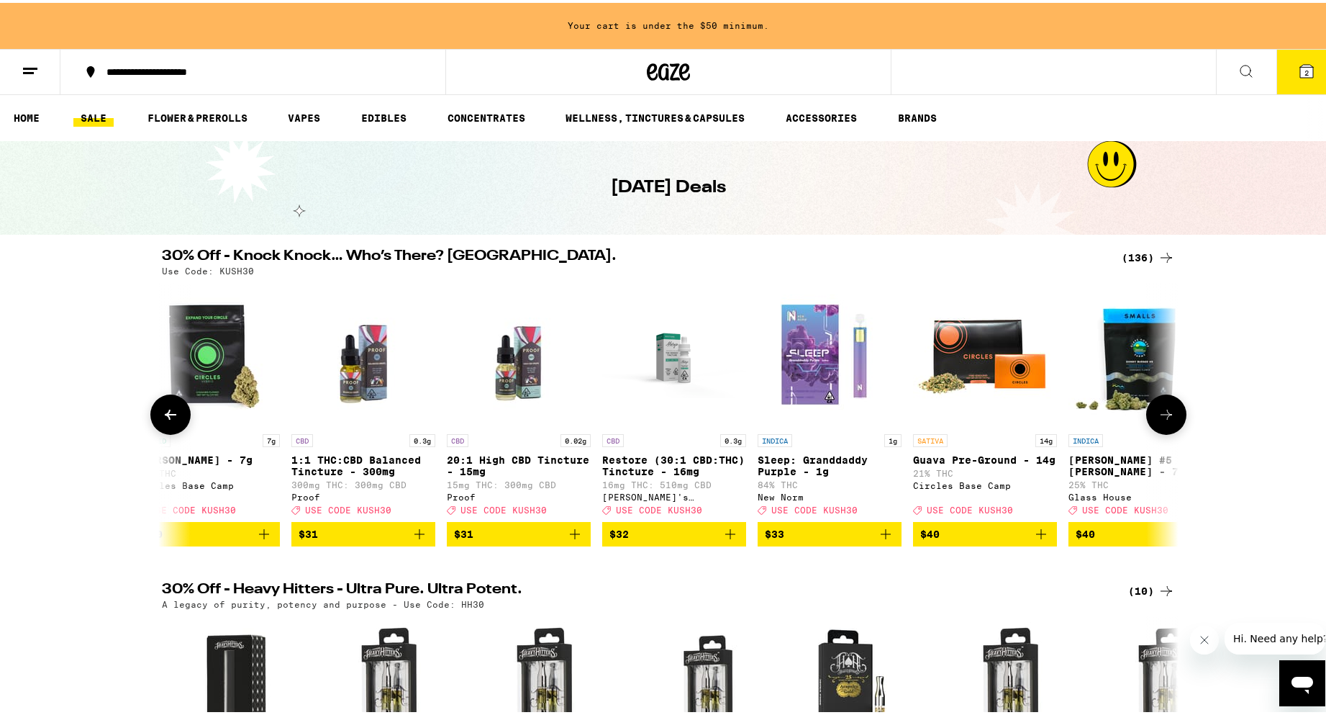
click at [1161, 414] on icon at bounding box center [1166, 411] width 17 height 17
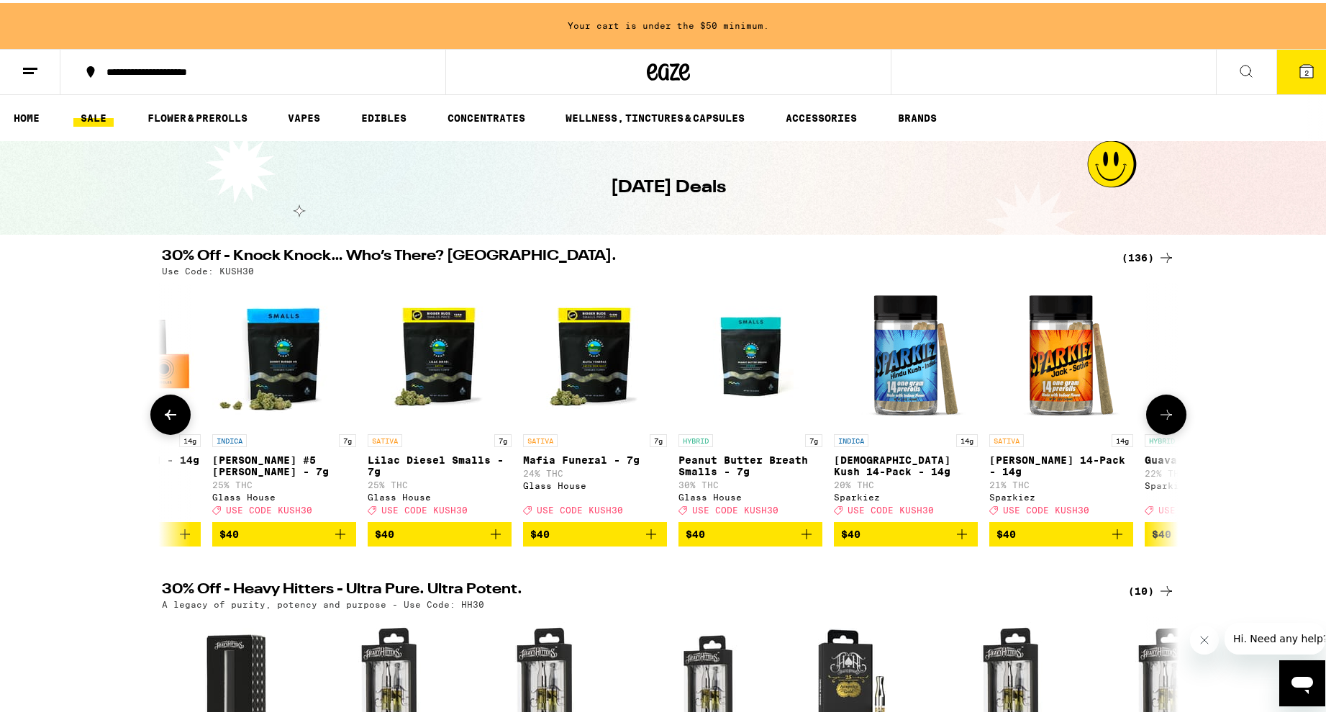
click at [1158, 412] on icon at bounding box center [1166, 411] width 17 height 17
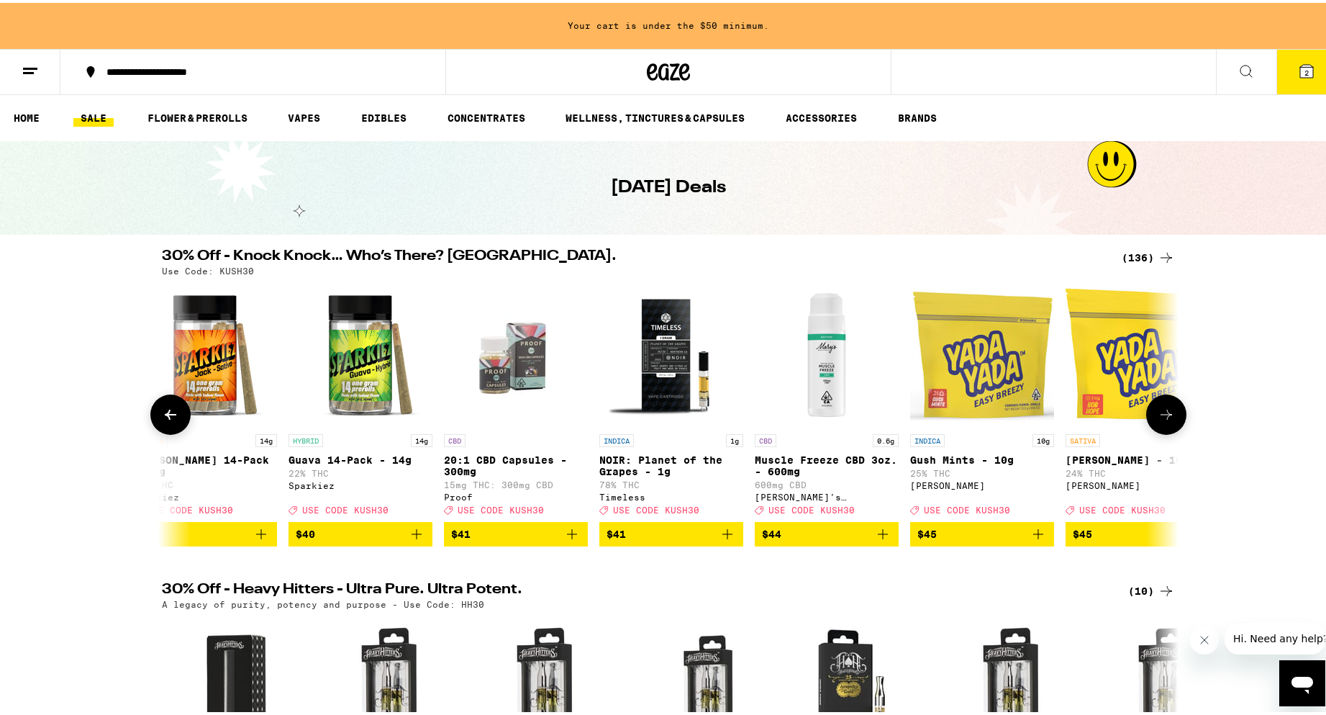
click at [1158, 412] on icon at bounding box center [1166, 411] width 17 height 17
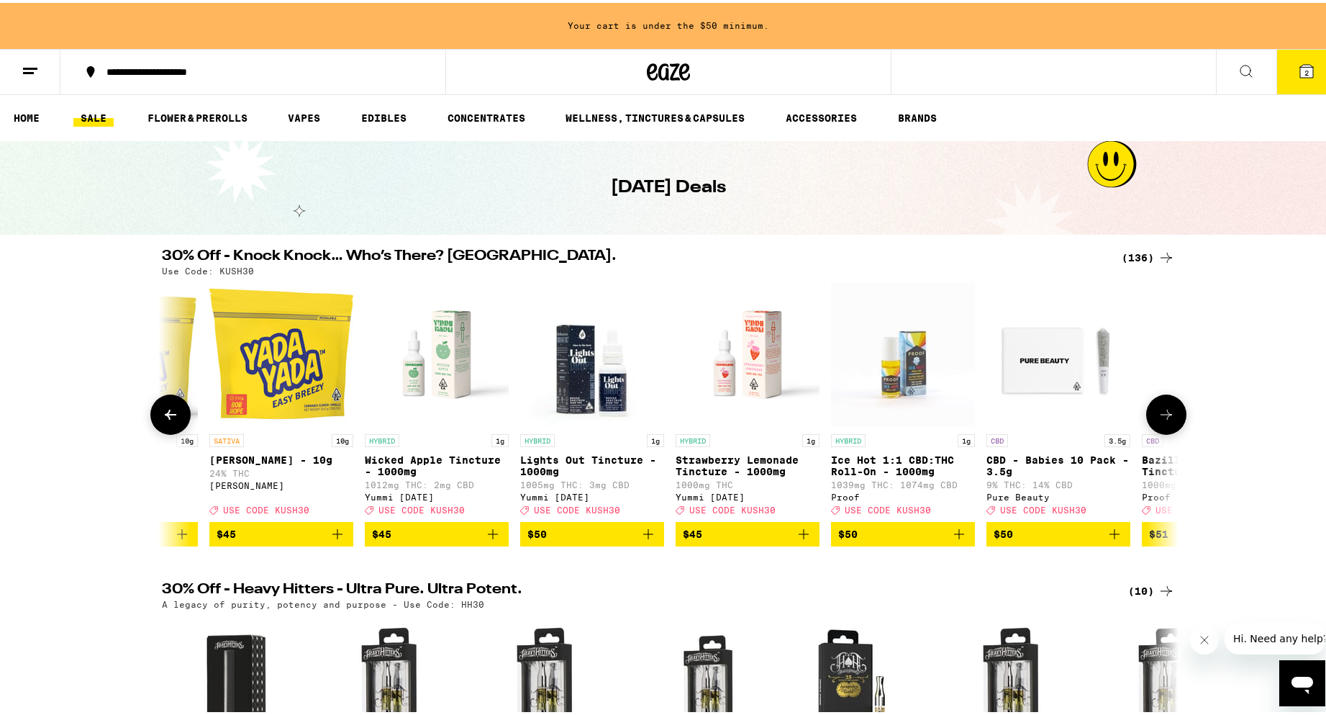
click at [1158, 412] on icon at bounding box center [1166, 411] width 17 height 17
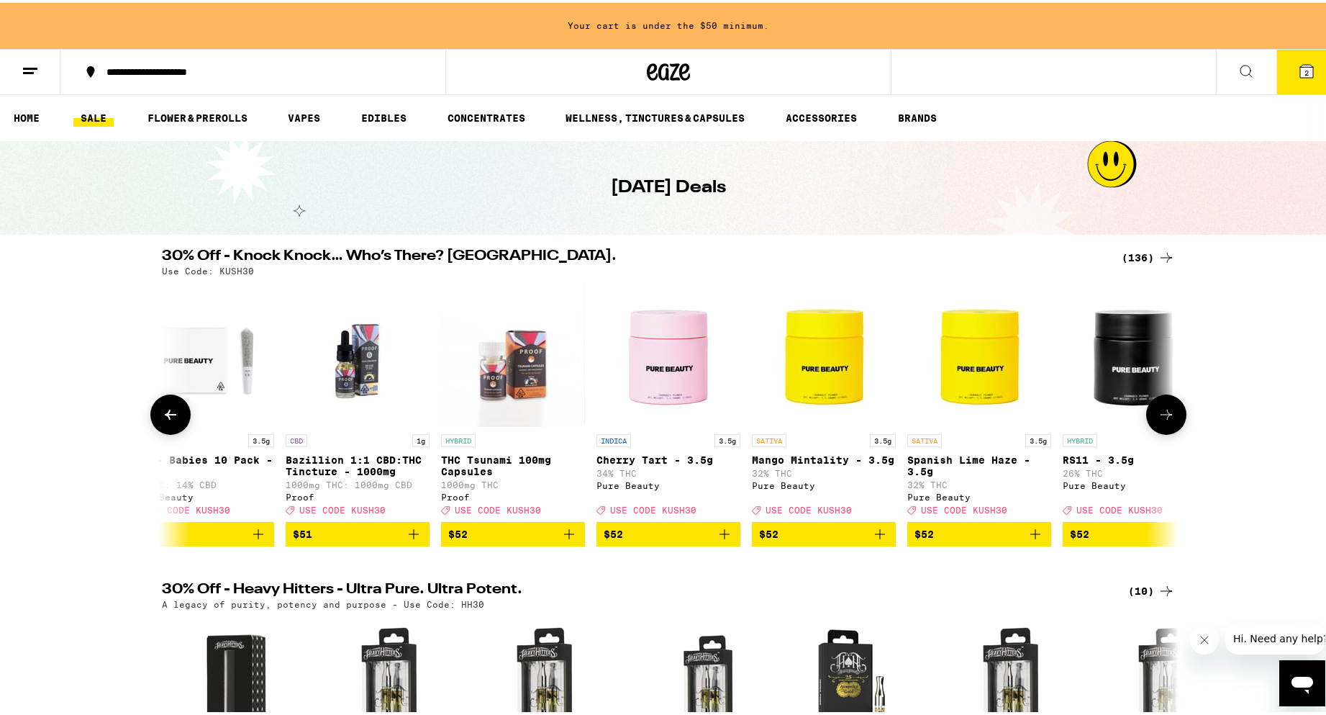
click at [1158, 412] on icon at bounding box center [1166, 411] width 17 height 17
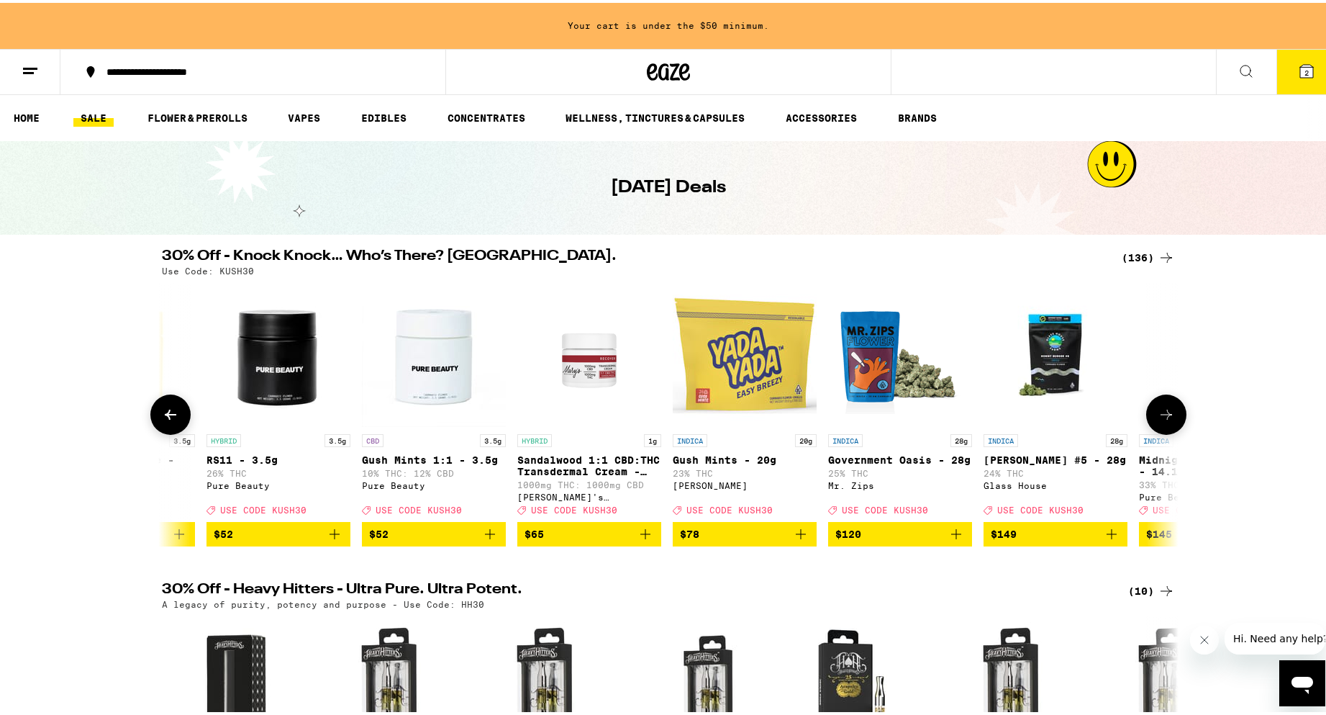
click at [1158, 412] on icon at bounding box center [1166, 411] width 17 height 17
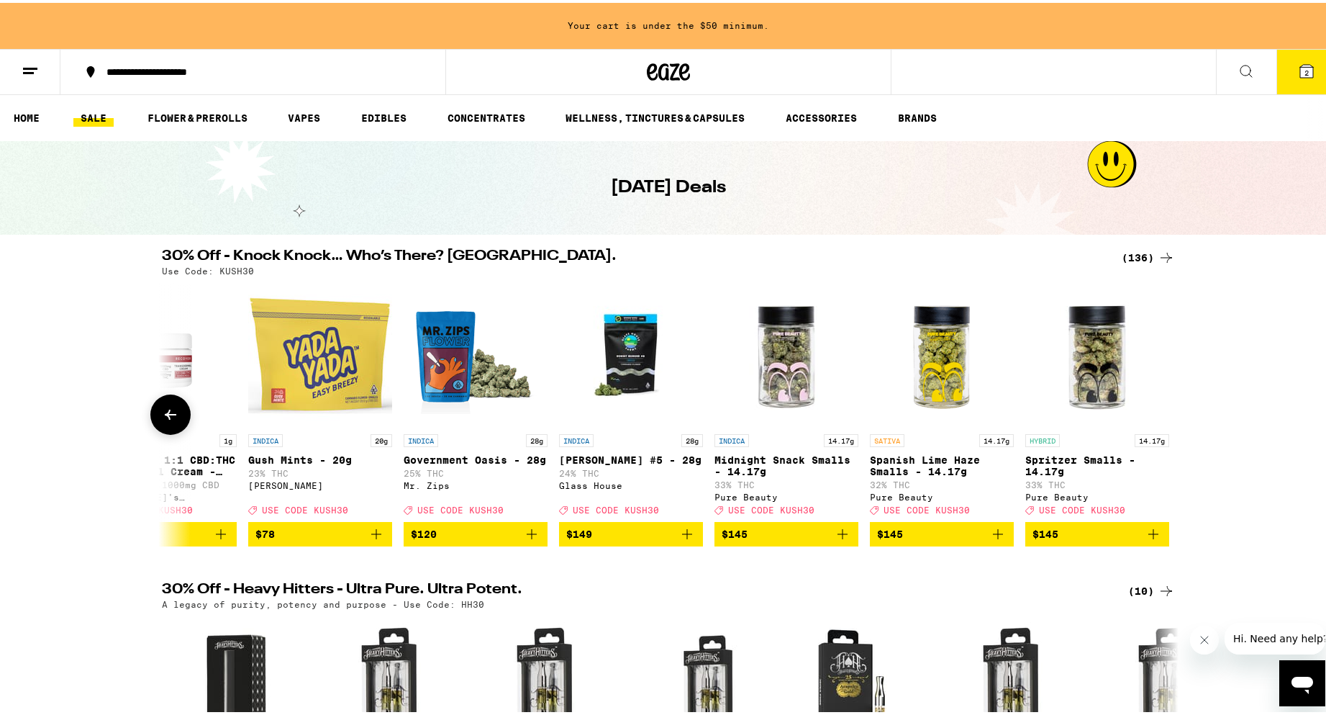
scroll to position [0, 20130]
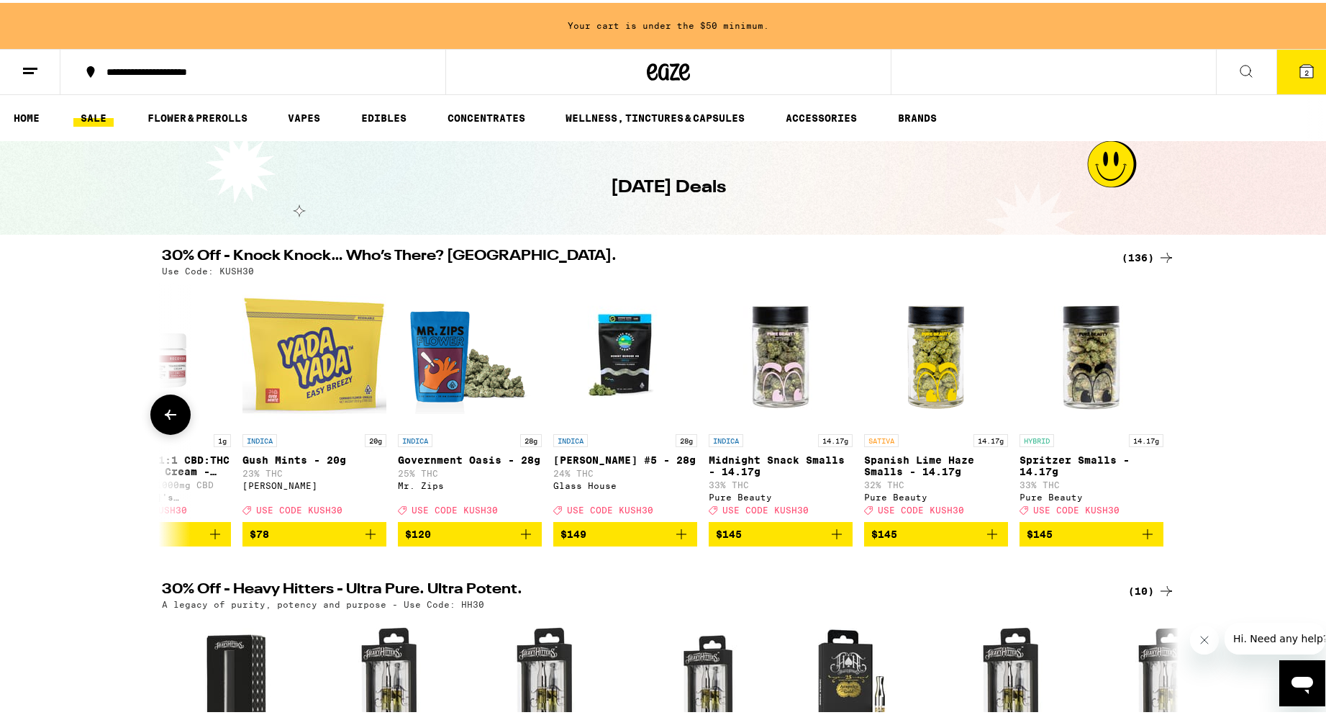
click at [171, 420] on icon at bounding box center [170, 411] width 17 height 17
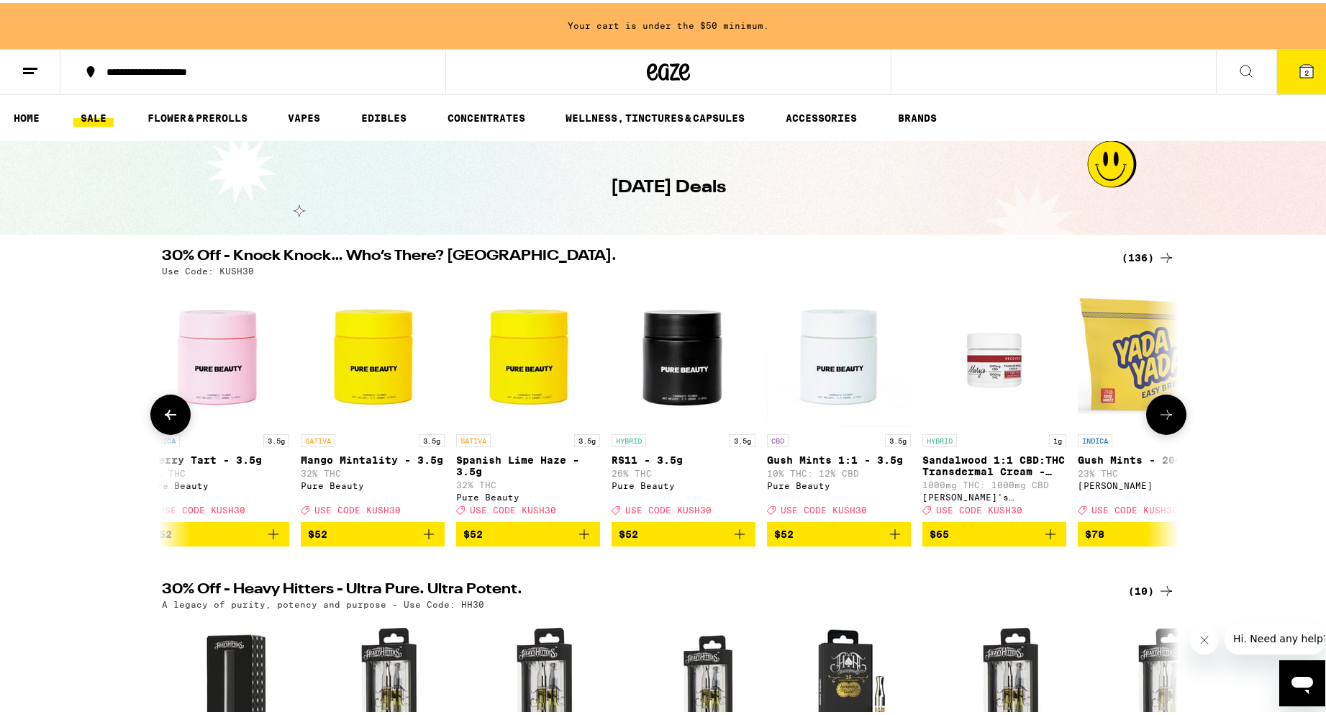
click at [171, 420] on icon at bounding box center [170, 411] width 17 height 17
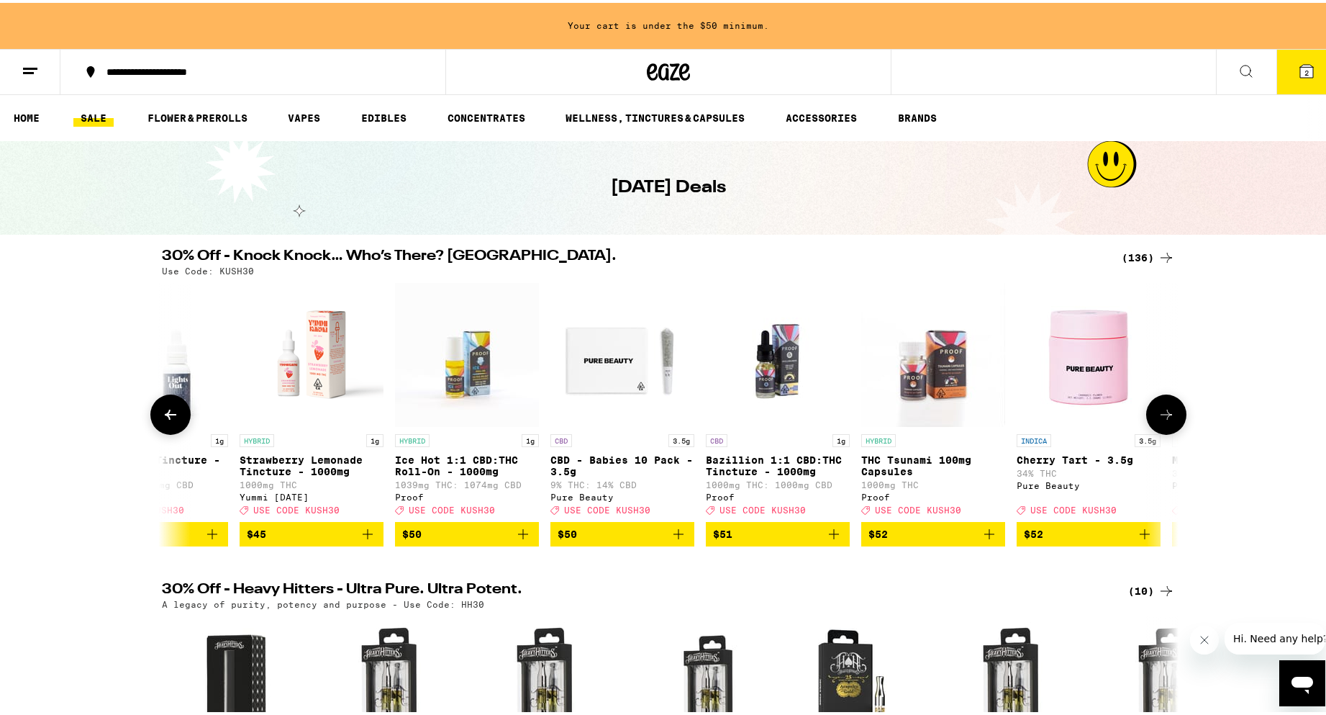
click at [171, 420] on icon at bounding box center [170, 411] width 17 height 17
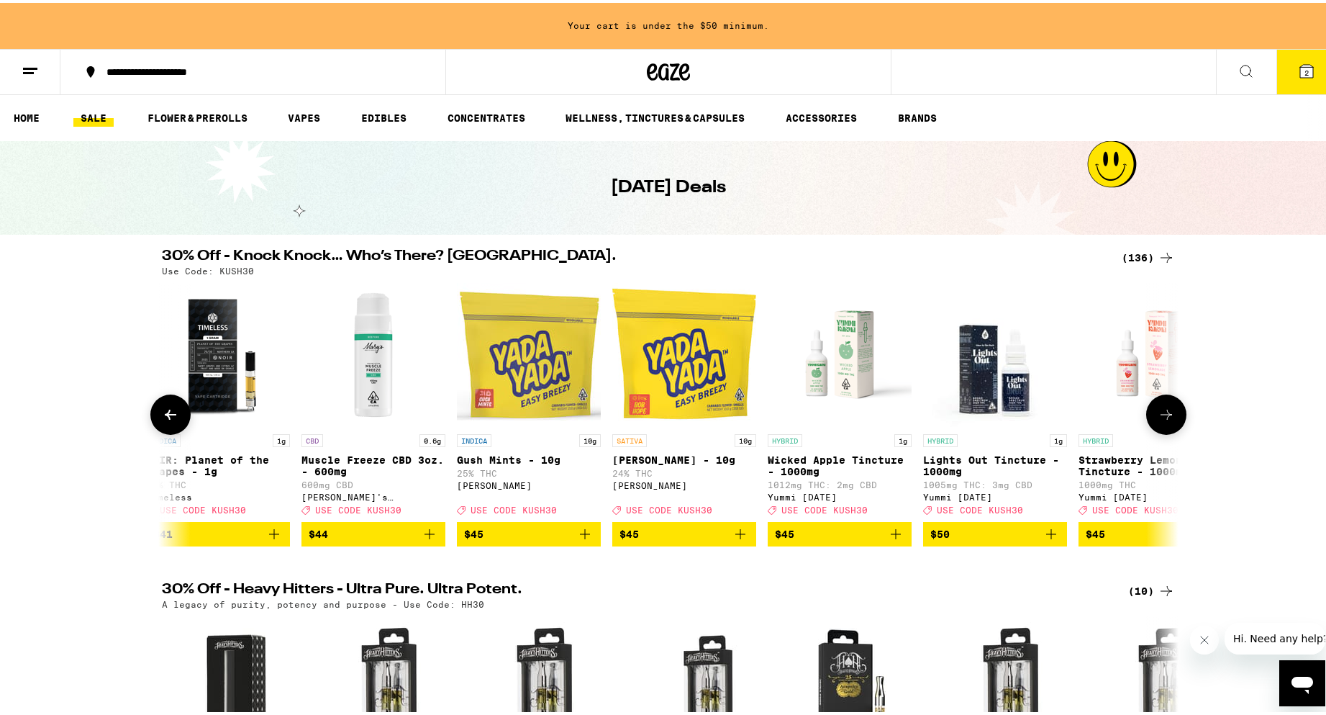
click at [171, 420] on icon at bounding box center [170, 411] width 17 height 17
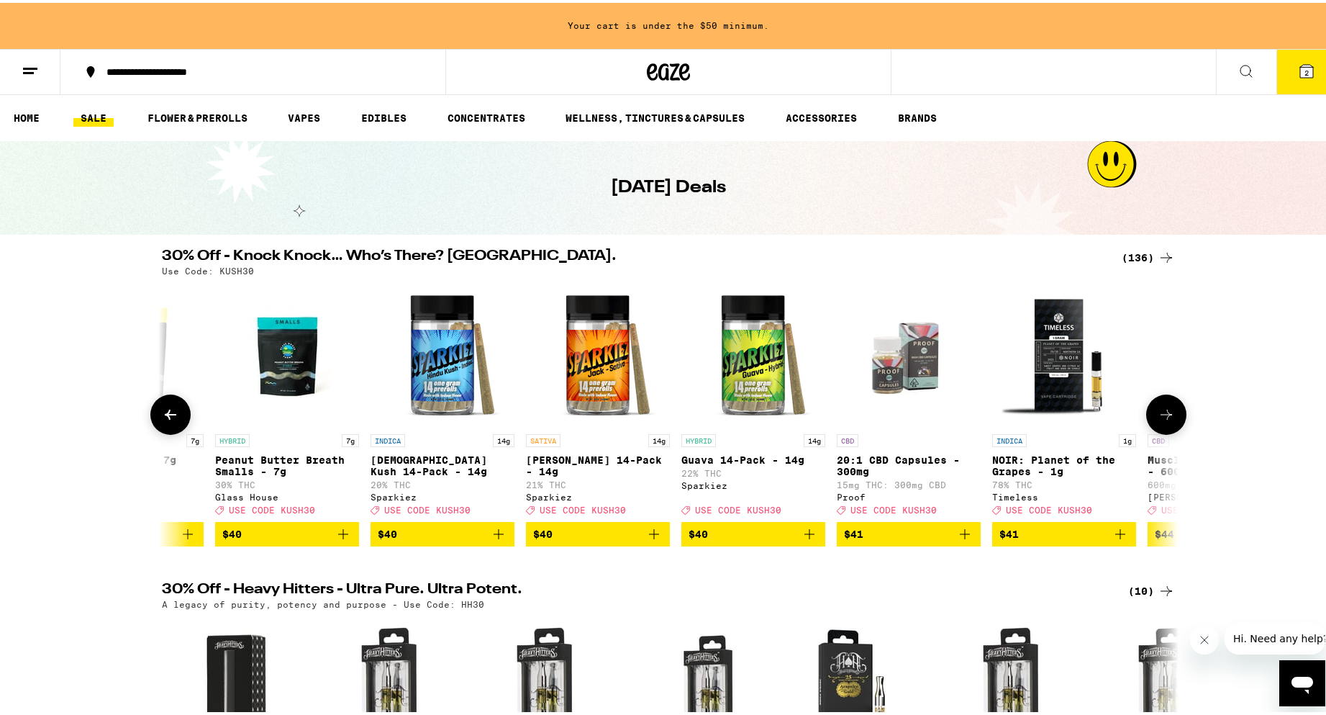
click at [171, 420] on icon at bounding box center [170, 411] width 17 height 17
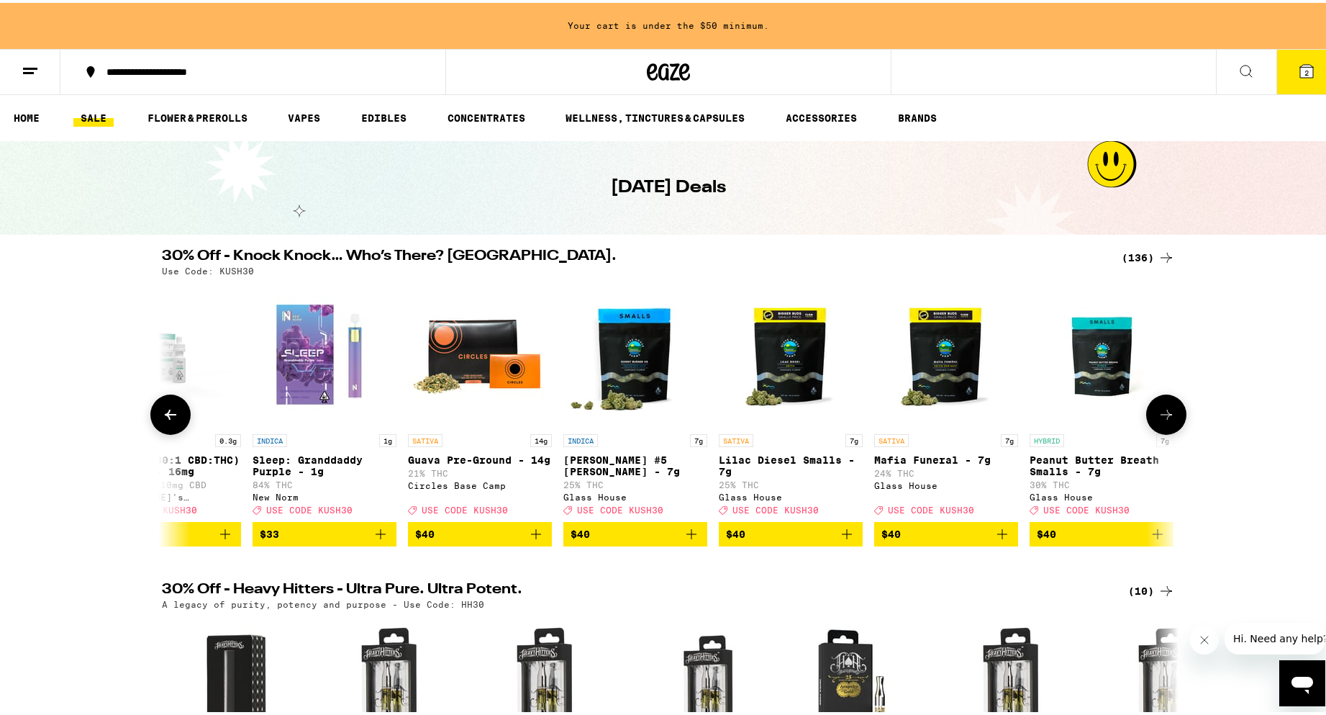
click at [171, 420] on icon at bounding box center [170, 411] width 17 height 17
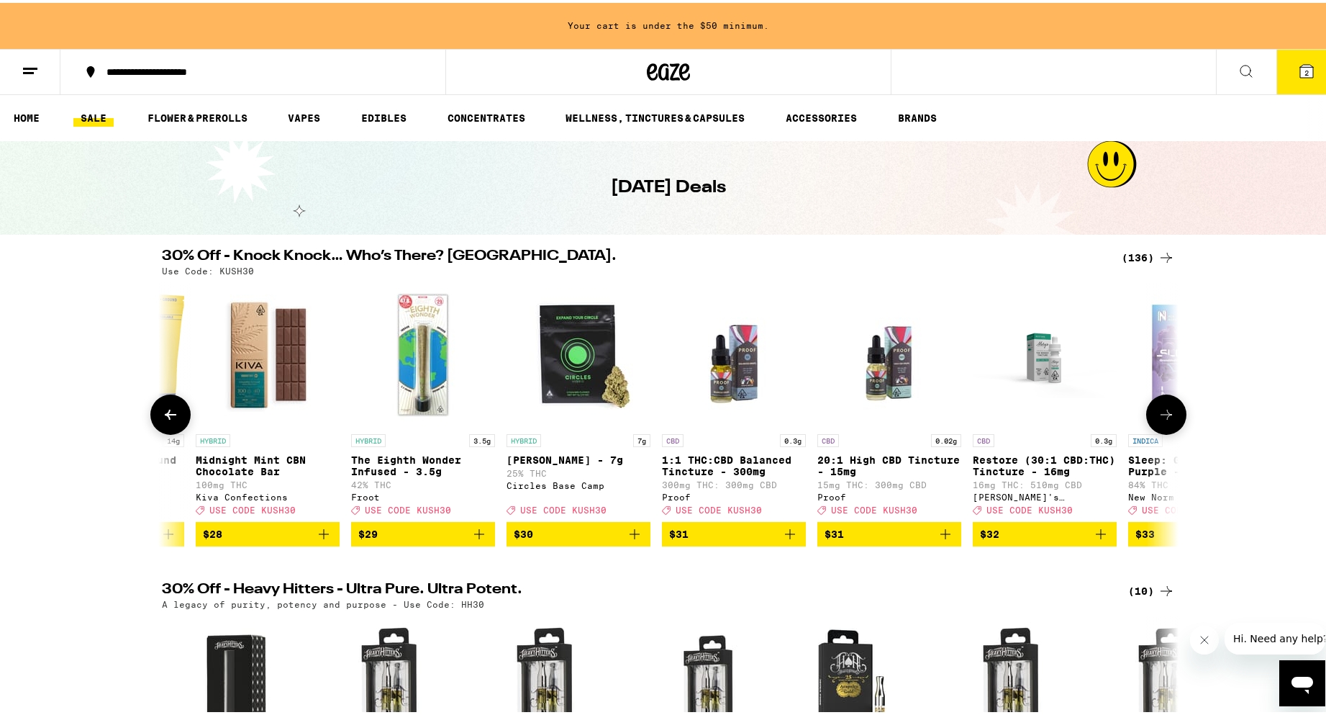
click at [171, 420] on icon at bounding box center [170, 411] width 17 height 17
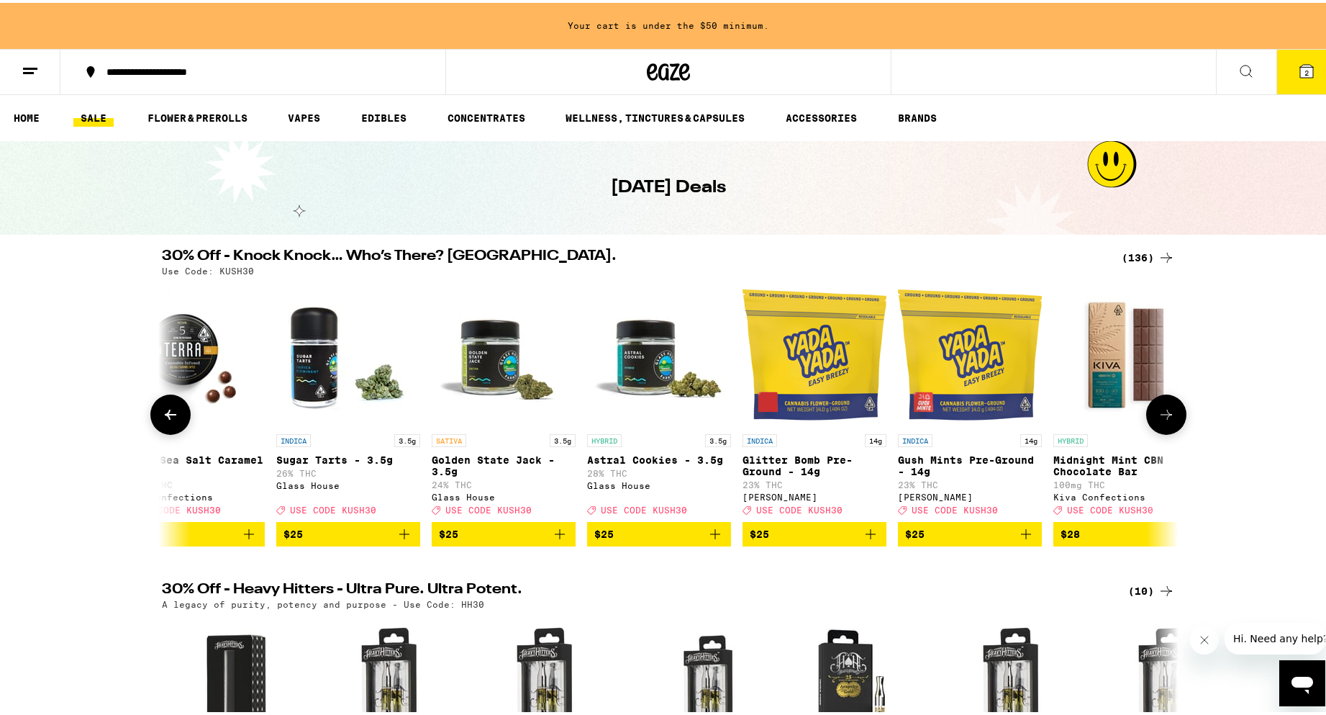
scroll to position [0, 14180]
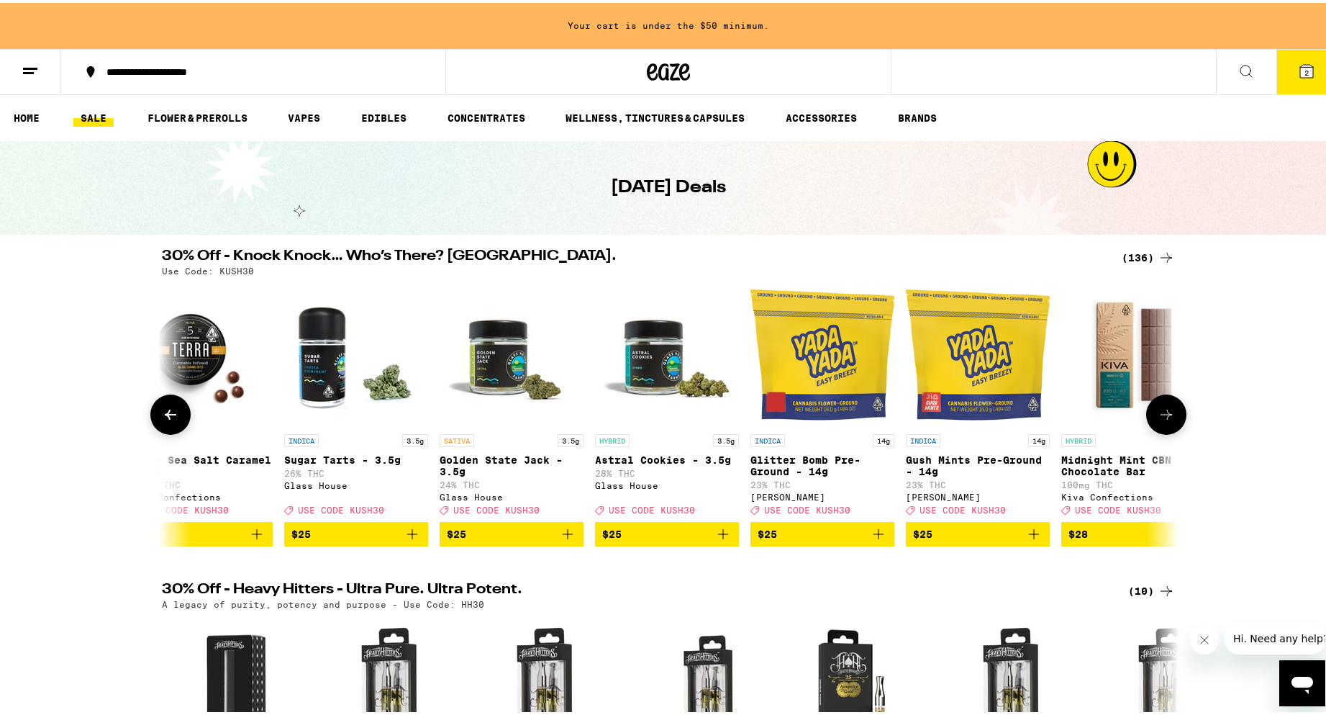
click at [874, 536] on icon "Add to bag" at bounding box center [879, 531] width 10 height 10
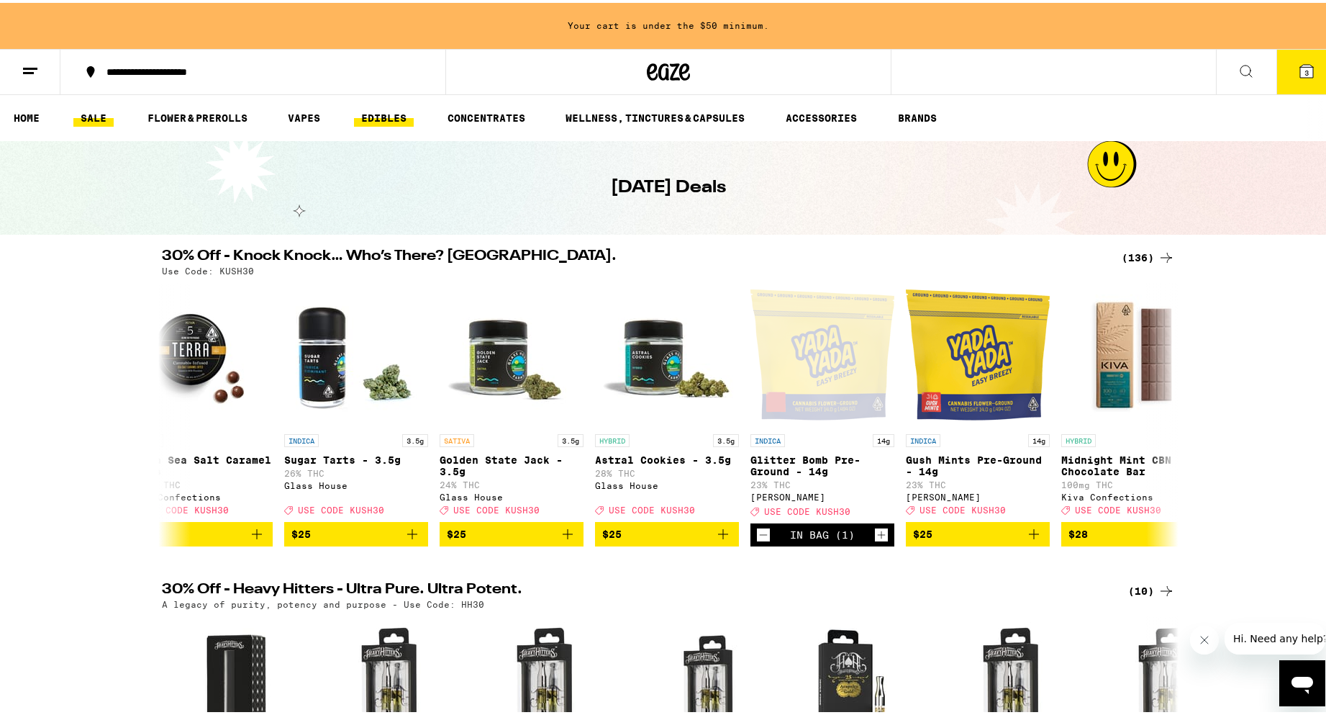
click at [385, 114] on link "EDIBLES" at bounding box center [384, 115] width 60 height 17
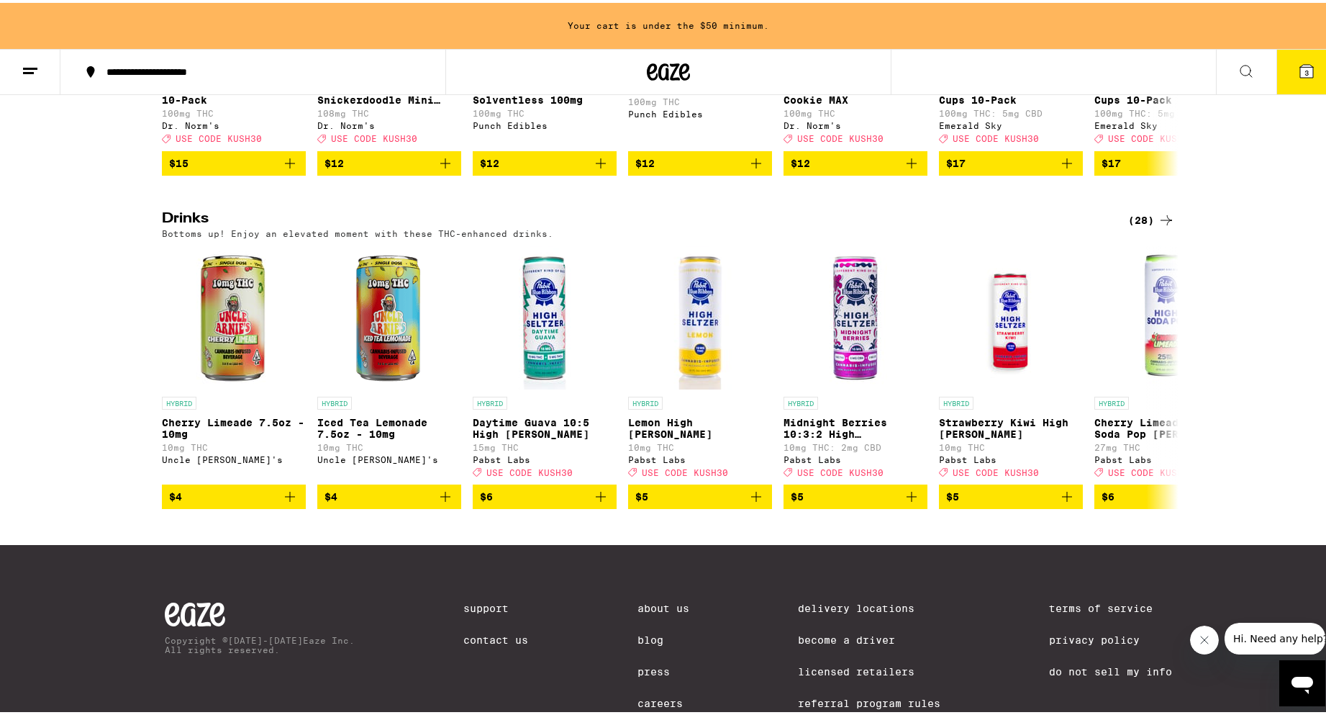
scroll to position [584, 0]
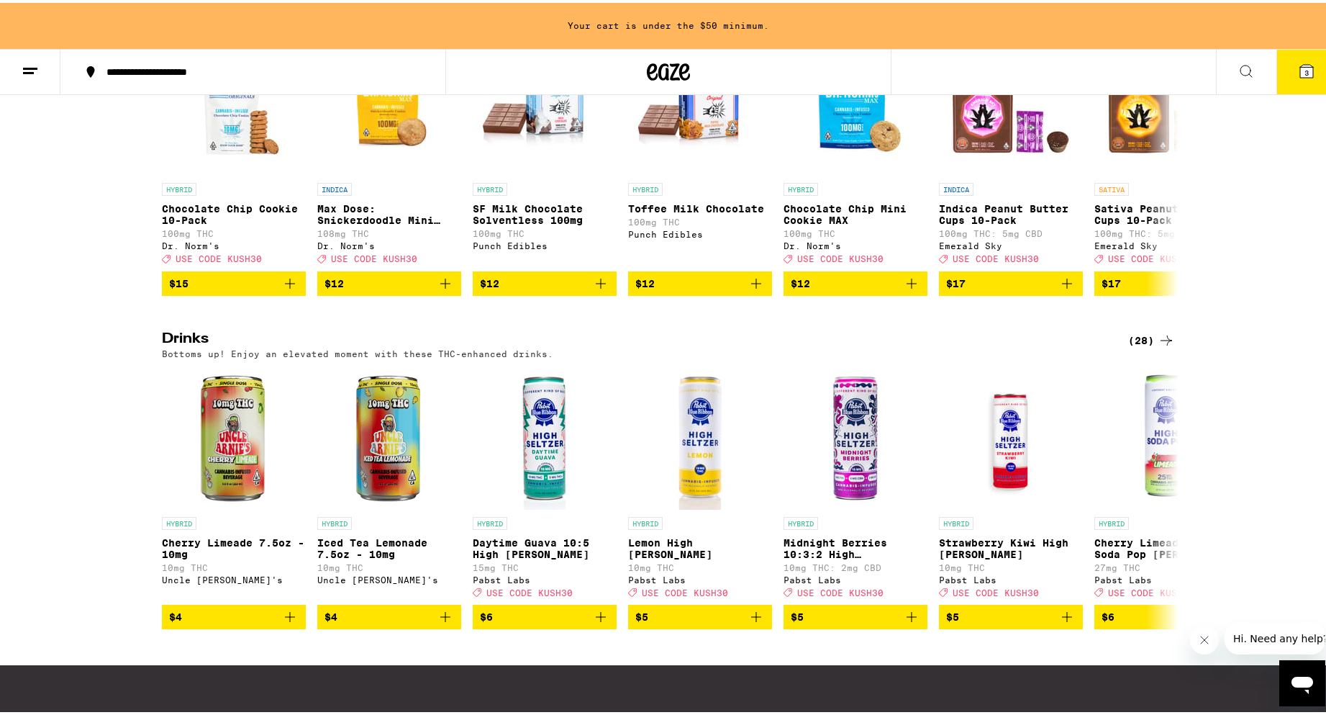
click at [1149, 346] on div "(28)" at bounding box center [1152, 337] width 47 height 17
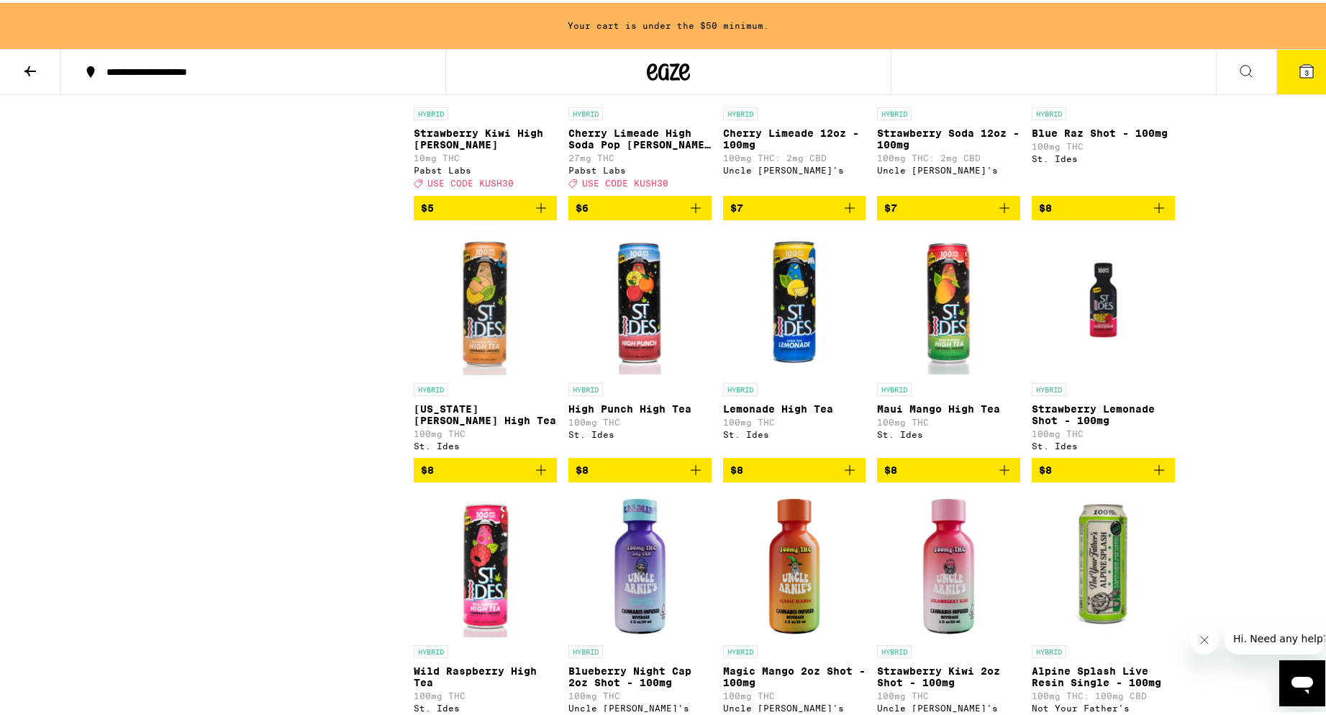
click at [535, 479] on button "$8" at bounding box center [485, 467] width 143 height 24
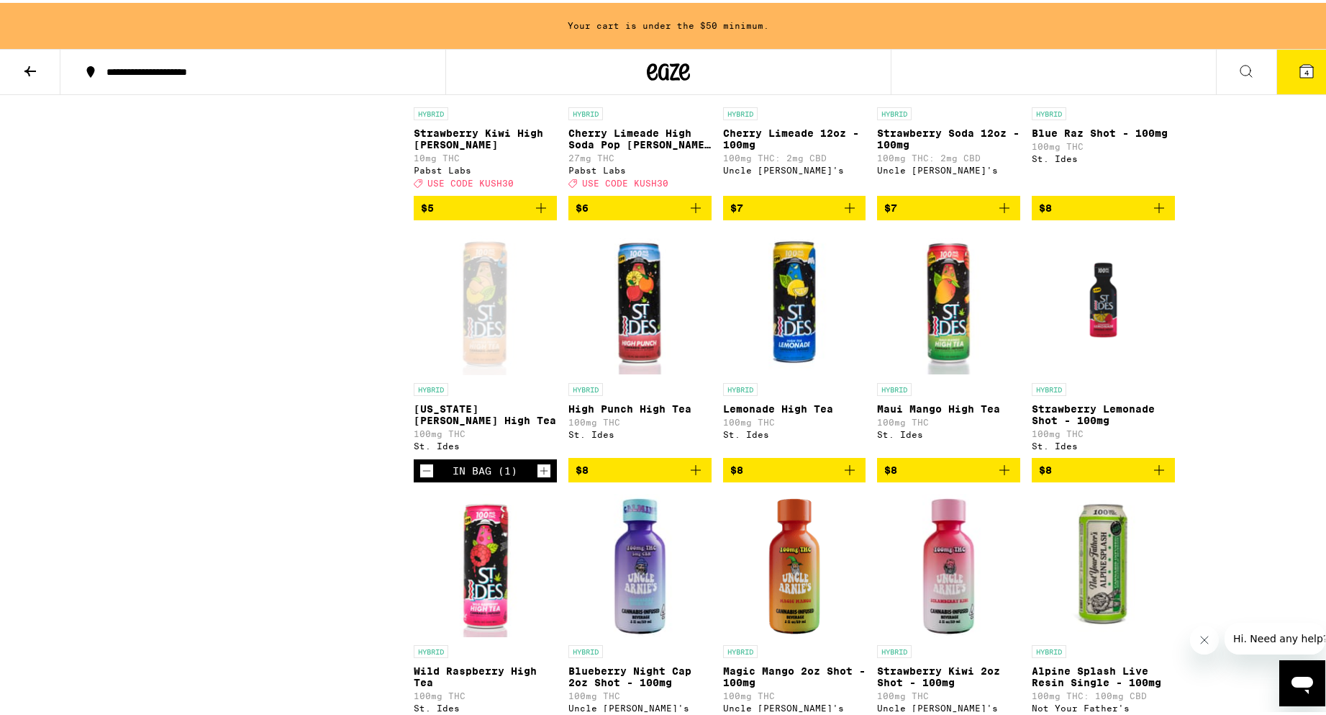
scroll to position [530, 0]
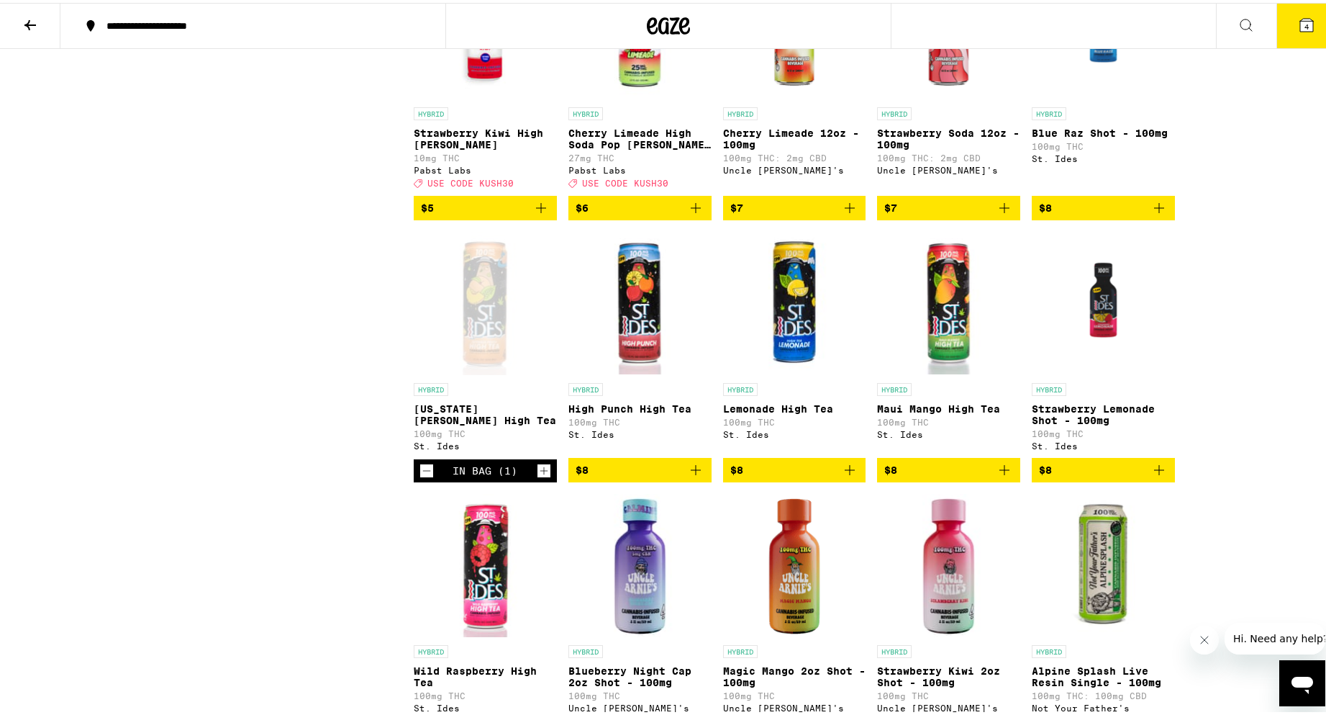
click at [695, 476] on icon "Add to bag" at bounding box center [695, 466] width 17 height 17
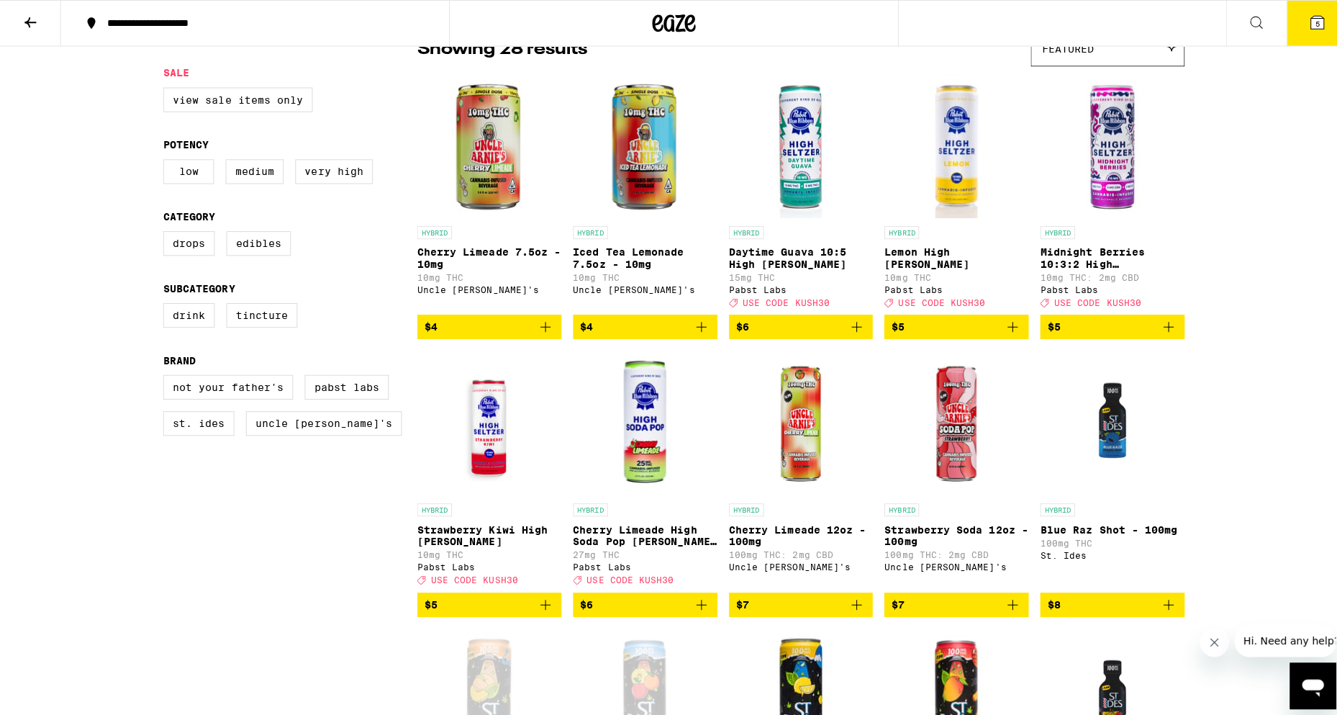
scroll to position [0, 0]
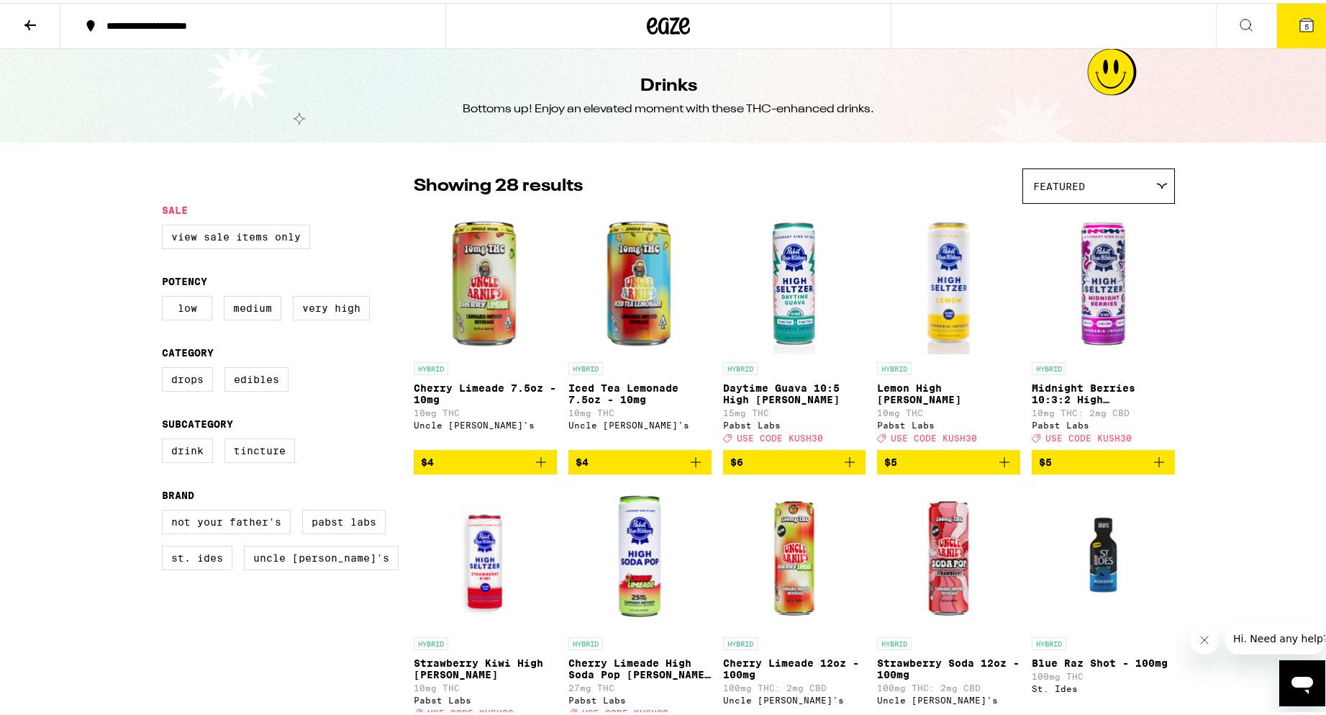
click at [1309, 39] on button "5" at bounding box center [1307, 23] width 60 height 45
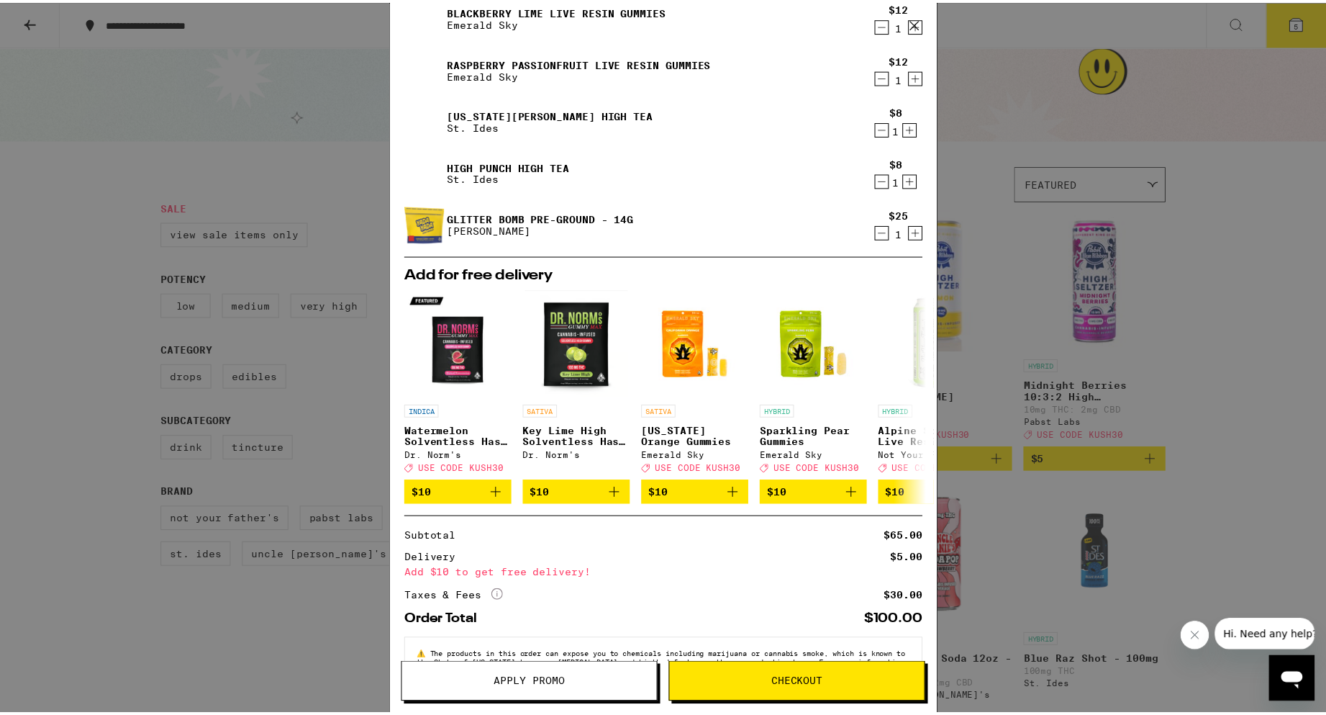
scroll to position [105, 0]
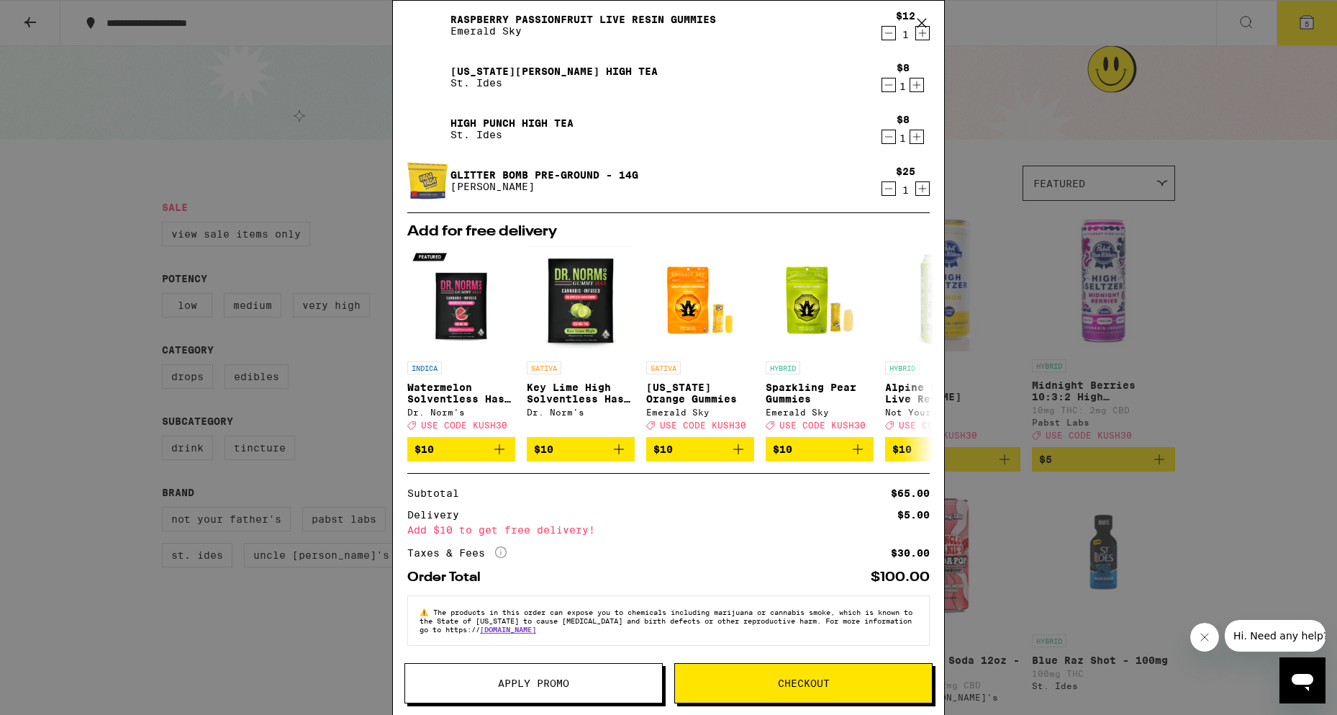
click at [9, 446] on div "Your Cart Blackberry Lime Live Resin Gummies Emerald Sky $12 1 Raspberry Passio…" at bounding box center [668, 357] width 1337 height 715
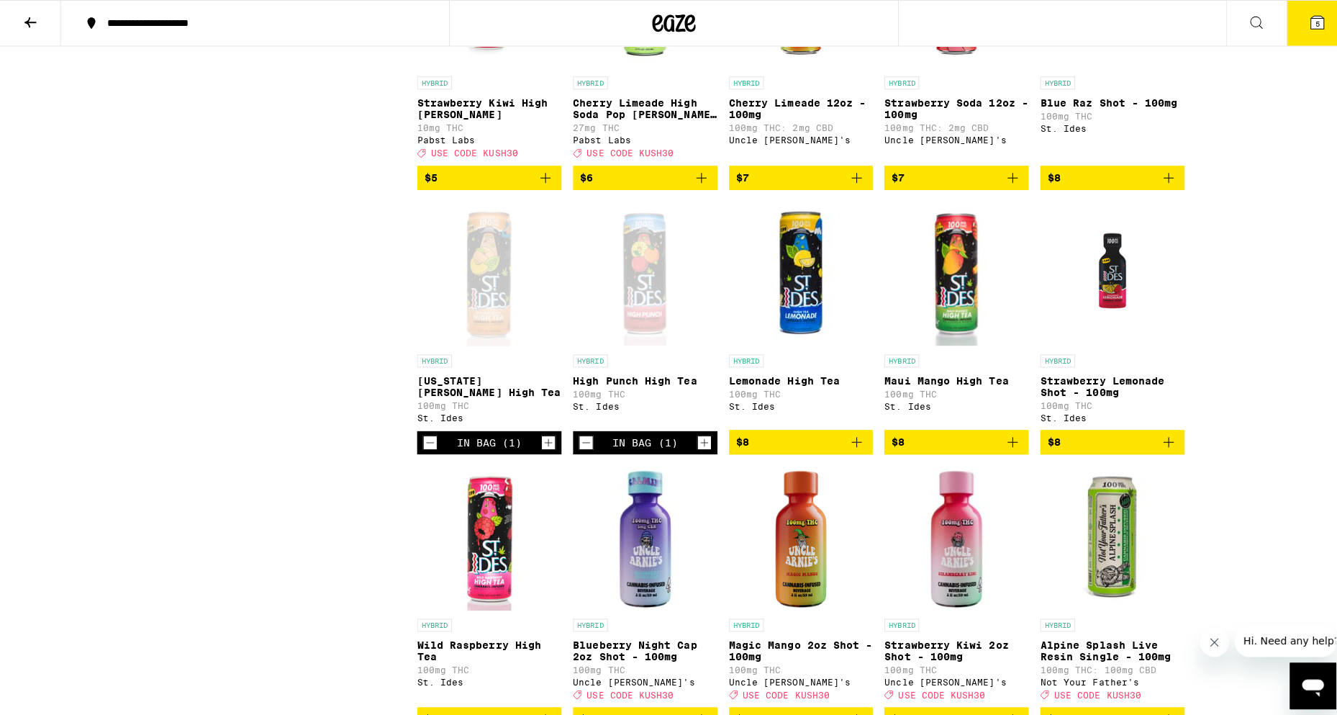
scroll to position [504, 0]
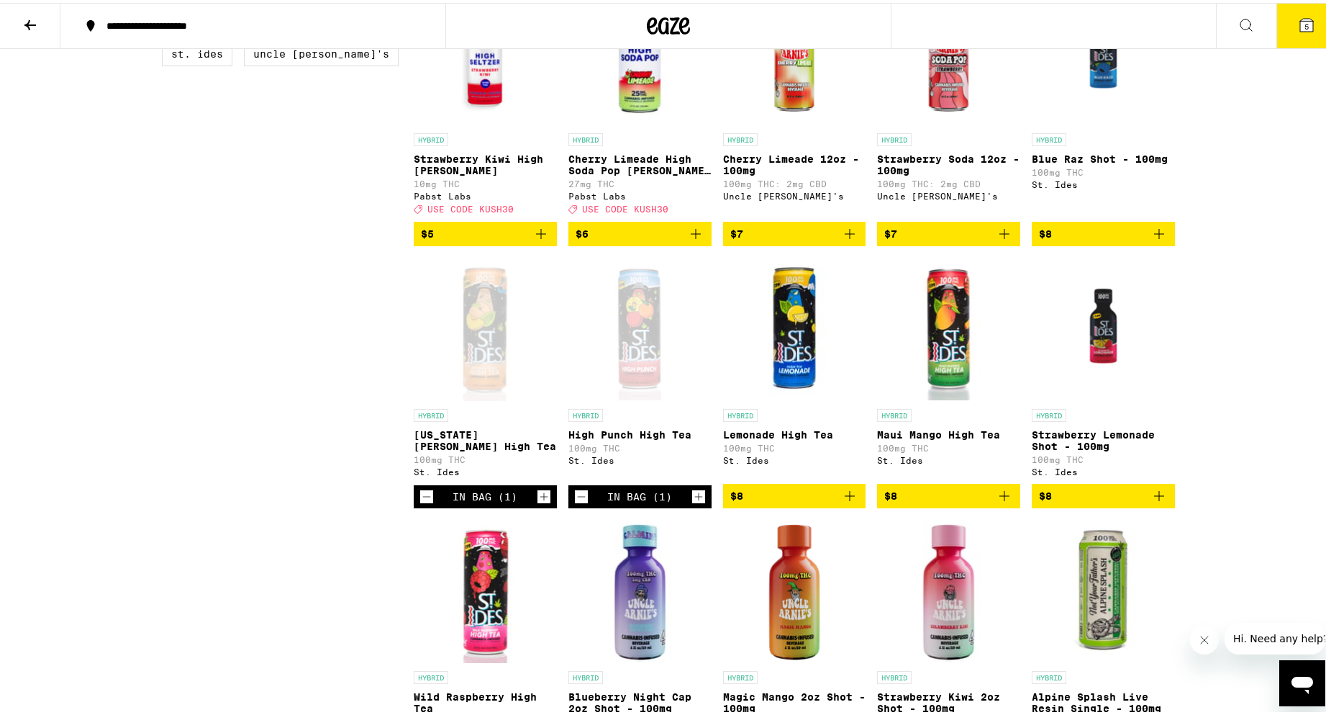
click at [845, 505] on button "$8" at bounding box center [794, 493] width 143 height 24
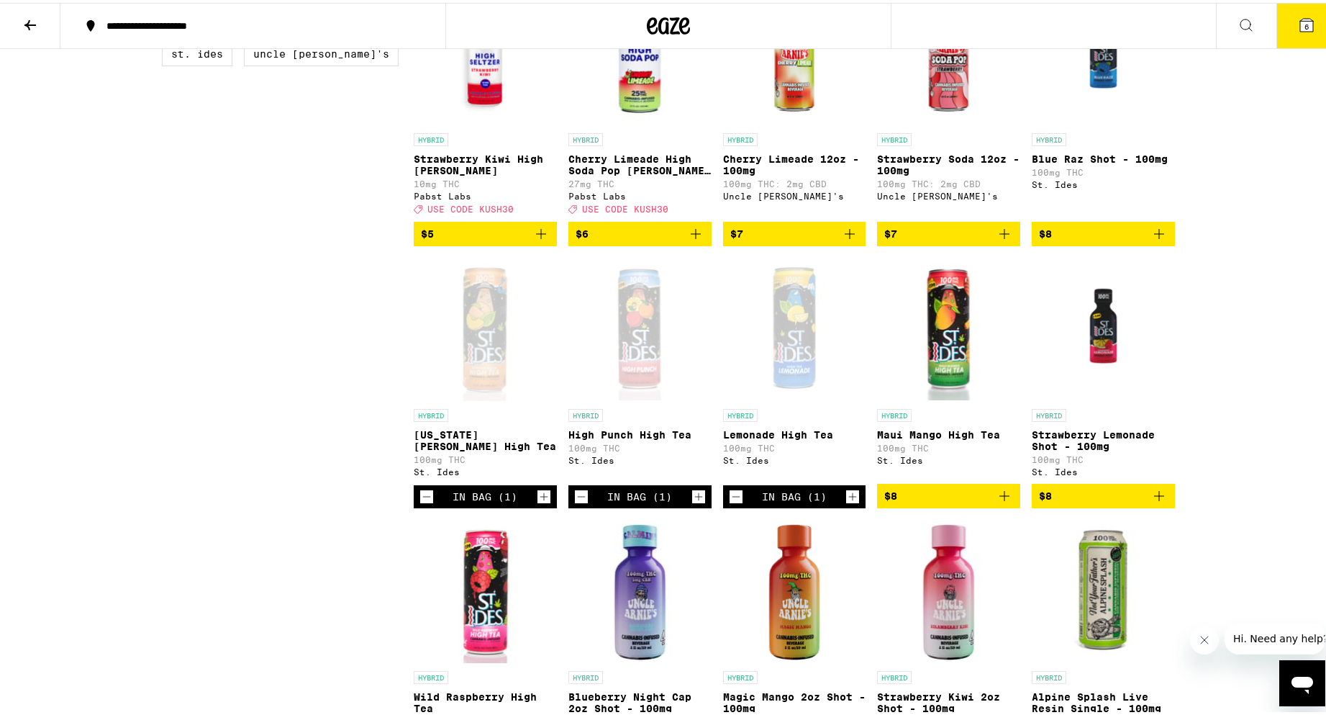
click at [1305, 22] on span "6" at bounding box center [1307, 23] width 4 height 9
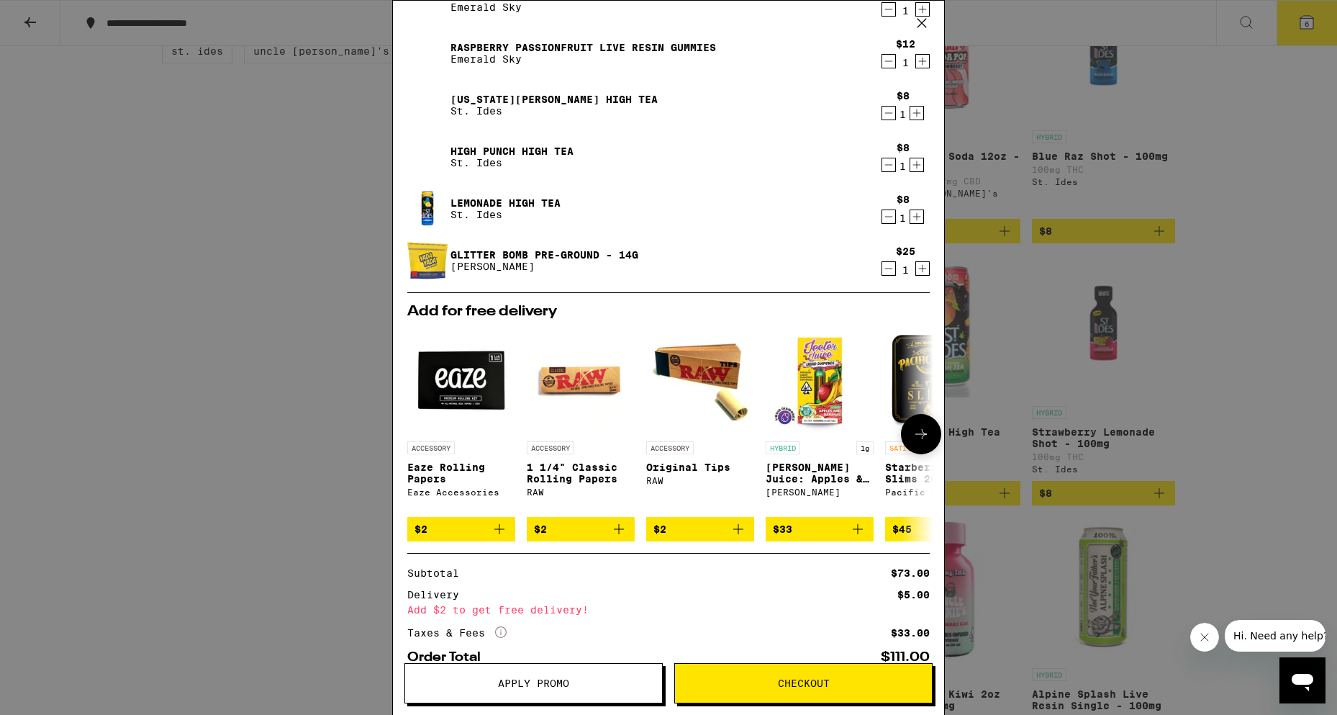
scroll to position [157, 0]
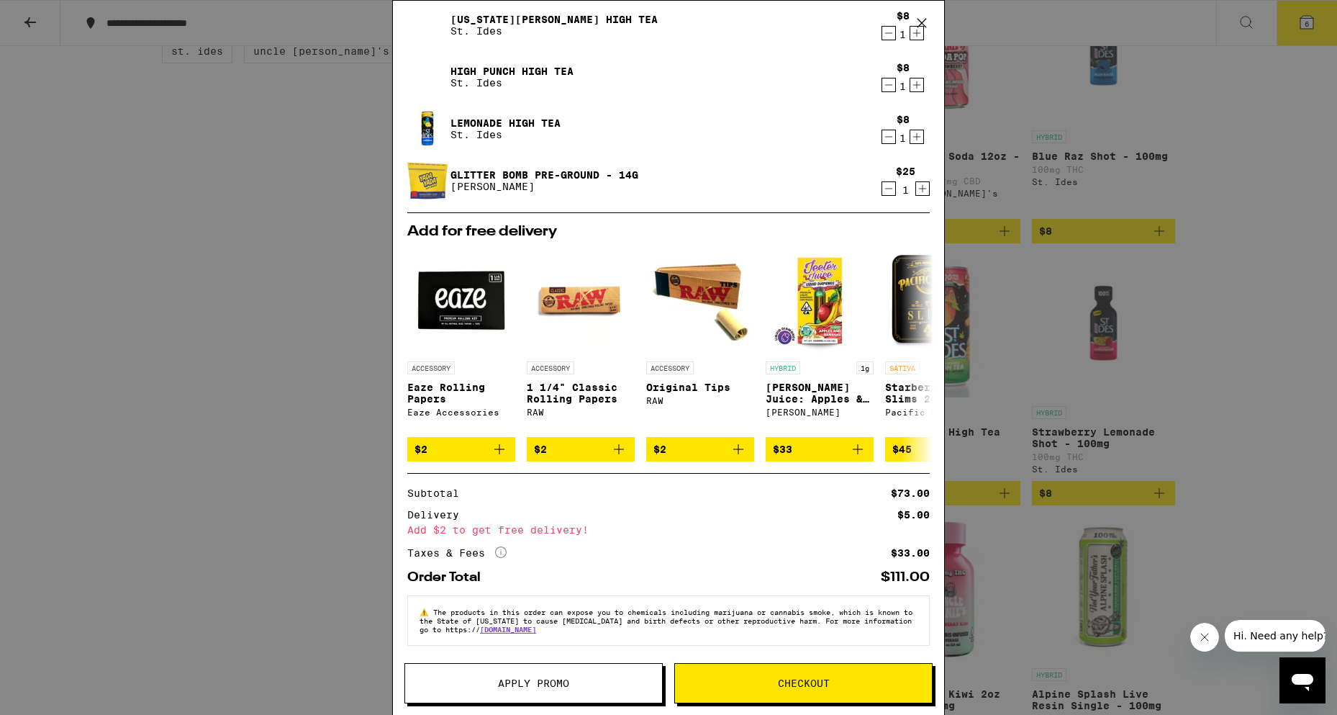
click at [202, 416] on div "Your Cart Blackberry Lime Live Resin Gummies Emerald Sky $12 1 Raspberry Passio…" at bounding box center [668, 357] width 1337 height 715
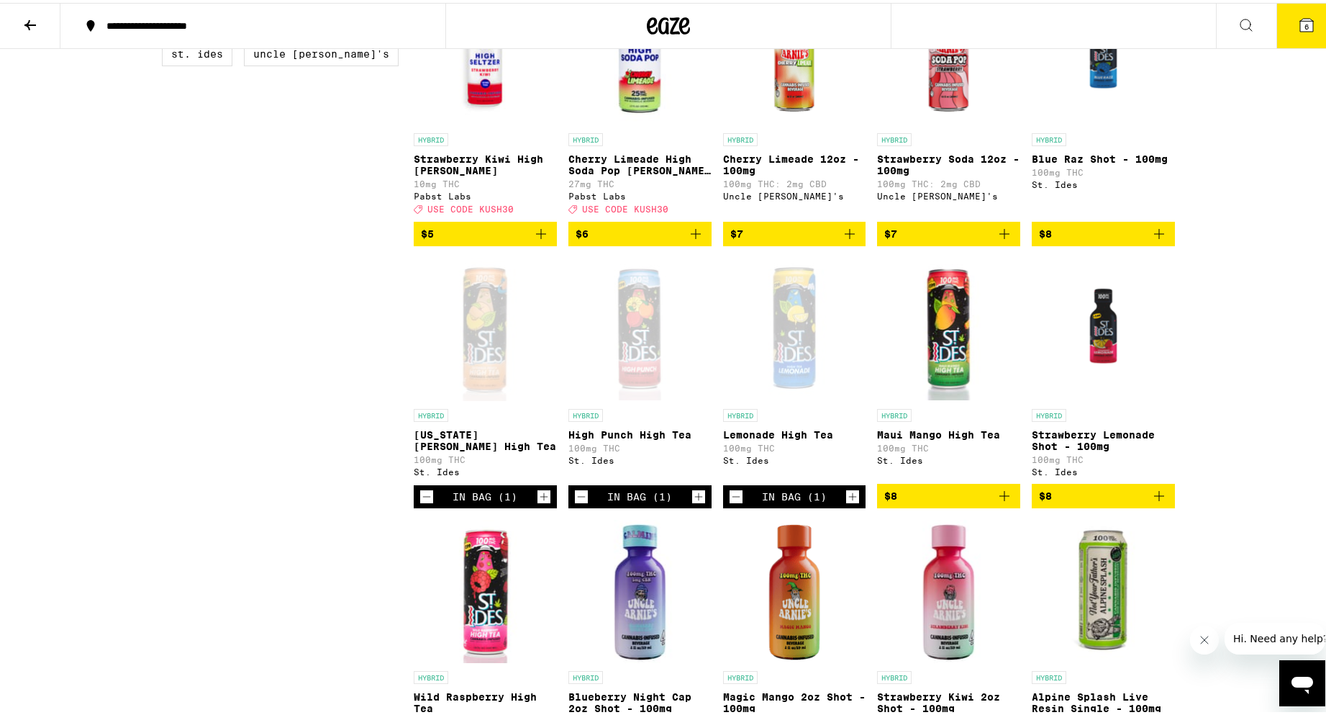
click at [731, 502] on icon "Decrement" at bounding box center [736, 493] width 13 height 17
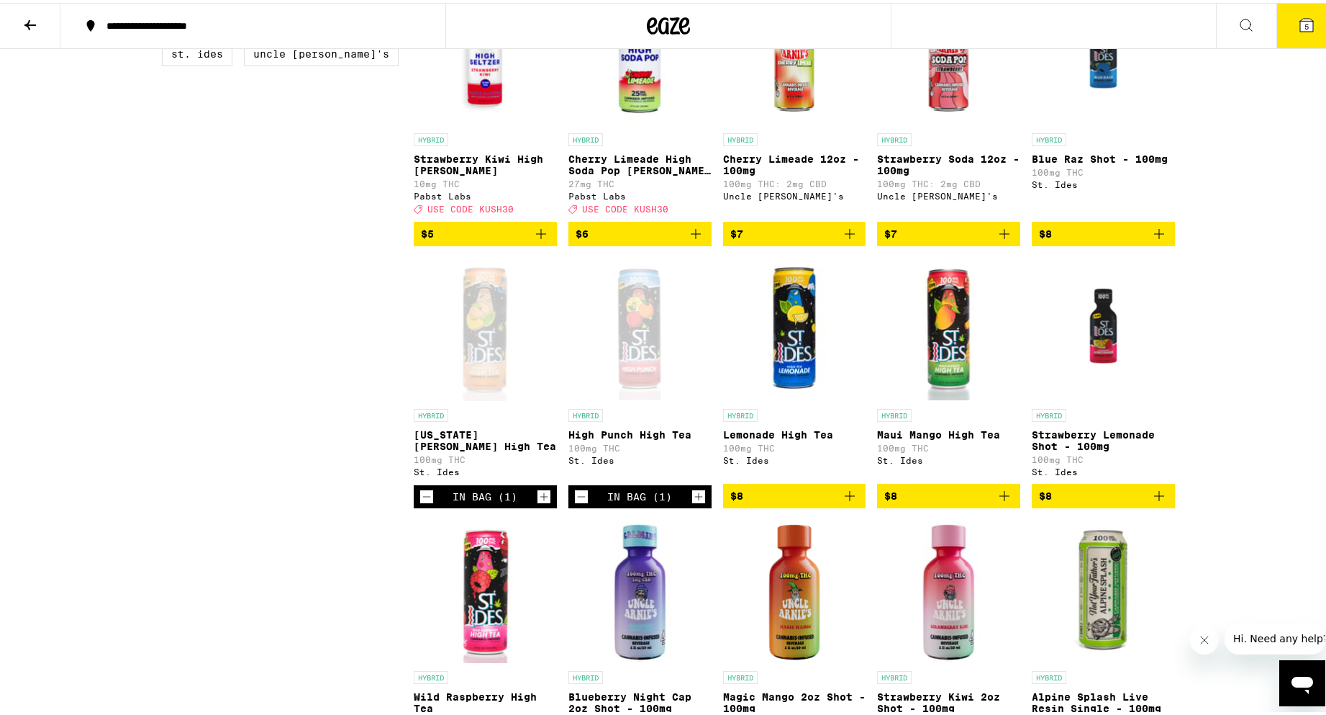
click at [1298, 17] on icon at bounding box center [1306, 22] width 17 height 17
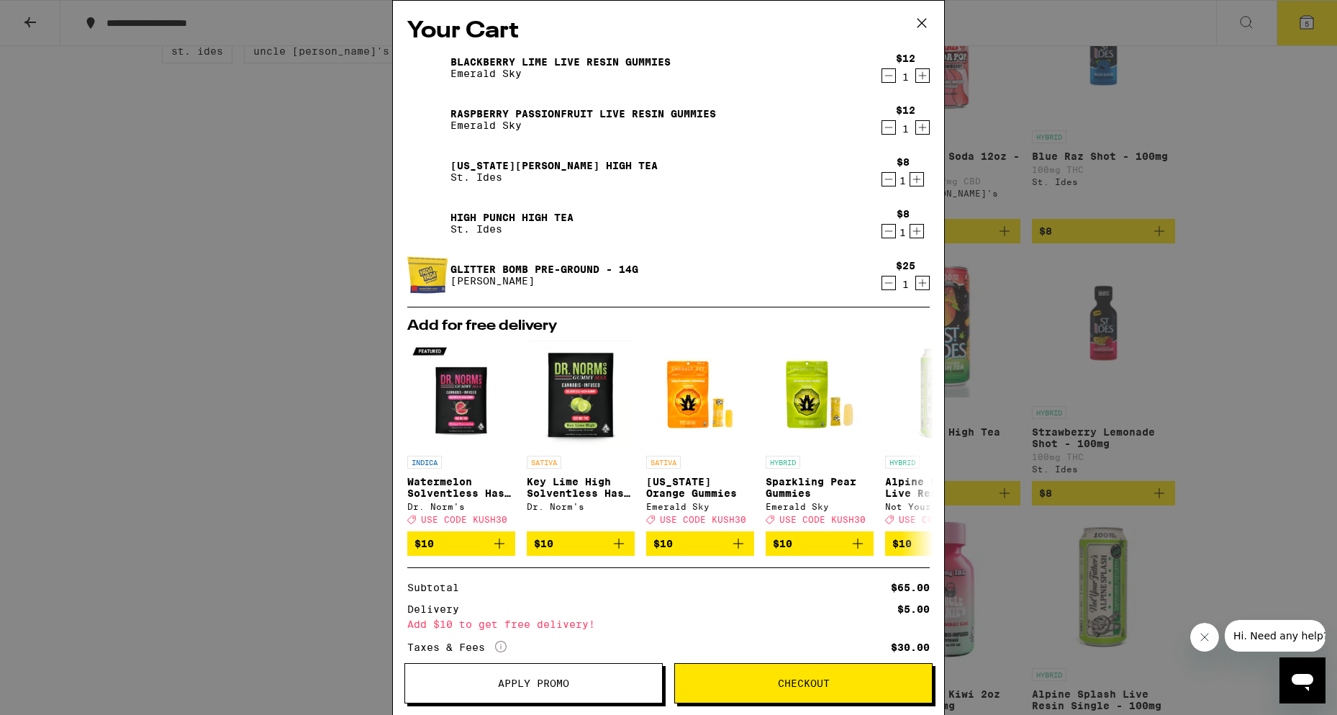
click at [919, 75] on icon "Increment" at bounding box center [923, 76] width 8 height 8
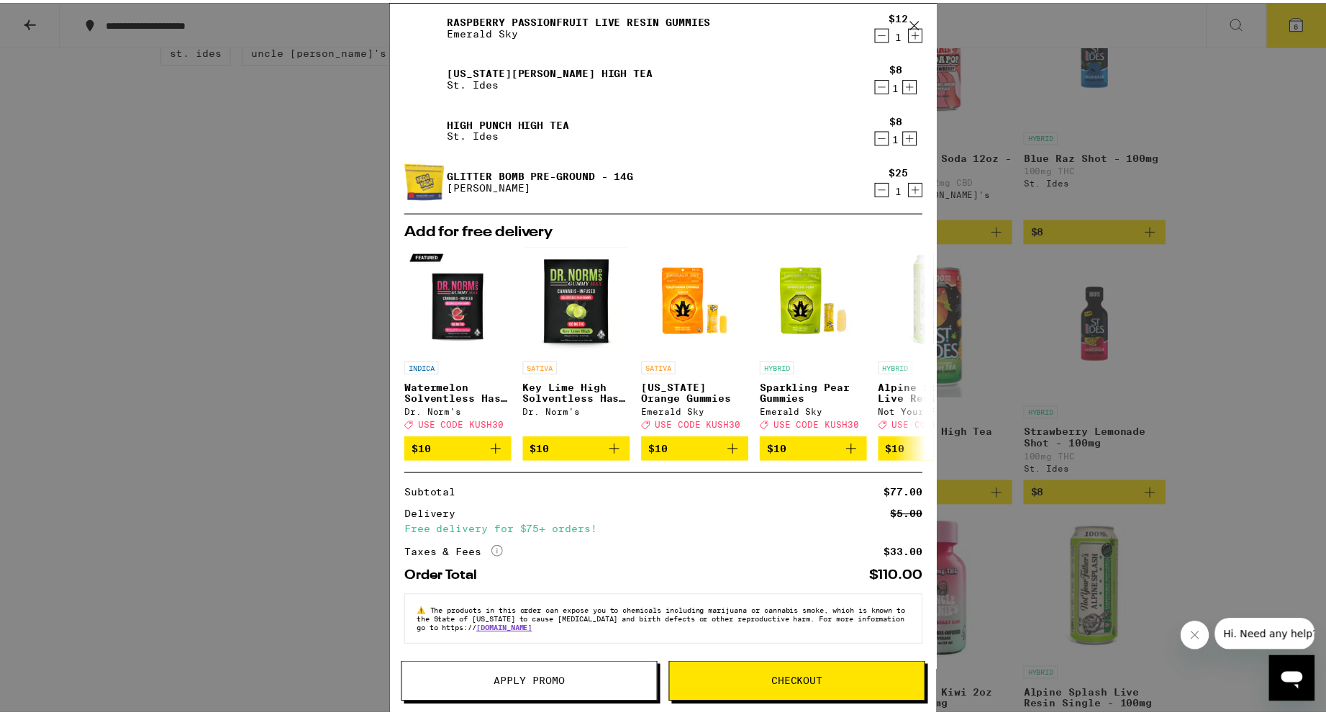
scroll to position [105, 0]
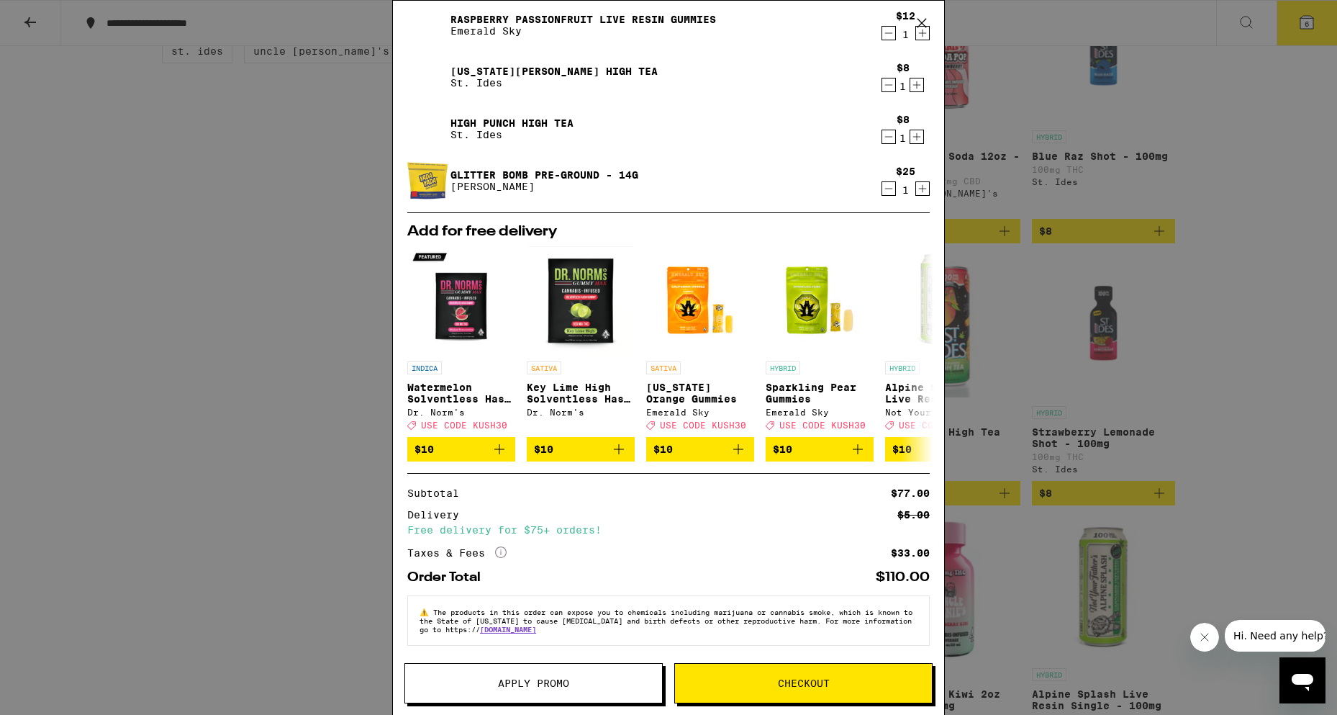
click at [548, 695] on button "Apply Promo" at bounding box center [533, 683] width 258 height 40
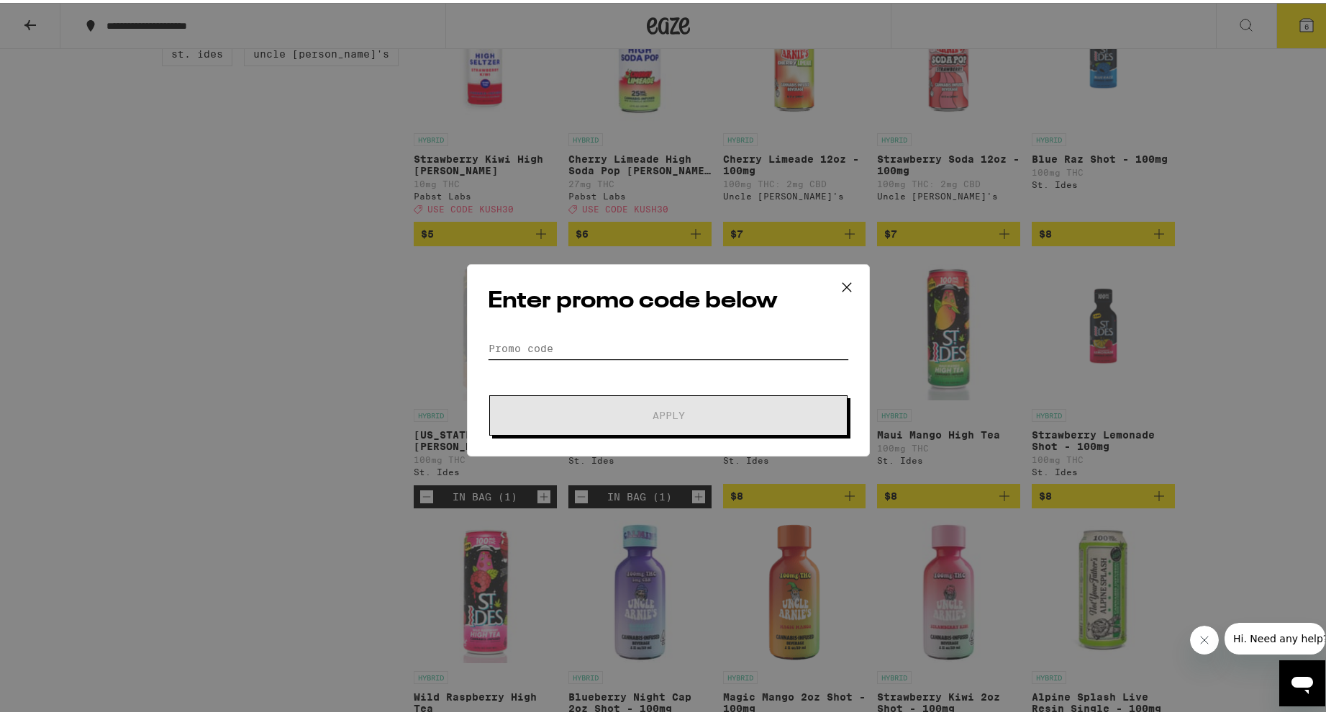
click at [639, 343] on input "Promo Code" at bounding box center [668, 346] width 361 height 22
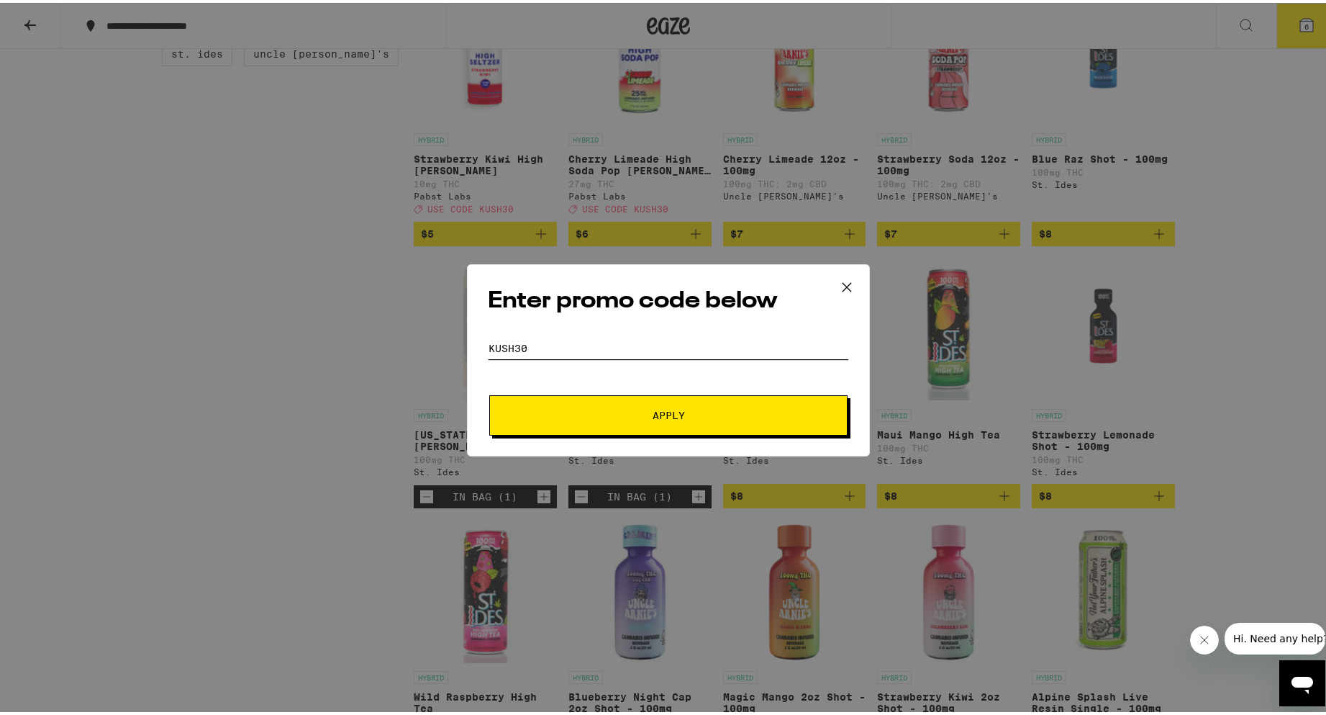
type input "kush30"
click at [489, 392] on button "Apply" at bounding box center [668, 412] width 358 height 40
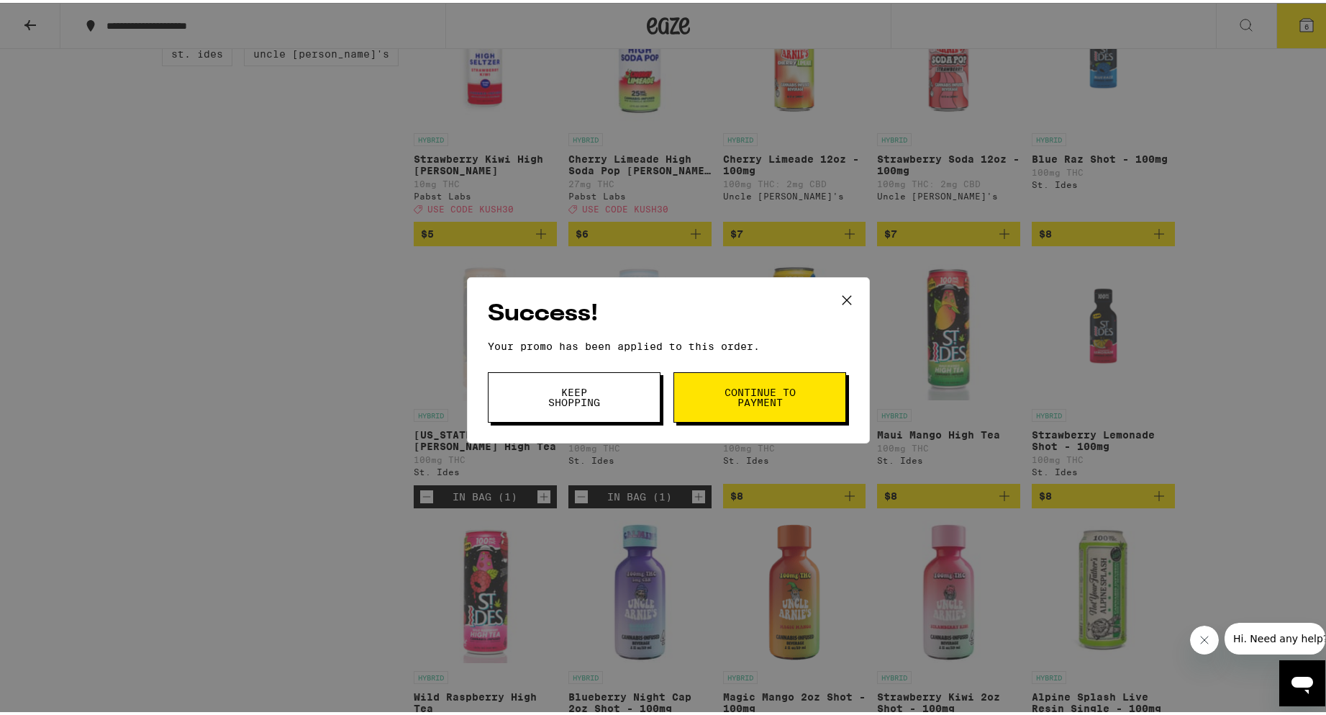
click at [749, 395] on span "Continue to payment" at bounding box center [759, 394] width 73 height 20
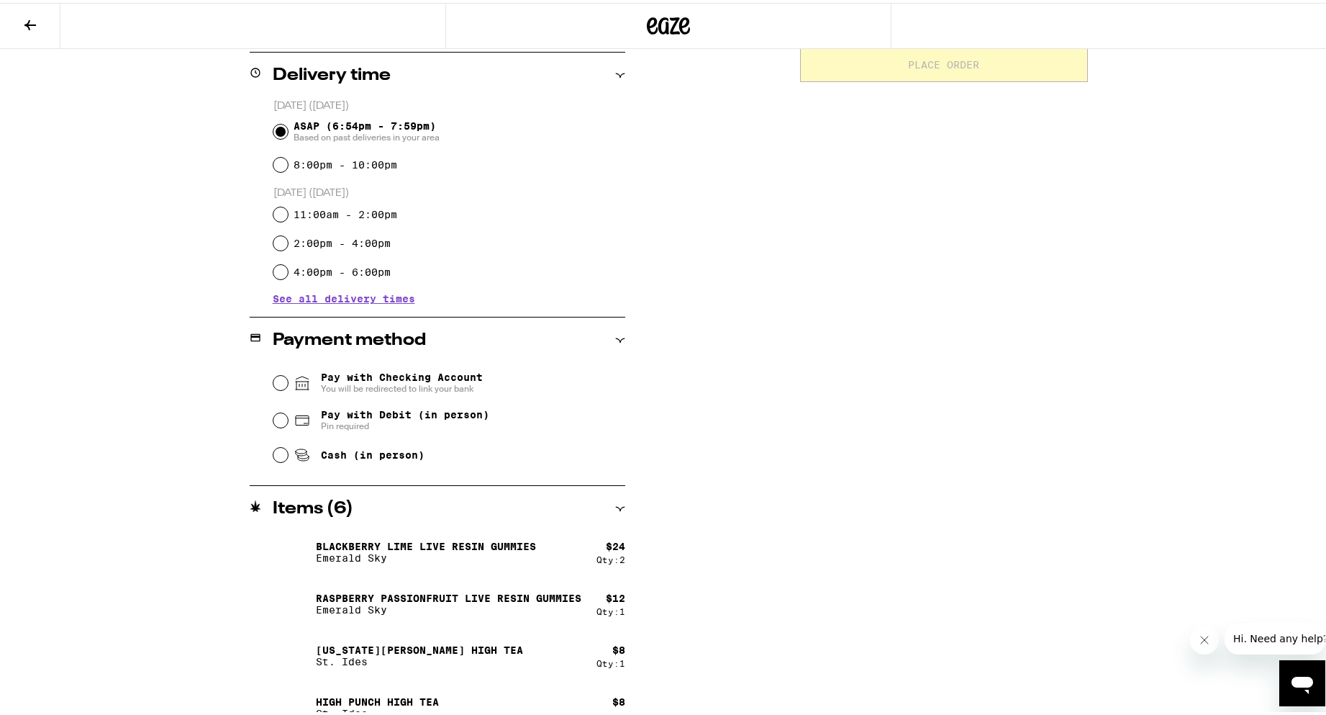
scroll to position [360, 0]
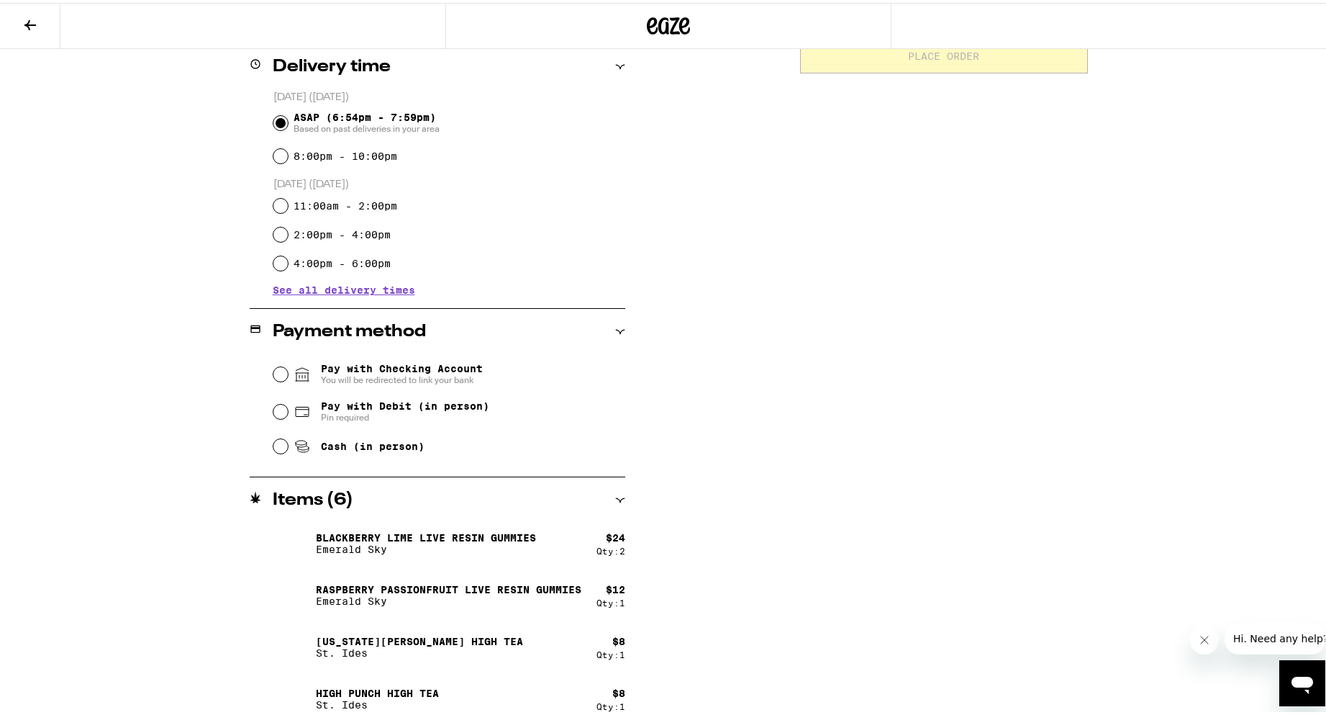
click at [350, 414] on span "Pin required" at bounding box center [405, 415] width 168 height 12
click at [288, 414] on input "Pay with Debit (in person) Pin required" at bounding box center [281, 409] width 14 height 14
radio input "true"
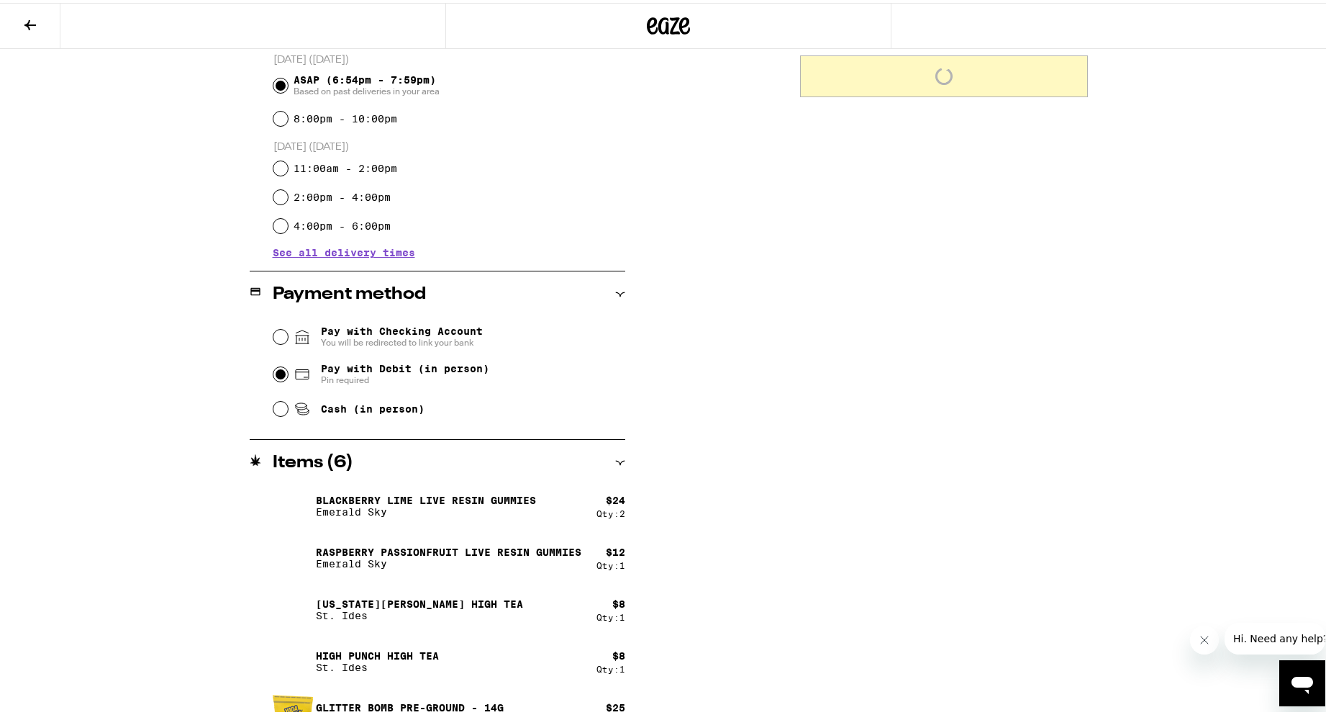
scroll to position [0, 0]
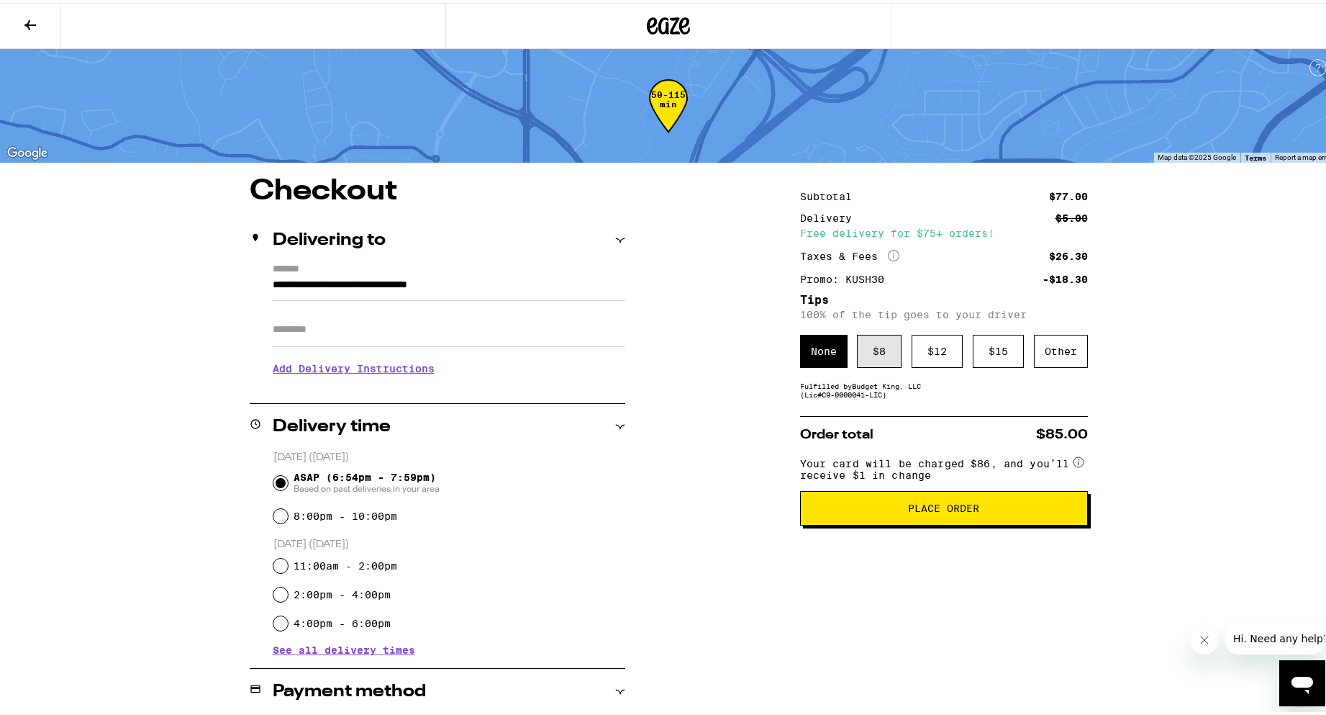
click at [888, 356] on div "$ 8" at bounding box center [879, 348] width 45 height 33
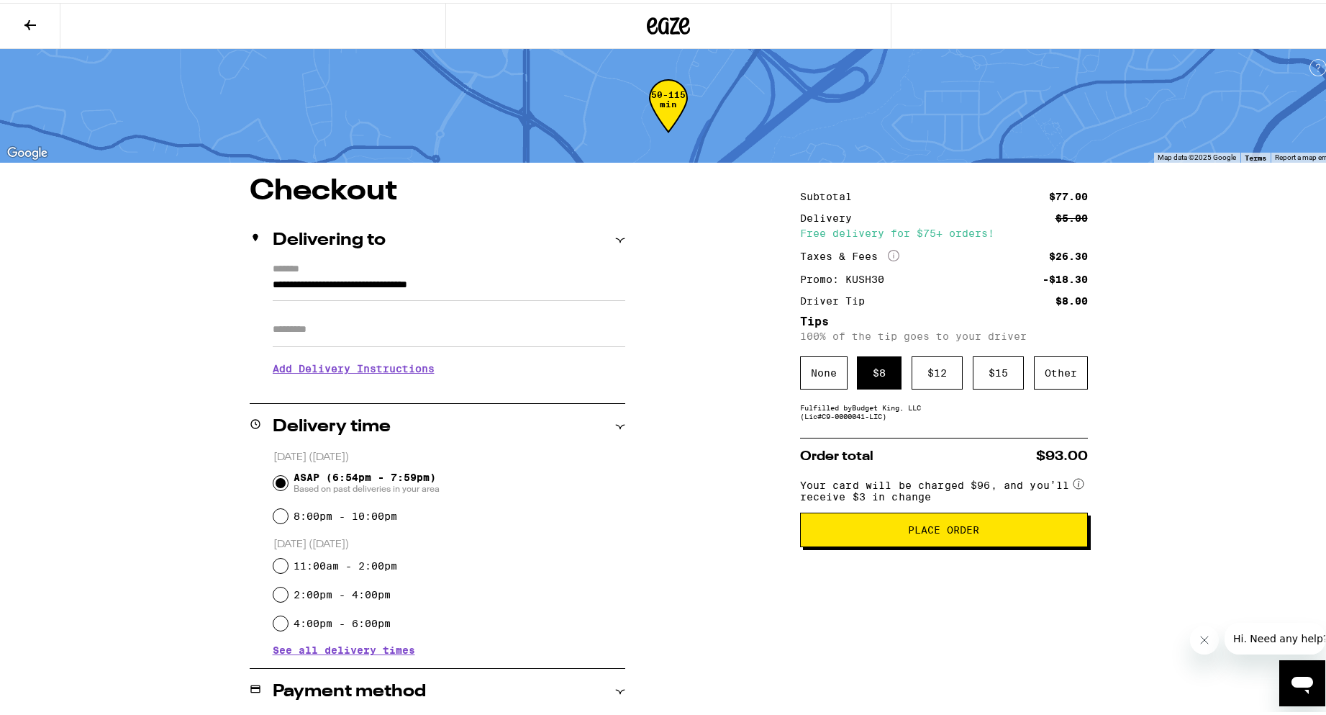
click at [918, 532] on span "Place Order" at bounding box center [943, 527] width 71 height 10
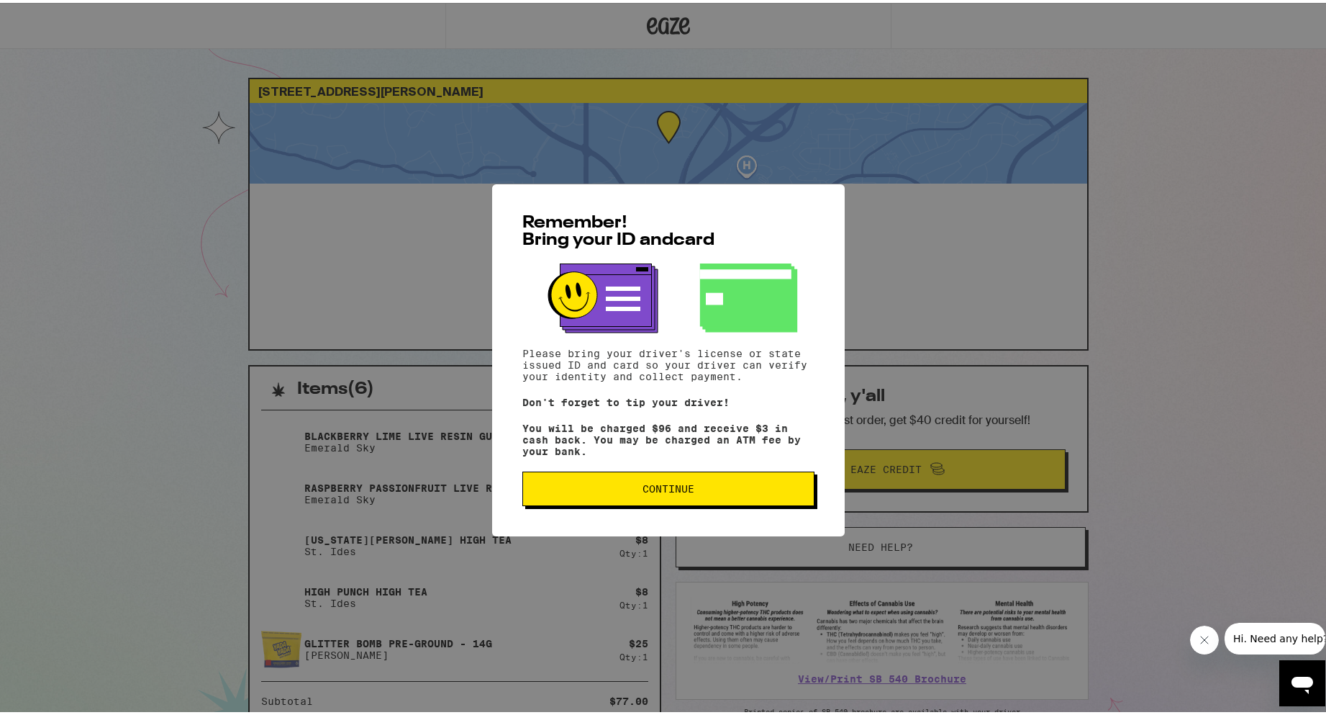
click at [684, 491] on span "Continue" at bounding box center [669, 486] width 52 height 10
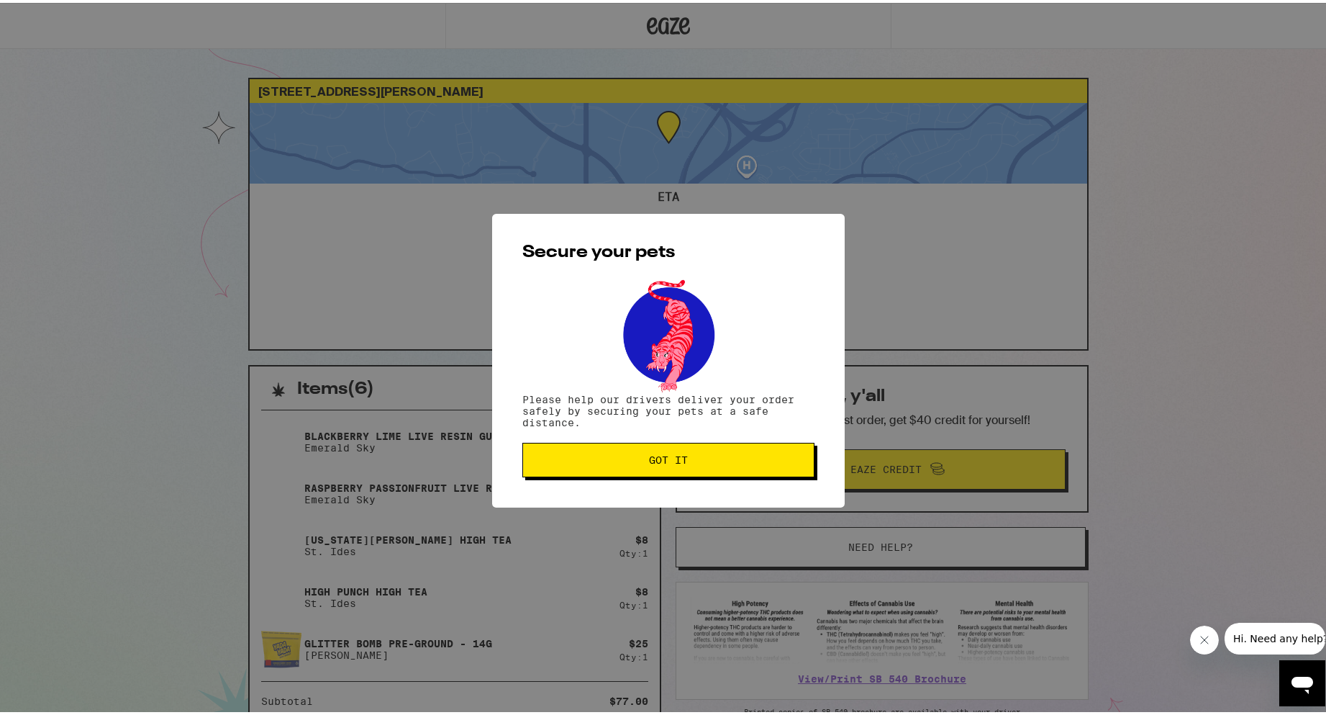
click at [660, 458] on span "Got it" at bounding box center [668, 457] width 39 height 10
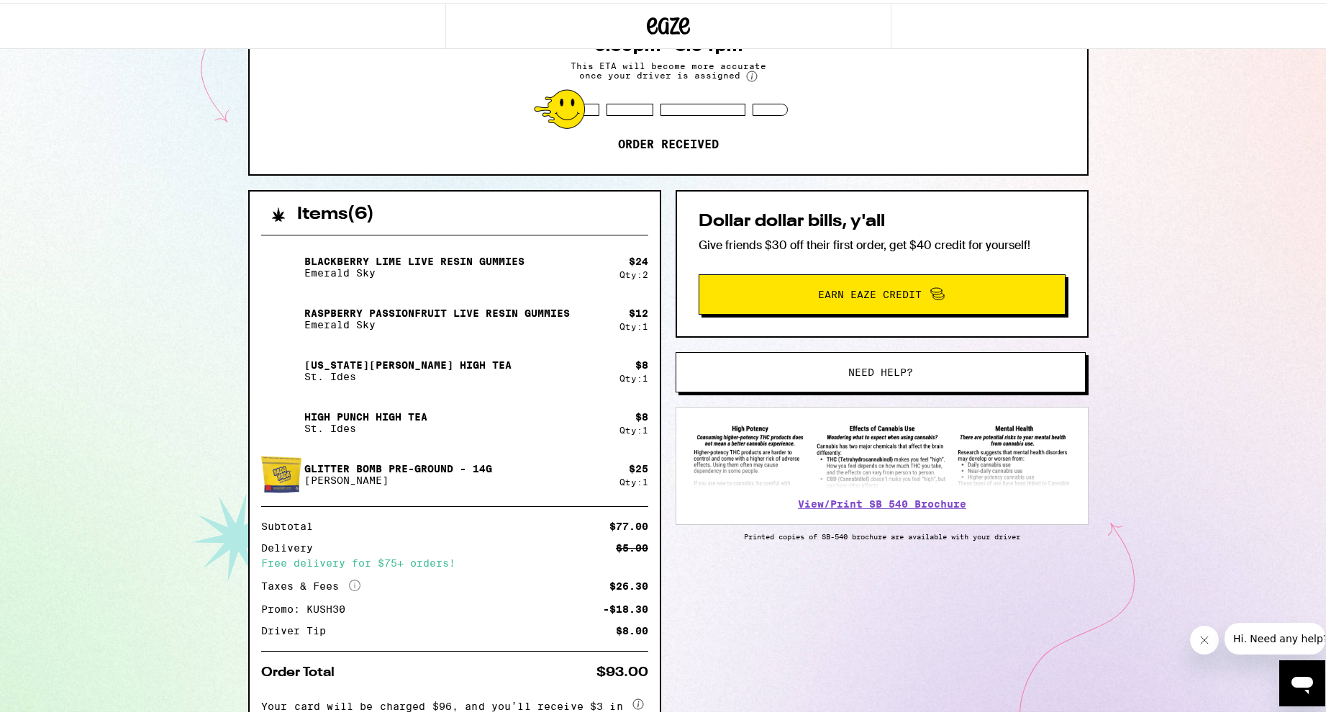
scroll to position [130, 0]
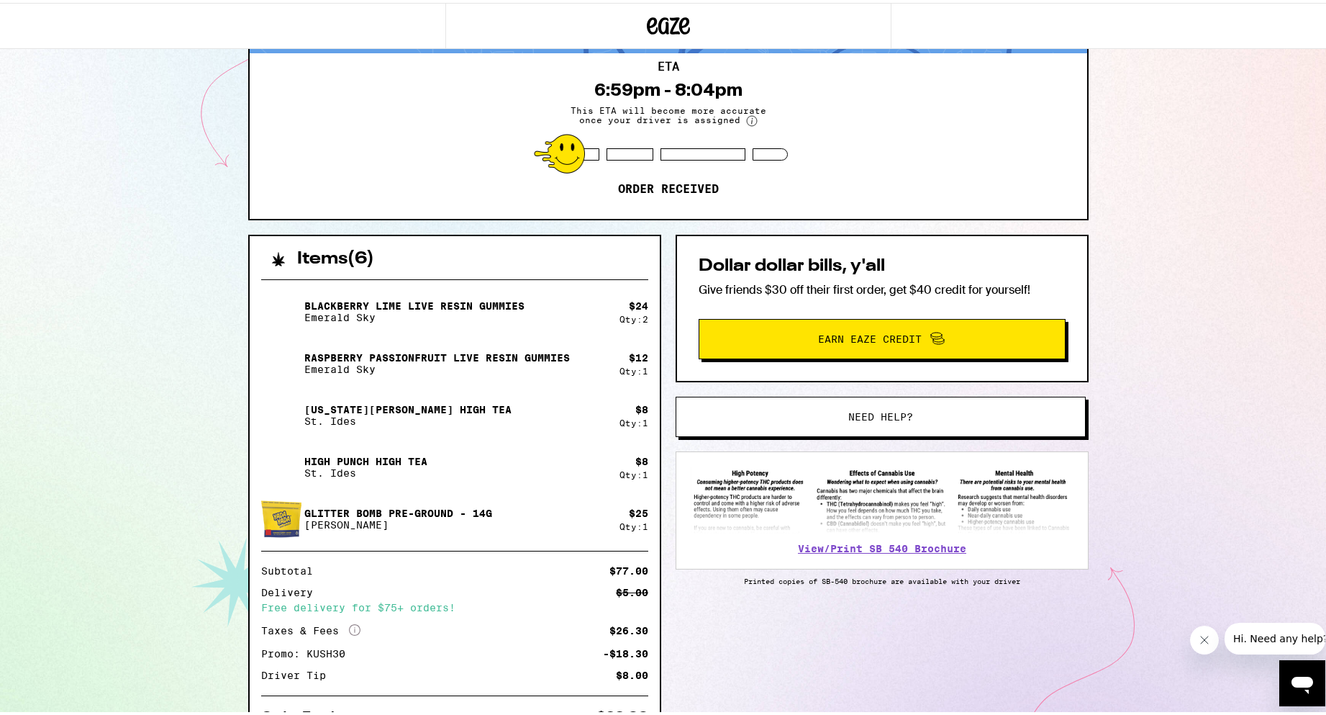
click at [910, 411] on span "Need help?" at bounding box center [880, 414] width 311 height 10
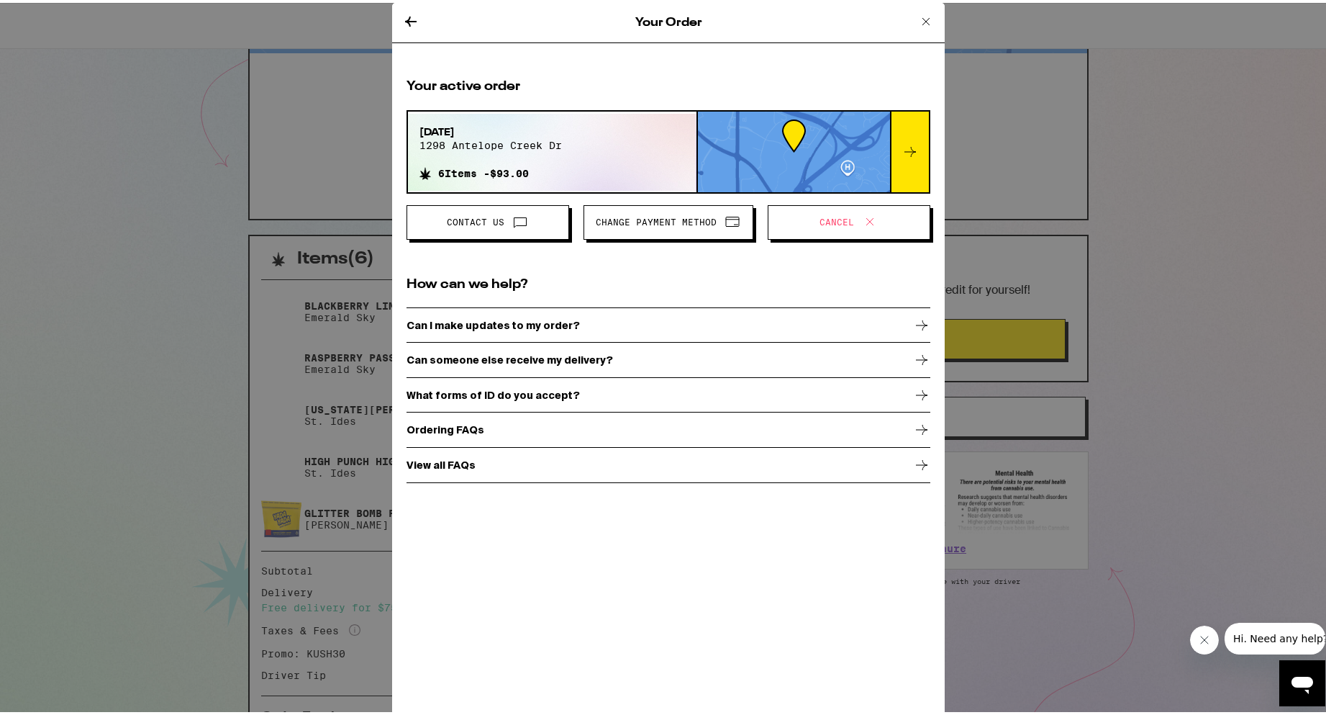
click at [499, 331] on div "Can I make updates to my order?" at bounding box center [669, 322] width 524 height 36
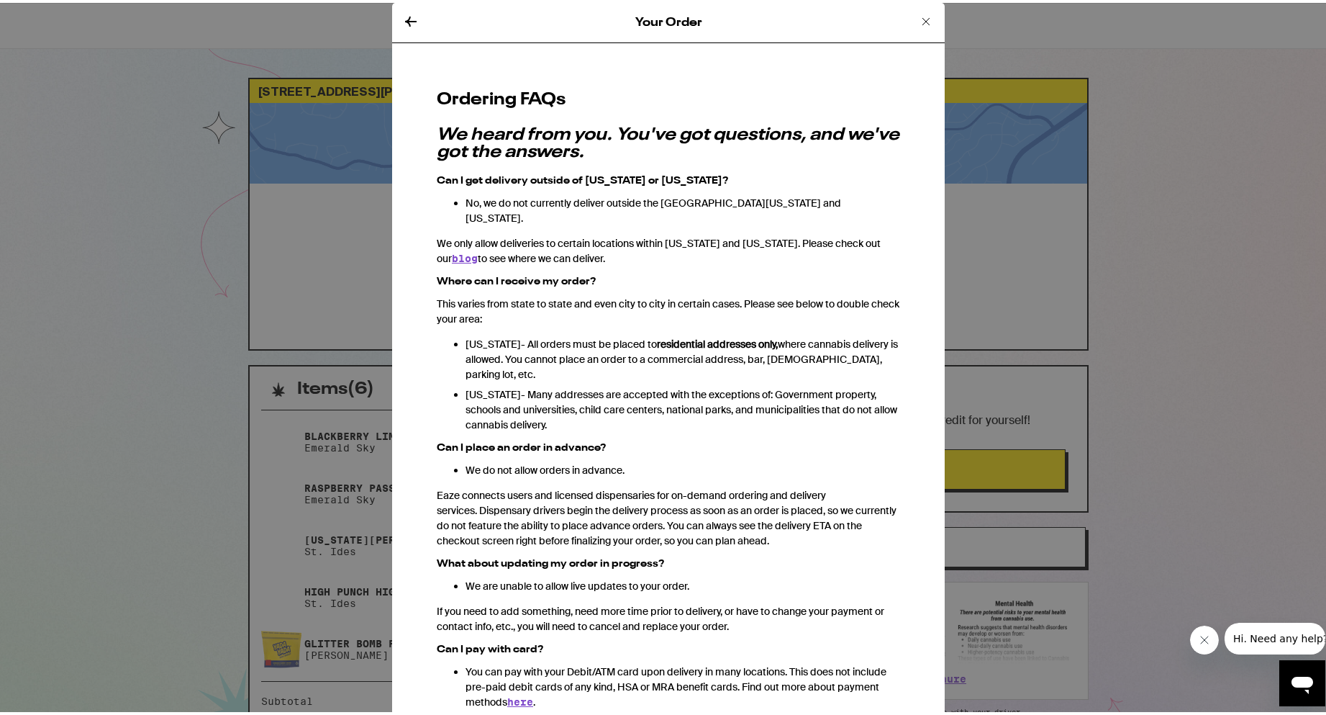
click at [918, 19] on icon at bounding box center [926, 18] width 17 height 17
